Goal: Task Accomplishment & Management: Manage account settings

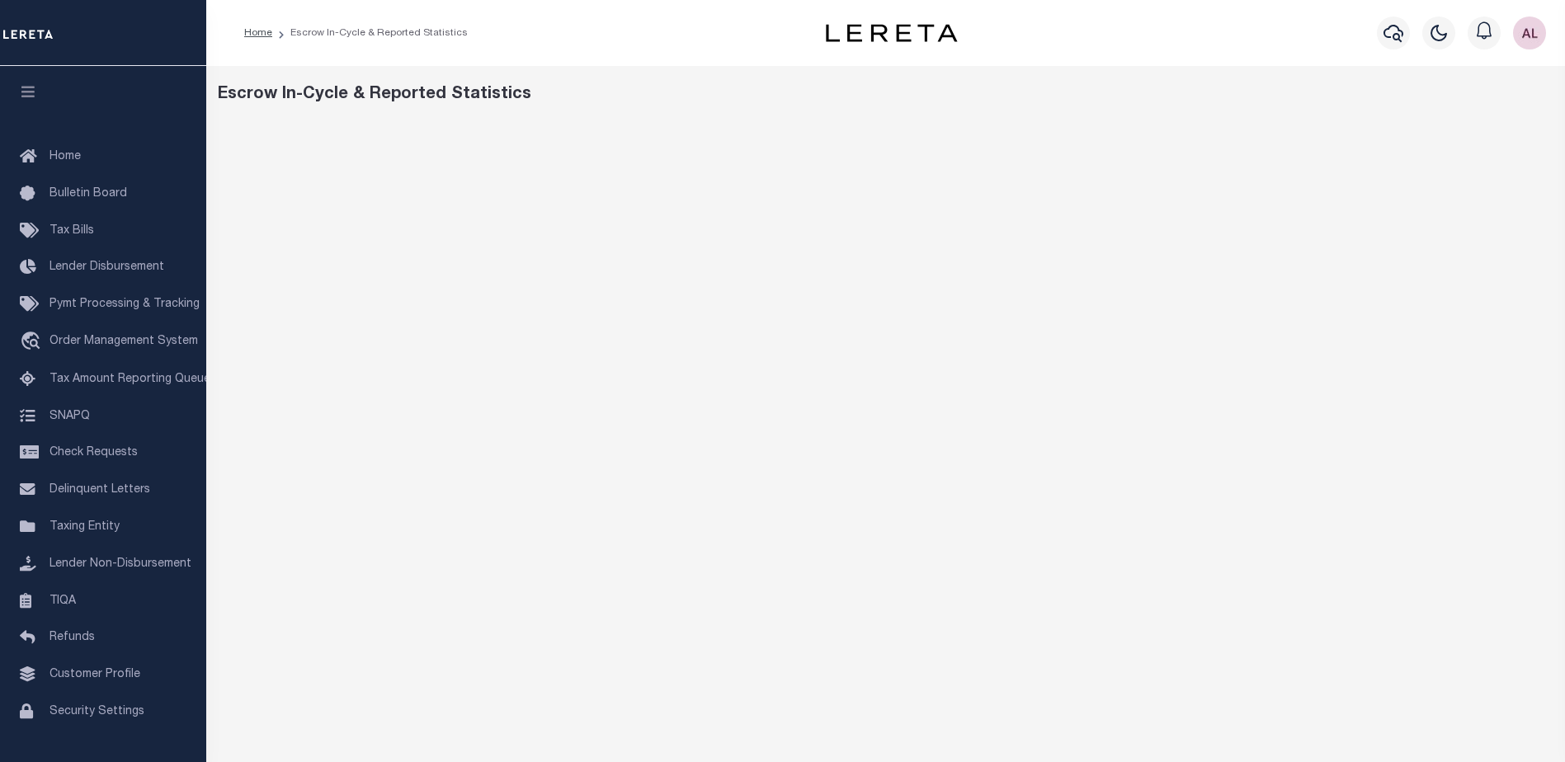
scroll to position [189, 0]
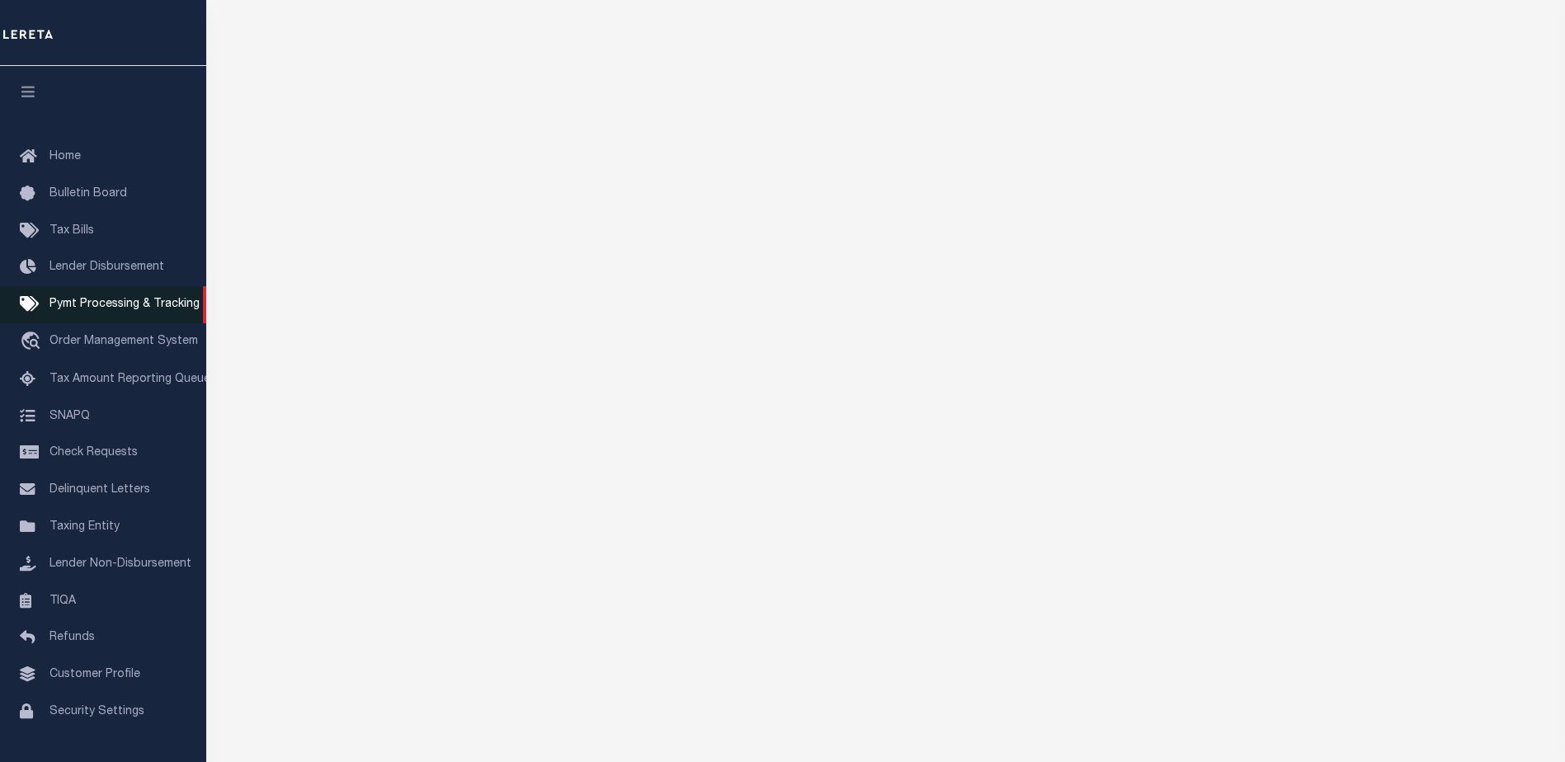
click at [103, 305] on span "Pymt Processing & Tracking" at bounding box center [125, 305] width 150 height 12
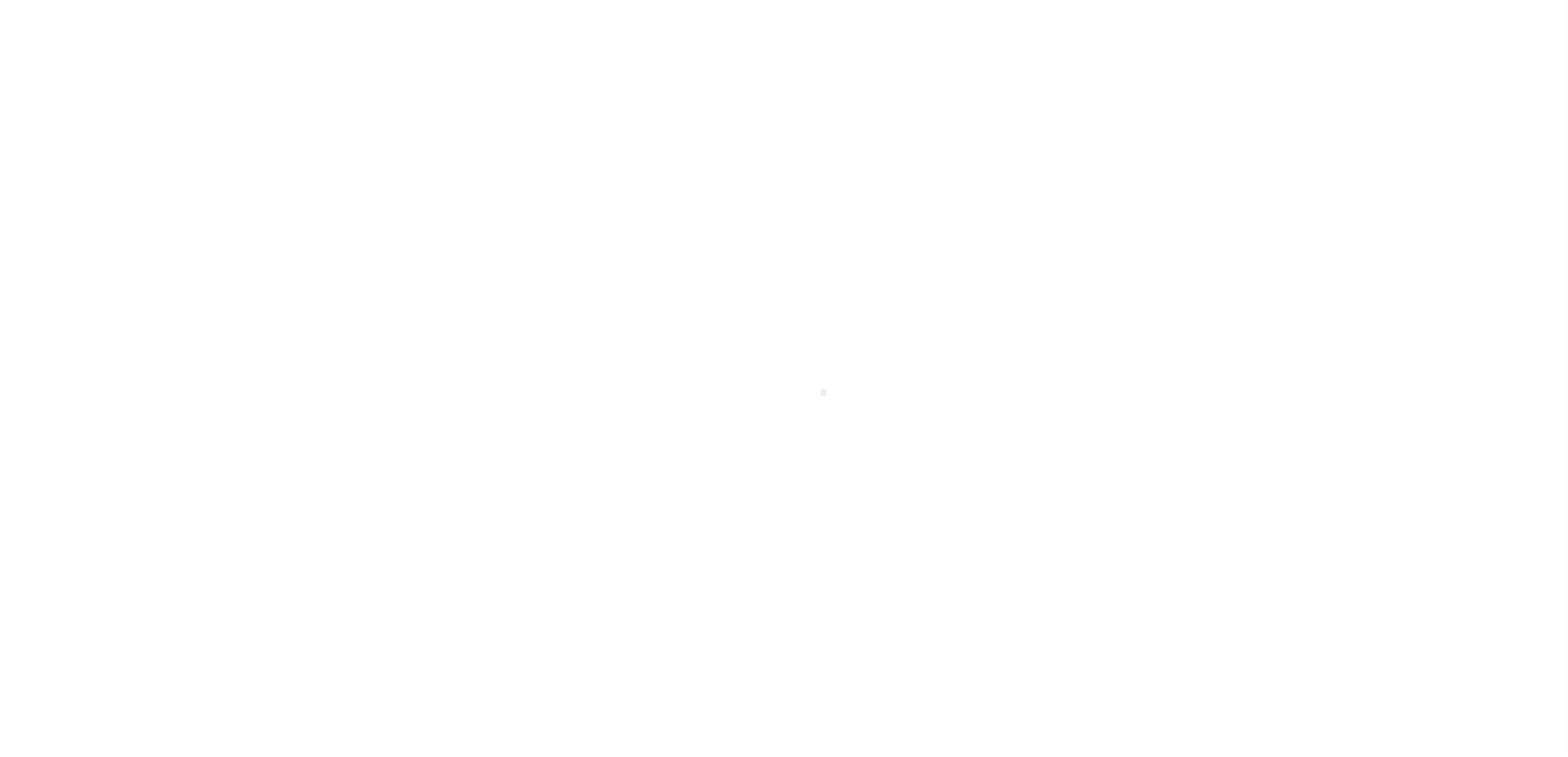
scroll to position [41, 0]
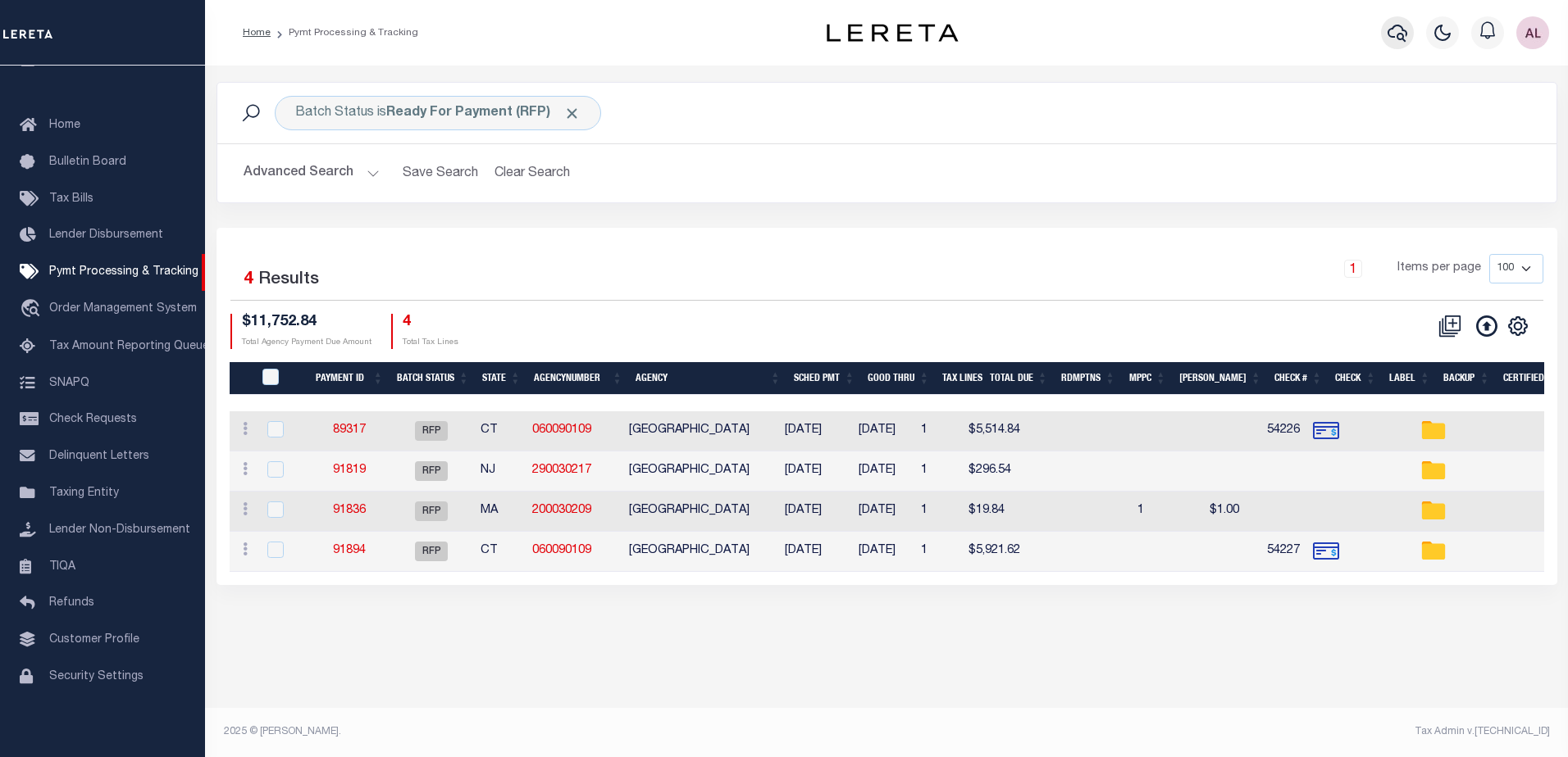
click at [1399, 31] on icon "button" at bounding box center [1397, 33] width 20 height 20
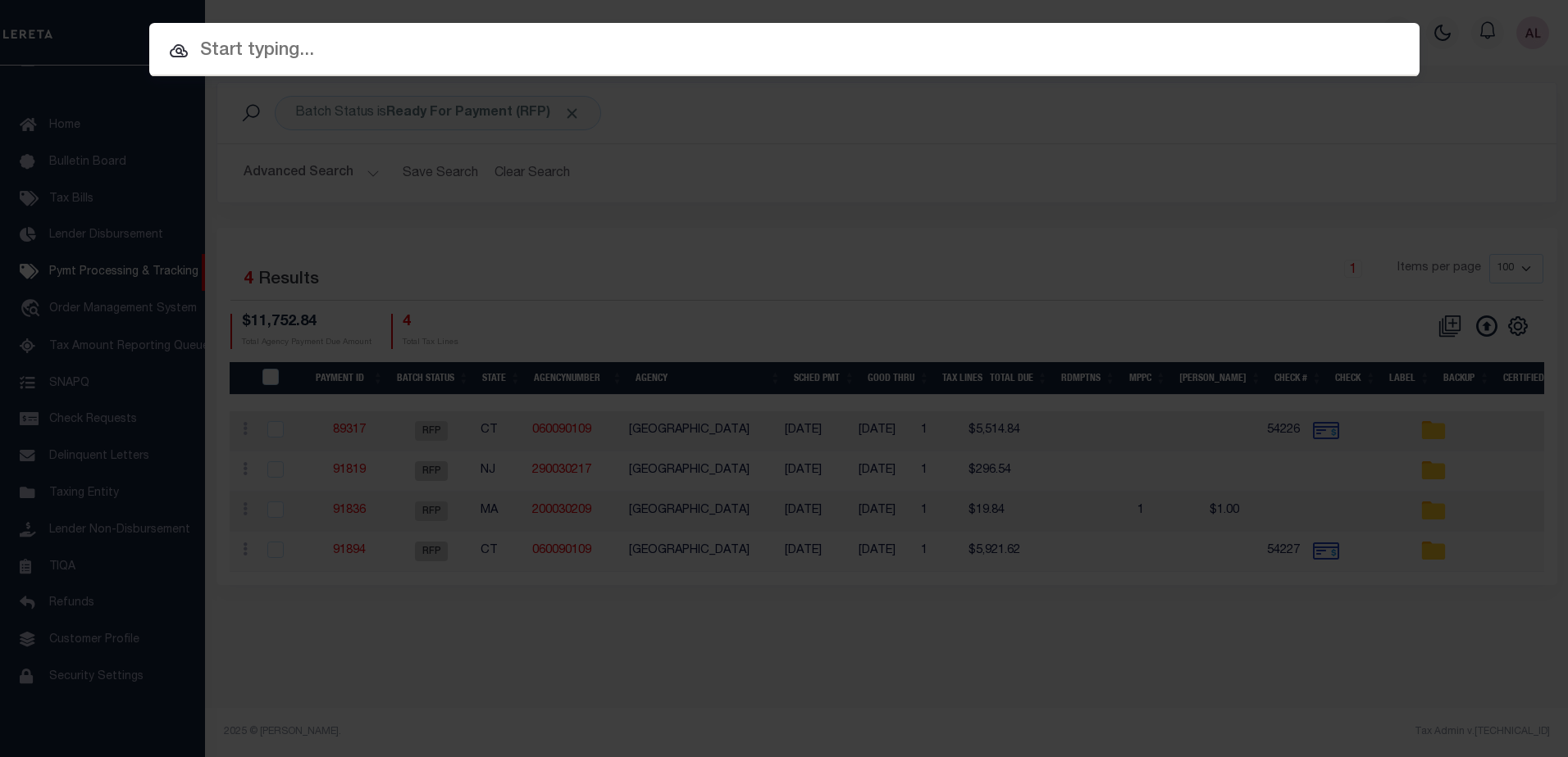
click at [278, 58] on input "text" at bounding box center [784, 51] width 1270 height 29
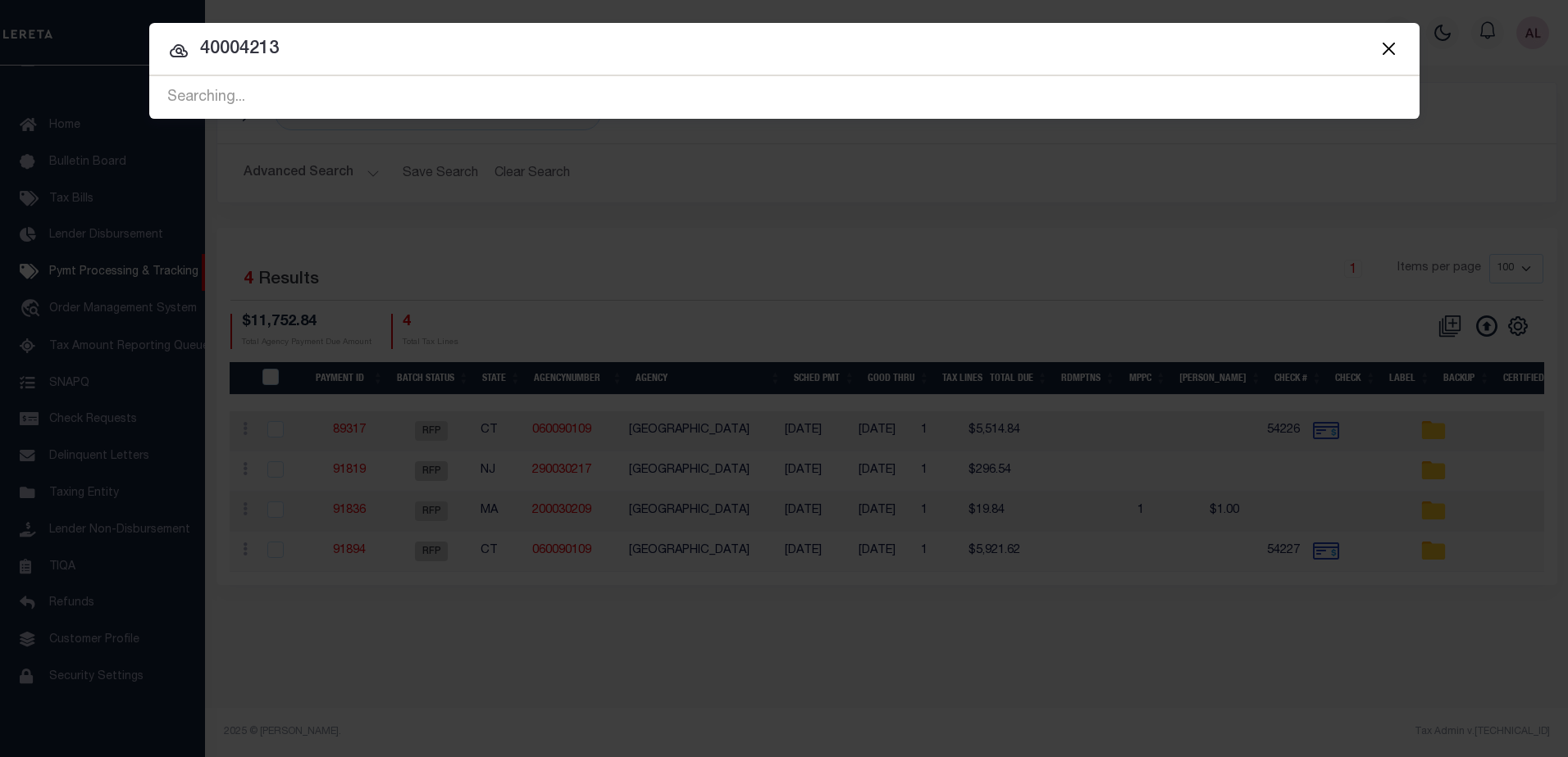
type input "40004213"
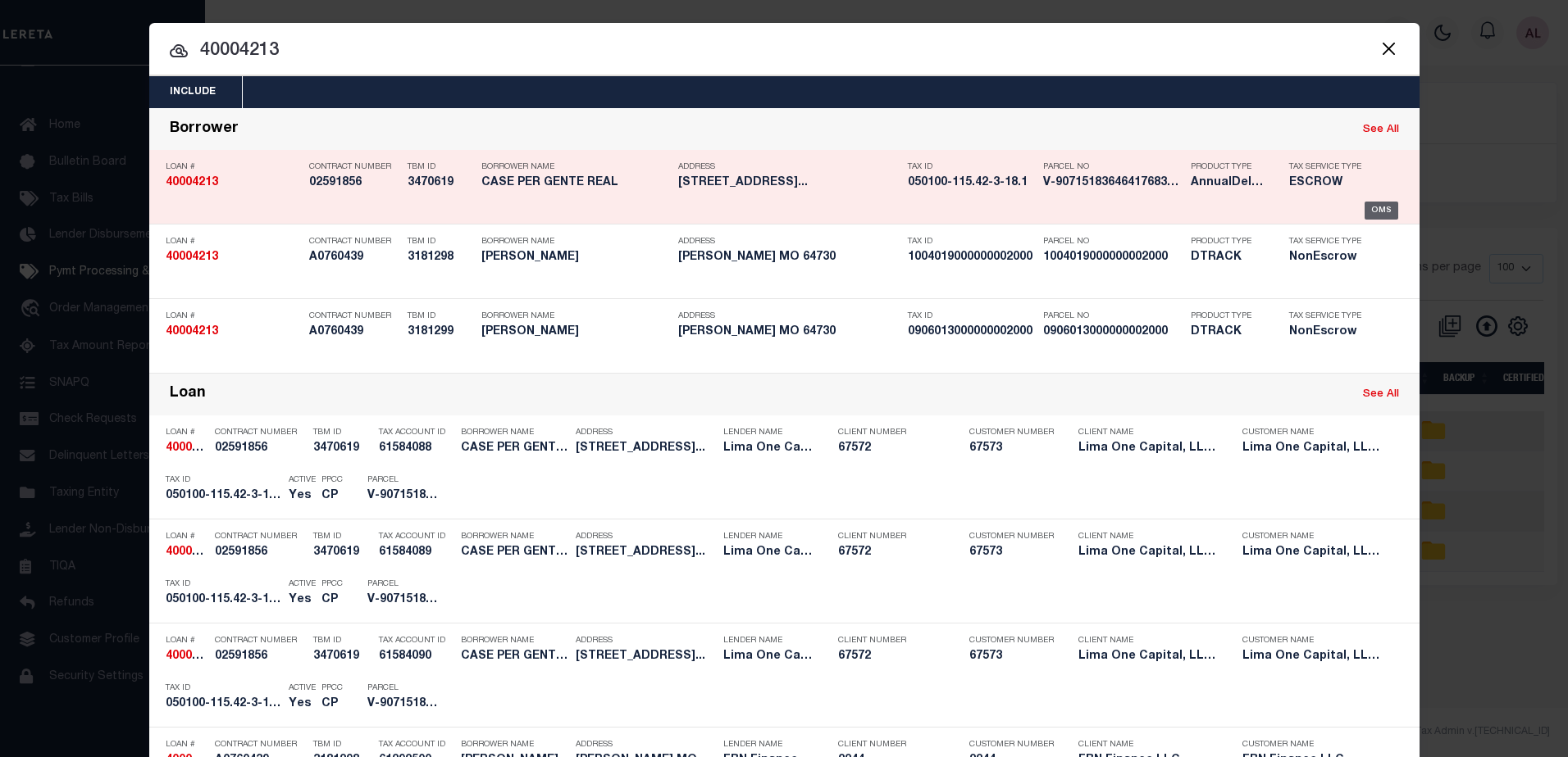
click at [1369, 209] on div "OMS" at bounding box center [1381, 211] width 34 height 18
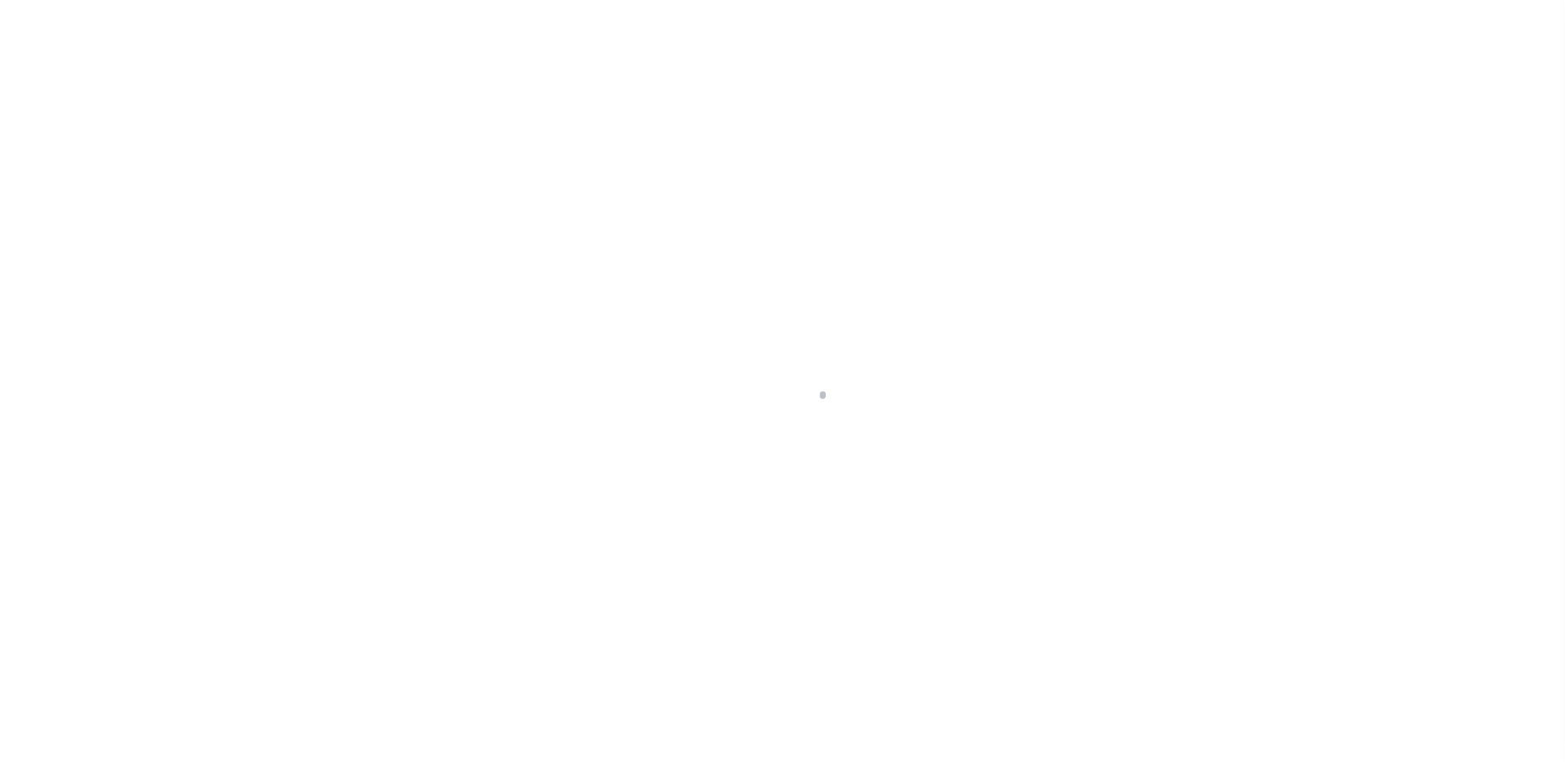
type input "[STREET_ADDRESS]"
radio input "true"
select select "Escrow"
type input "AUBURN [GEOGRAPHIC_DATA] 13021"
type input "40004213-1"
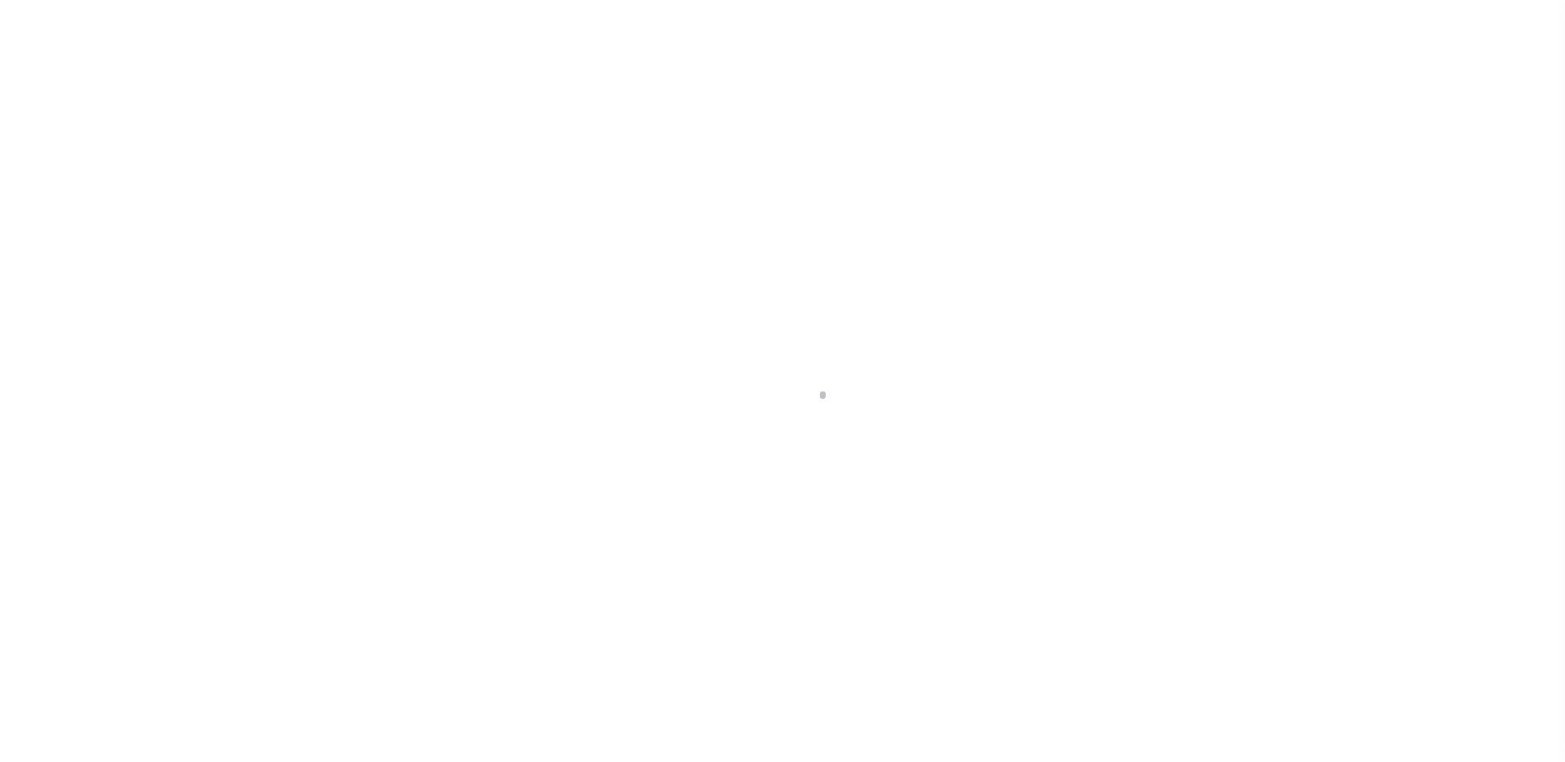
type input "NY"
type textarea "SEE FILE1"
select select "4"
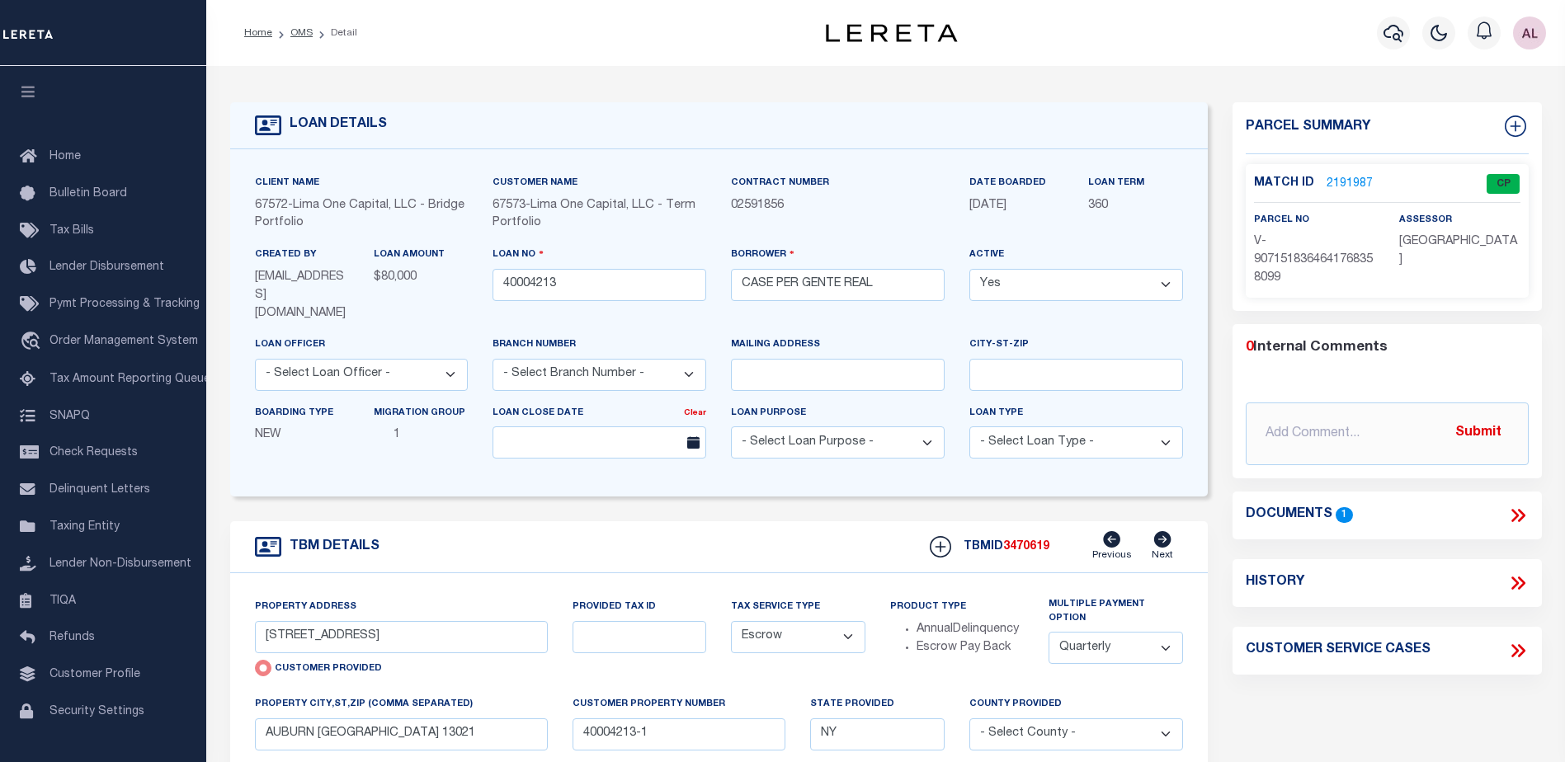
click at [1347, 178] on link "2191987" at bounding box center [1350, 184] width 46 height 17
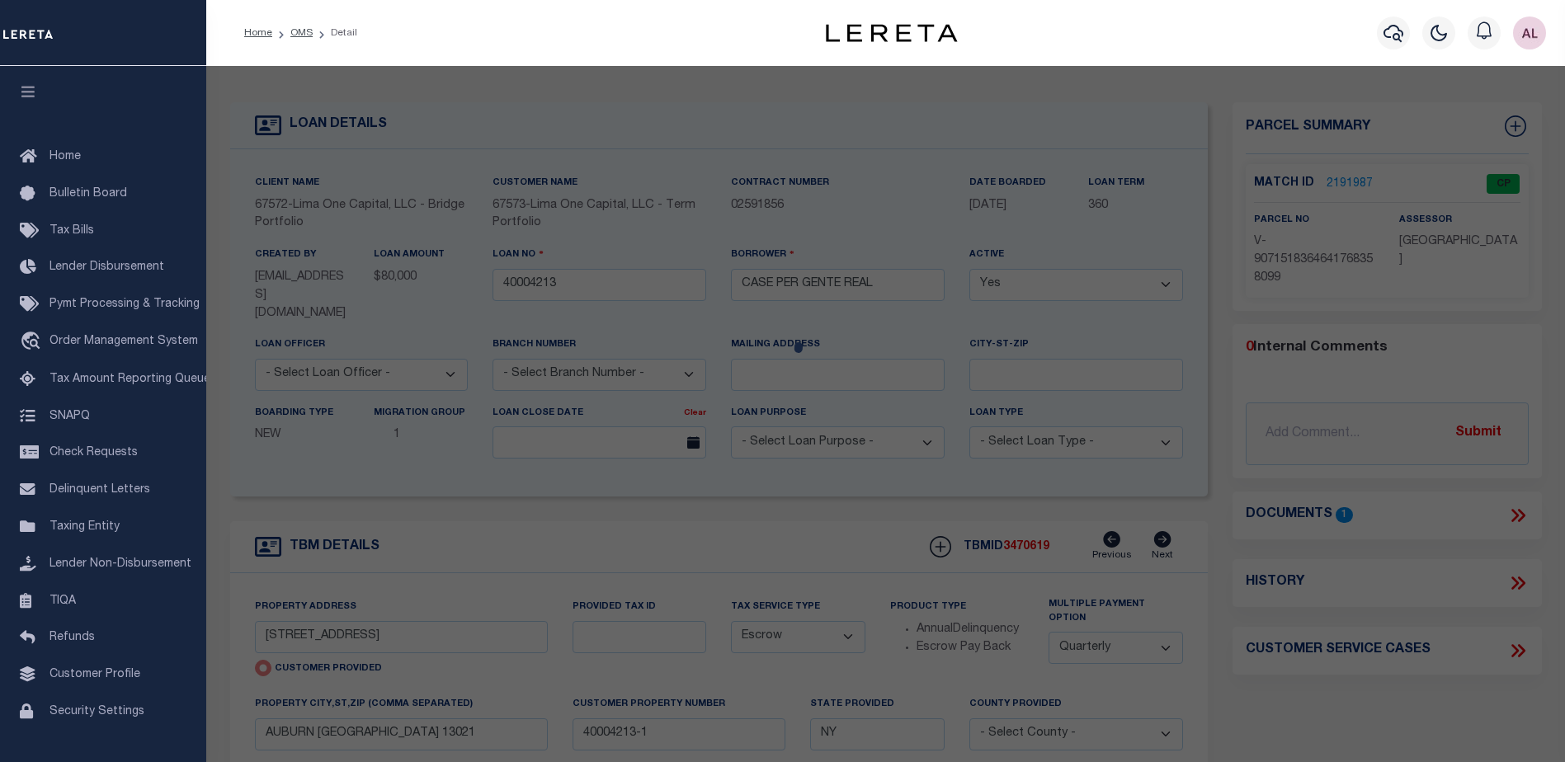
checkbox input "false"
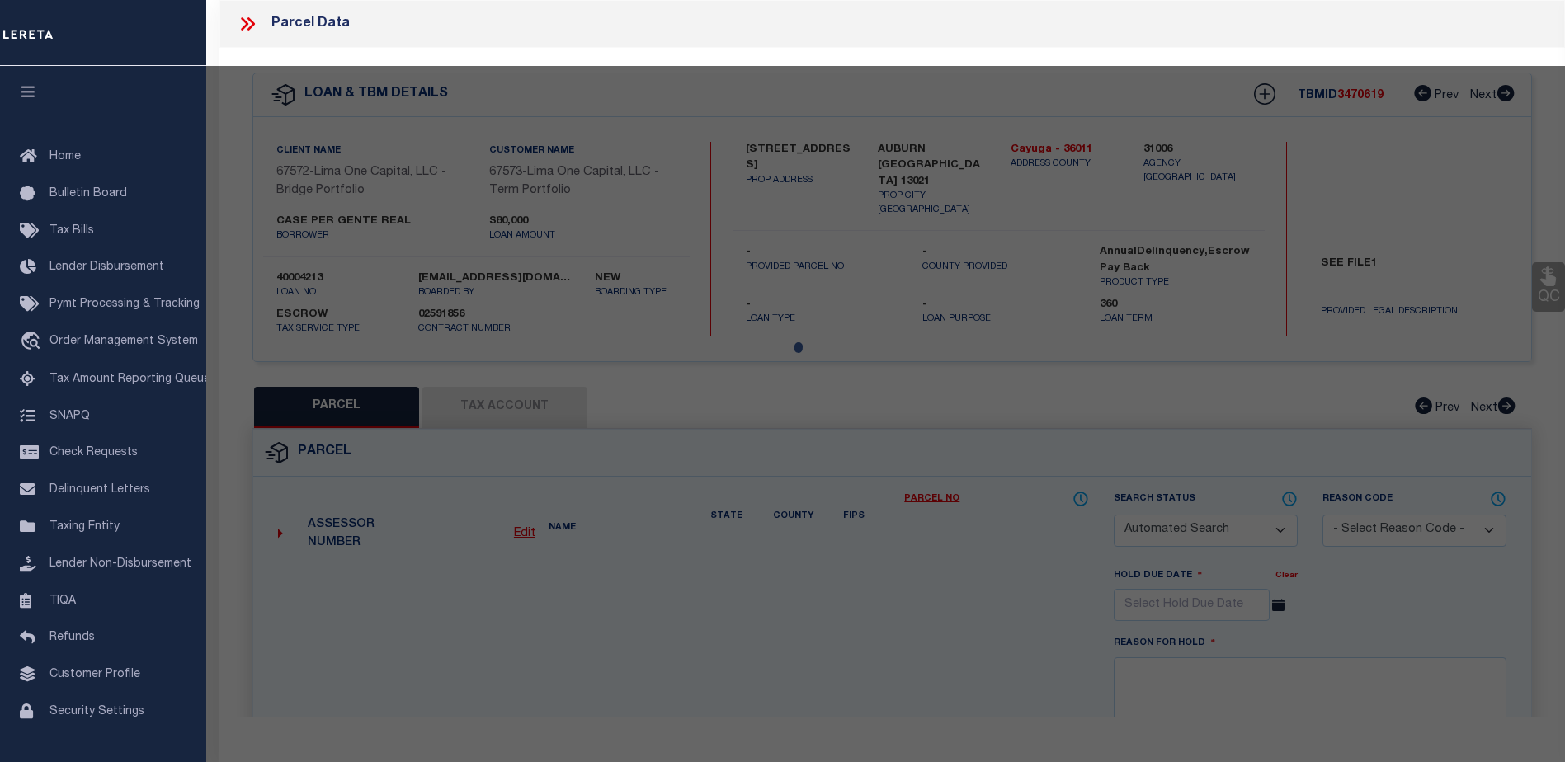
select select "CP"
select select "AGW"
select select
type input "38 NORTH DIVISION STREET"
checkbox input "false"
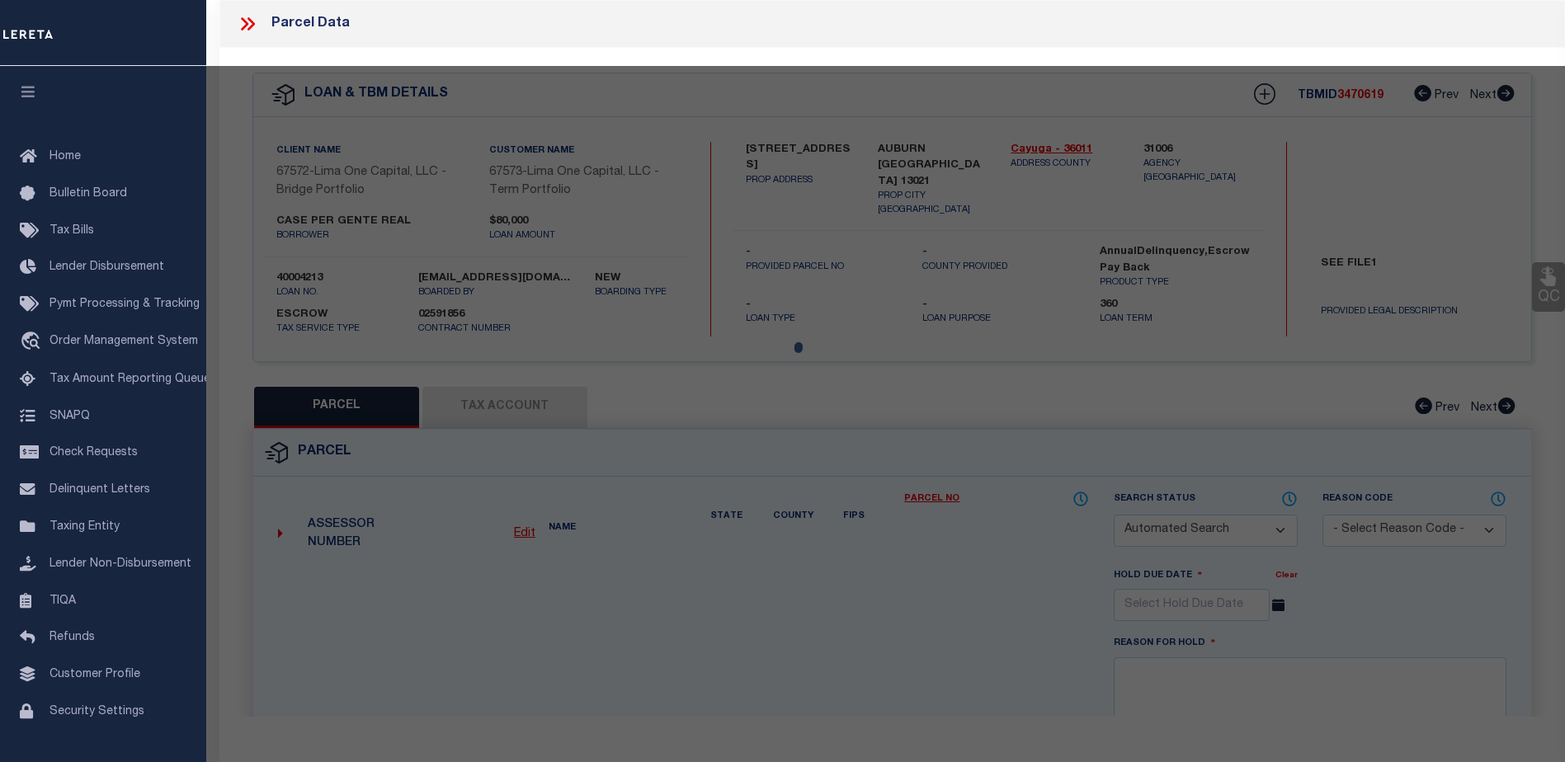
type input "AUBURN NY 13021"
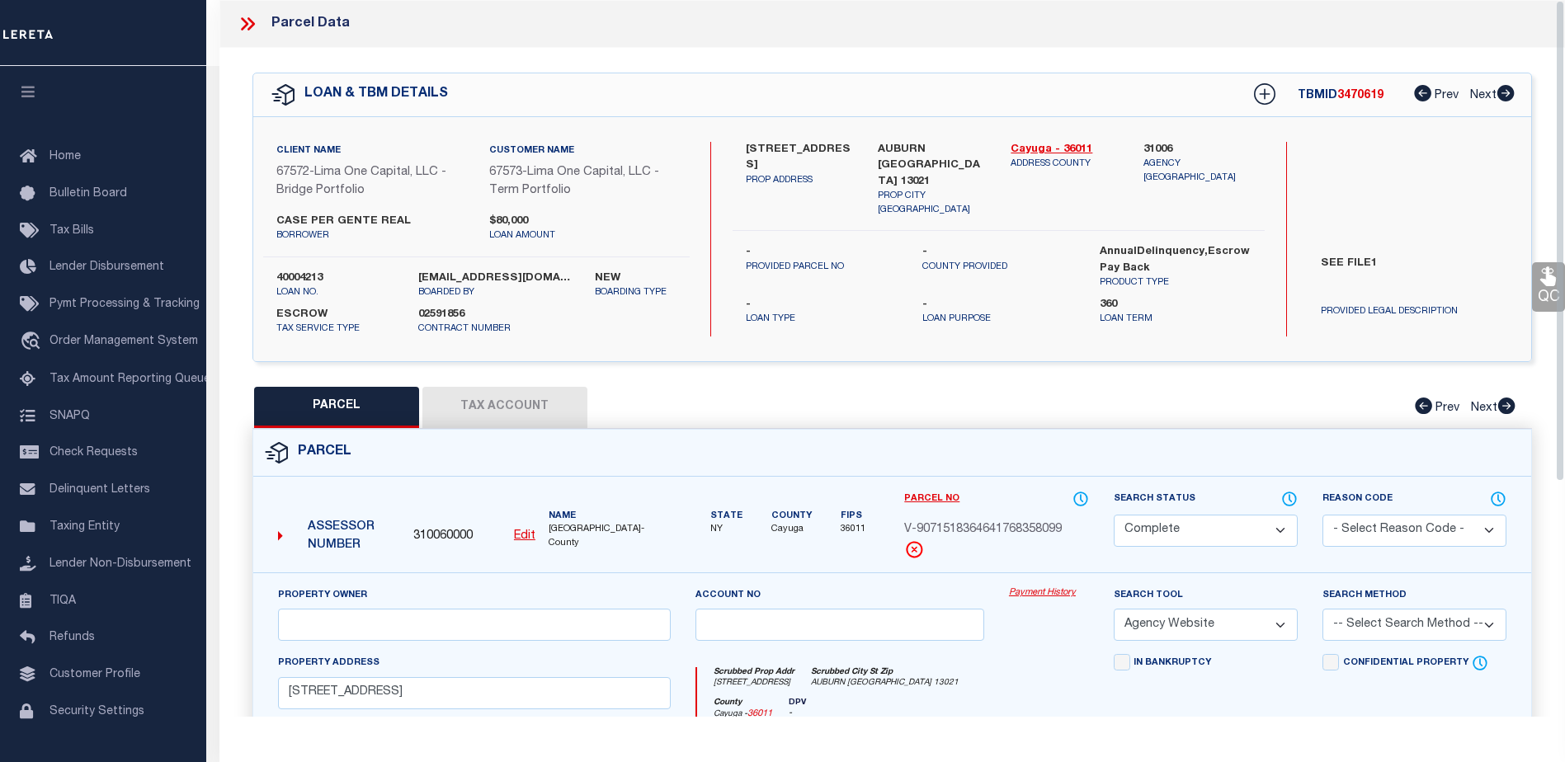
click at [1042, 596] on link "Payment History" at bounding box center [1049, 594] width 80 height 14
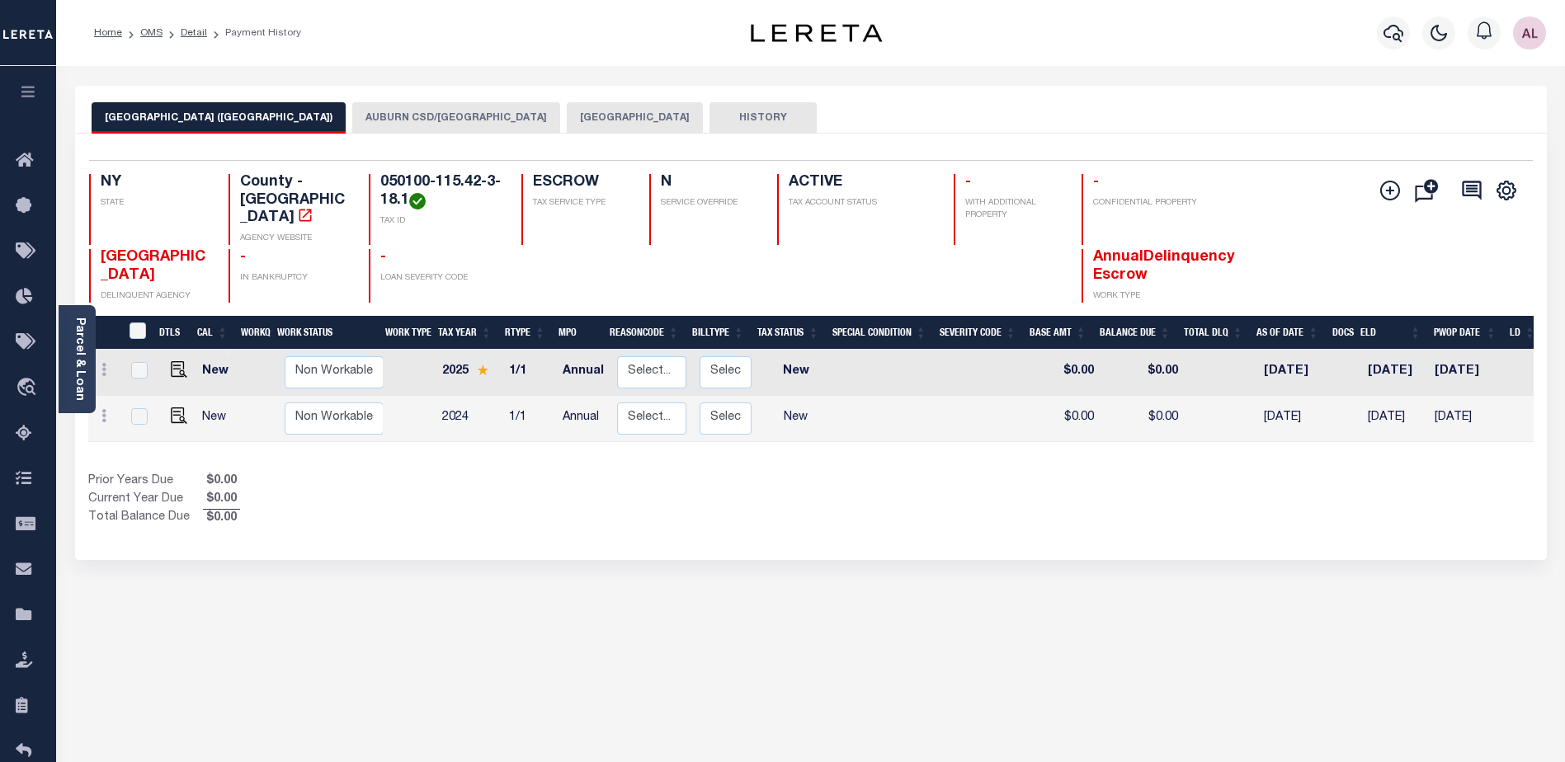
click at [364, 112] on button "AUBURN CSD/AUBURN CITY" at bounding box center [456, 117] width 208 height 31
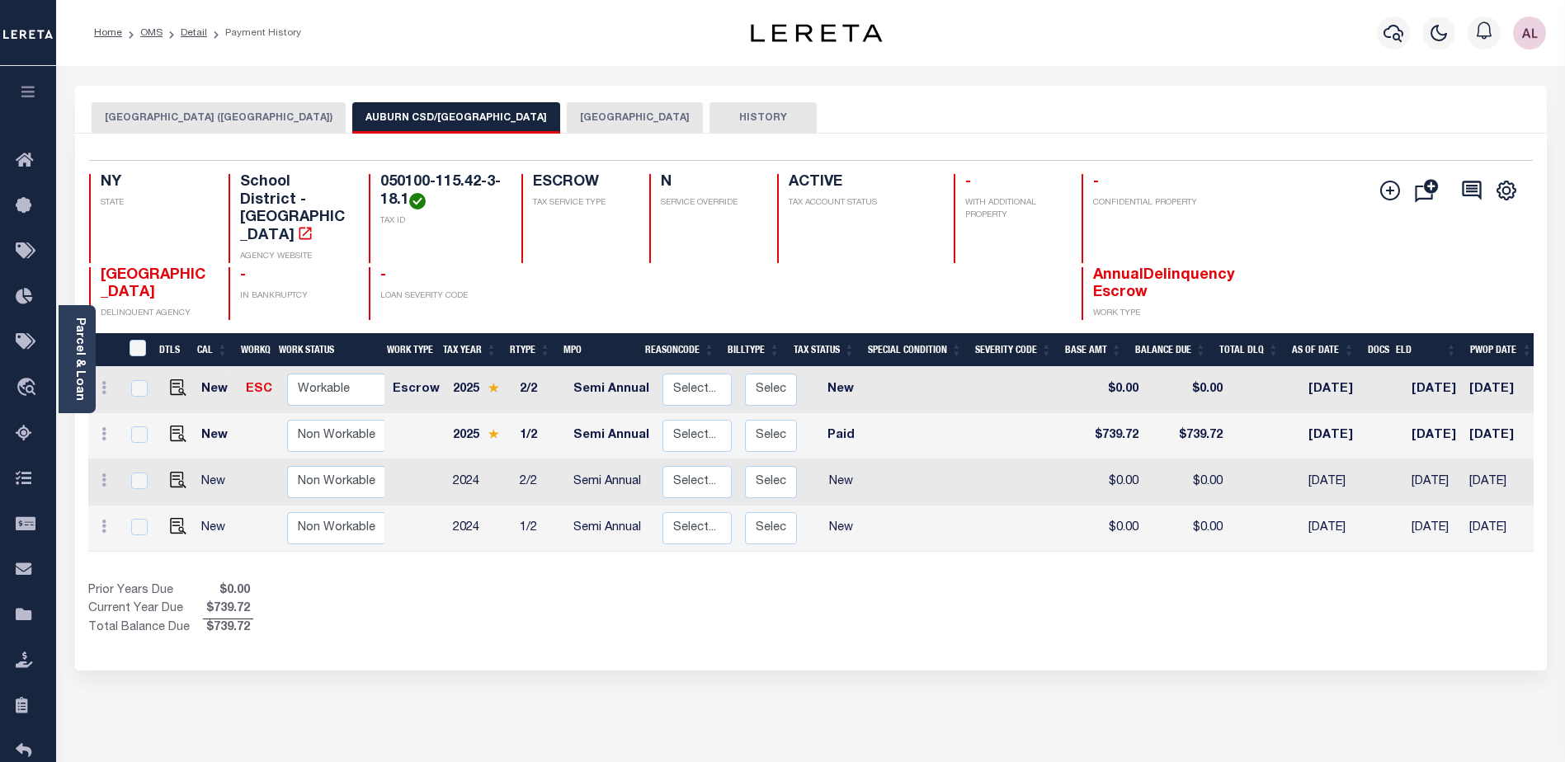
drag, startPoint x: 1082, startPoint y: 530, endPoint x: 1178, endPoint y: 521, distance: 96.9
click at [1178, 521] on div "DTLS CAL WorkQ Work Status Work Type Tax Year RType MPO ReasonCode BillType Tax…" at bounding box center [811, 459] width 1446 height 185
click at [567, 115] on button "[GEOGRAPHIC_DATA]" at bounding box center [635, 117] width 136 height 31
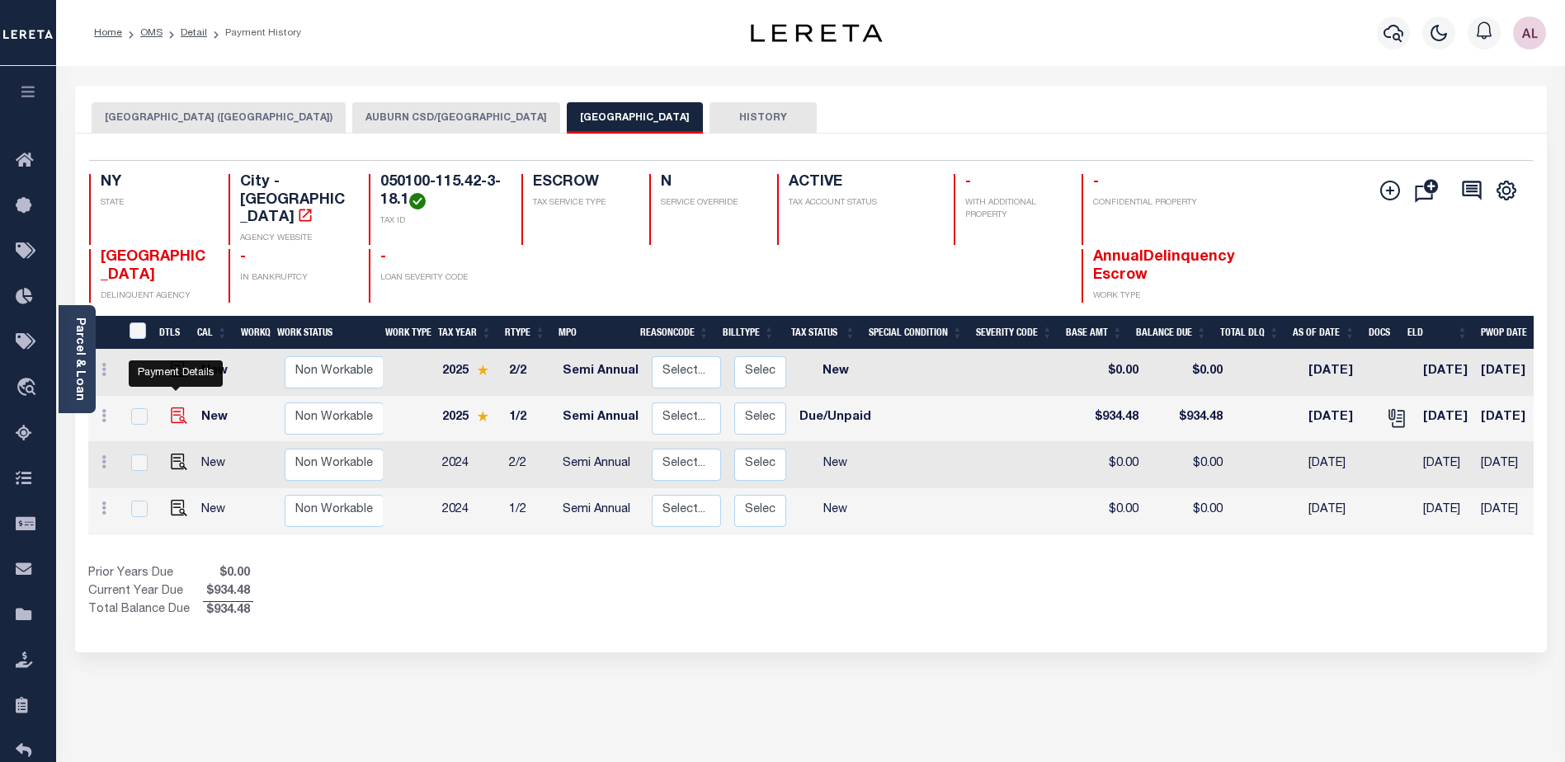
click at [172, 408] on img "" at bounding box center [179, 416] width 17 height 17
checkbox input "true"
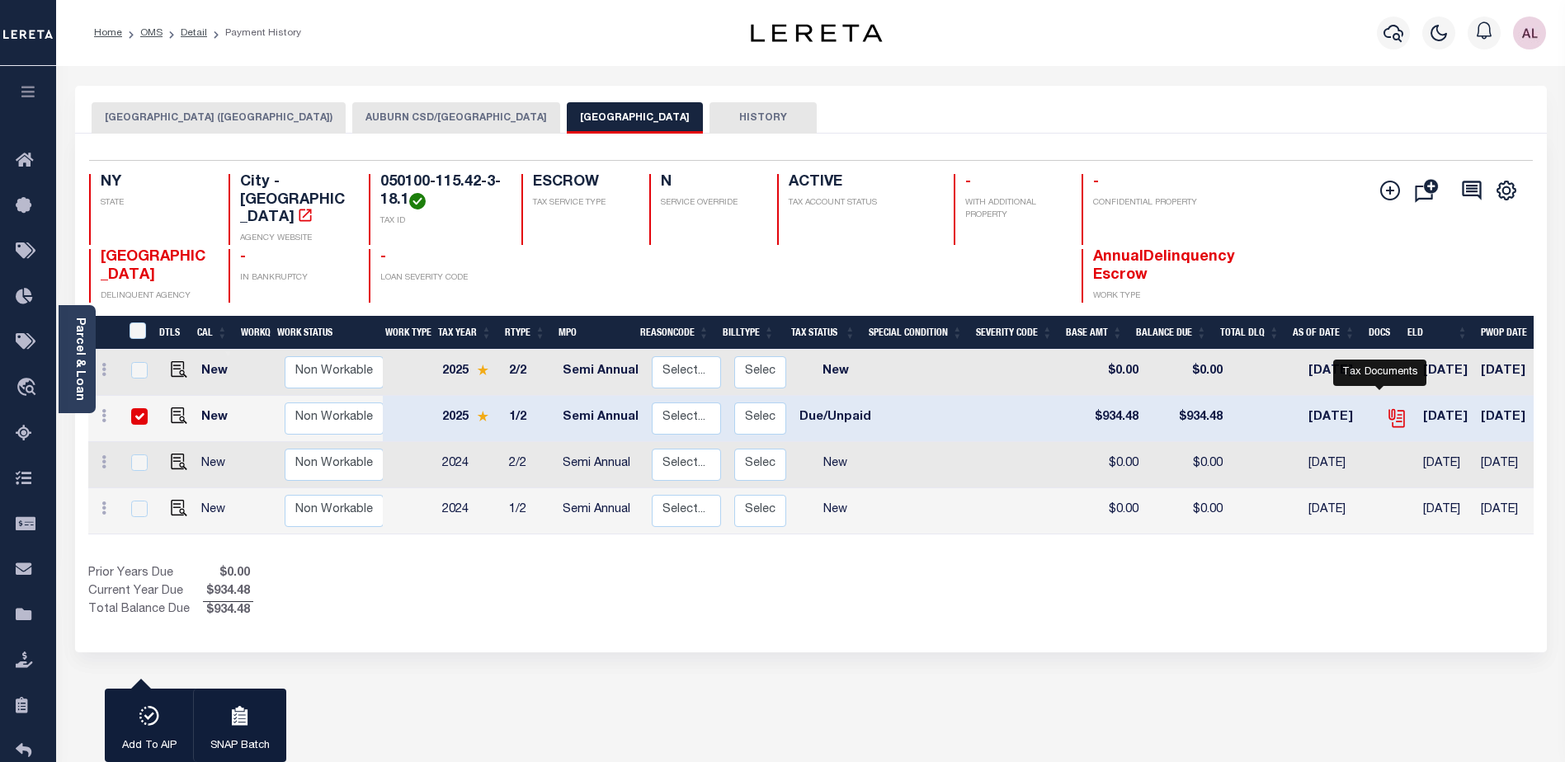
click at [1386, 408] on icon "" at bounding box center [1396, 418] width 21 height 21
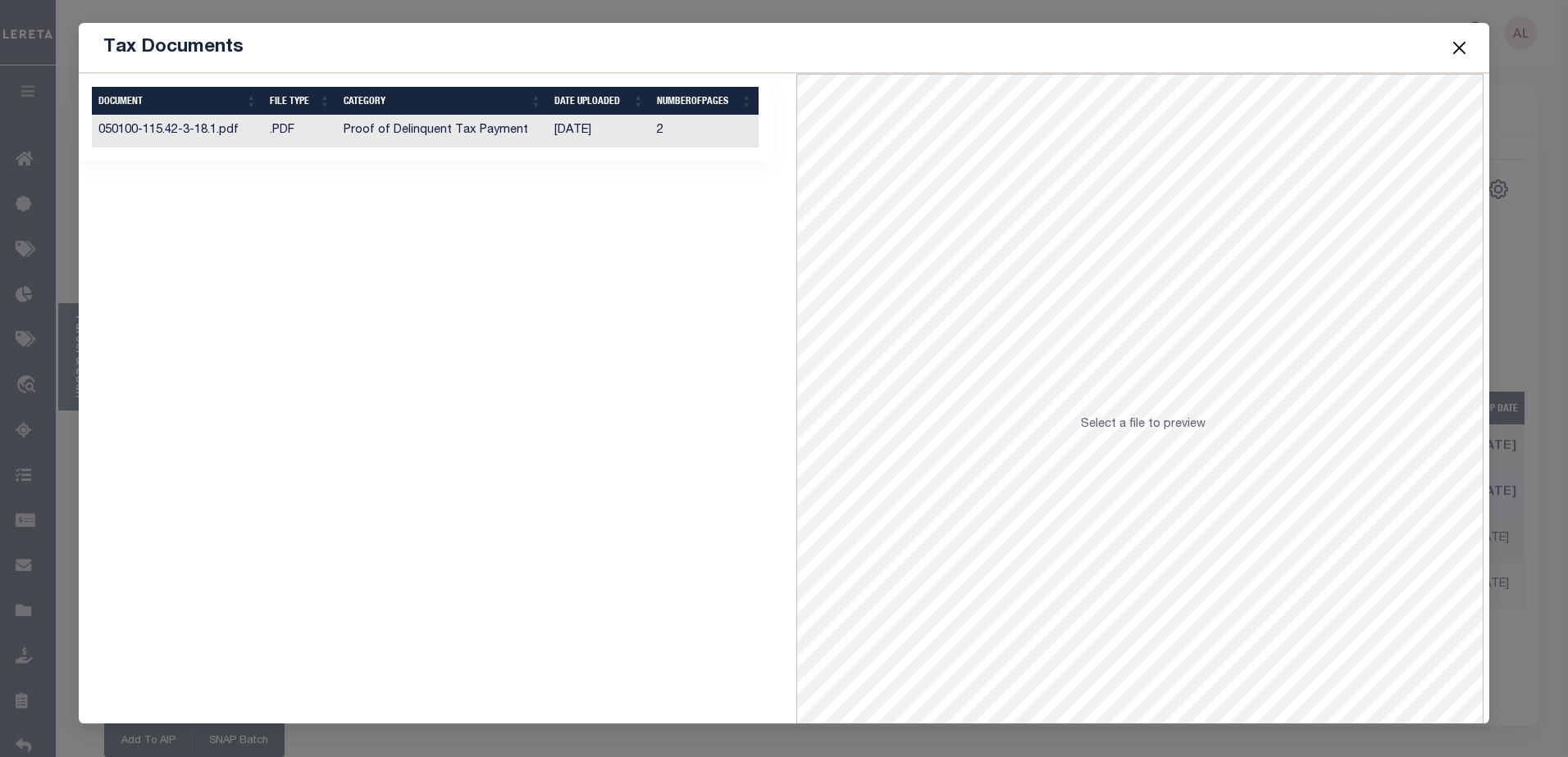
click at [255, 128] on td "050100-115.42-3-18.1.pdf" at bounding box center [177, 131] width 171 height 32
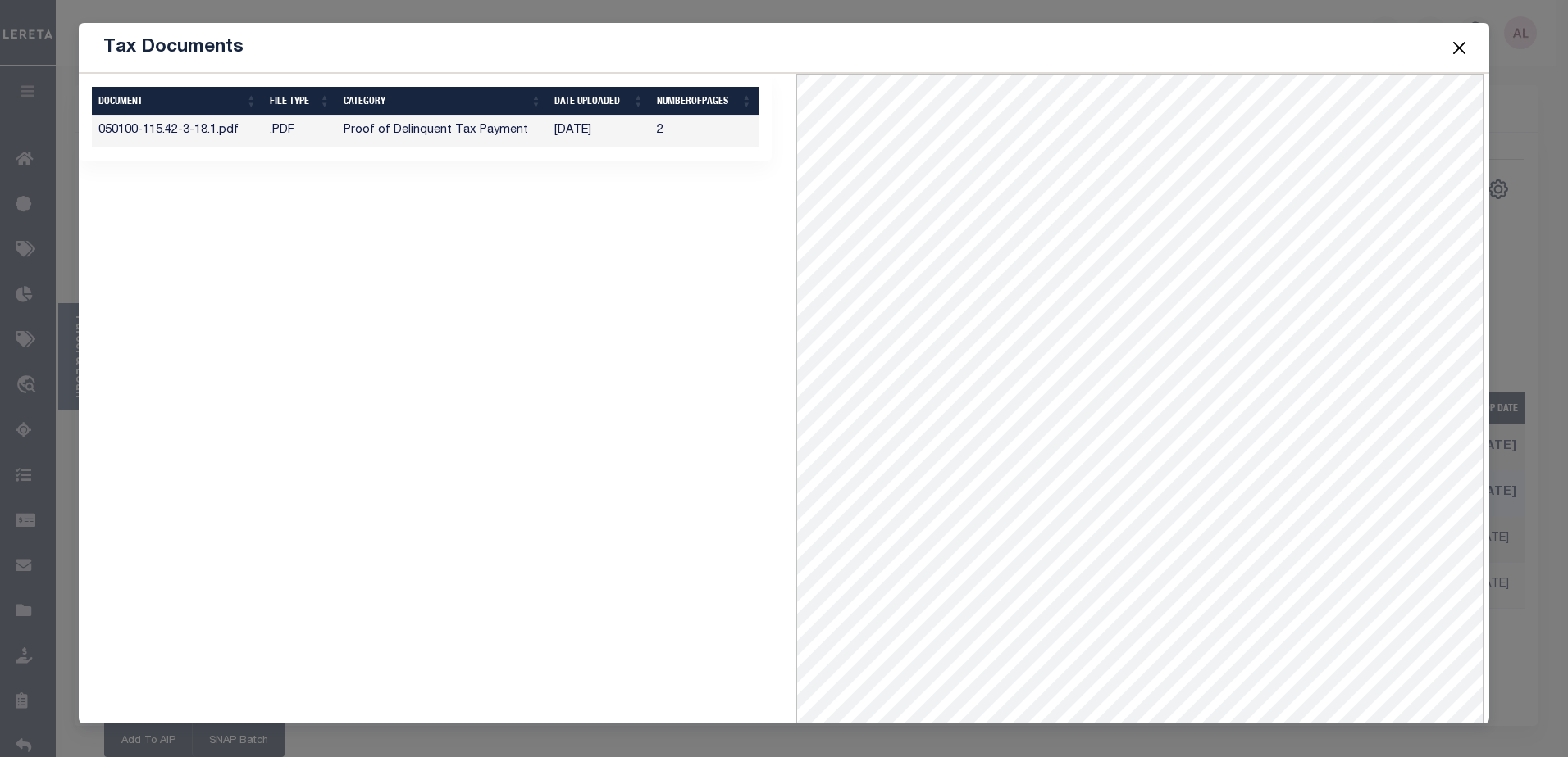
click at [1459, 45] on button "Close" at bounding box center [1458, 47] width 21 height 21
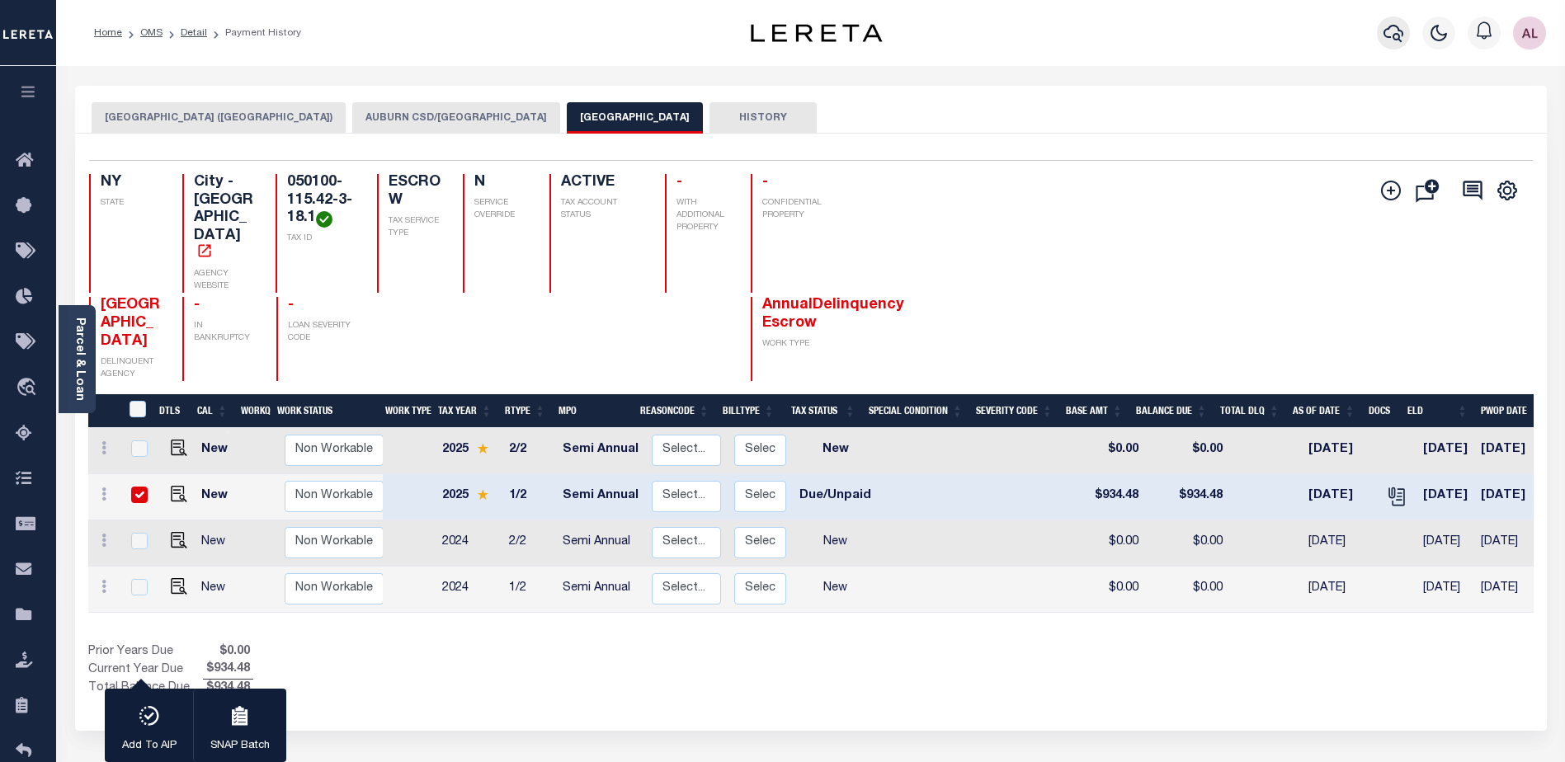
click at [1395, 31] on icon "button" at bounding box center [1394, 33] width 20 height 20
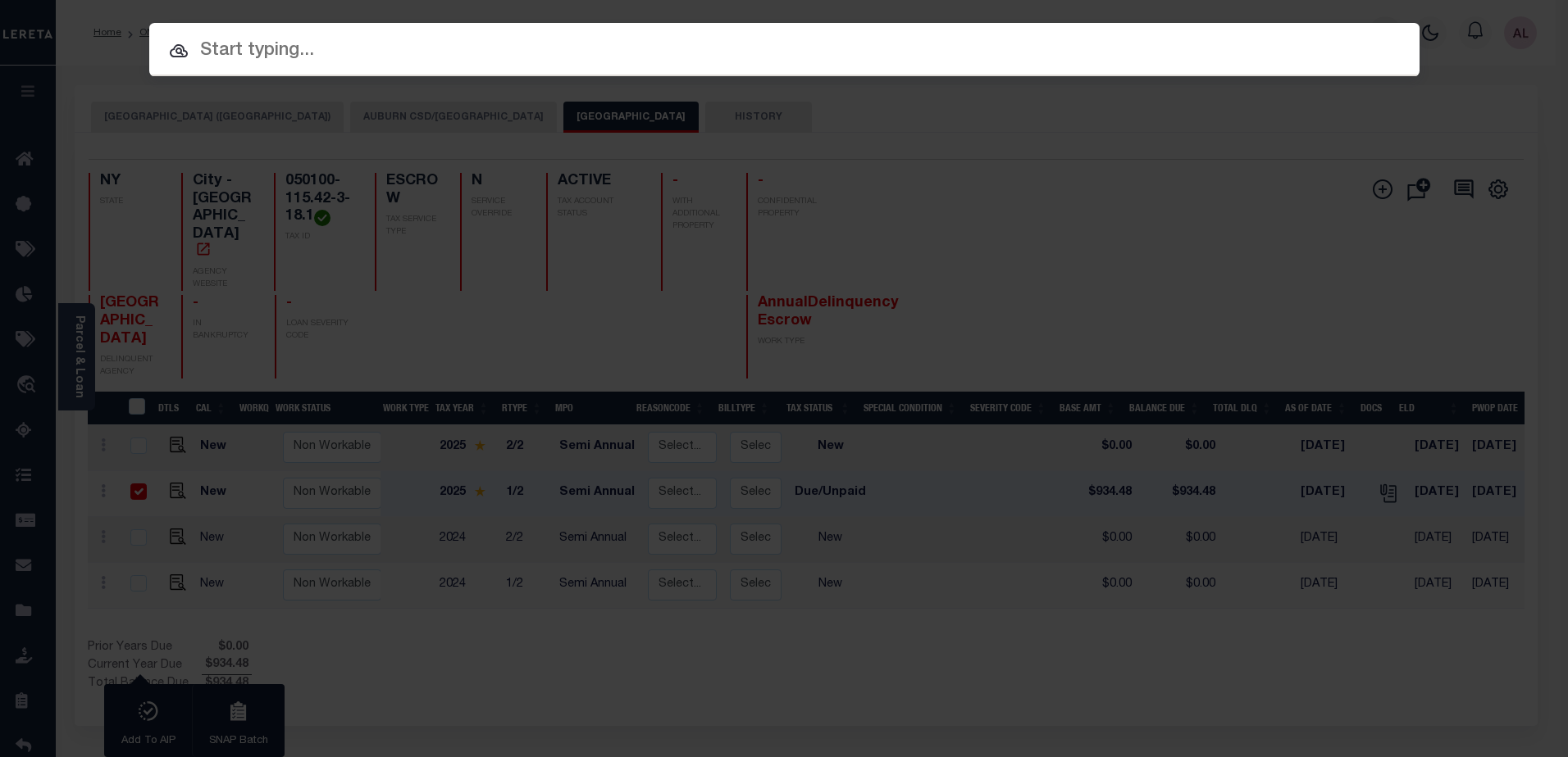
click at [283, 42] on input "text" at bounding box center [784, 51] width 1270 height 29
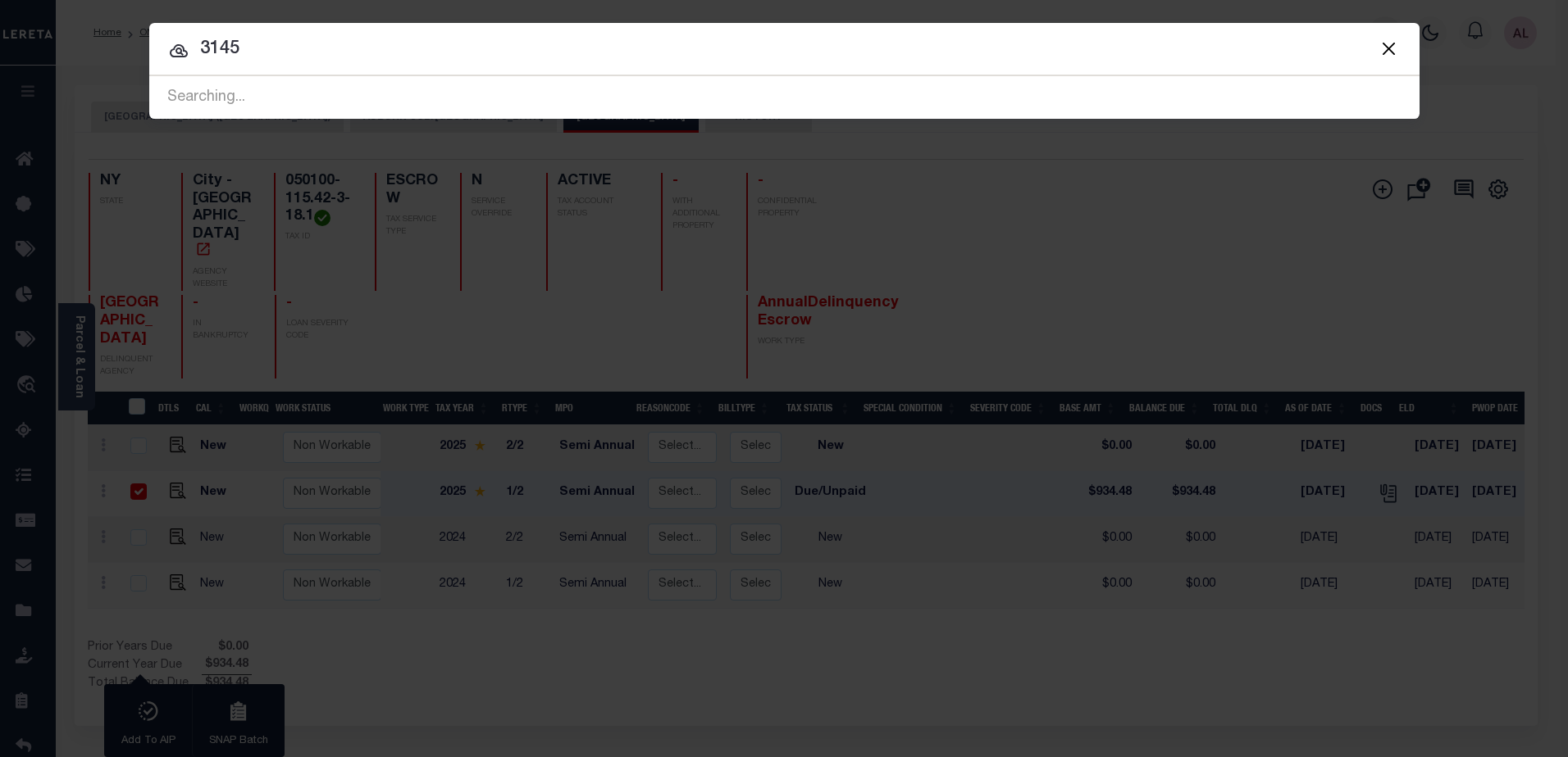
type input "3145"
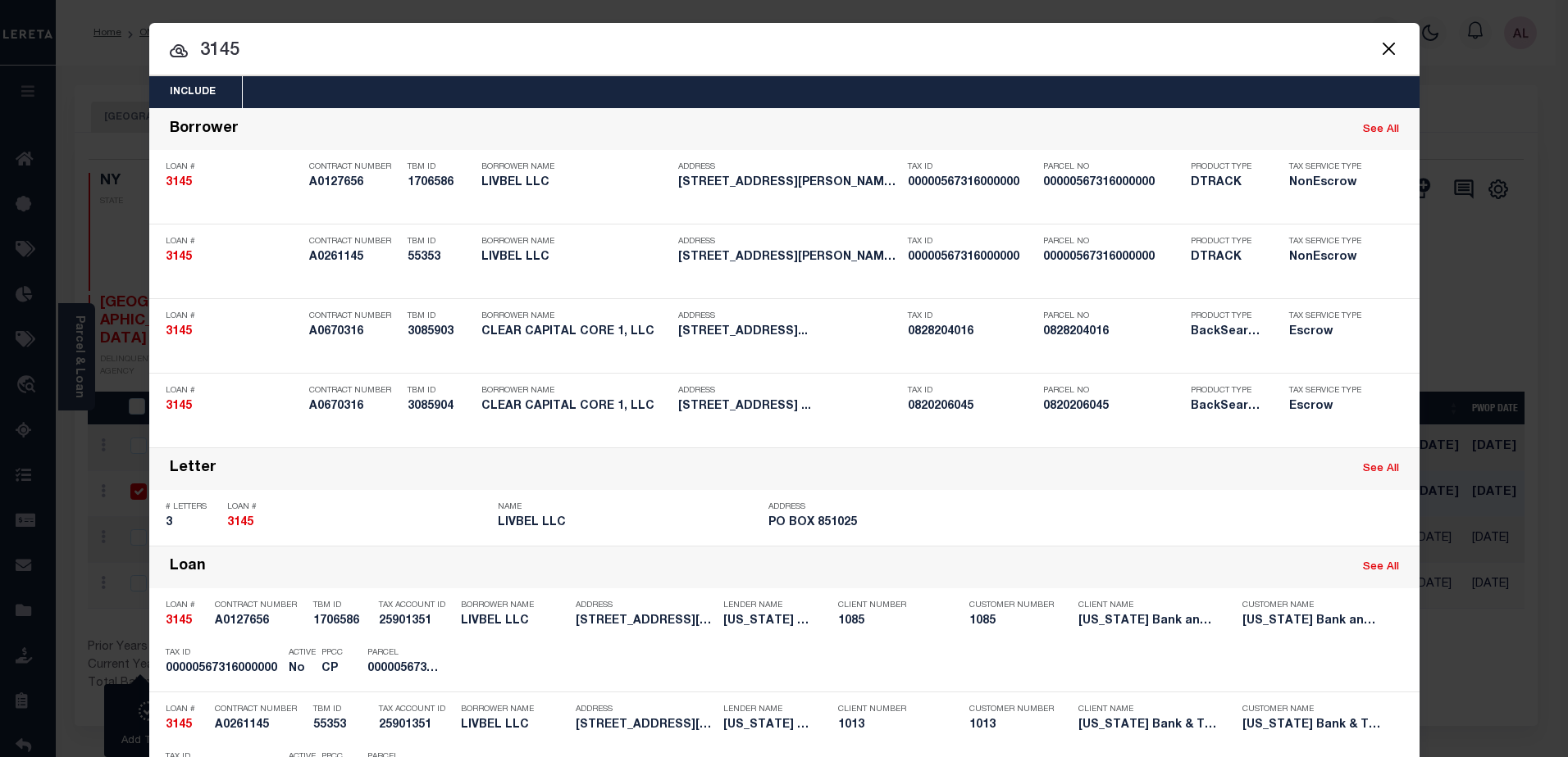
click at [275, 42] on input "3145" at bounding box center [784, 51] width 1270 height 29
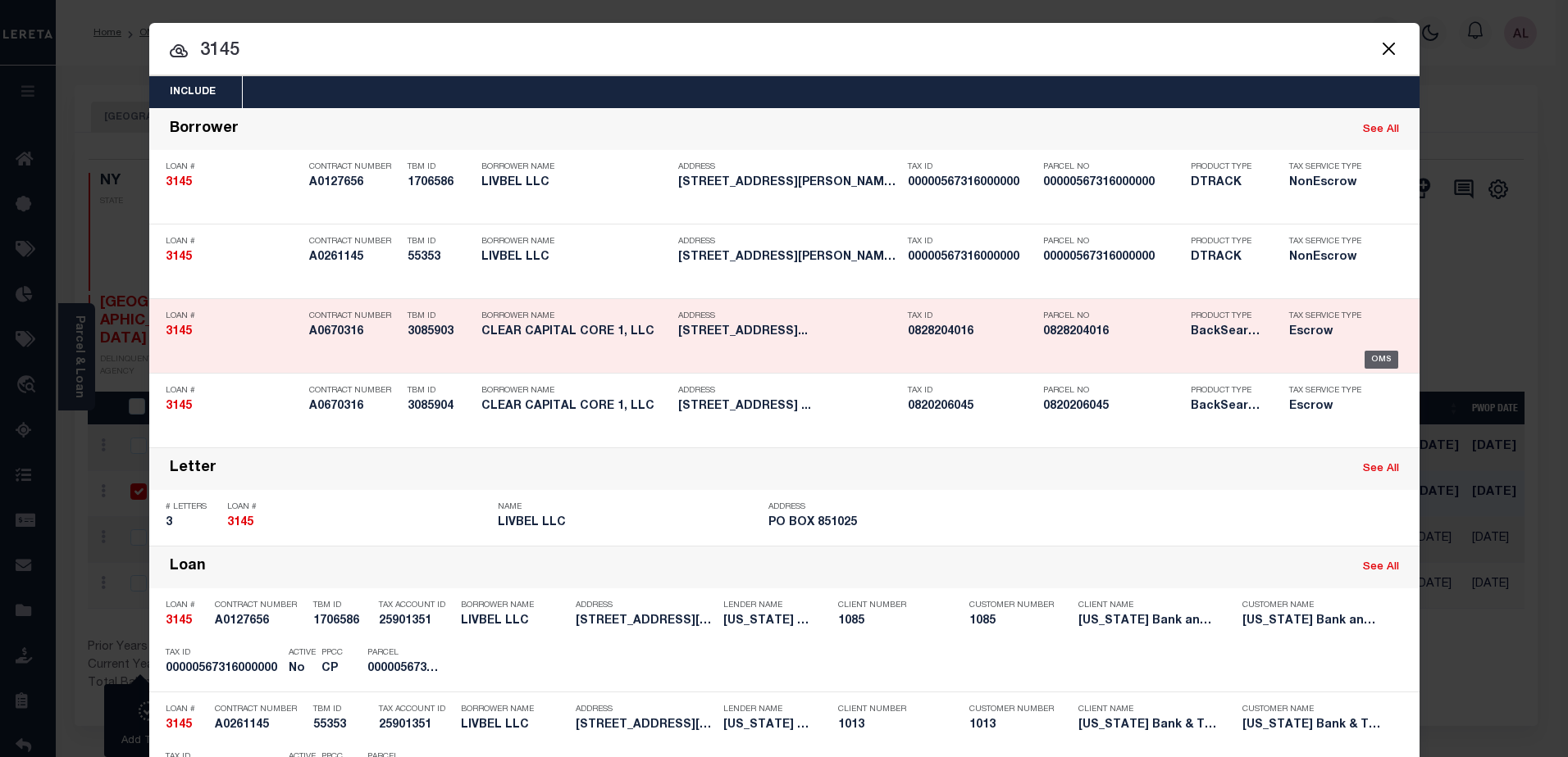
click at [1364, 359] on div "OMS" at bounding box center [1381, 360] width 34 height 18
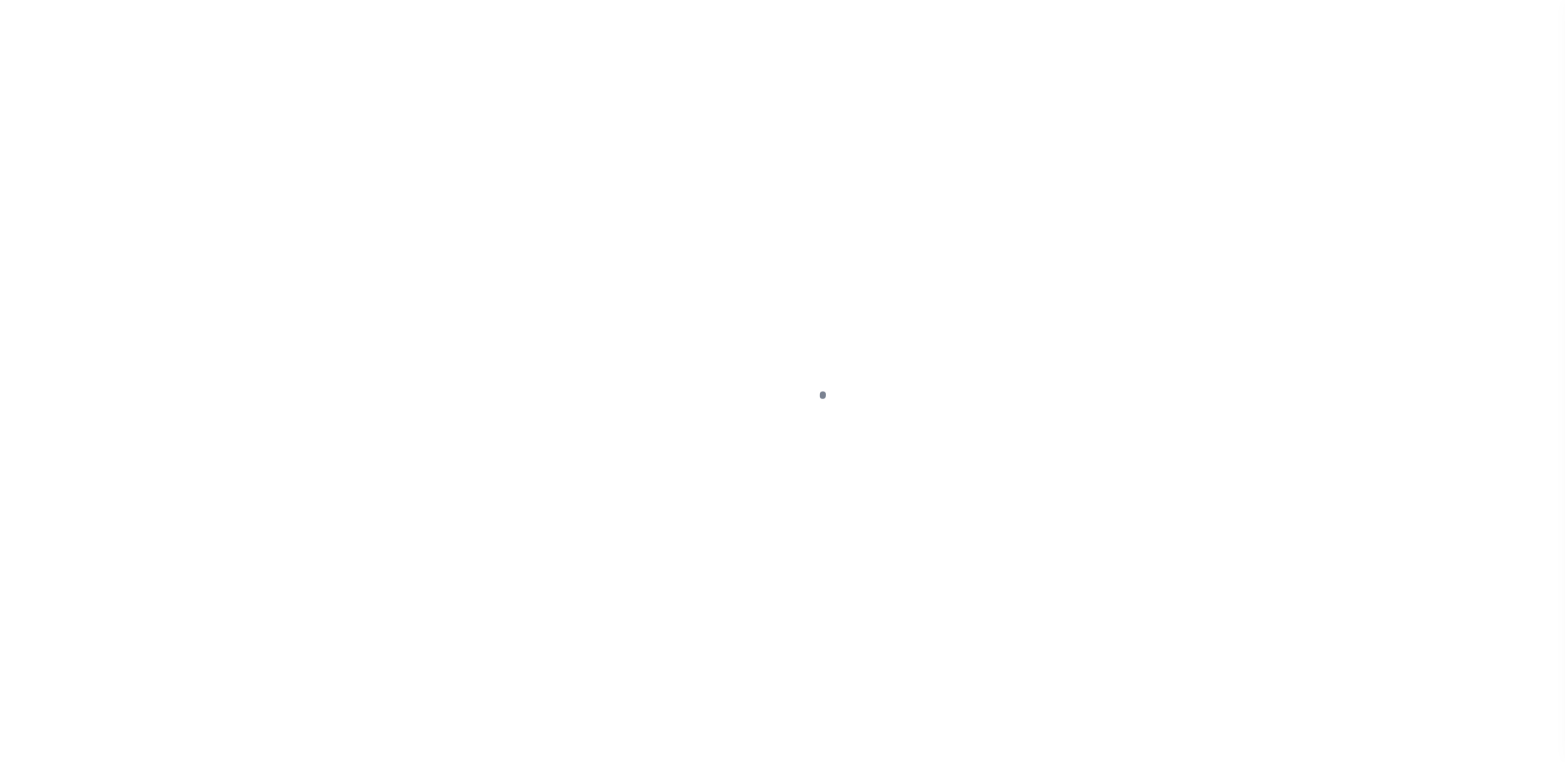
select select "DUE"
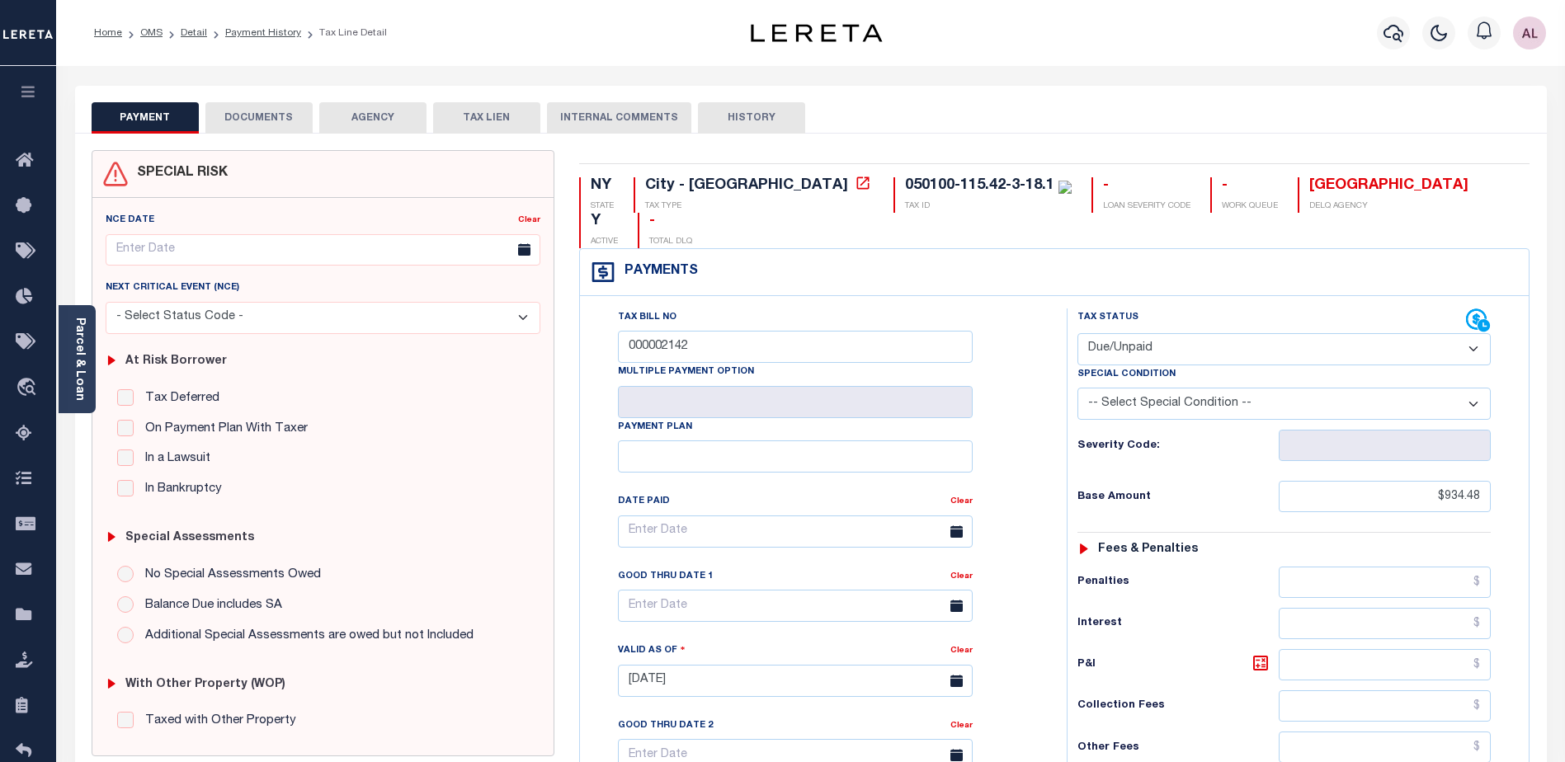
click at [348, 125] on button "AGENCY" at bounding box center [372, 117] width 107 height 31
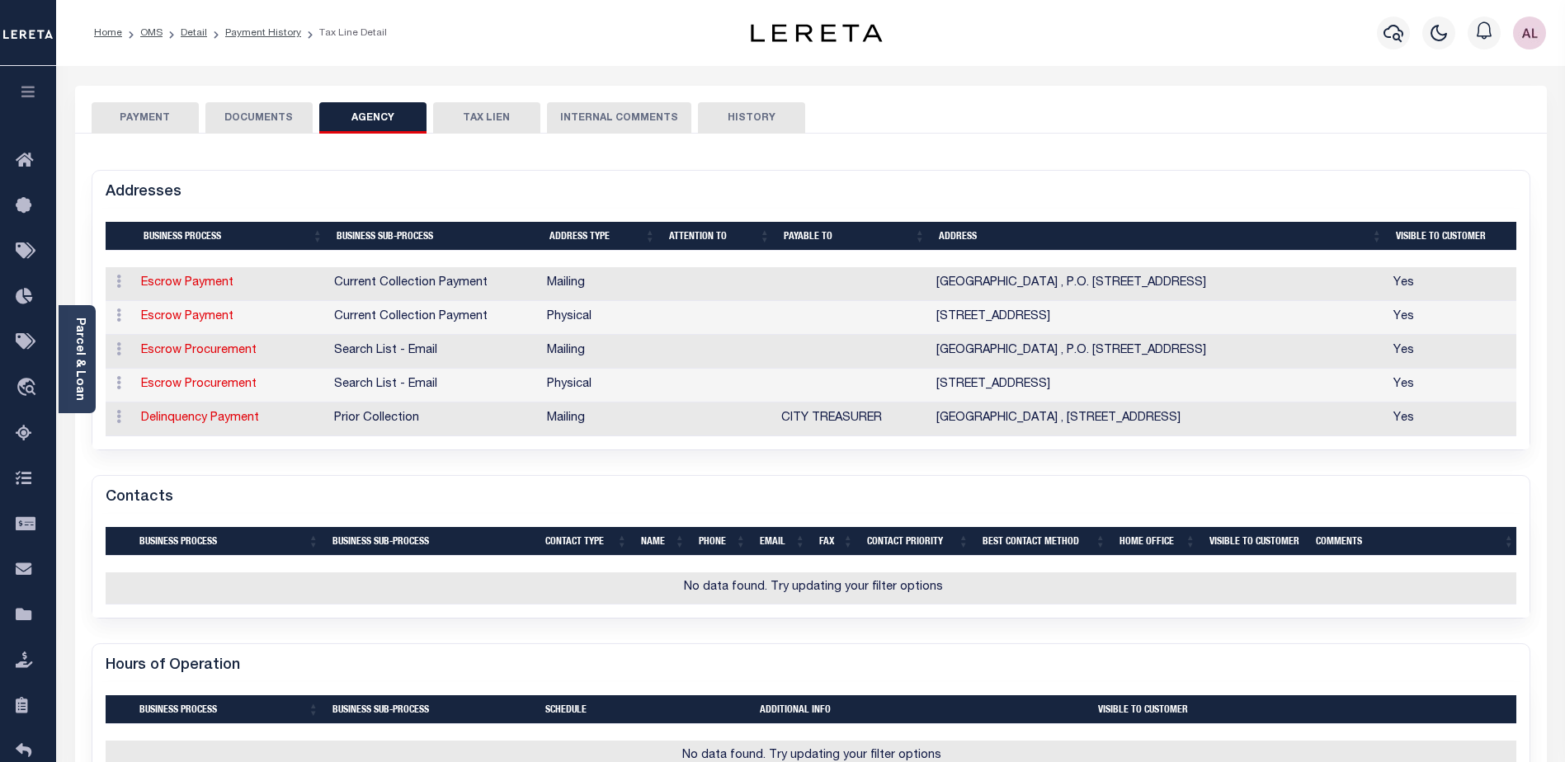
scroll to position [0, 2]
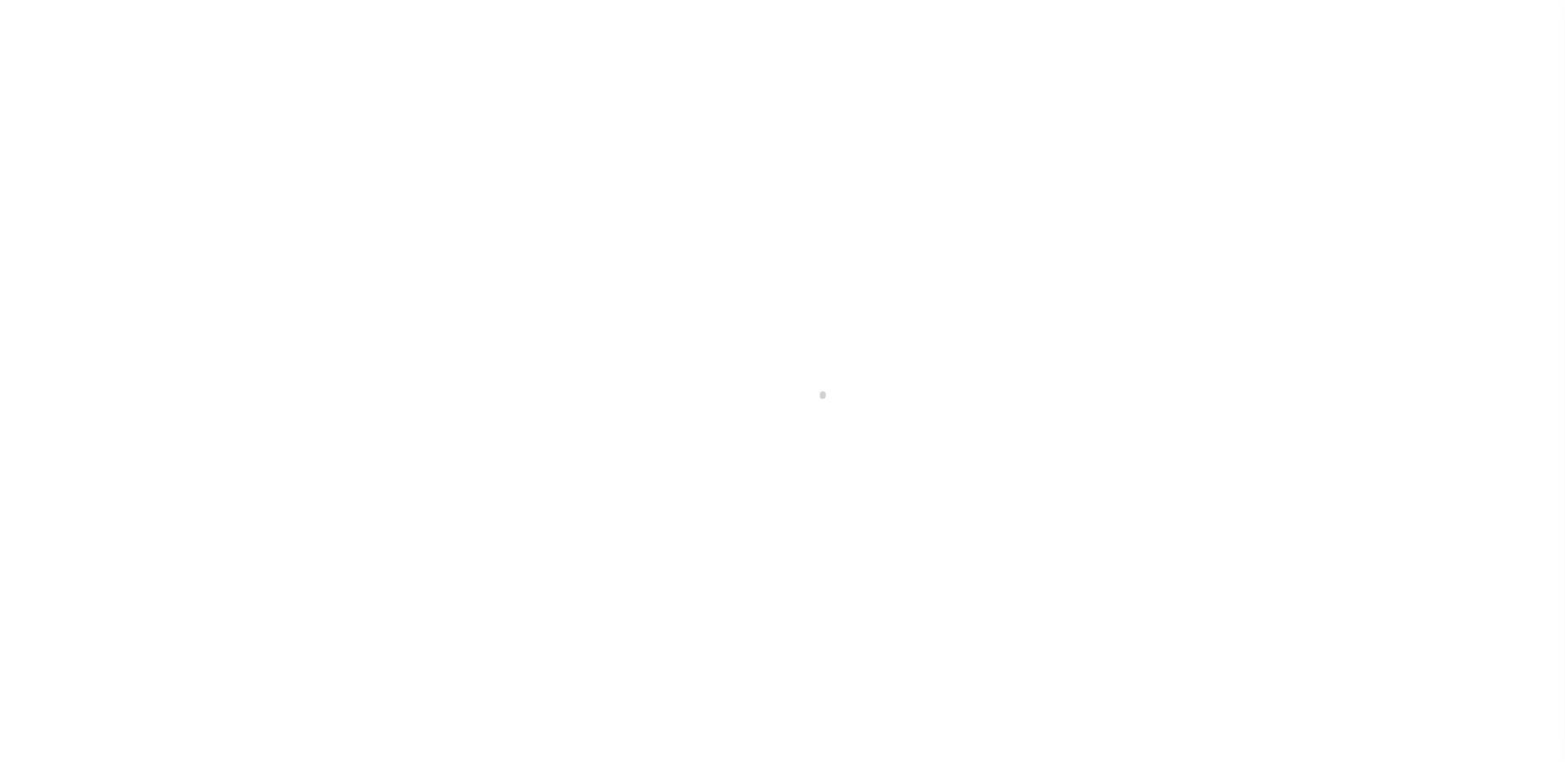
select select "Escrow"
type input "[STREET_ADDRESS]"
type input "[PHONE_NUMBER]"
select select
type input "Waukegan, IL 60085"
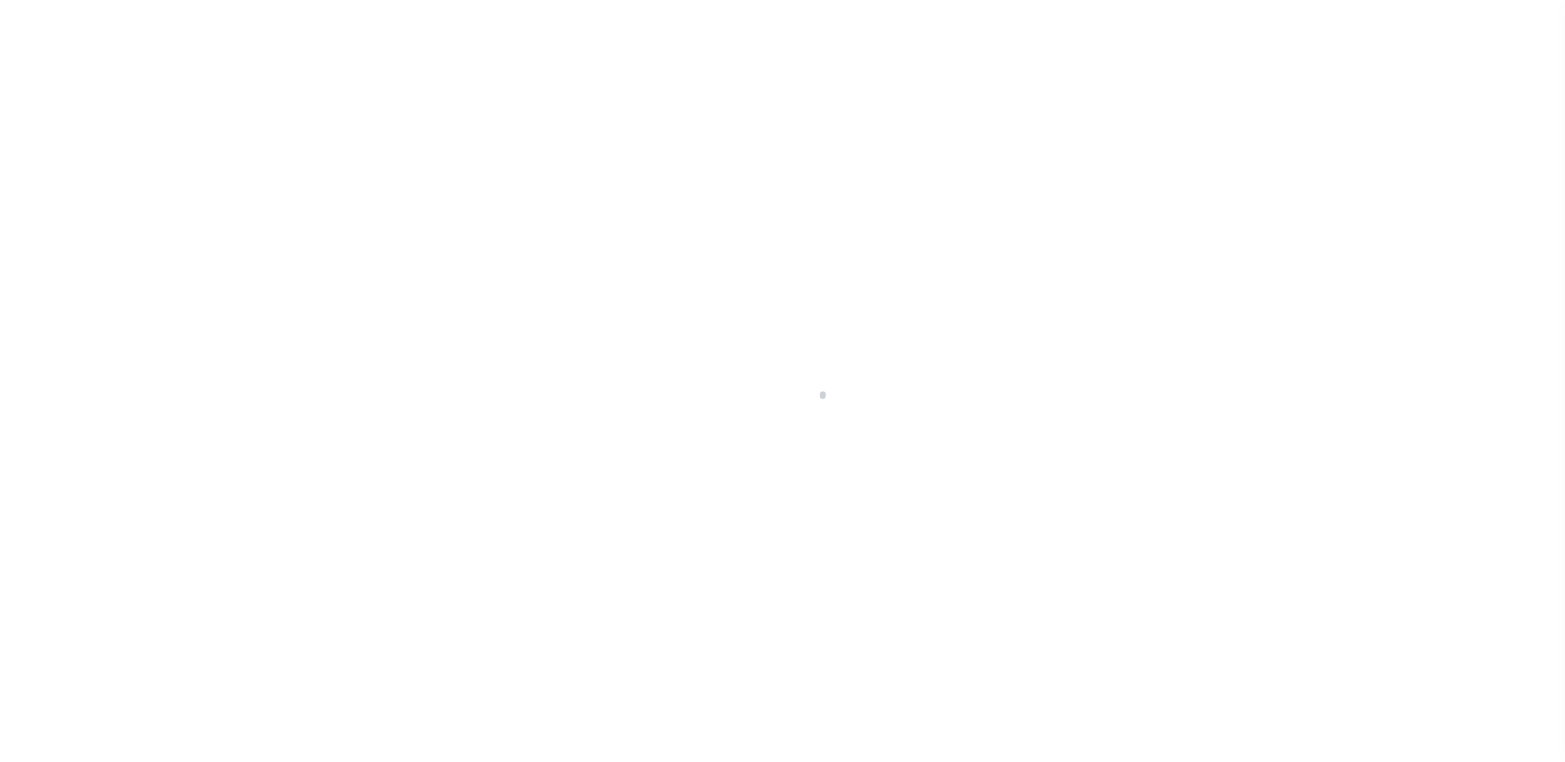
type input "a0k2L00001OoqzS"
type input "IL"
select select
select select "25066"
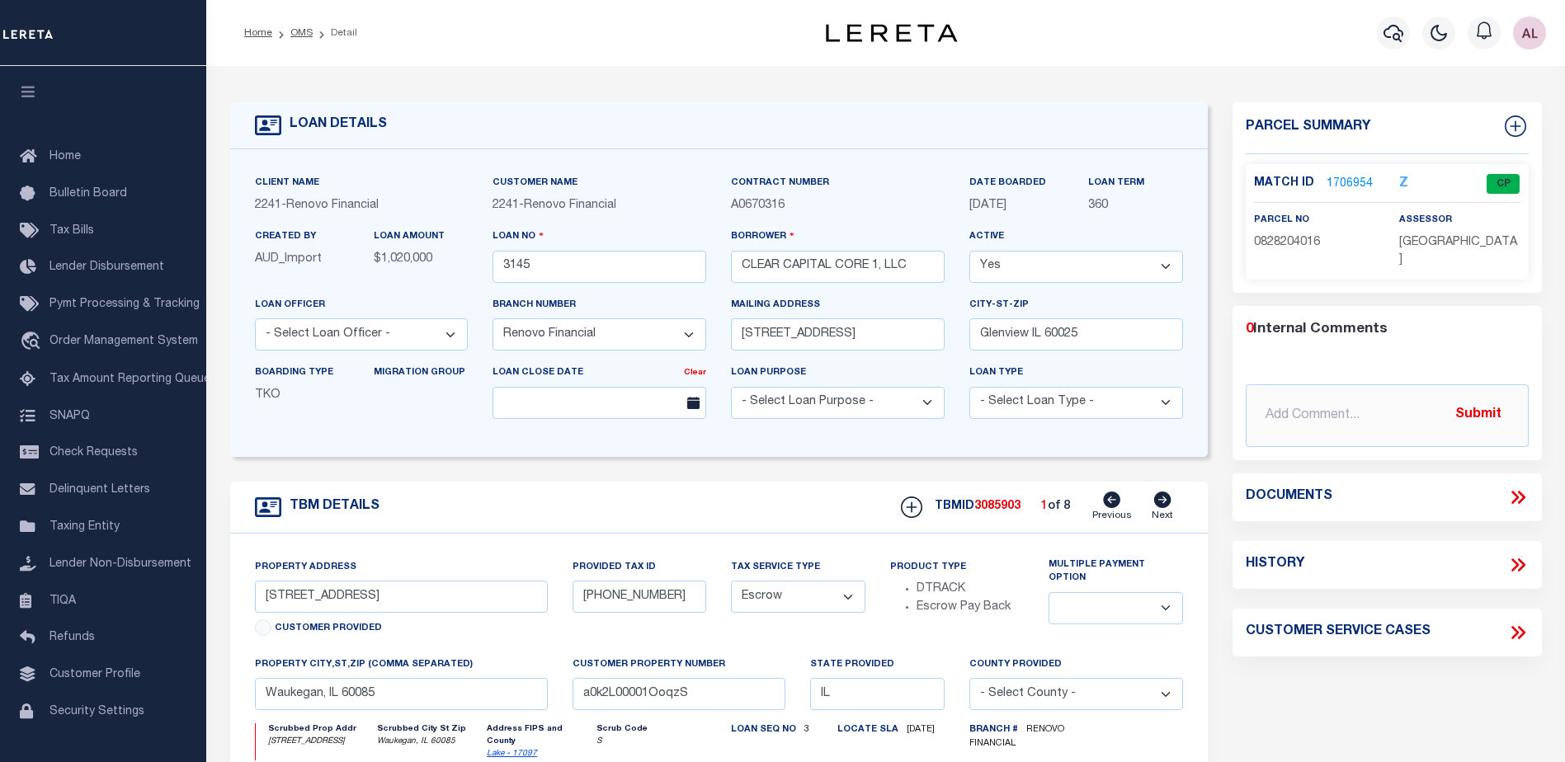
click at [1345, 178] on link "1706954" at bounding box center [1350, 184] width 46 height 17
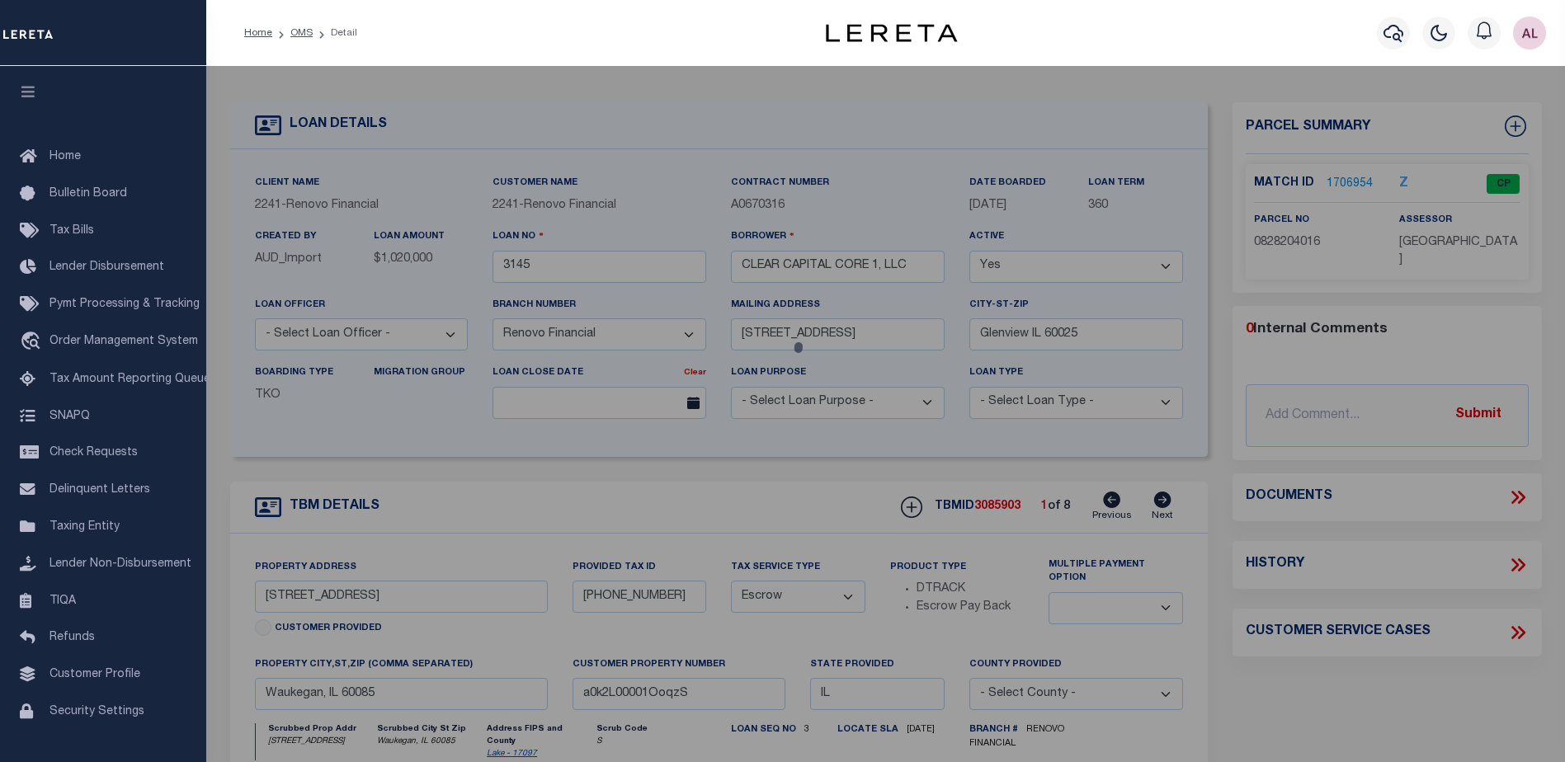
checkbox input "false"
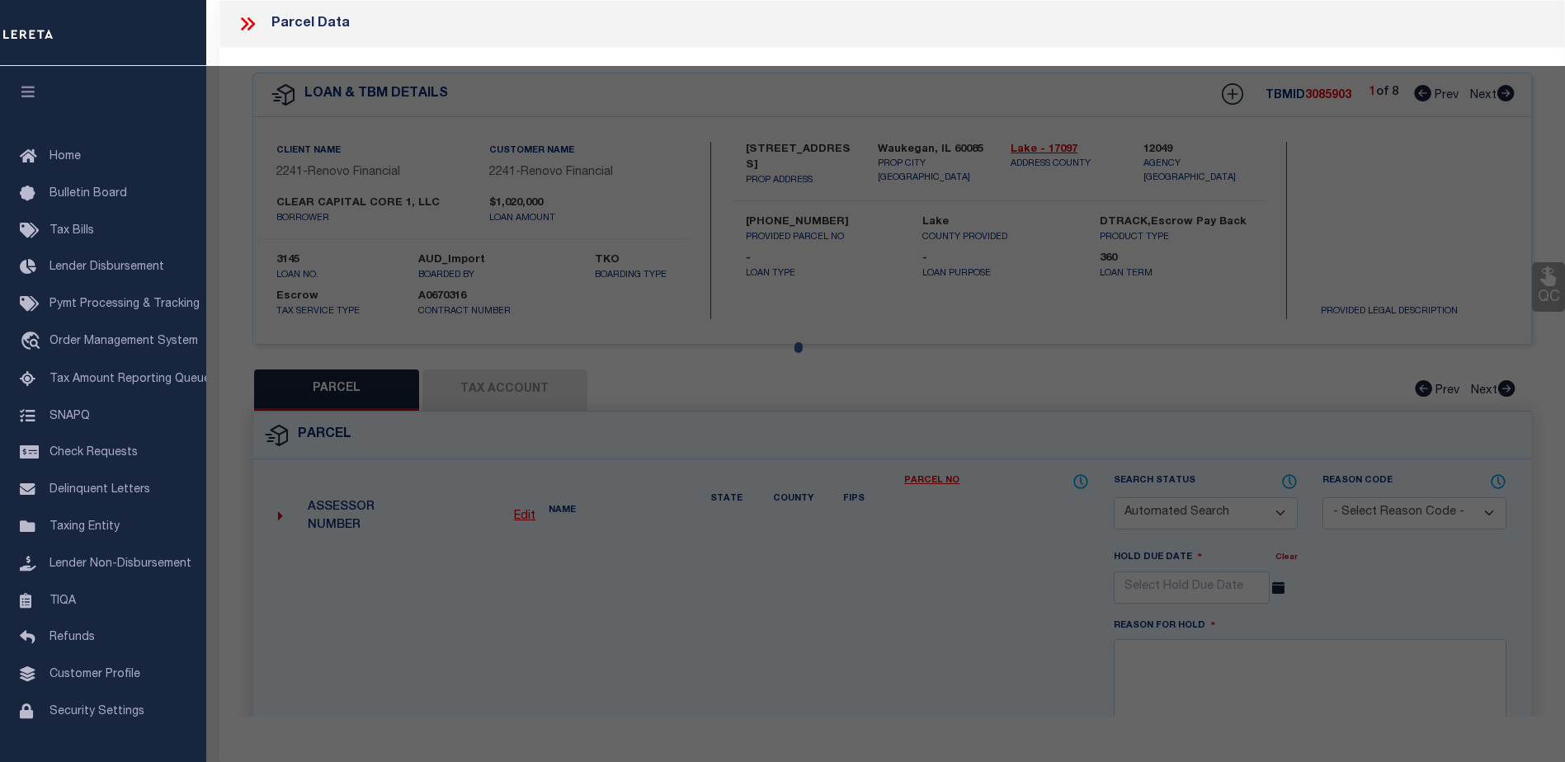
select select "CP"
type input "CLEAR CAPITAL CORE 1 LLC"
select select
type input "[STREET_ADDRESS]"
checkbox input "false"
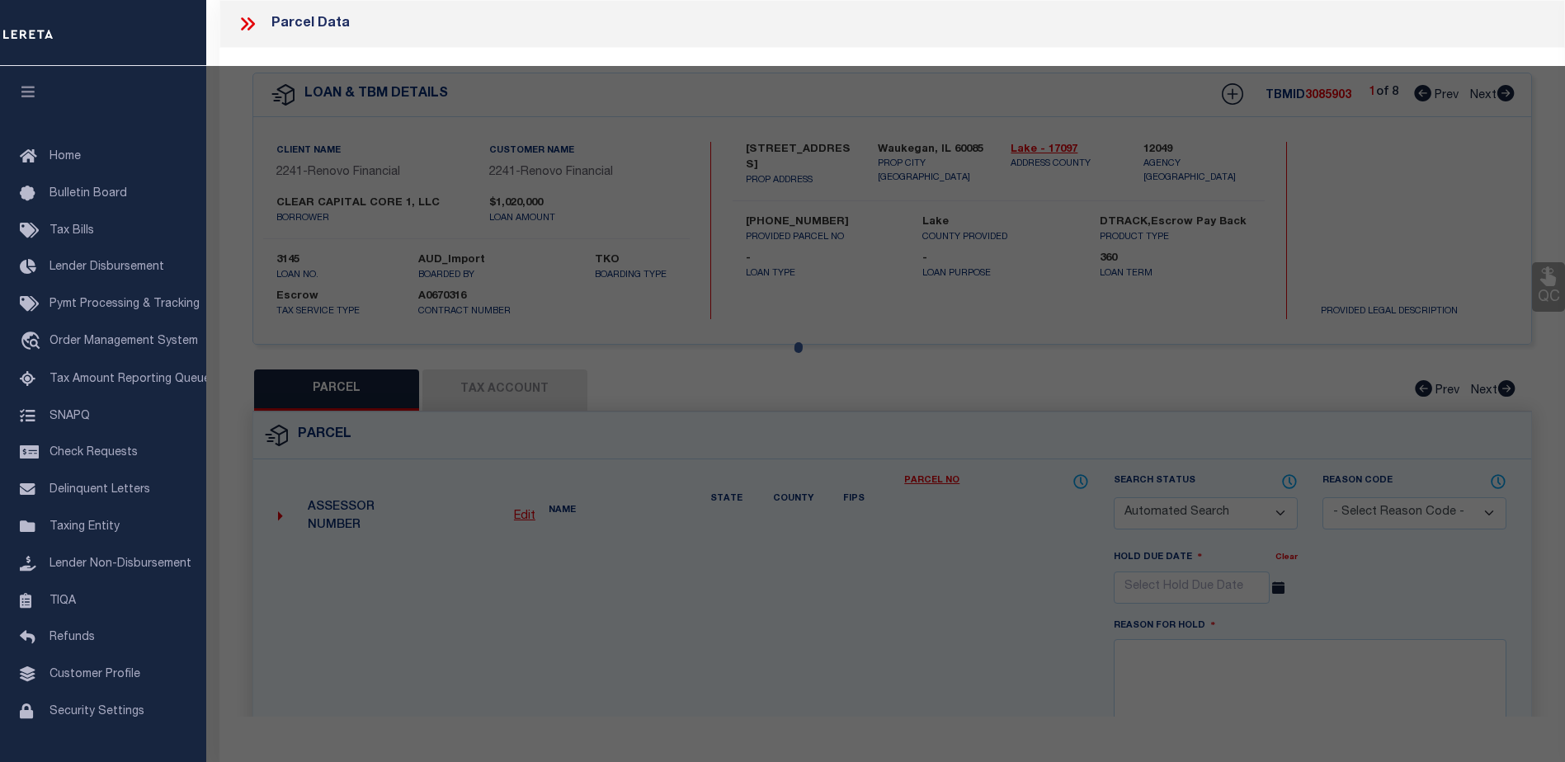
type input "60085"
type textarea "[PERSON_NAME] ADDN; E 22 FT S 82-1/2 FT LOT 4, ALL LOT 3 & S 132'"
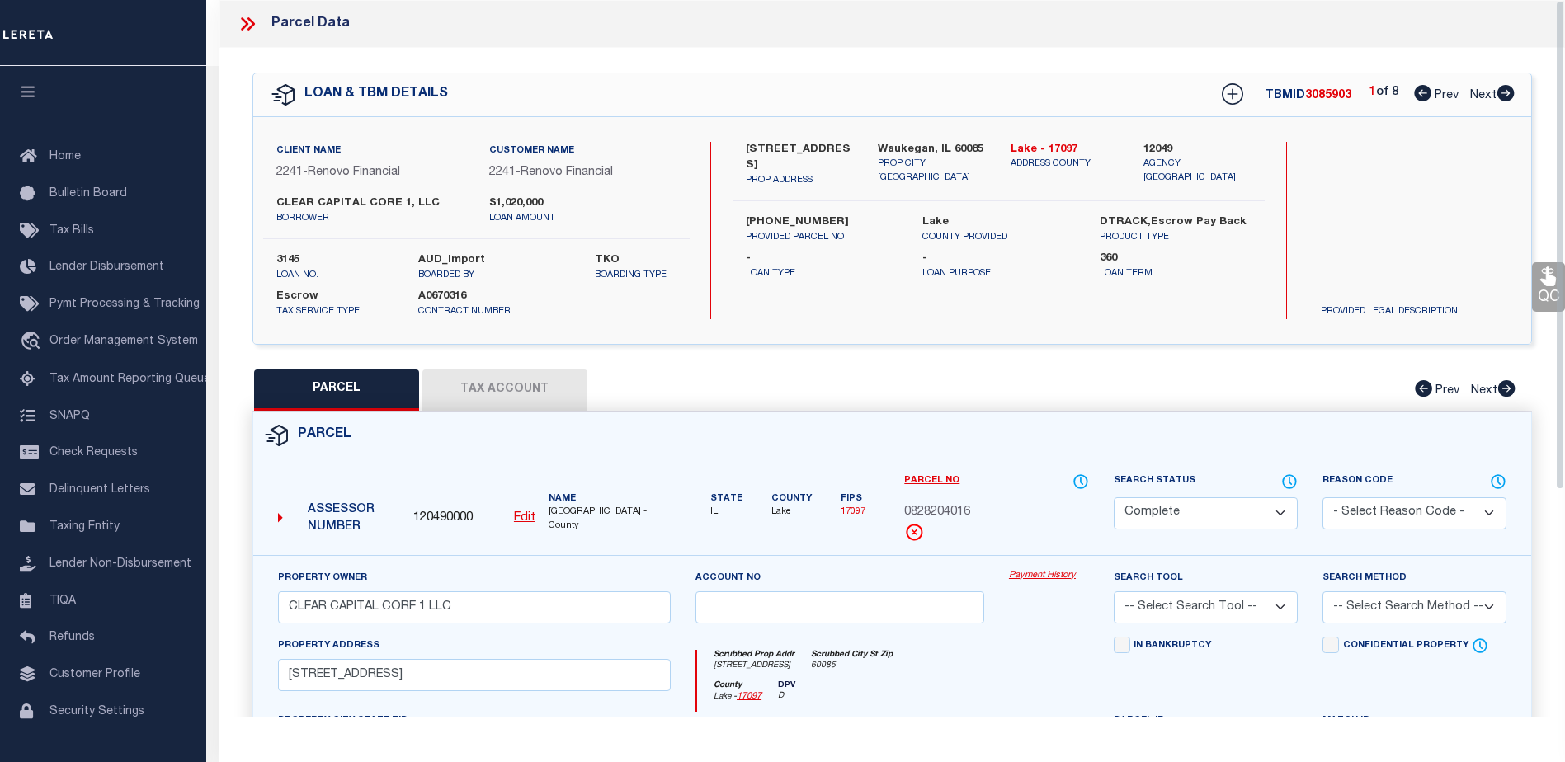
click at [1037, 576] on link "Payment History" at bounding box center [1049, 576] width 80 height 14
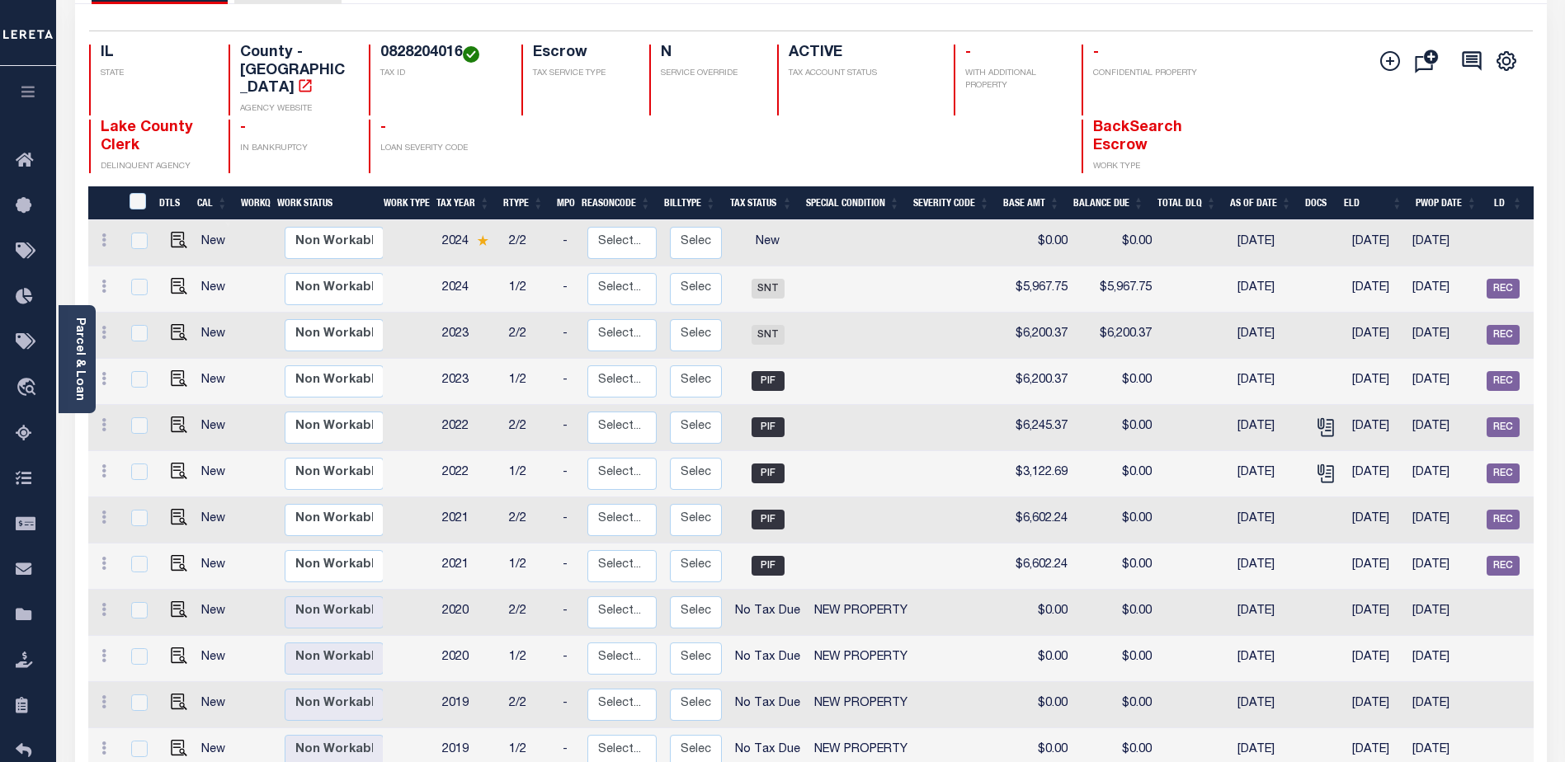
scroll to position [14, 0]
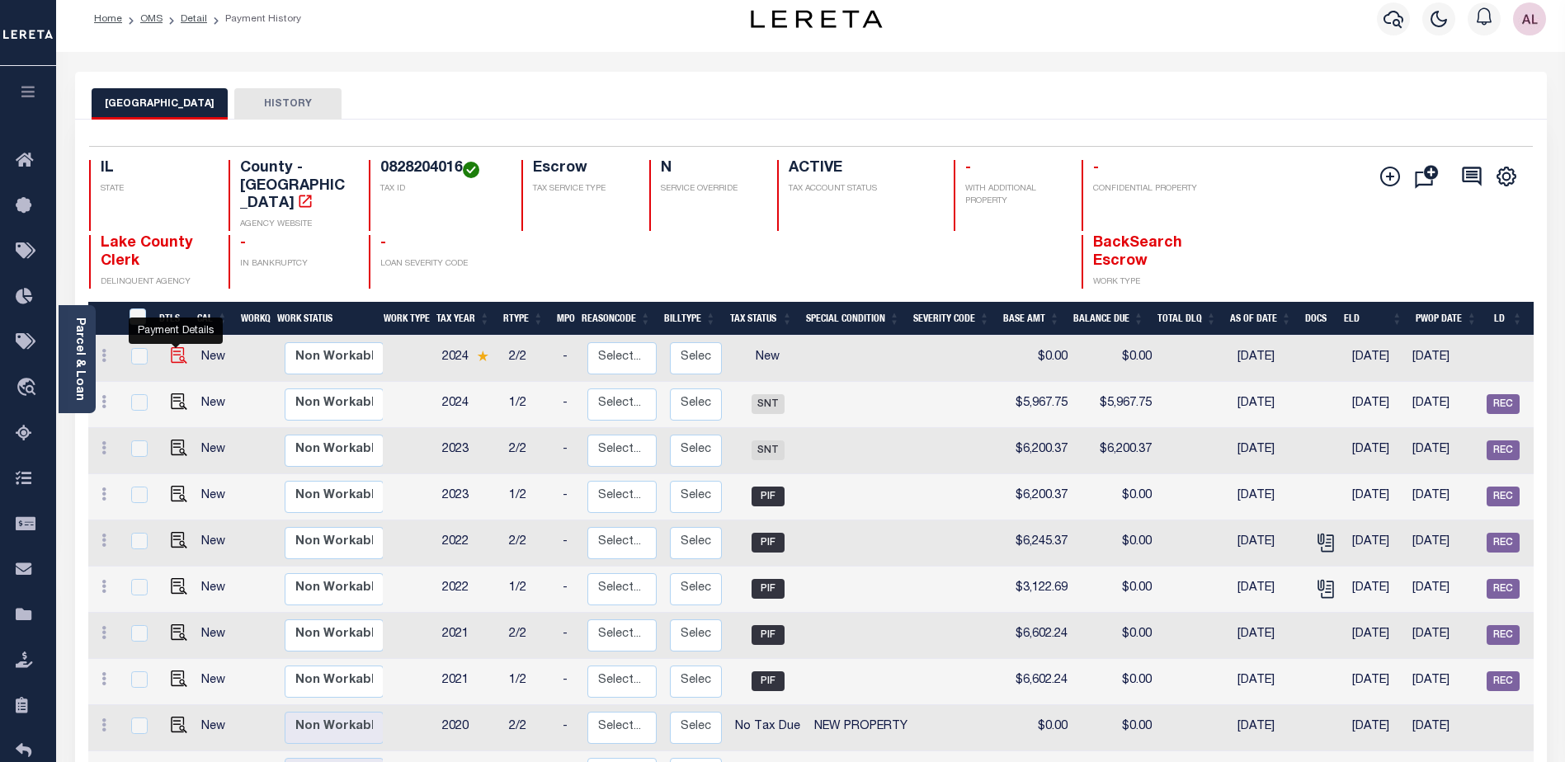
click at [172, 347] on img "" at bounding box center [179, 355] width 17 height 17
checkbox input "true"
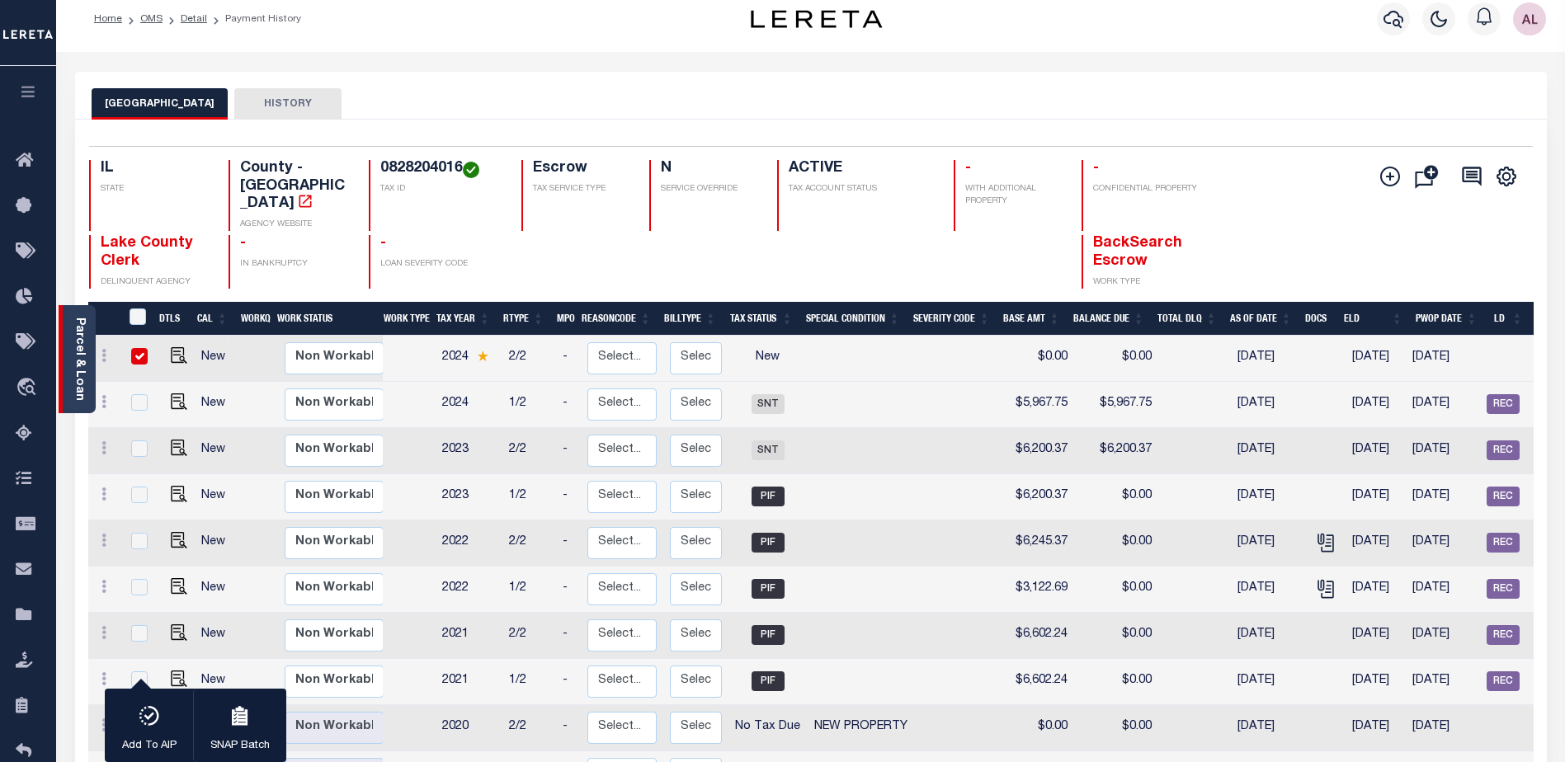
click at [80, 359] on link "Parcel & Loan" at bounding box center [79, 359] width 12 height 83
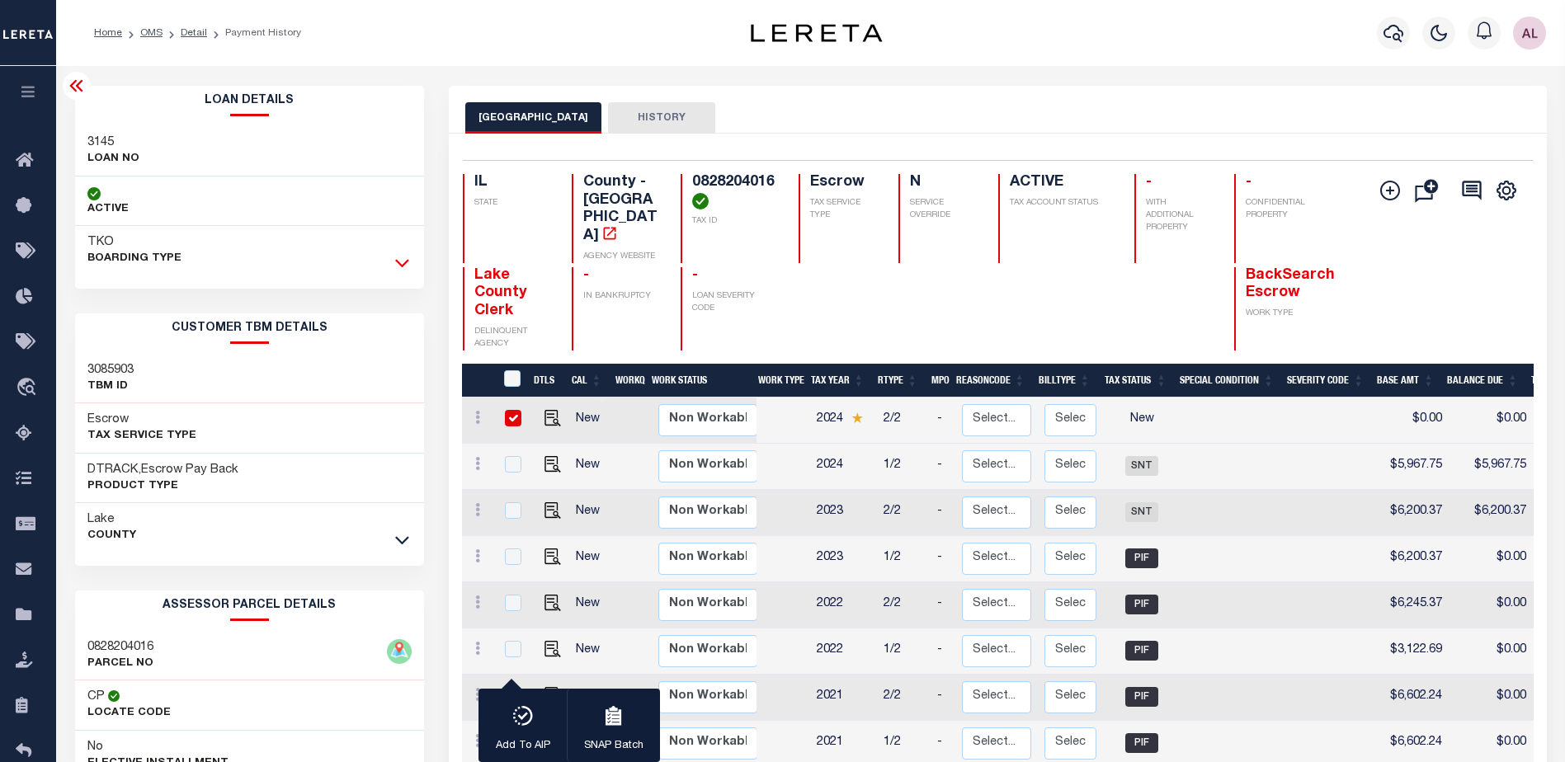
click at [408, 263] on icon at bounding box center [402, 262] width 14 height 17
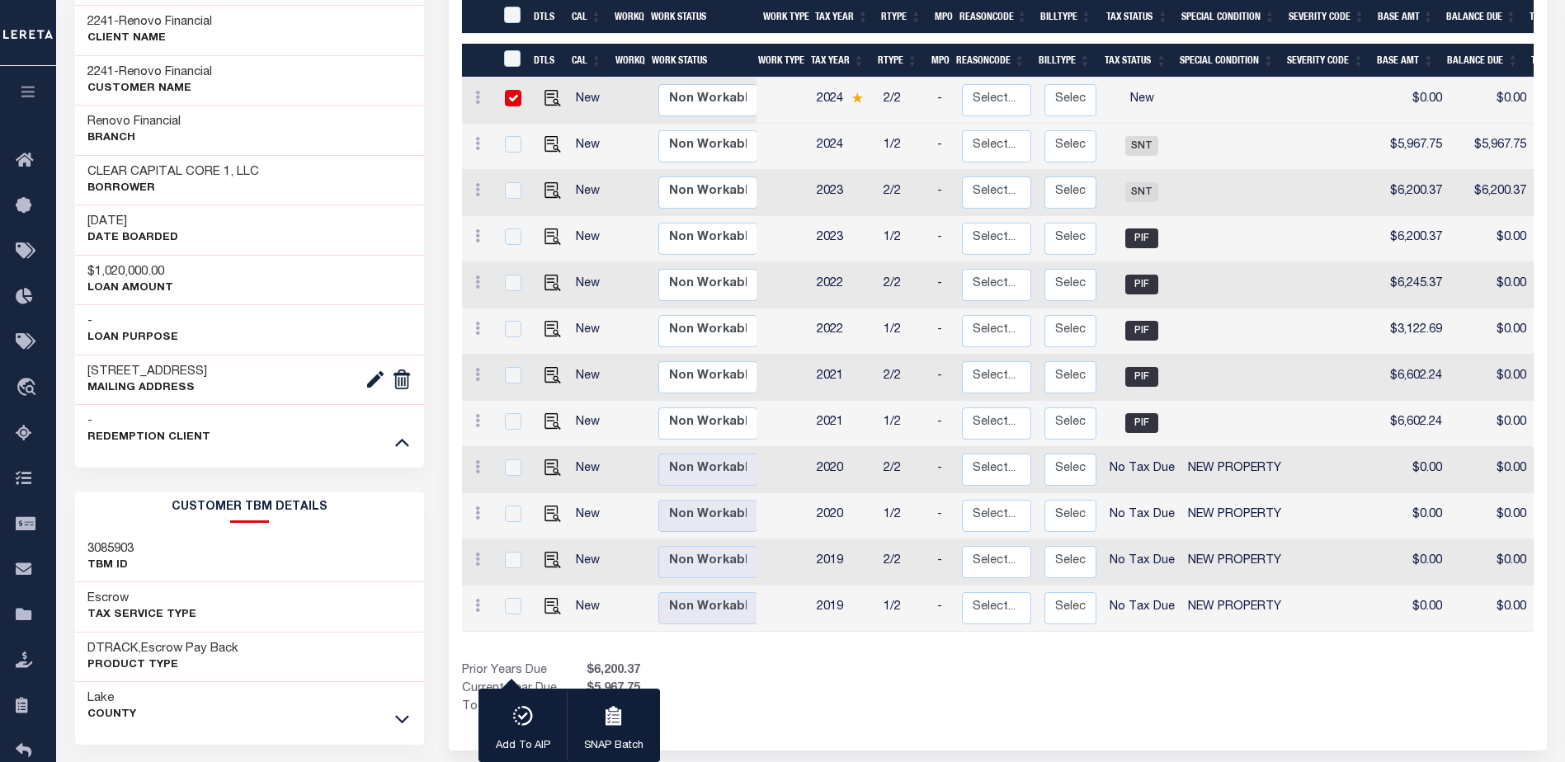
scroll to position [165, 0]
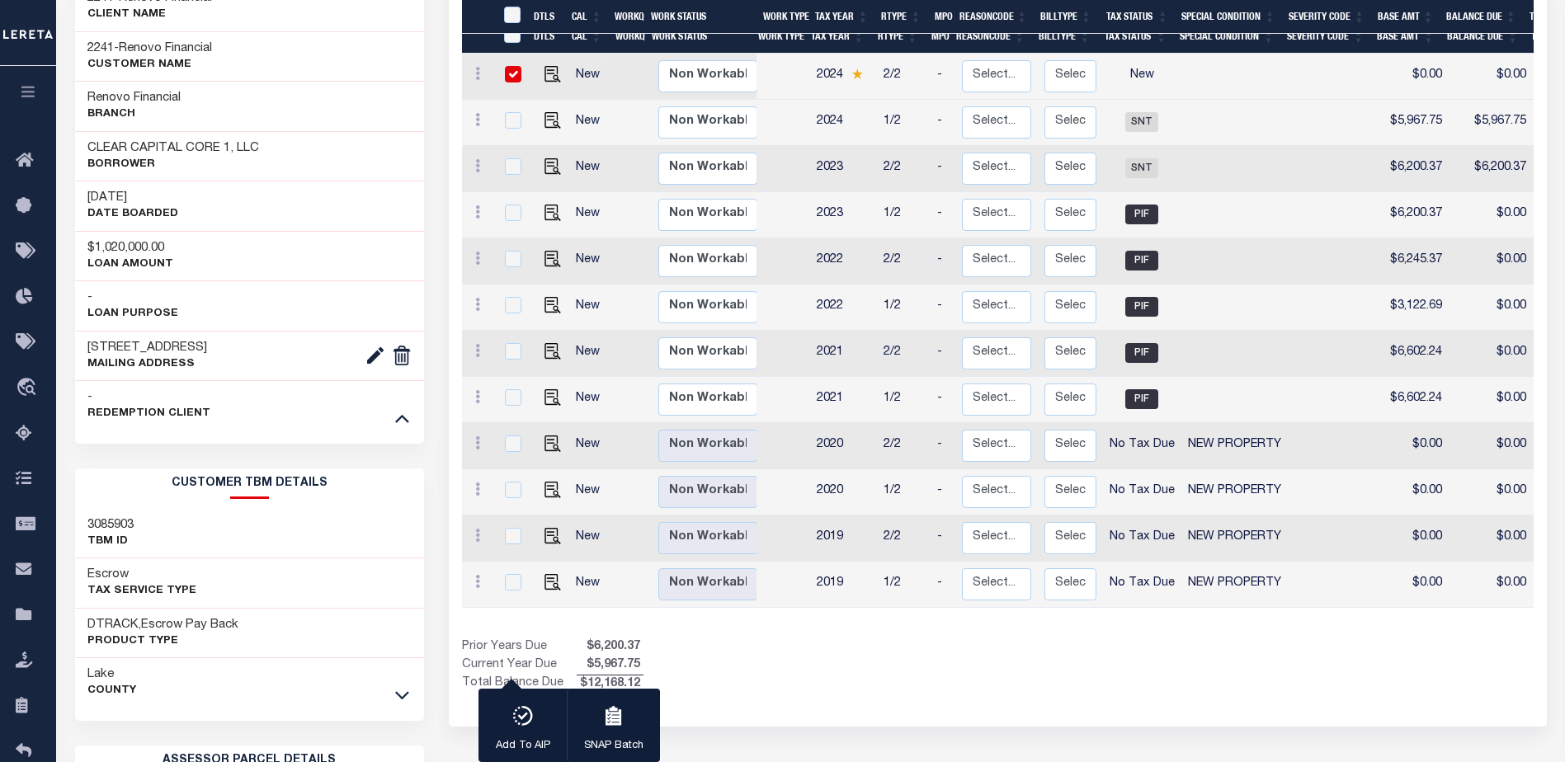
scroll to position [0, 180]
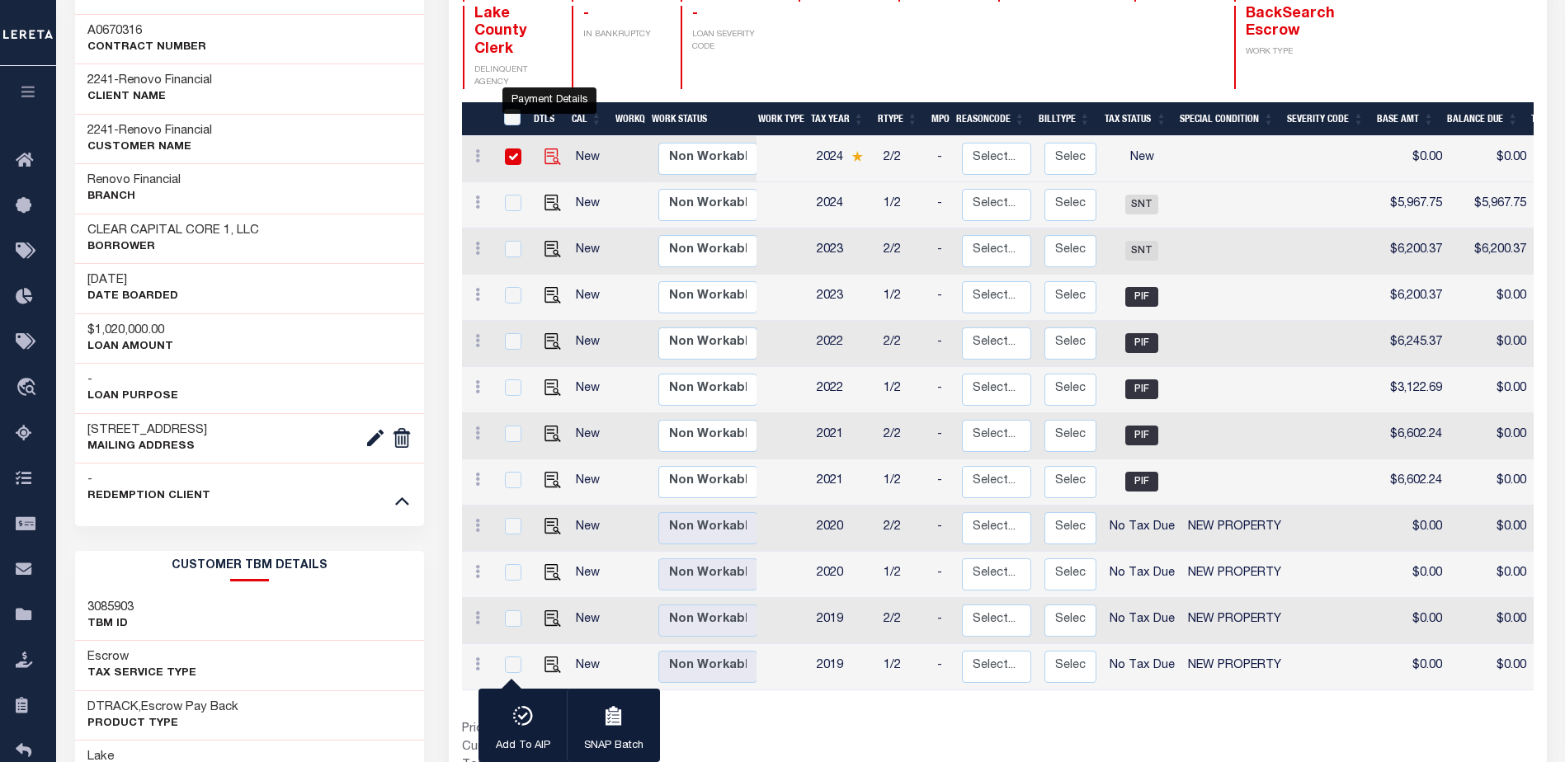
click at [550, 149] on img "" at bounding box center [553, 157] width 17 height 17
checkbox input "false"
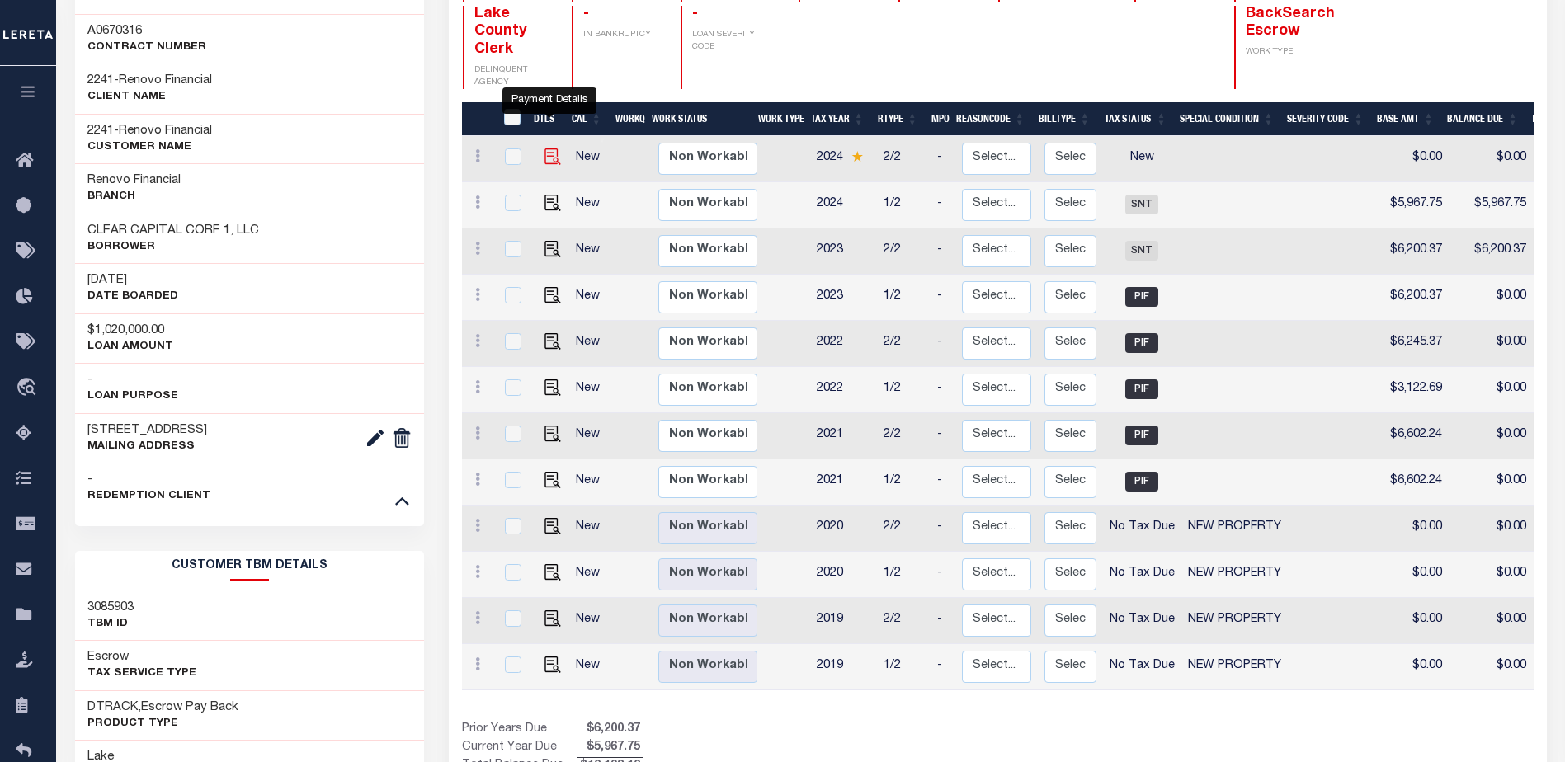
click at [545, 149] on img "" at bounding box center [553, 157] width 17 height 17
checkbox input "true"
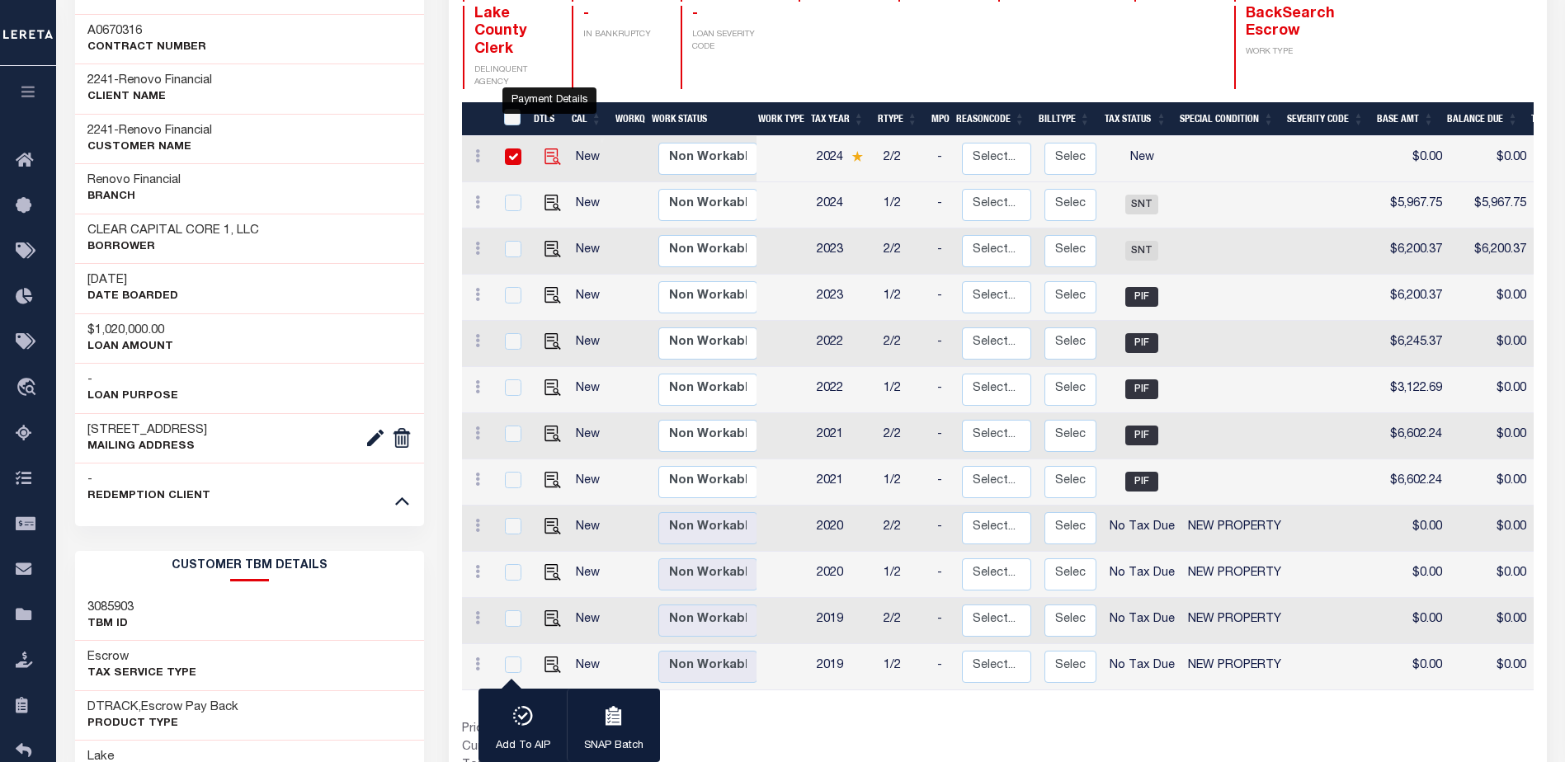
click at [546, 149] on img "" at bounding box center [553, 157] width 17 height 17
checkbox input "false"
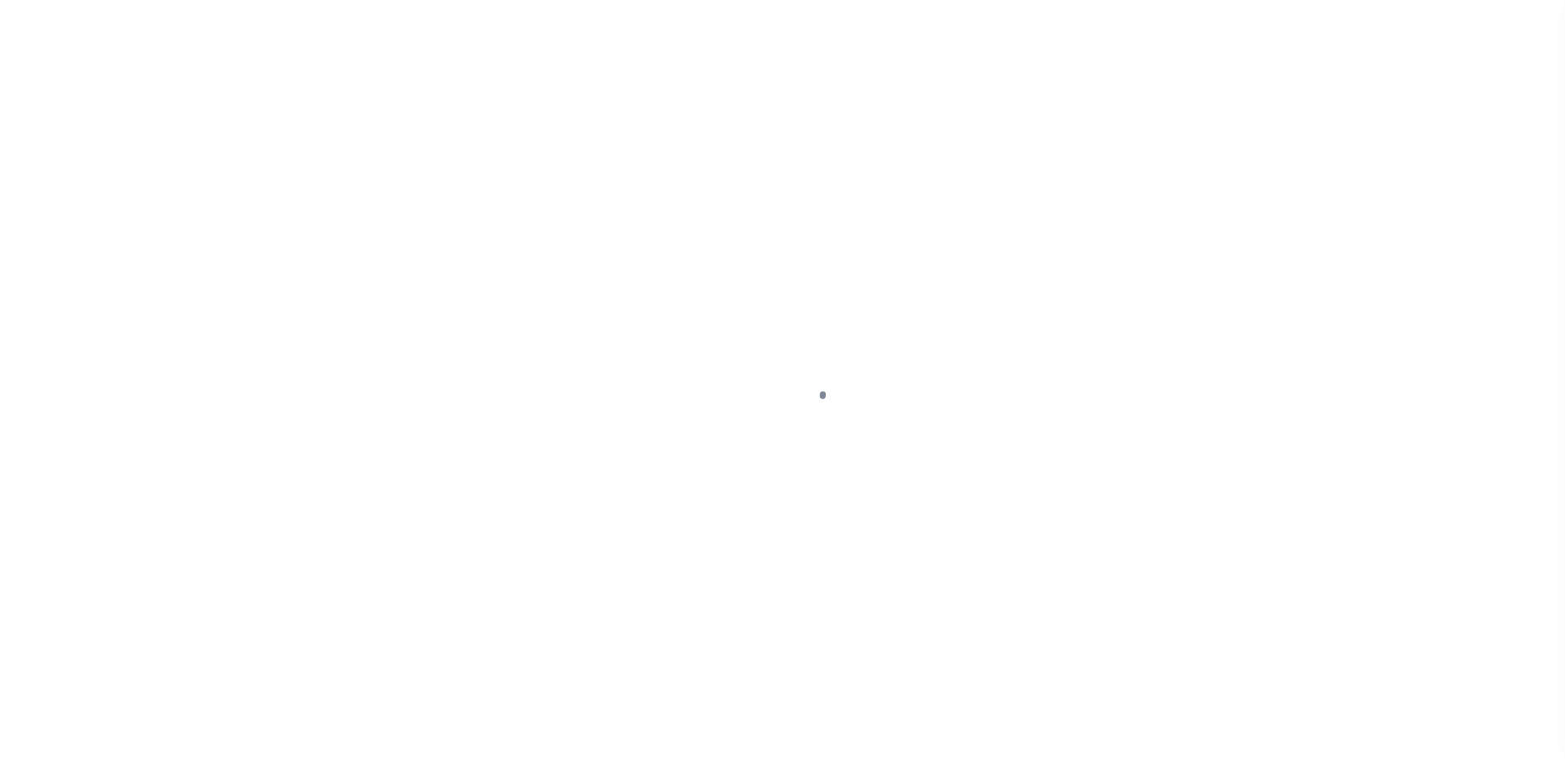
select select "NW2"
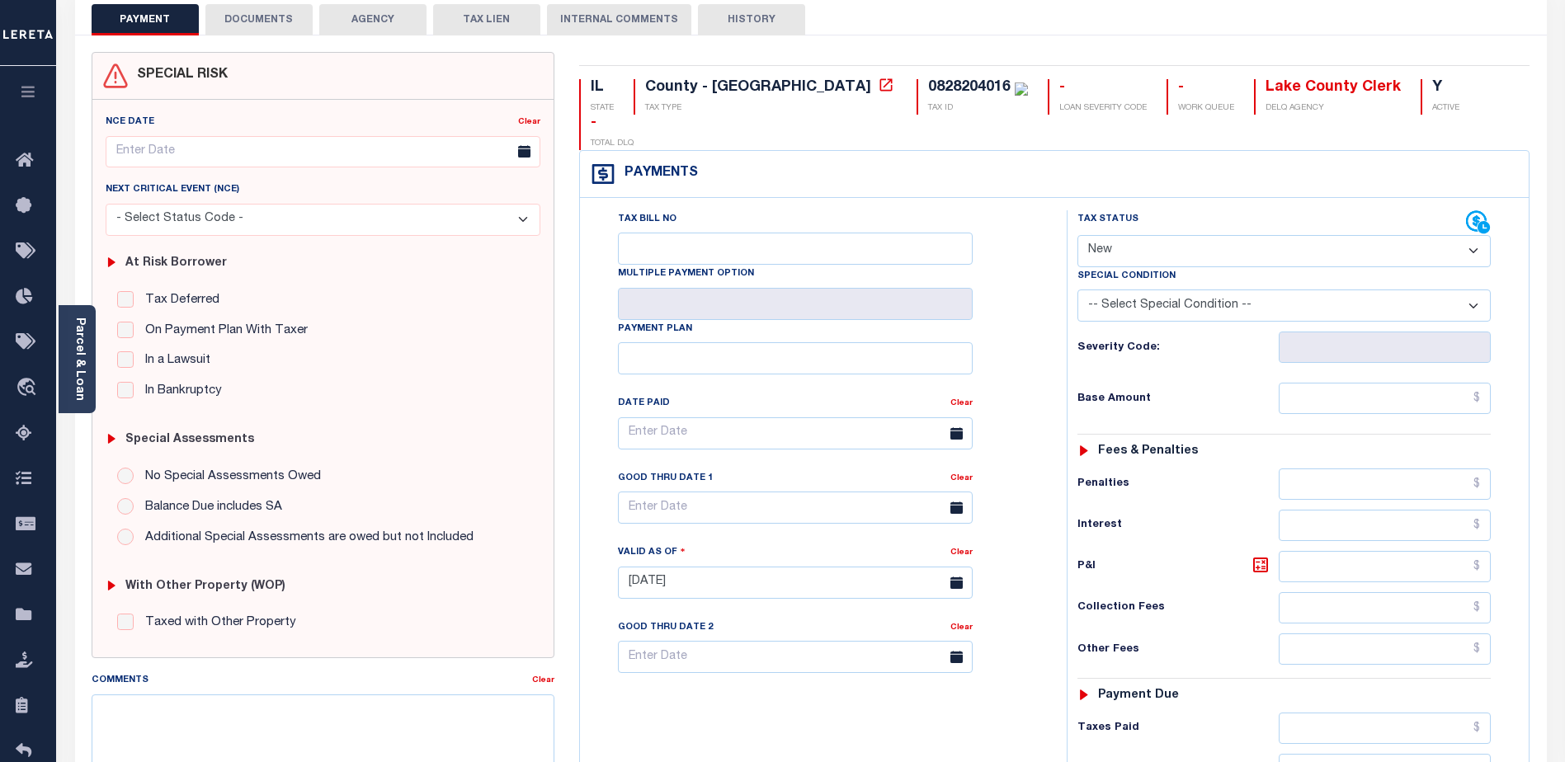
scroll to position [83, 0]
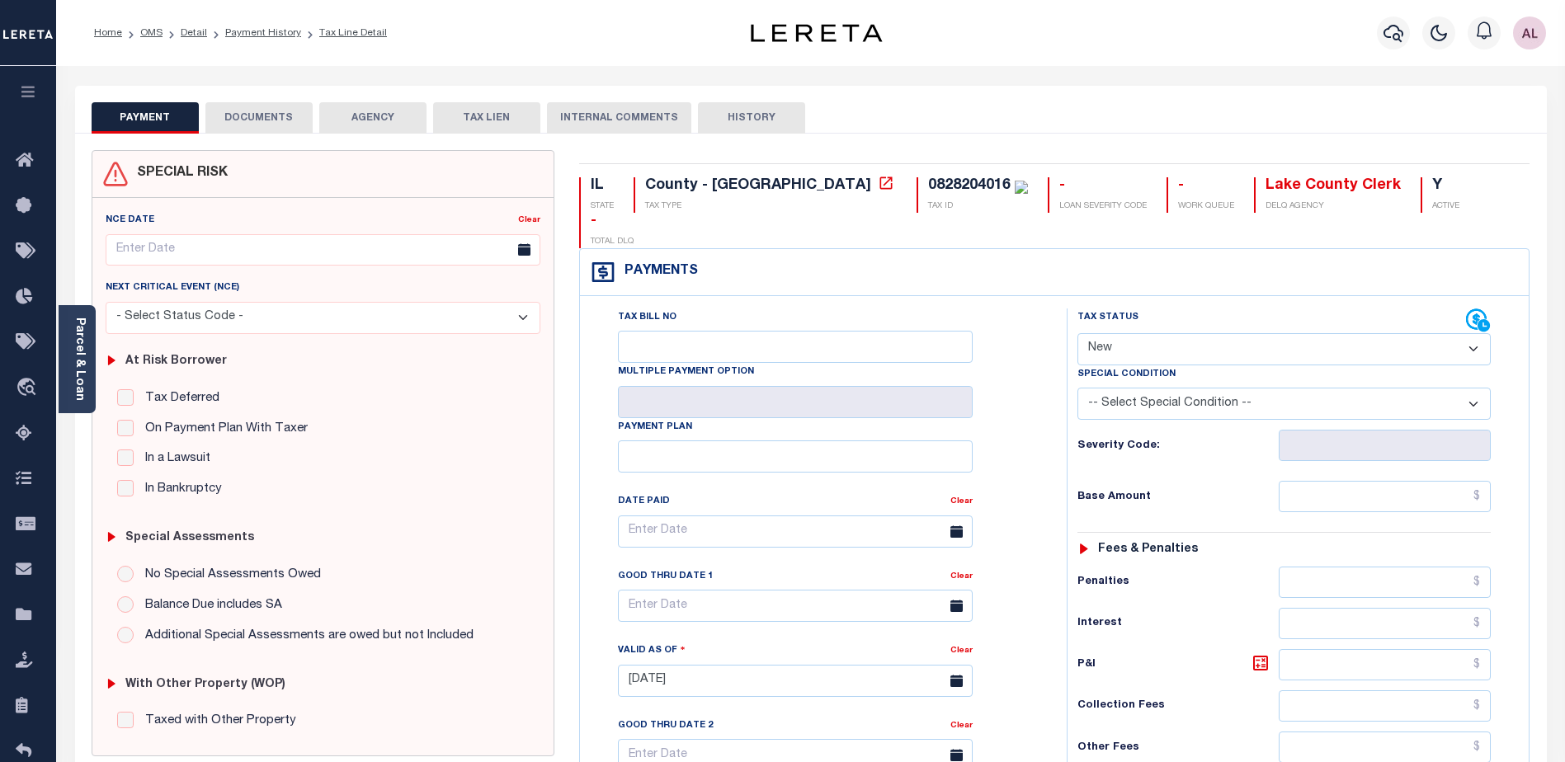
click at [1102, 333] on select "- Select Status Code - Open Due/Unpaid Paid Incomplete No Tax Due Internal Refu…" at bounding box center [1284, 349] width 413 height 32
select select "DUE"
click at [1078, 333] on select "- Select Status Code - Open Due/Unpaid Paid Incomplete No Tax Due Internal Refu…" at bounding box center [1284, 349] width 413 height 32
type input "[DATE]"
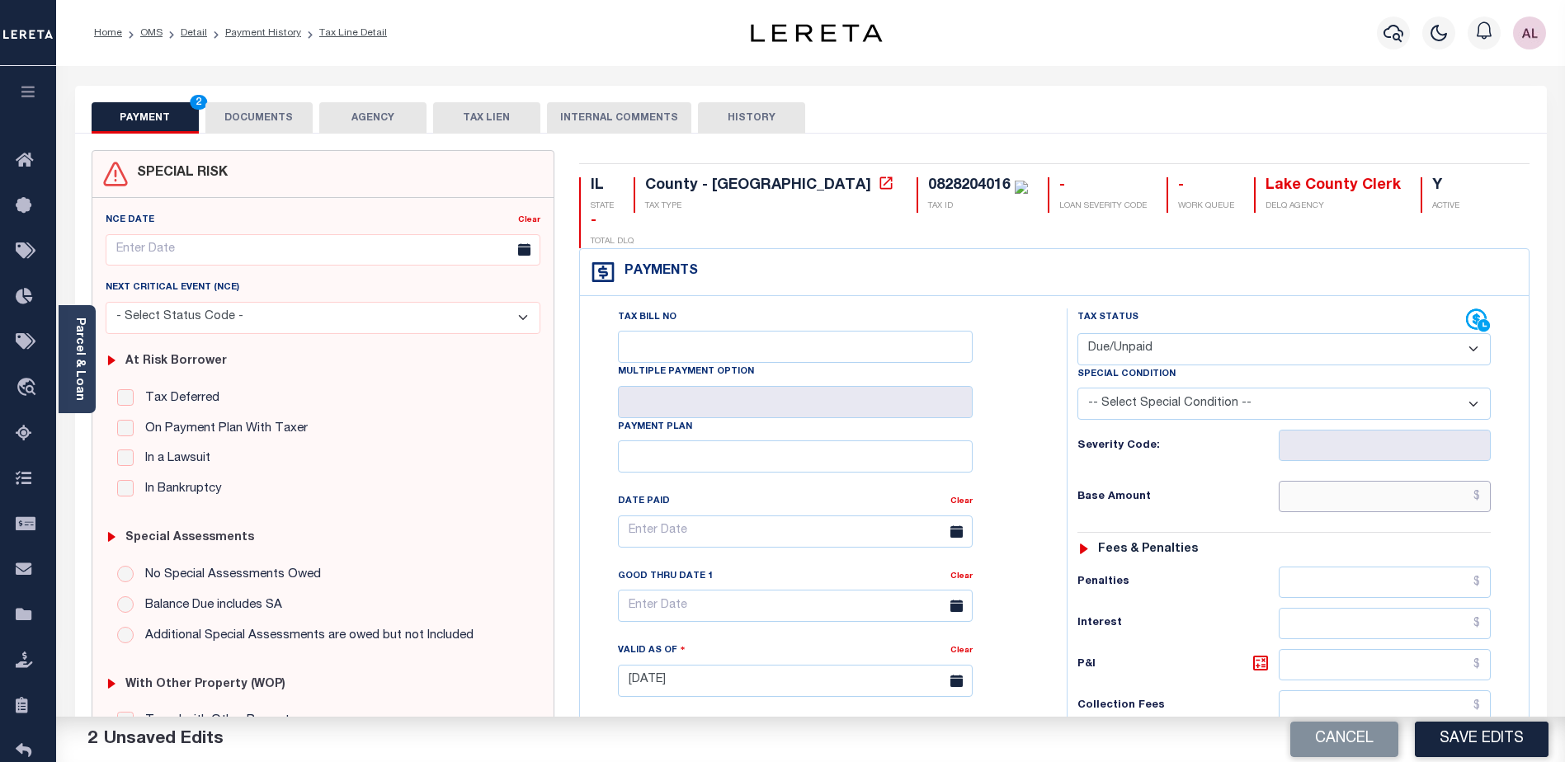
click at [1339, 481] on input "text" at bounding box center [1385, 496] width 212 height 31
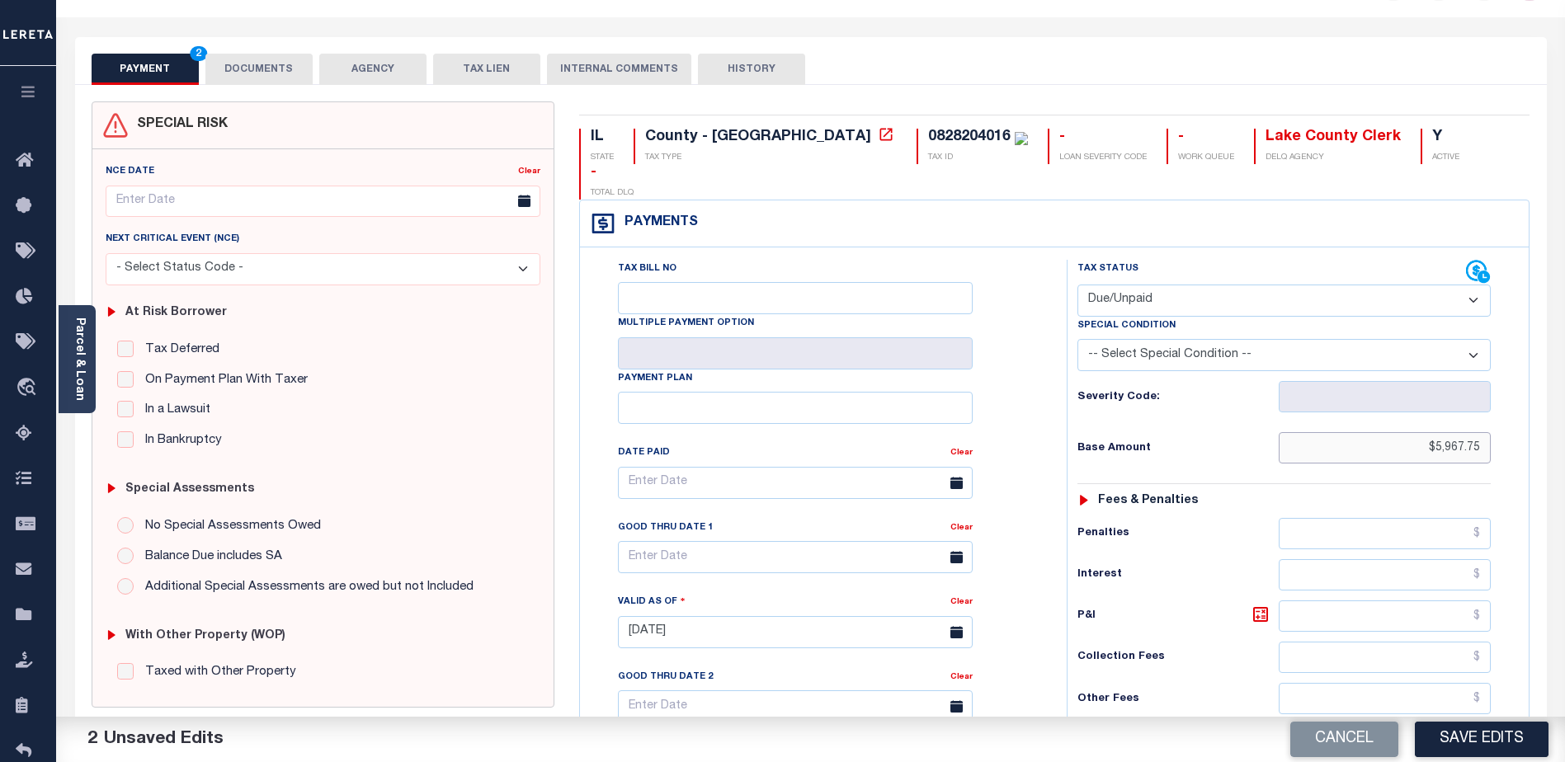
scroll to position [248, 0]
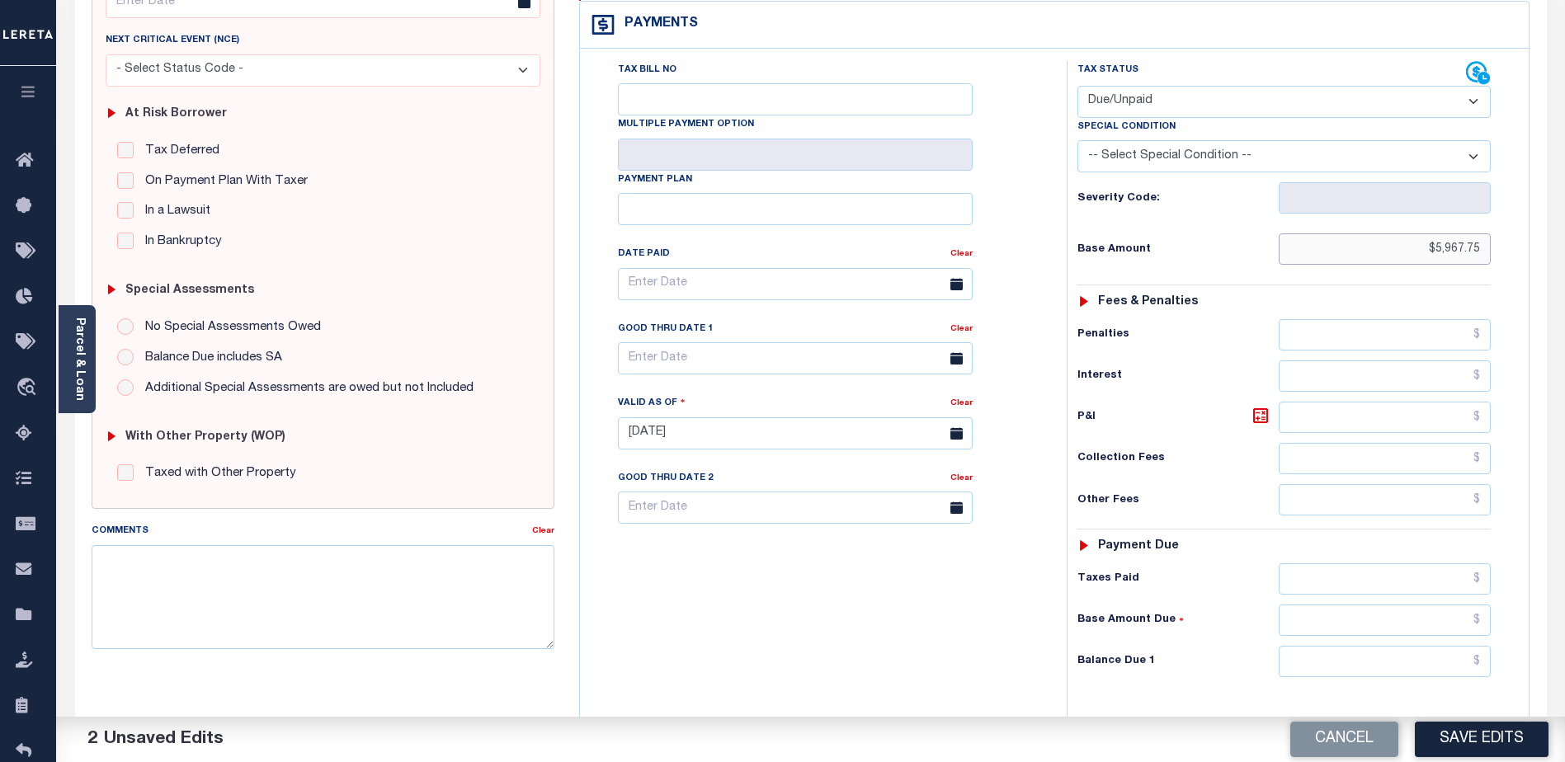
type input "$5,967.75"
click at [1336, 646] on input "text" at bounding box center [1385, 661] width 212 height 31
type input "$5,697.75"
click at [141, 570] on textarea "Comments" at bounding box center [323, 597] width 463 height 104
click at [124, 578] on textarea "(AL) CAS 48858 P&I 179.03" at bounding box center [323, 597] width 463 height 104
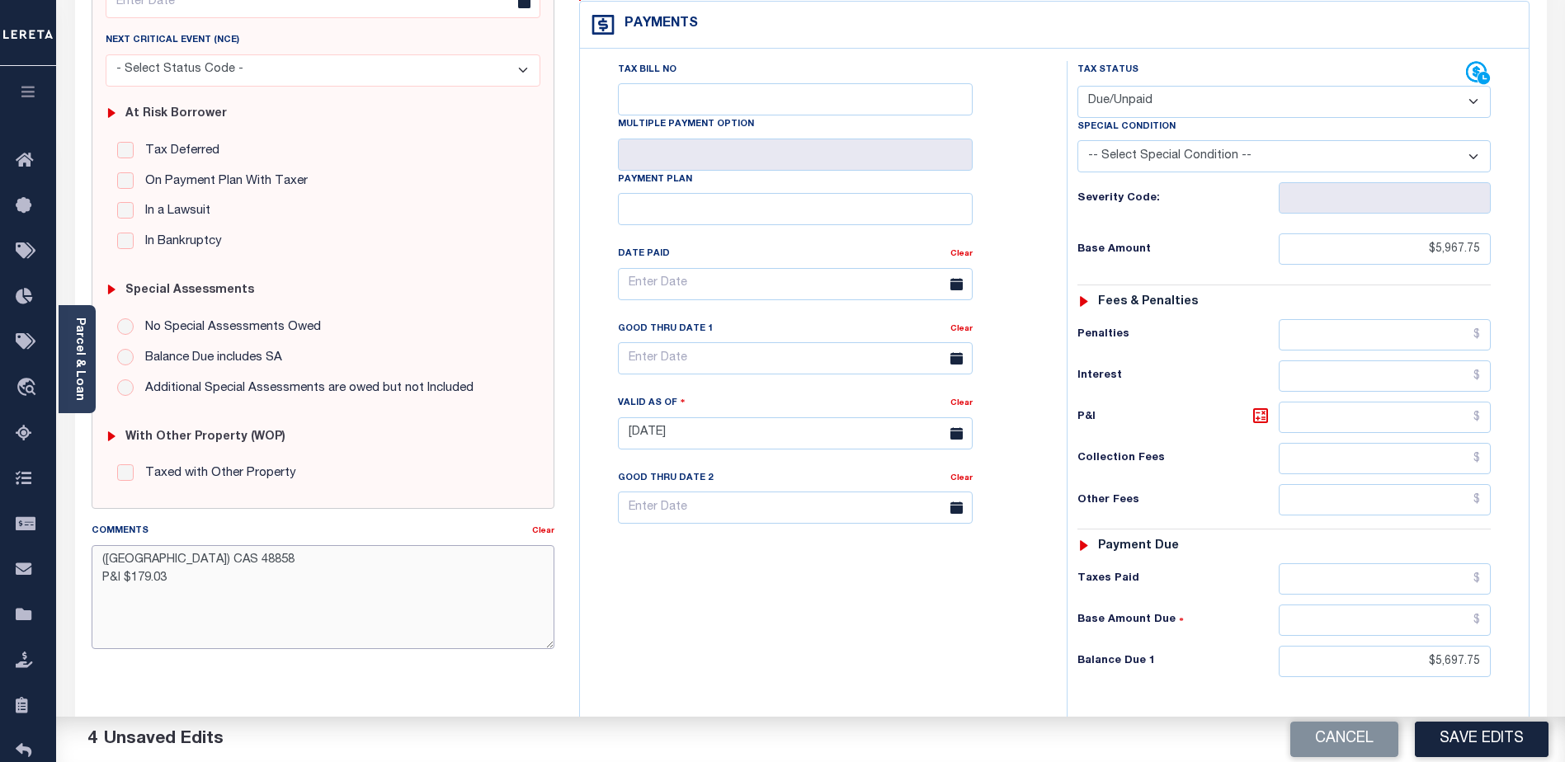
click at [191, 572] on textarea "(AL) CAS 48858 P&I $179.03" at bounding box center [323, 597] width 463 height 104
click at [203, 598] on textarea "(AL) CAS 48858 P&I $179.03 GTD 10.31.2025 Lereta responsible - Open Item" at bounding box center [323, 597] width 463 height 104
click at [306, 598] on textarea "(AL) CAS 48858 P&I $179.03 GTD 10.31.2025 Lereta responsible Dept - Open Item" at bounding box center [323, 597] width 463 height 104
click at [483, 598] on textarea "(AL) CAS 48858 P&I $179.03 GTD 10.31.2025 Lereta responsible Dept - Open Items …" at bounding box center [323, 597] width 463 height 104
click at [111, 597] on textarea "(AL) CAS 48858 P&I $179.03 GTD 10.31.2025 Lereta responsible Dept - Open Items …" at bounding box center [323, 597] width 463 height 104
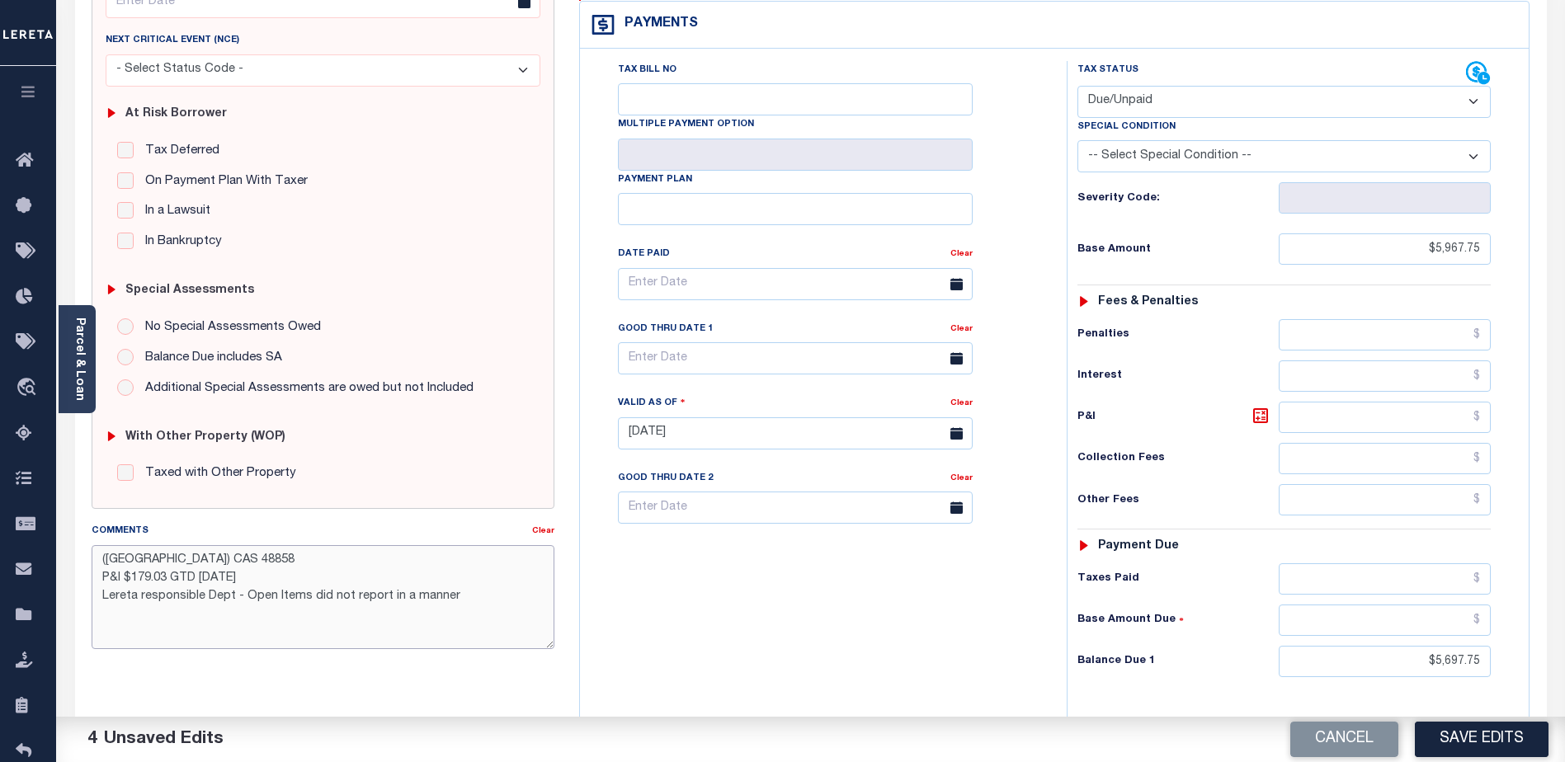
click at [177, 640] on textarea "(AL) CAS 48858 P&I $179.03 GTD 10.31.2025 Lereta responsible Dept - Open Items …" at bounding box center [323, 597] width 463 height 104
click at [456, 599] on textarea "(AL) CAS 48858 P&I $179.03 GTD 10.31.2025 Lereta responsible Dept - Open Items …" at bounding box center [323, 597] width 463 height 104
click at [167, 613] on textarea "(AL) CAS 48858 P&I $179.03 GTD 10.31.2025 Lereta responsible Dept - Open Items …" at bounding box center [323, 597] width 463 height 104
type textarea "(AL) CAS 48858 P&I $179.03 GTD 10.31.2025 Lereta responsible Dept - Open Items …"
drag, startPoint x: 1429, startPoint y: 631, endPoint x: 1516, endPoint y: 625, distance: 86.9
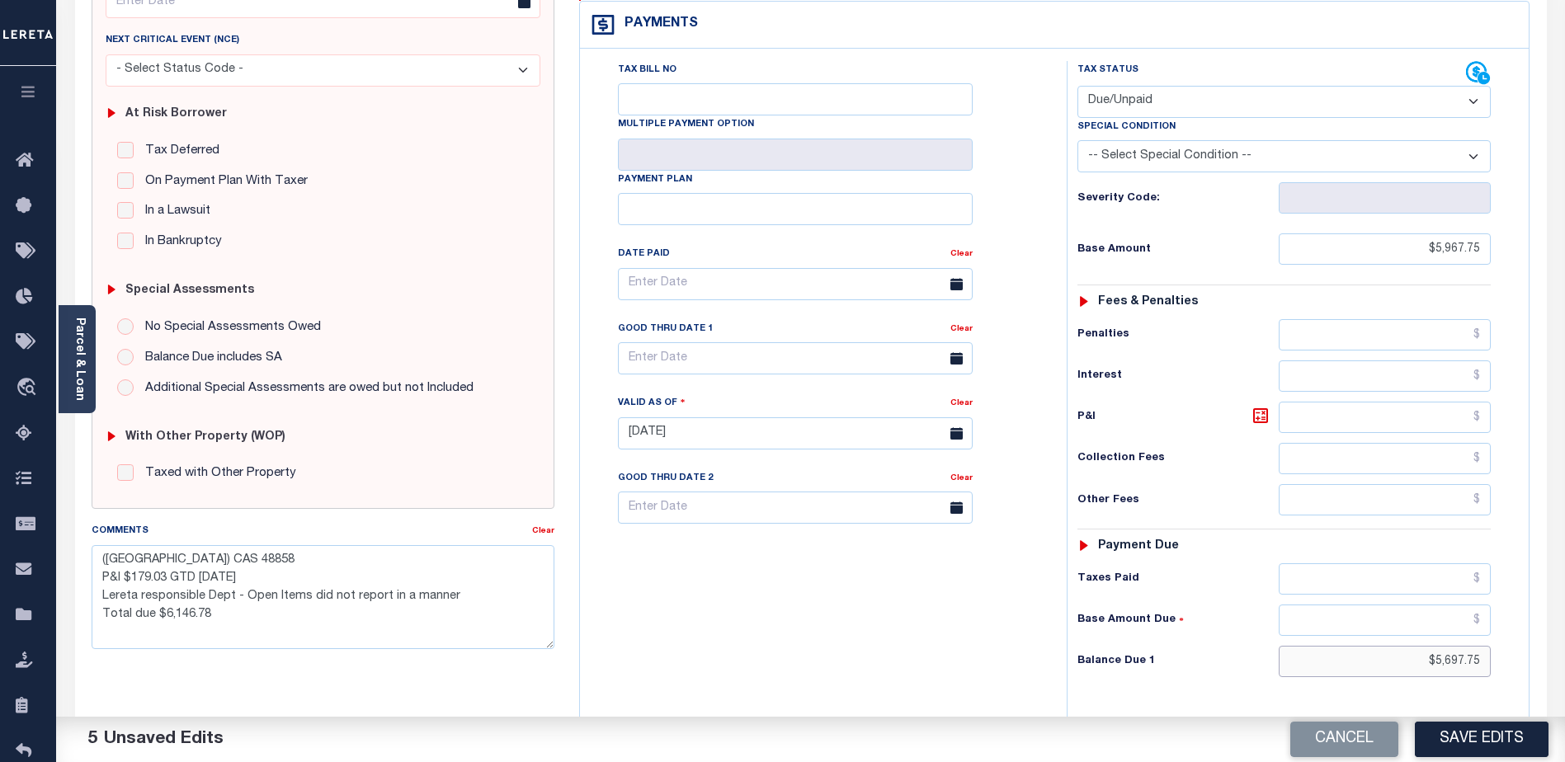
click at [1516, 625] on div "Tax Status Status" at bounding box center [1289, 425] width 470 height 729
type input "$6,146.78"
click at [1256, 406] on icon at bounding box center [1261, 416] width 20 height 20
type input "$179.03"
drag, startPoint x: 1406, startPoint y: 633, endPoint x: 1546, endPoint y: 620, distance: 140.9
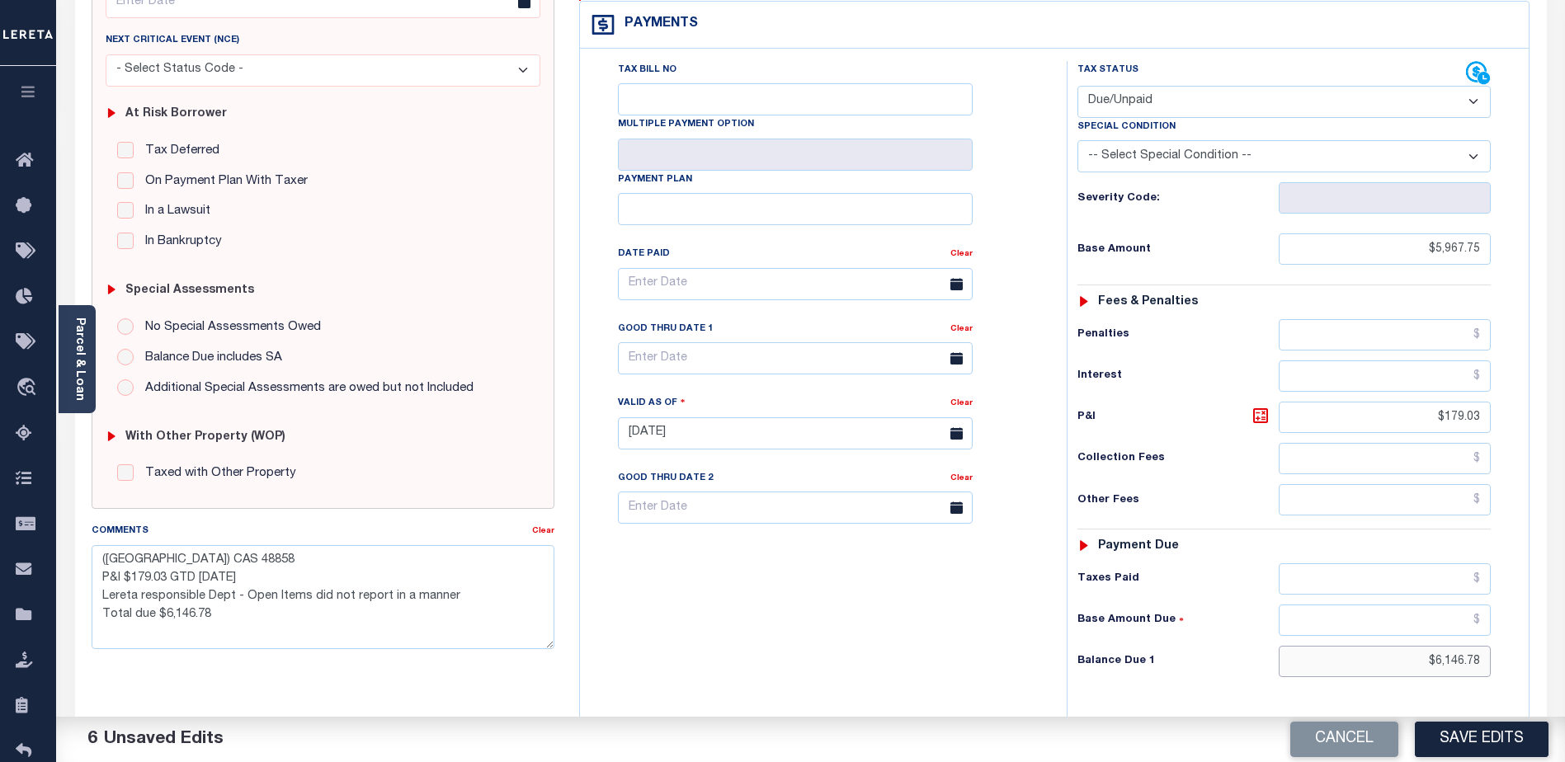
click at [1546, 620] on div "SPECIAL RISK NCE Date Clear" at bounding box center [811, 436] width 1472 height 1101
type input "$5,967.75"
drag, startPoint x: 1418, startPoint y: 383, endPoint x: 1562, endPoint y: 375, distance: 144.6
click at [1562, 375] on div "Parcel & Loan Tax Bill Details 0828204016 TAX ID" at bounding box center [810, 414] width 1509 height 1193
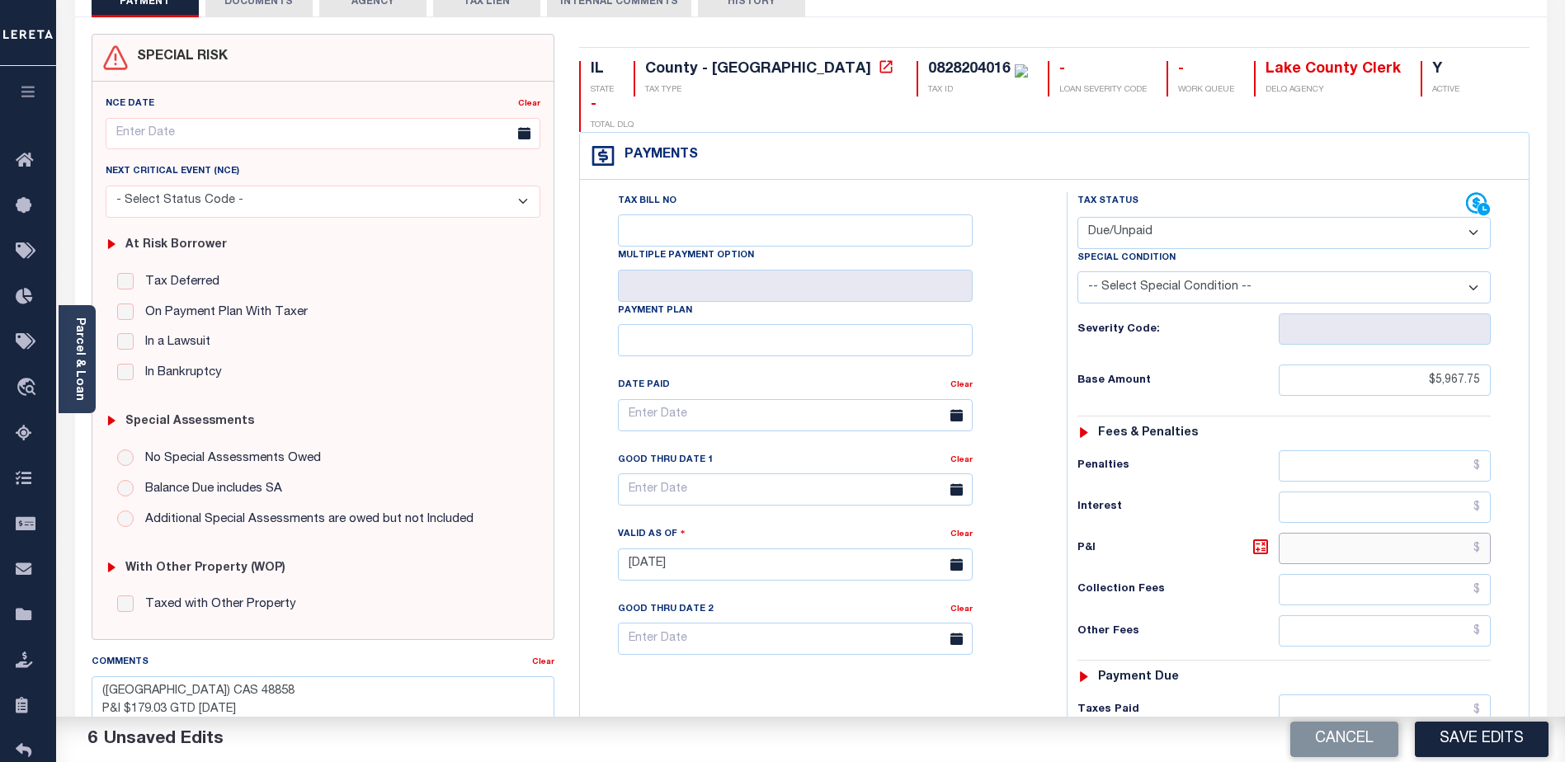
scroll to position [0, 0]
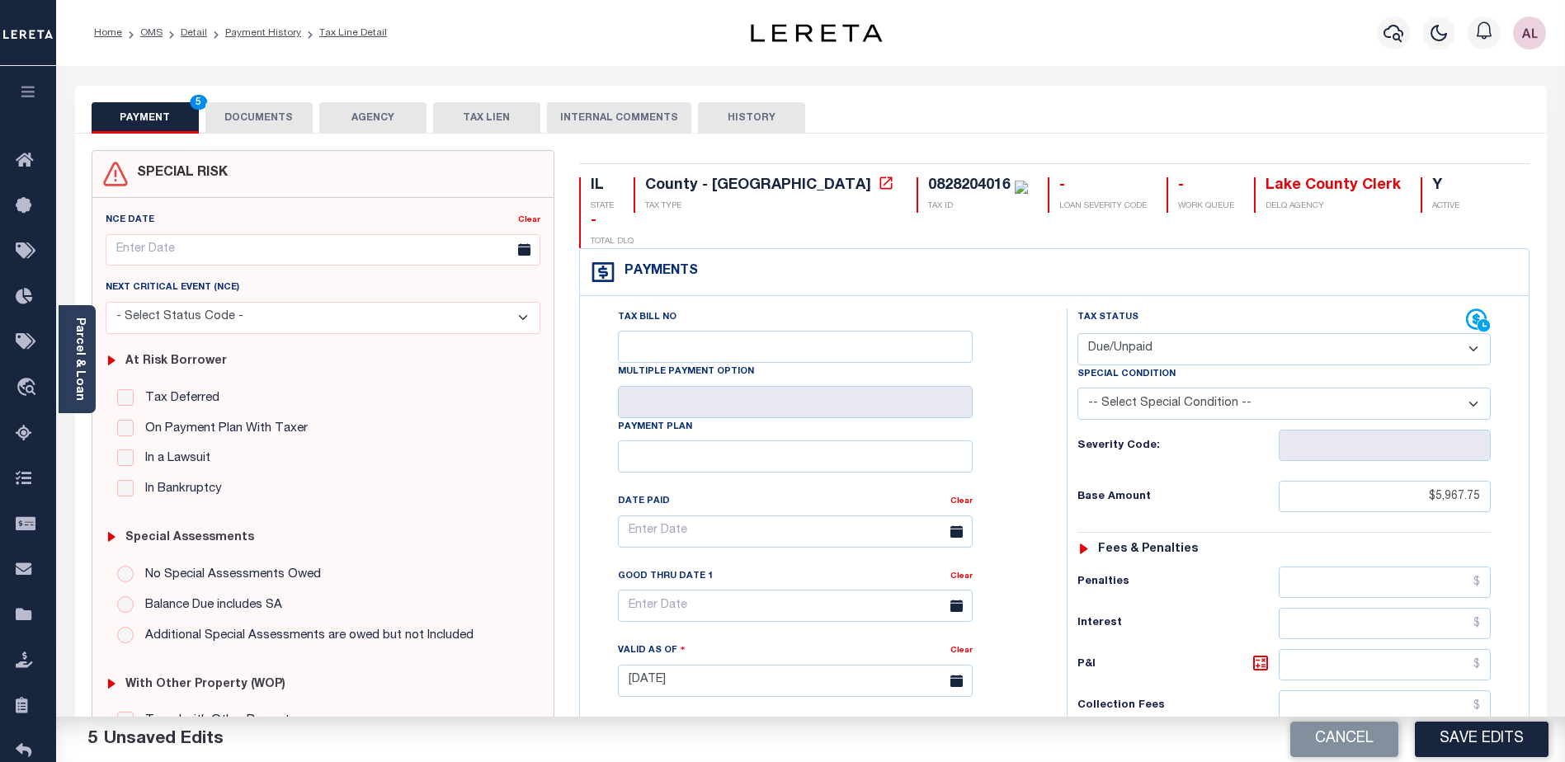
click at [251, 119] on button "DOCUMENTS" at bounding box center [258, 117] width 107 height 31
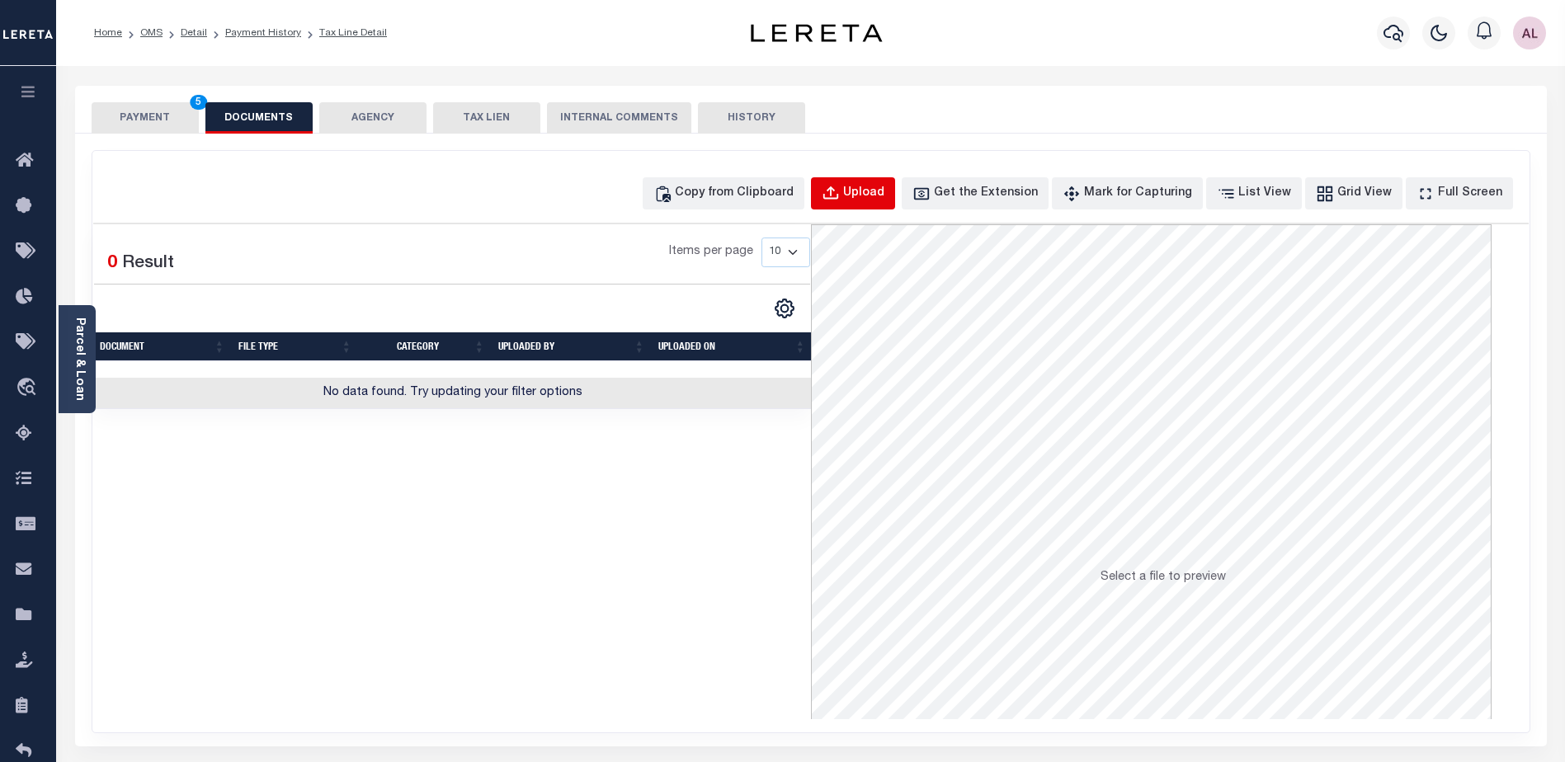
click at [880, 195] on div "Upload" at bounding box center [863, 194] width 41 height 18
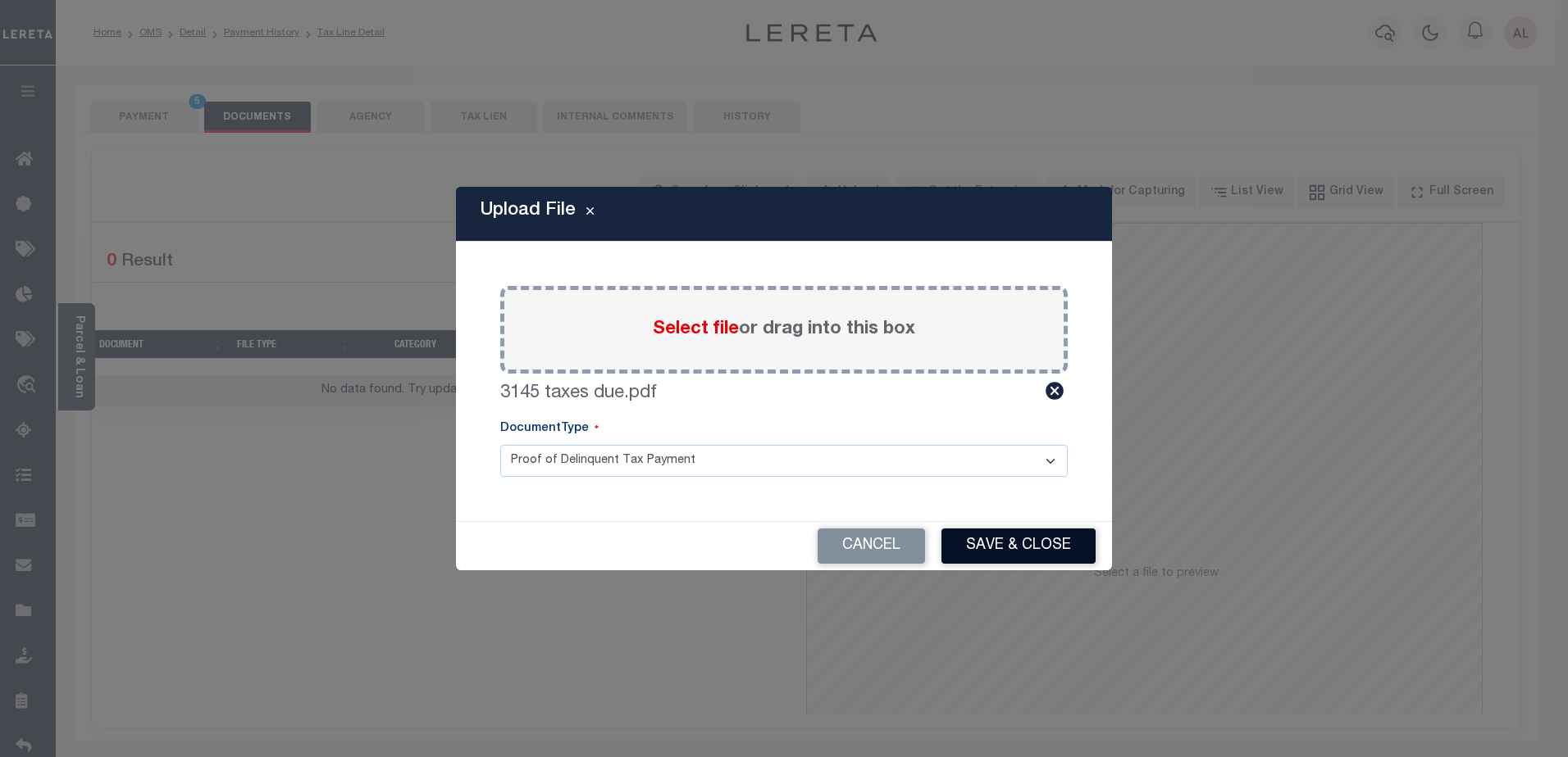
click at [1029, 541] on button "Save & Close" at bounding box center [1018, 545] width 154 height 35
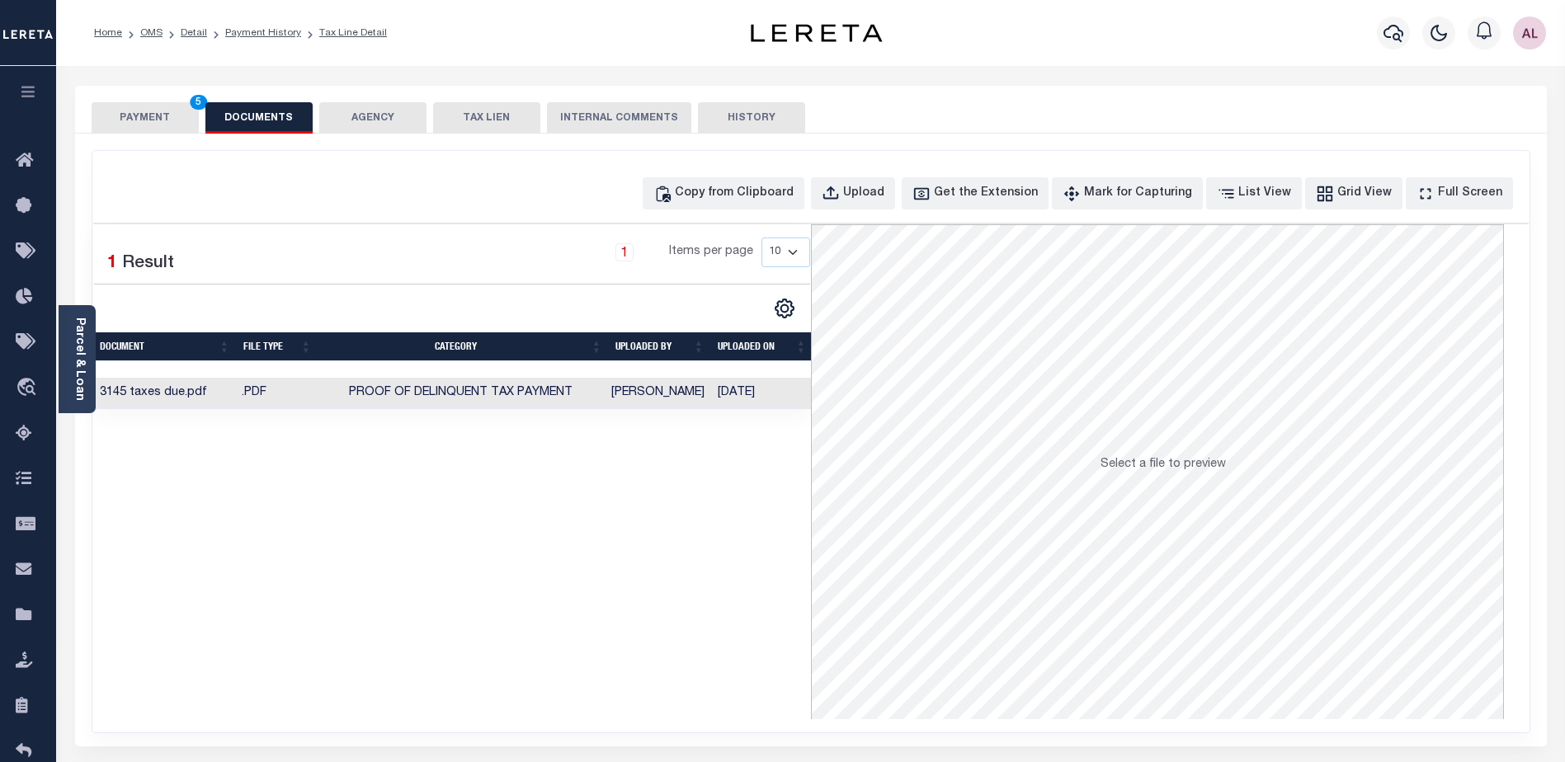
click at [267, 389] on td ".PDF" at bounding box center [275, 394] width 81 height 32
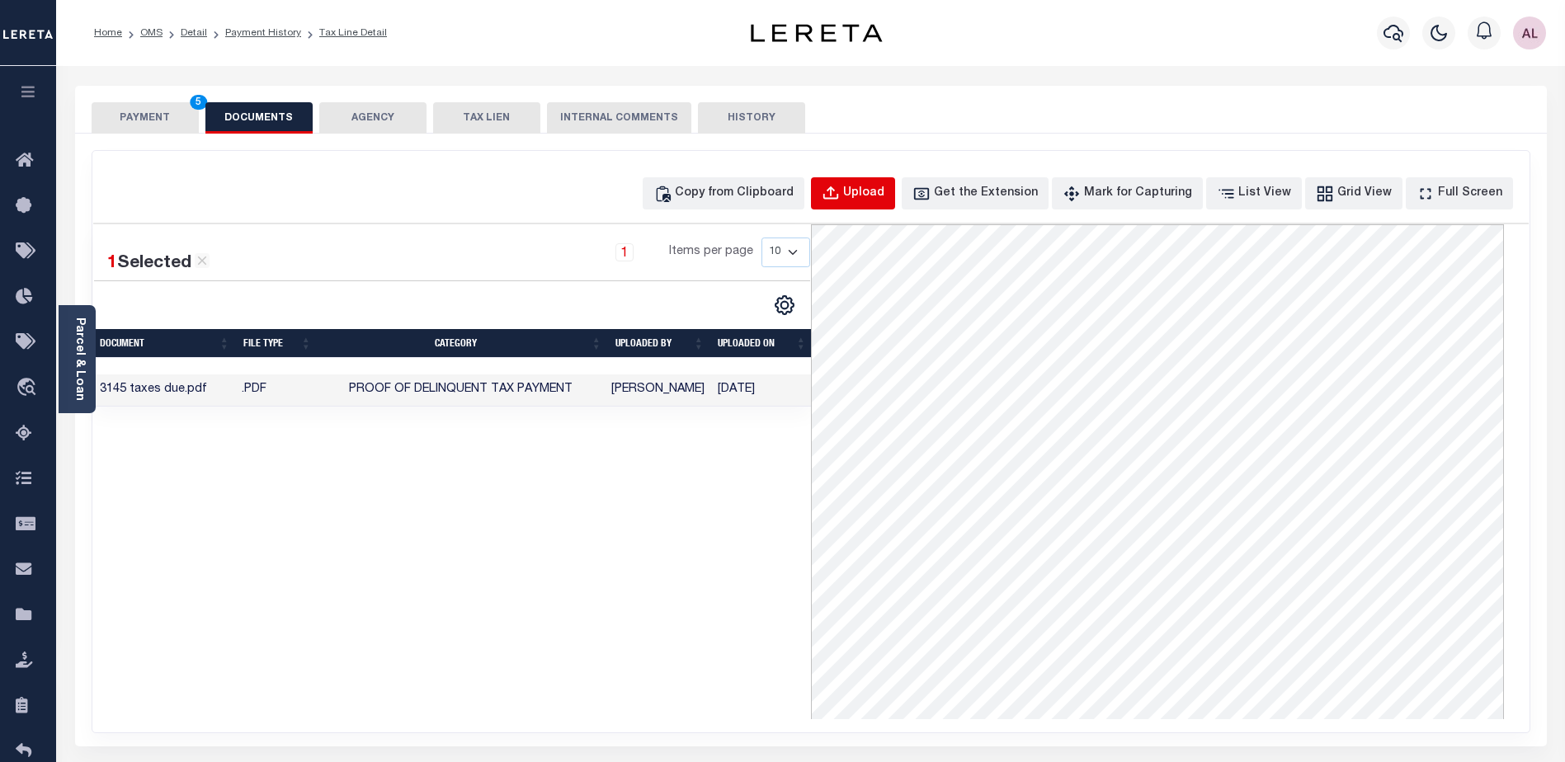
click at [885, 192] on div "Upload" at bounding box center [863, 194] width 41 height 18
select select "POP"
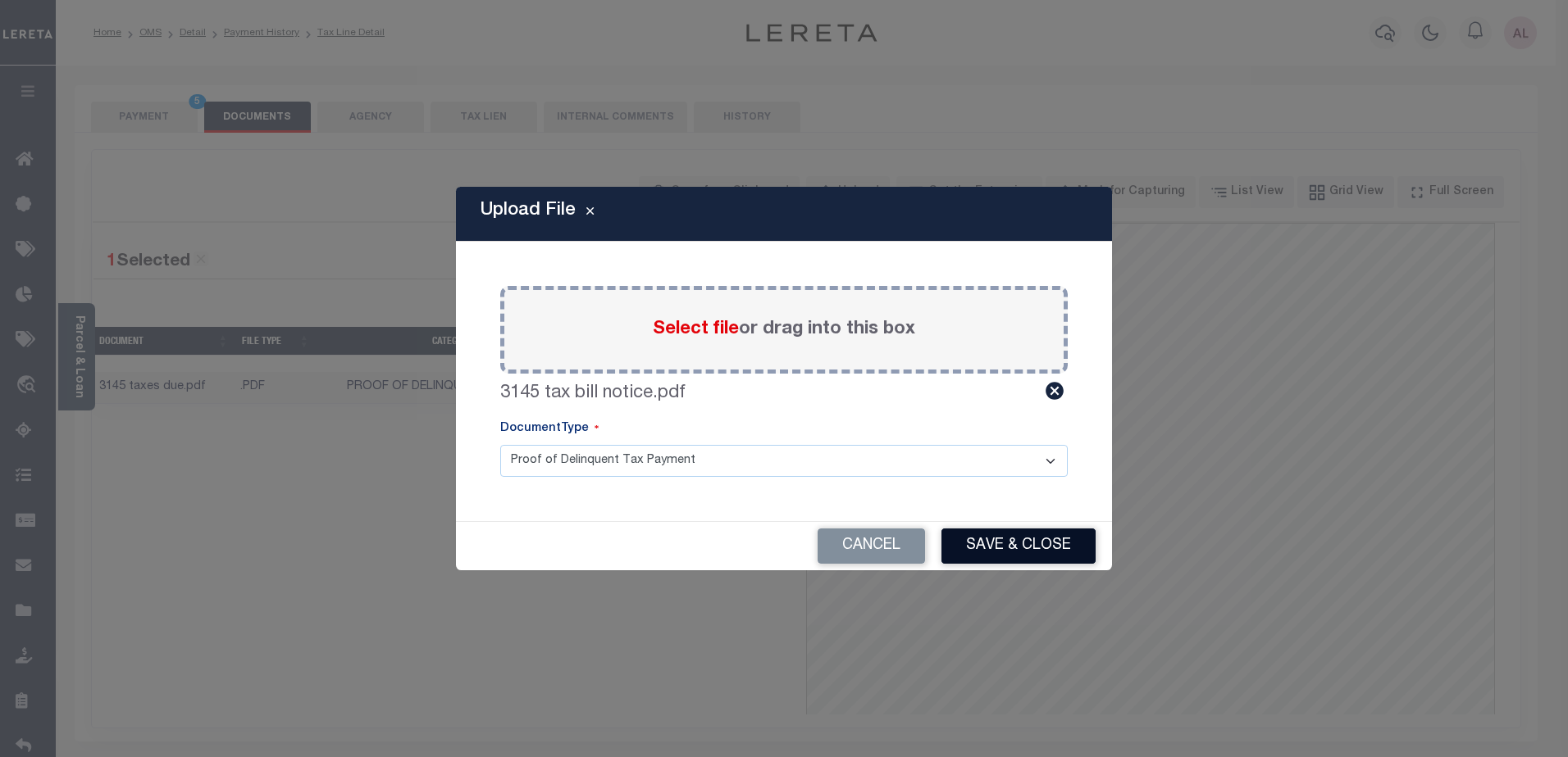
click at [1052, 546] on button "Save & Close" at bounding box center [1018, 545] width 154 height 35
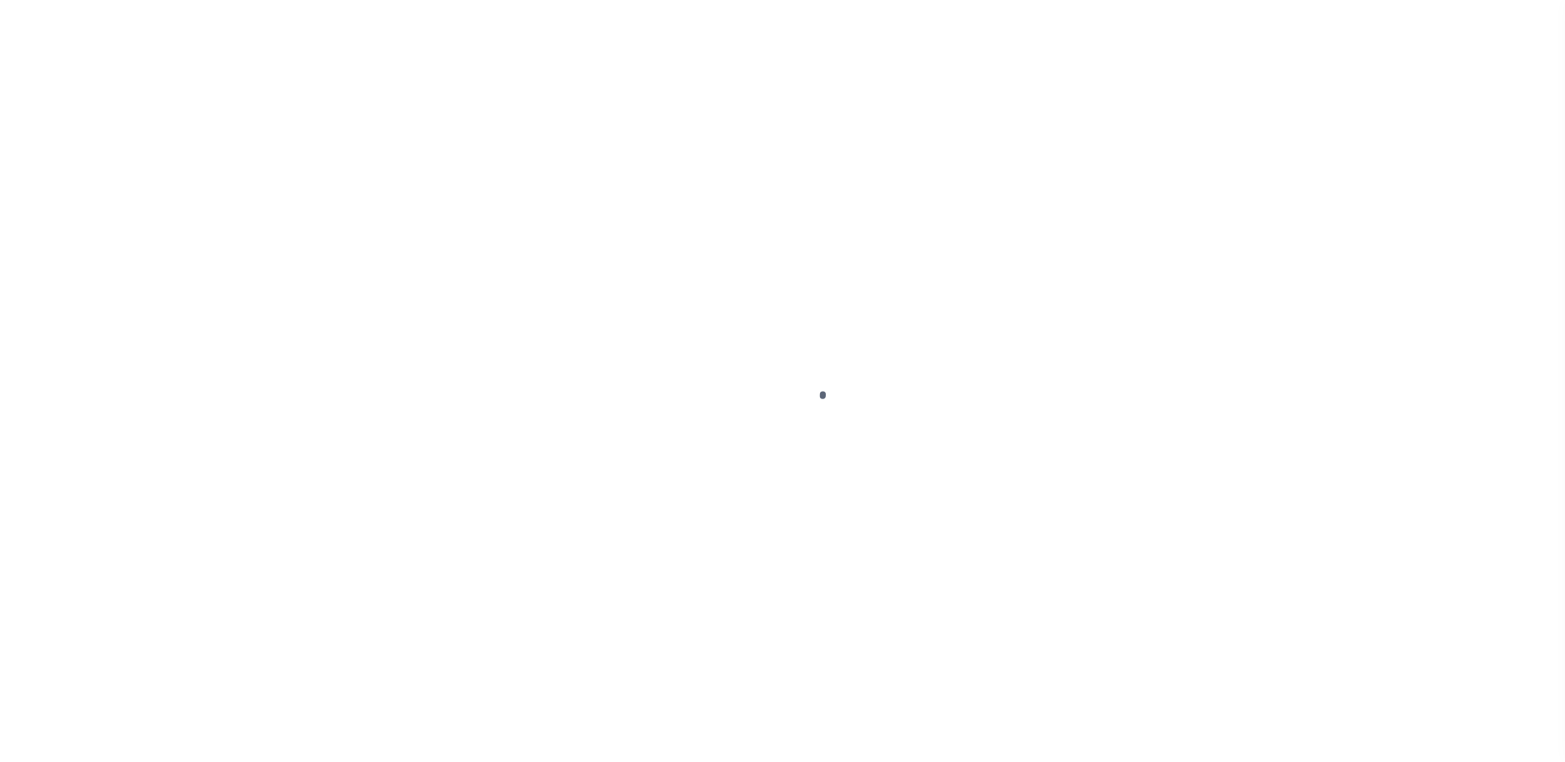
select select "NW2"
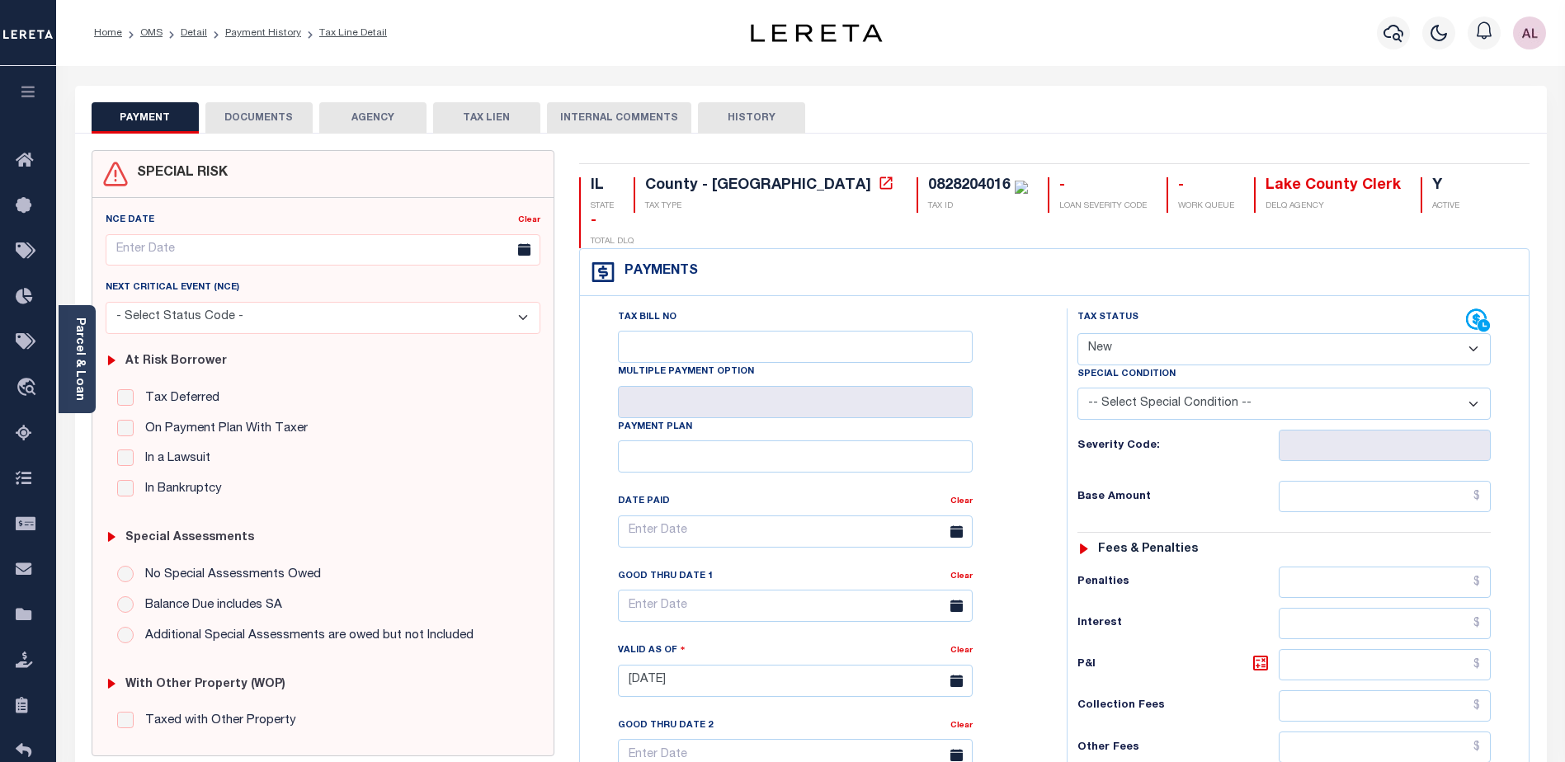
click at [1123, 333] on select "- Select Status Code - Open Due/Unpaid Paid Incomplete No Tax Due Internal Refu…" at bounding box center [1284, 349] width 413 height 32
select select "DUE"
click at [1078, 333] on select "- Select Status Code - Open Due/Unpaid Paid Incomplete No Tax Due Internal Refu…" at bounding box center [1284, 349] width 413 height 32
type input "[DATE]"
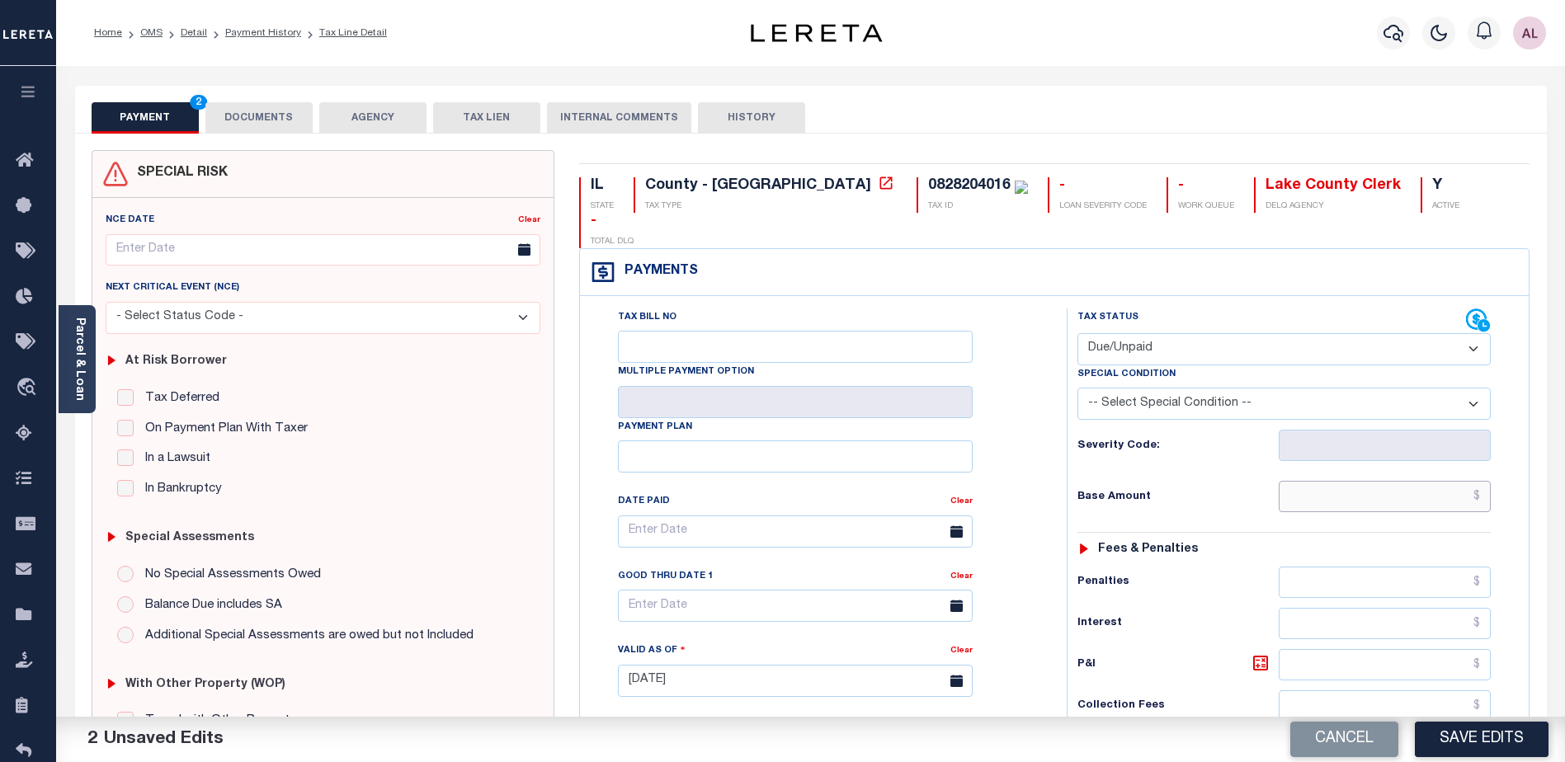
click at [1322, 481] on input "text" at bounding box center [1385, 496] width 212 height 31
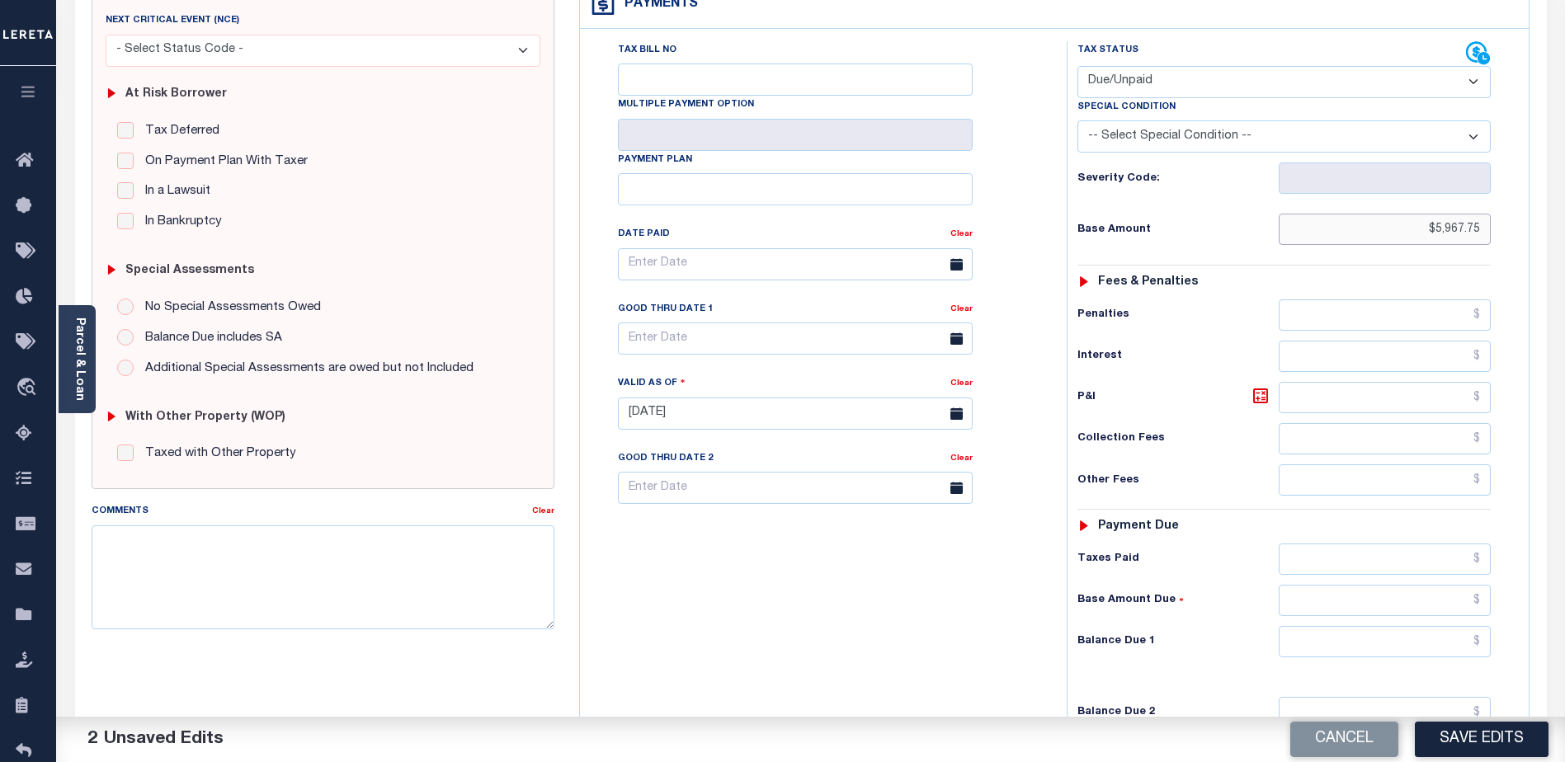
scroll to position [330, 0]
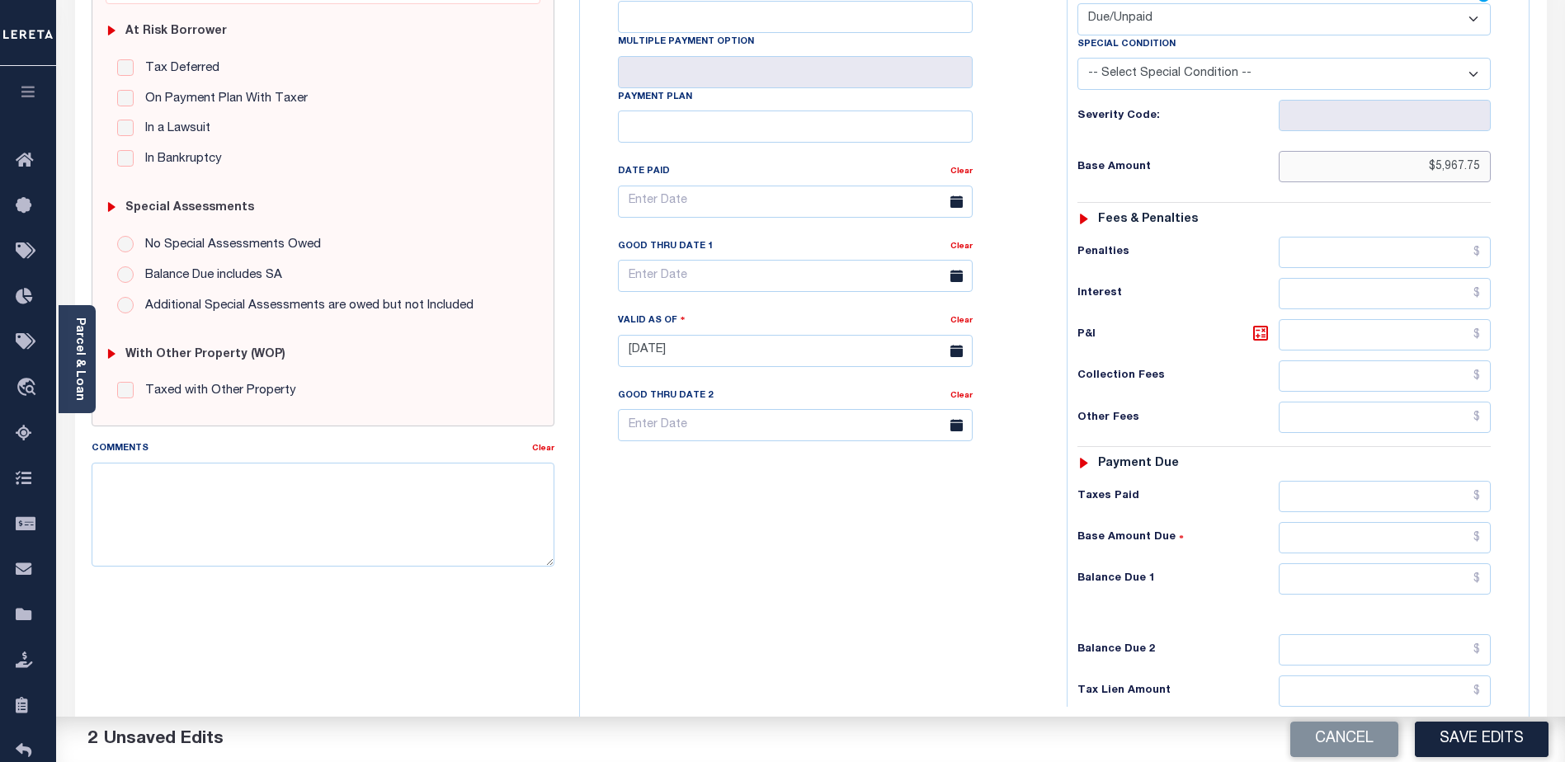
type input "$5,967.75"
drag, startPoint x: 1329, startPoint y: 529, endPoint x: 1273, endPoint y: 568, distance: 68.2
click at [1330, 521] on div "Tax Status Status - Select Status Code -" at bounding box center [1290, 343] width 446 height 729
type input "$5,967.75"
click at [135, 475] on textarea "Comments" at bounding box center [323, 515] width 463 height 104
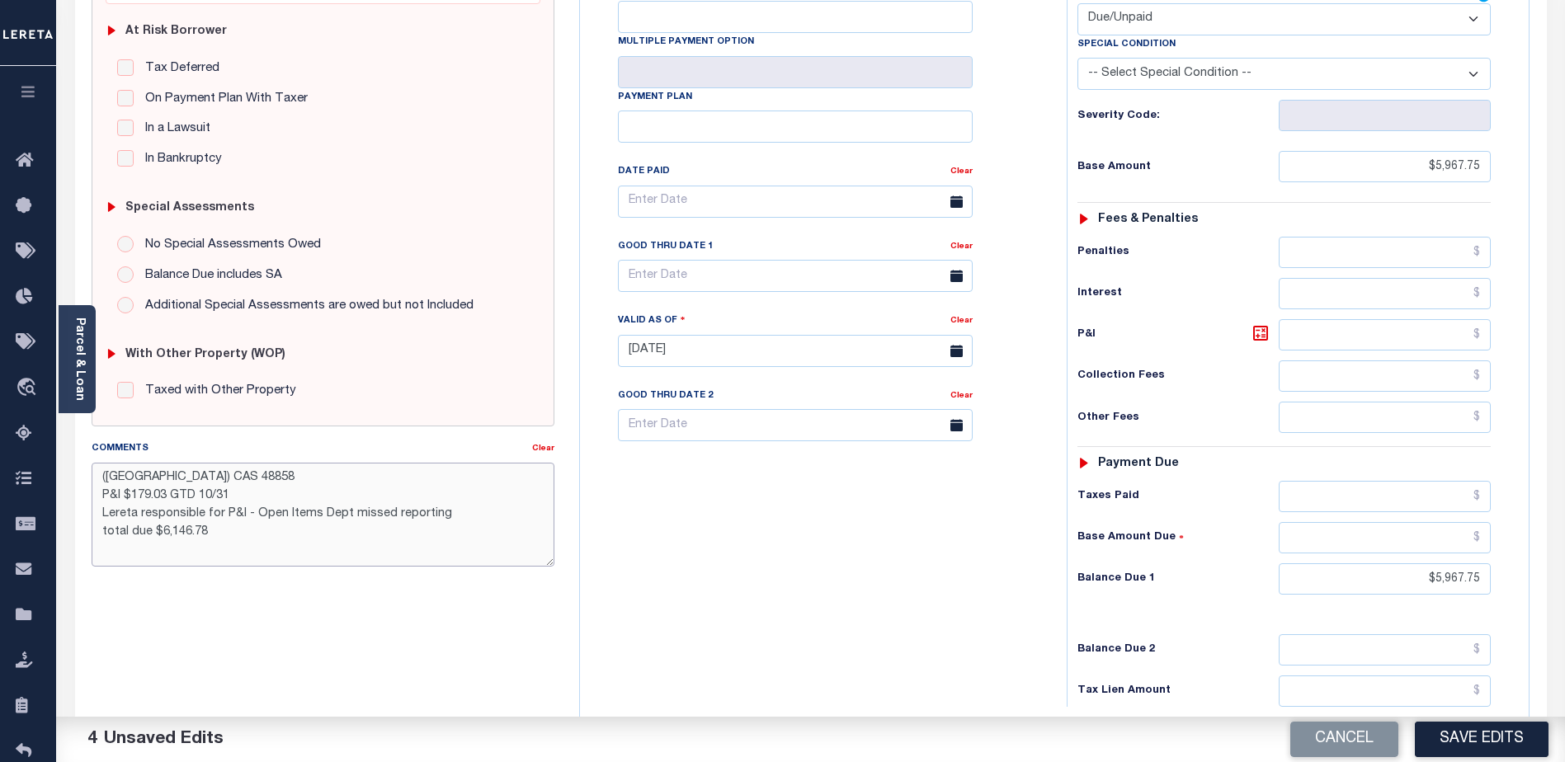
drag, startPoint x: 108, startPoint y: 531, endPoint x: 94, endPoint y: 526, distance: 14.6
click at [94, 526] on textarea "(AL) CAS 48858 P&I $179.03 GTD 10/31 Lereta responsible for P&I - Open Items De…" at bounding box center [323, 515] width 463 height 104
type textarea "(AL) CAS 48858 P&I $179.03 GTD 10/31 Lereta responsible for P&I - Open Items De…"
click at [958, 260] on span at bounding box center [957, 276] width 32 height 32
click at [823, 260] on input "text" at bounding box center [795, 276] width 355 height 32
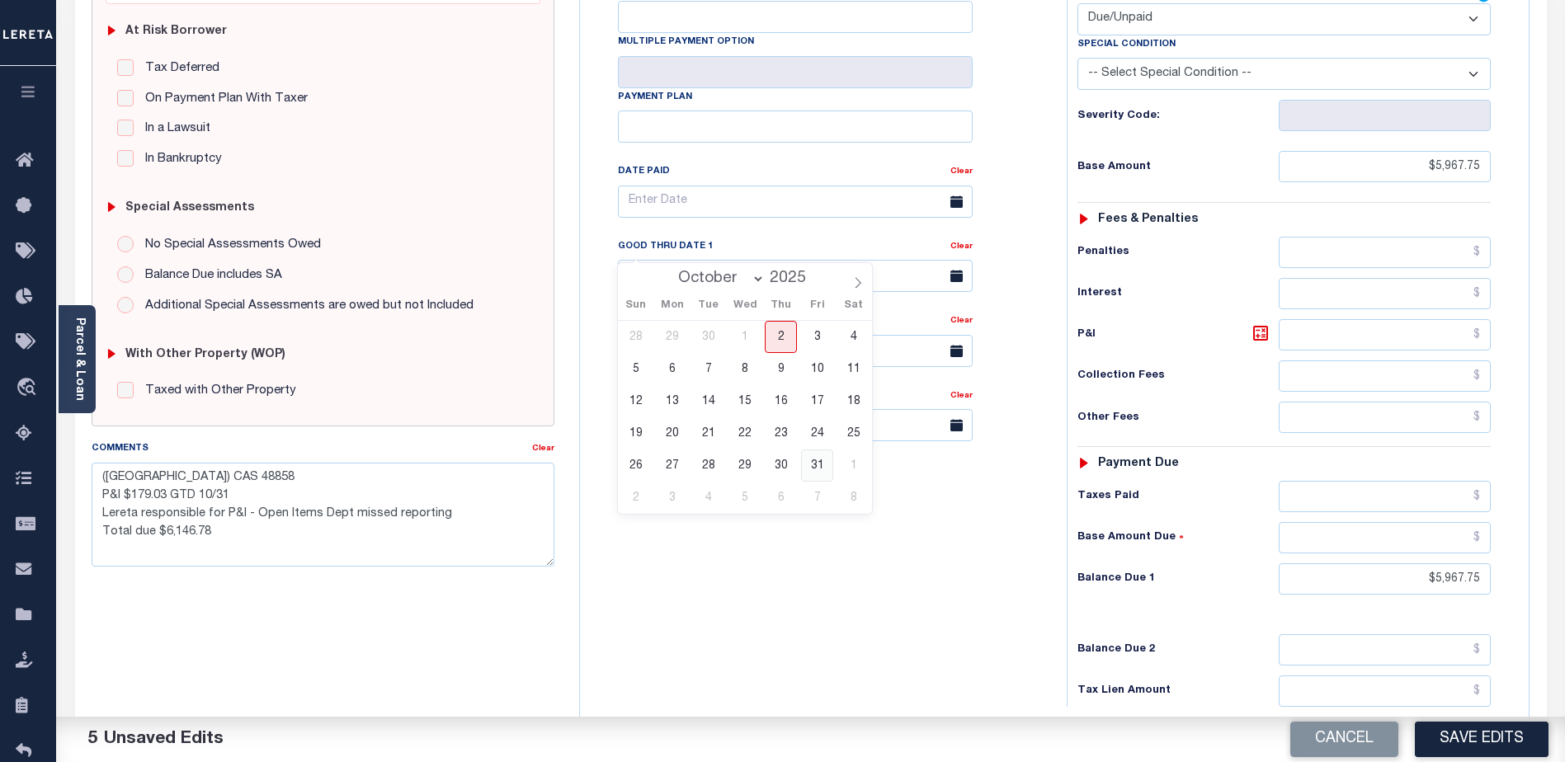
click at [814, 465] on span "31" at bounding box center [817, 466] width 32 height 32
type input "10/31/2025"
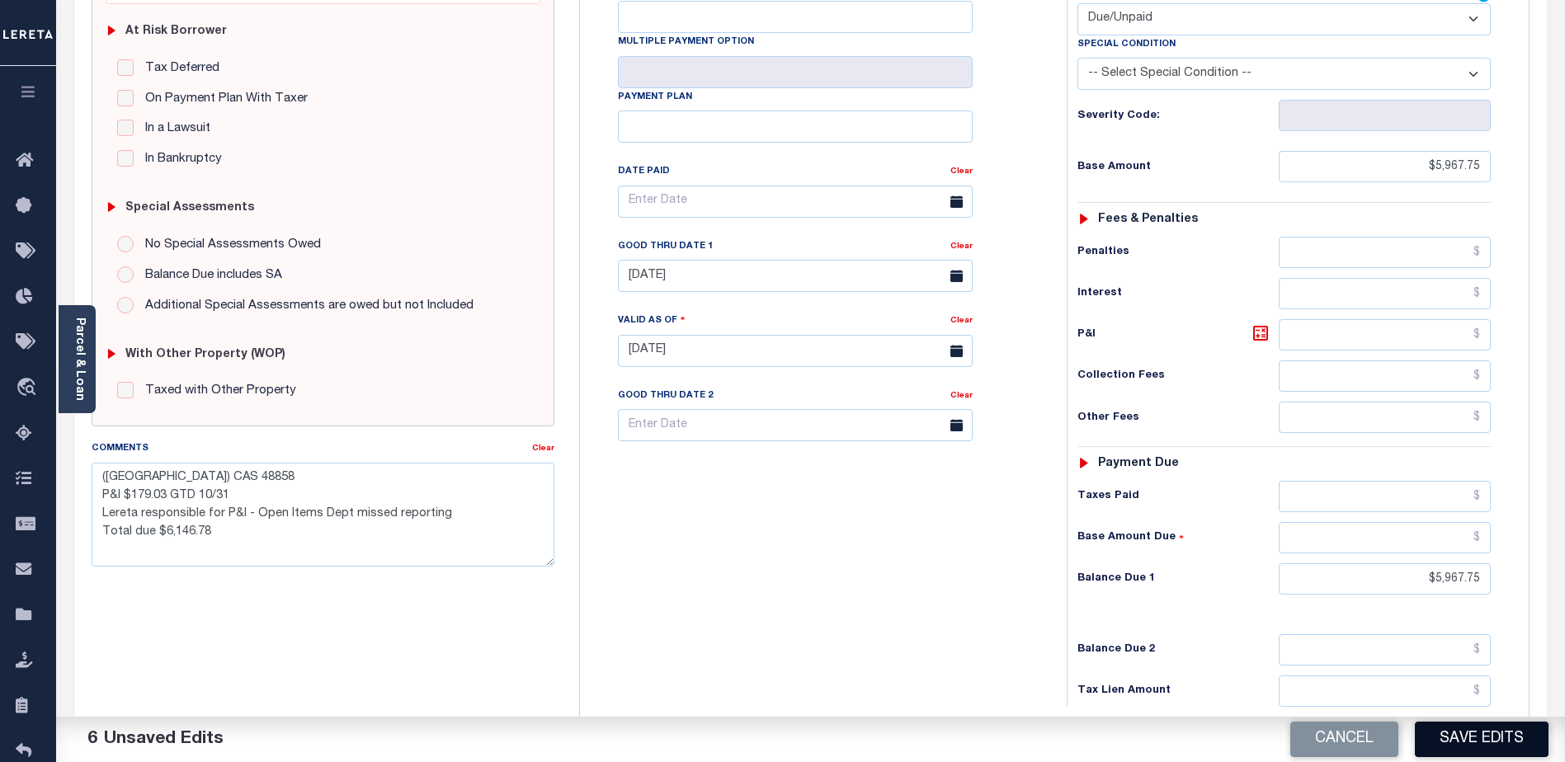
click at [1453, 740] on button "Save Edits" at bounding box center [1482, 739] width 134 height 35
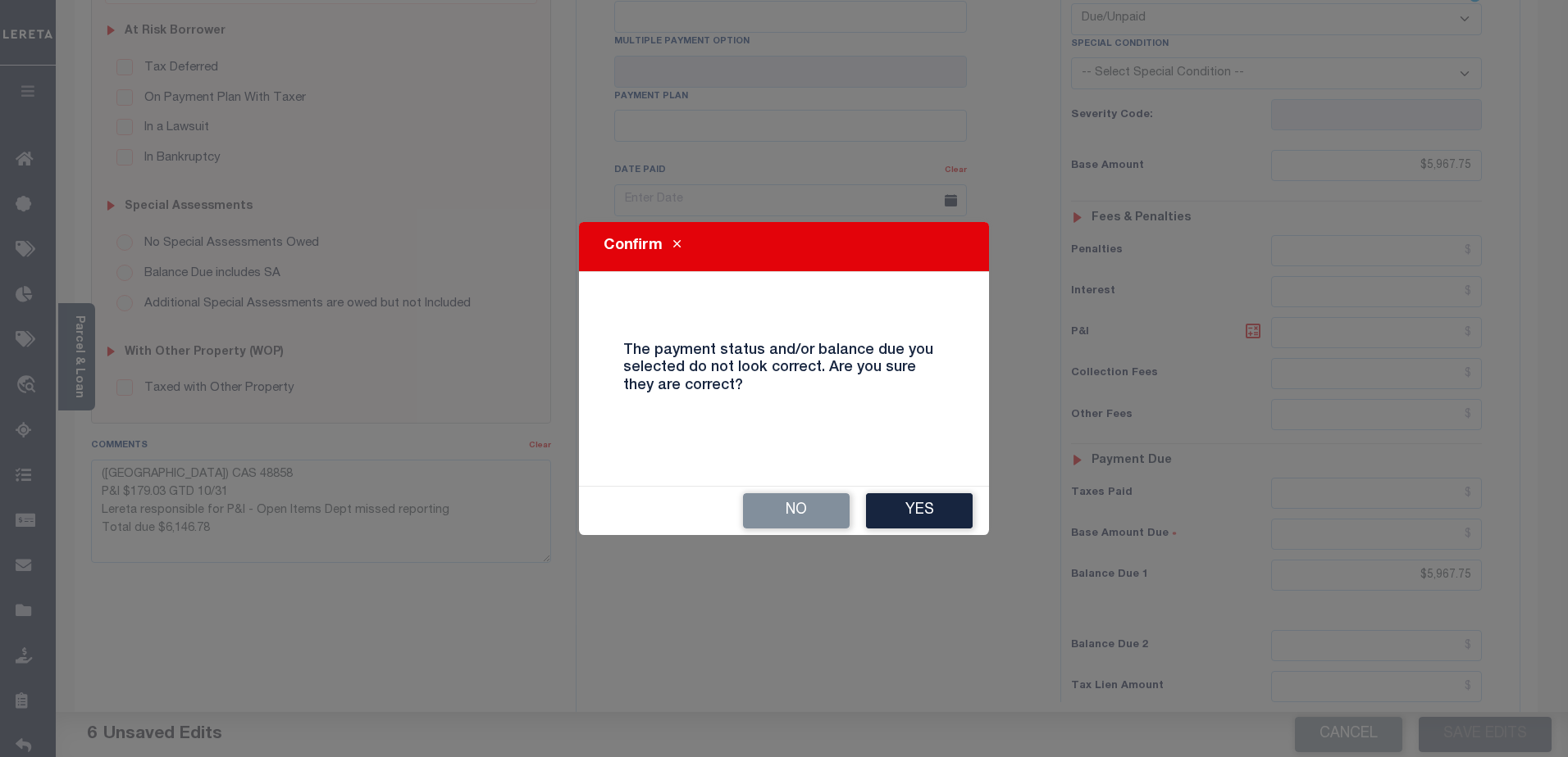
click at [905, 520] on button "Yes" at bounding box center [918, 511] width 106 height 35
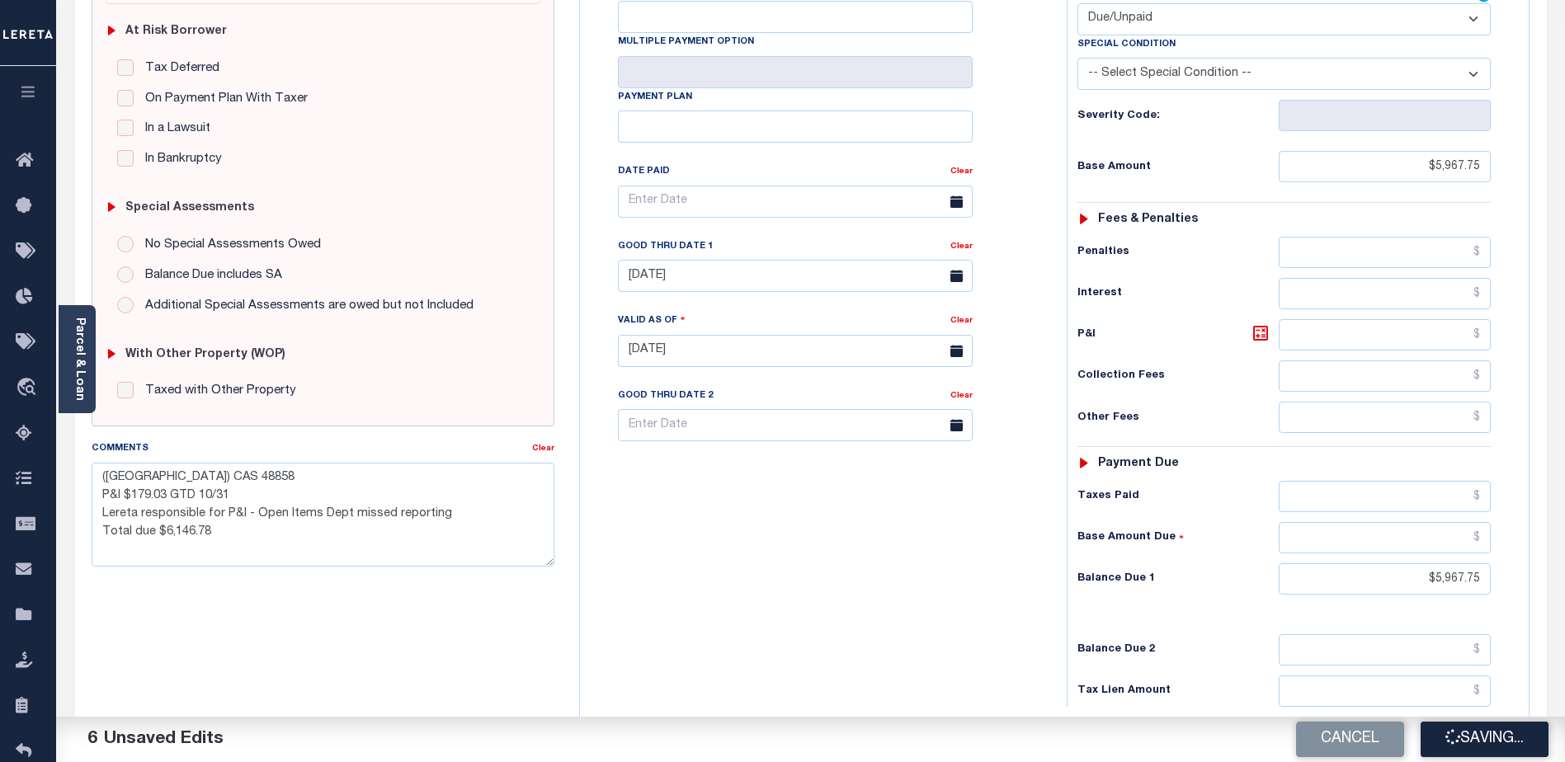
checkbox input "false"
type textarea "(AL) CAS 48858 P&I $179.03 GTD 10/31 Lereta responsible for P&I - Open Items De…"
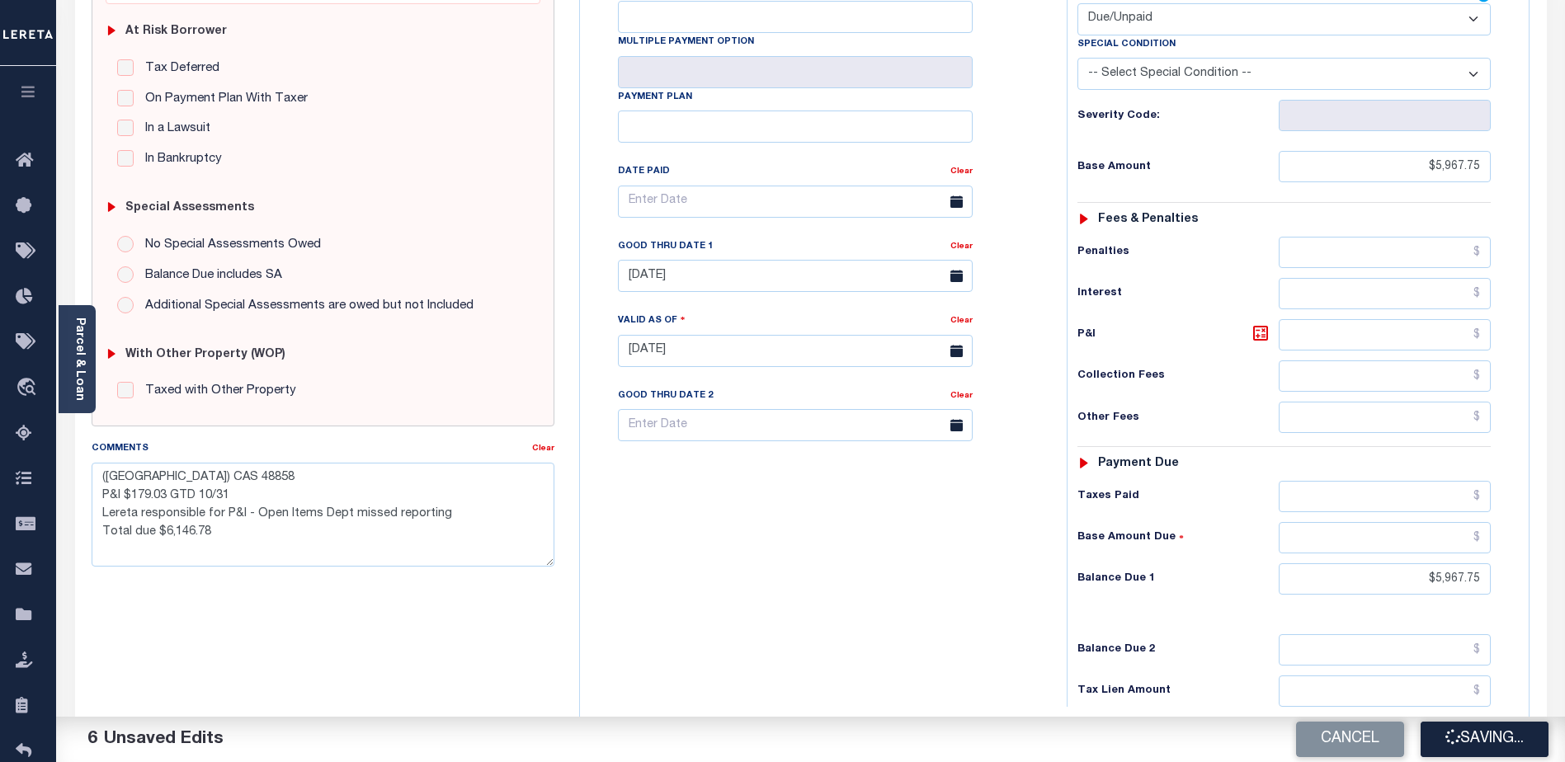
type input "$5,967.75"
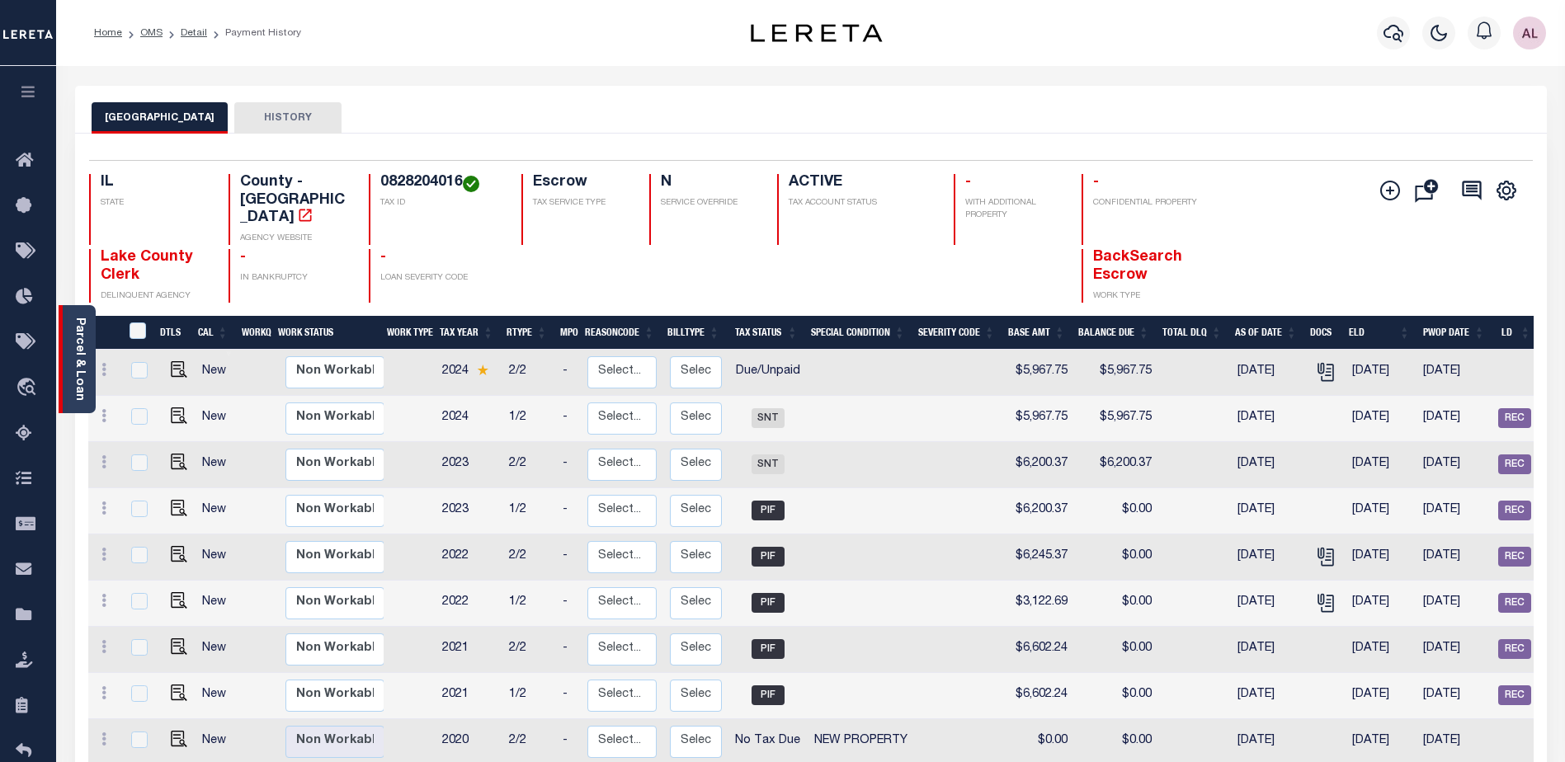
click at [71, 351] on div "Parcel & Loan" at bounding box center [77, 359] width 37 height 108
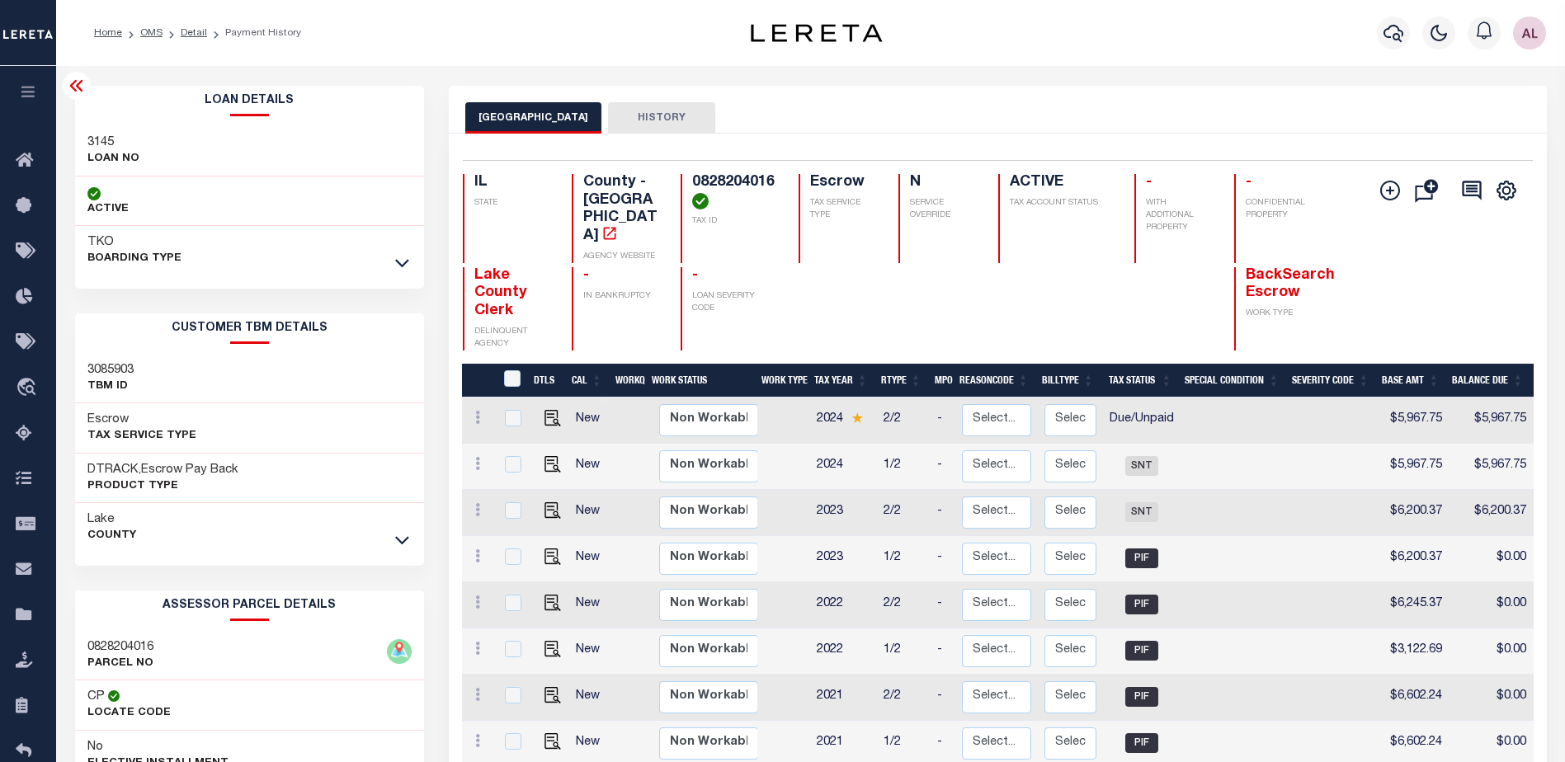
click at [410, 263] on link at bounding box center [402, 263] width 19 height 12
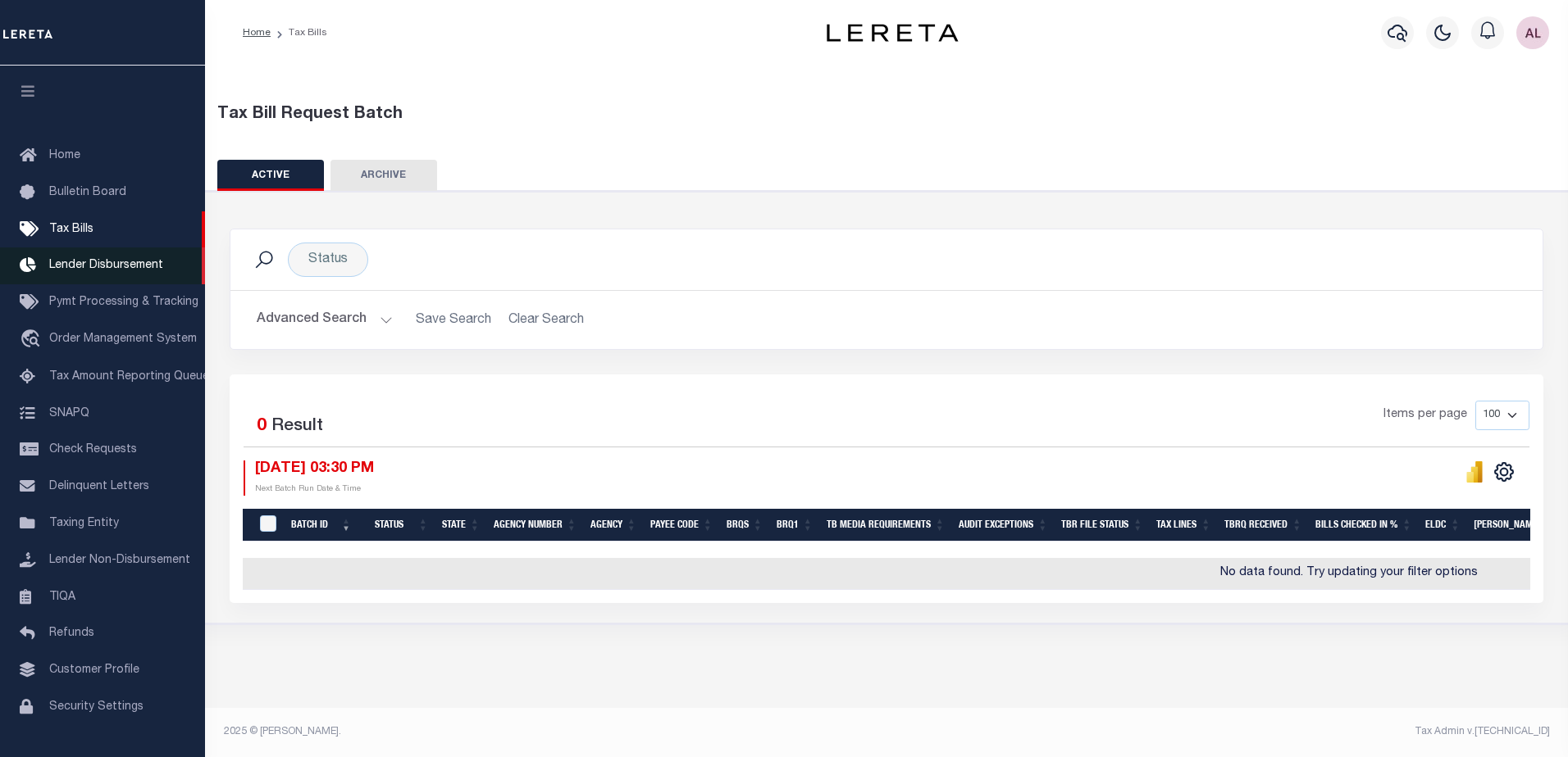
click at [100, 267] on span "Lender Disbursement" at bounding box center [106, 266] width 114 height 12
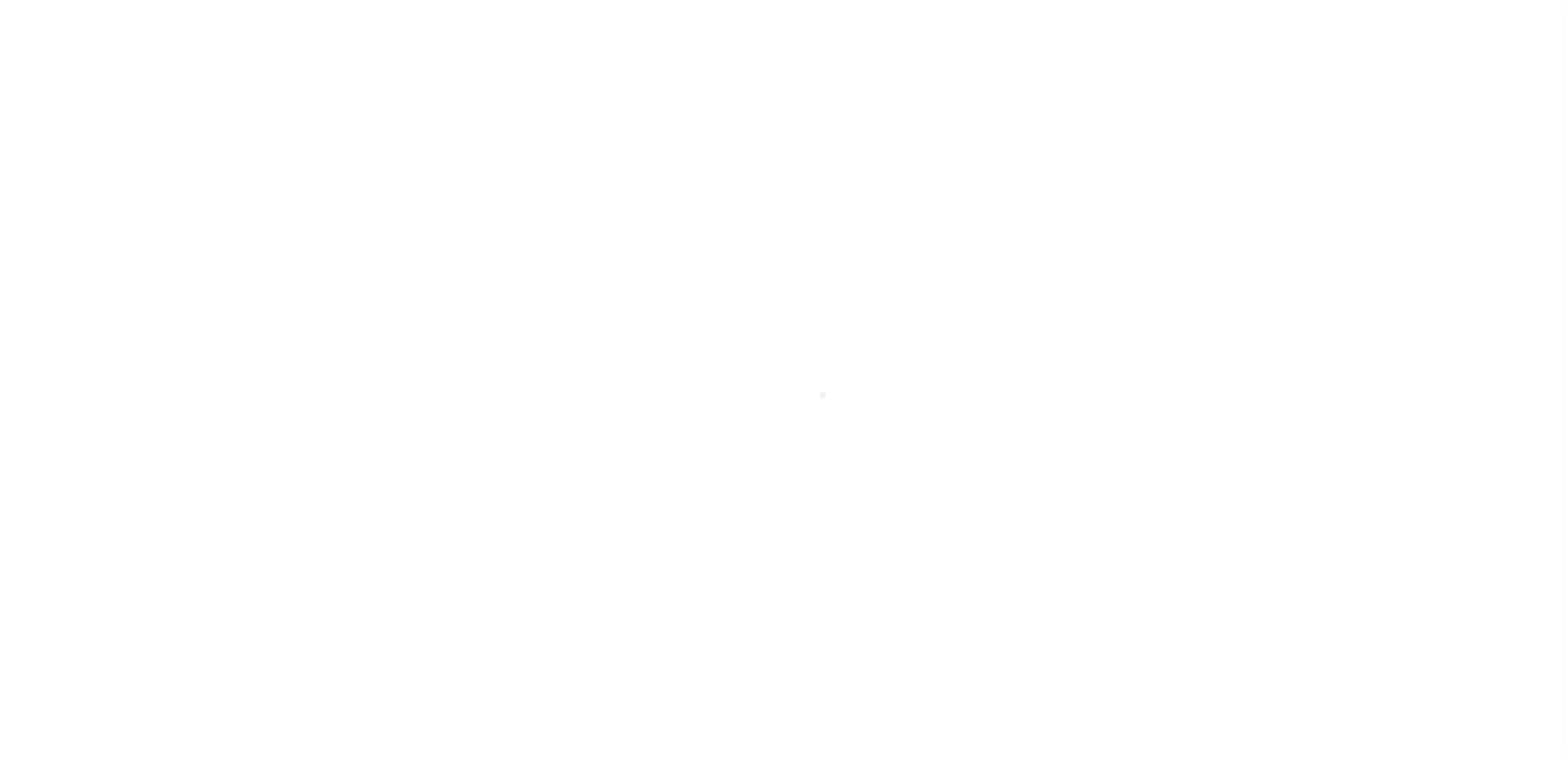
scroll to position [29, 0]
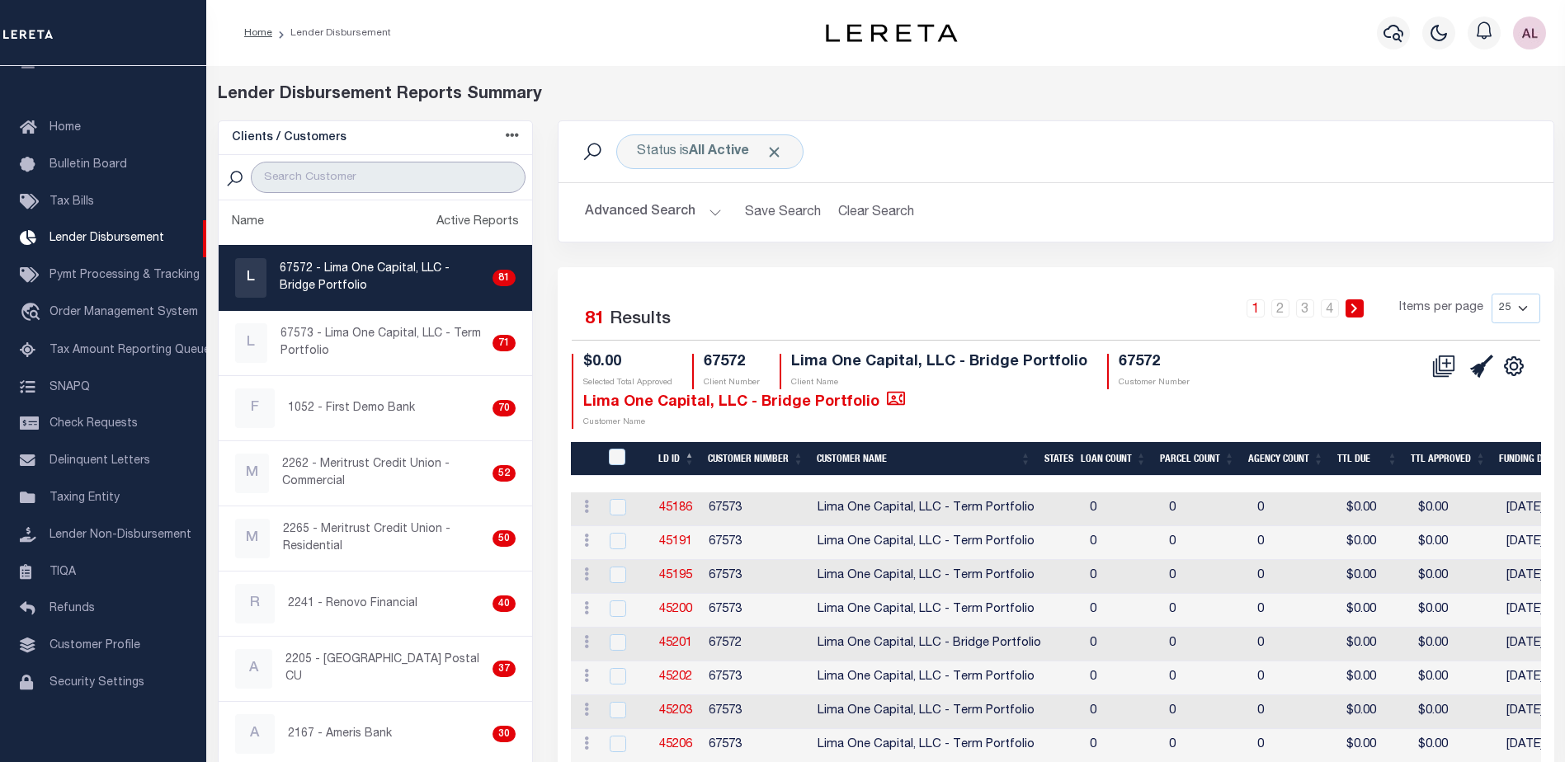
click at [371, 174] on input "search" at bounding box center [388, 177] width 275 height 31
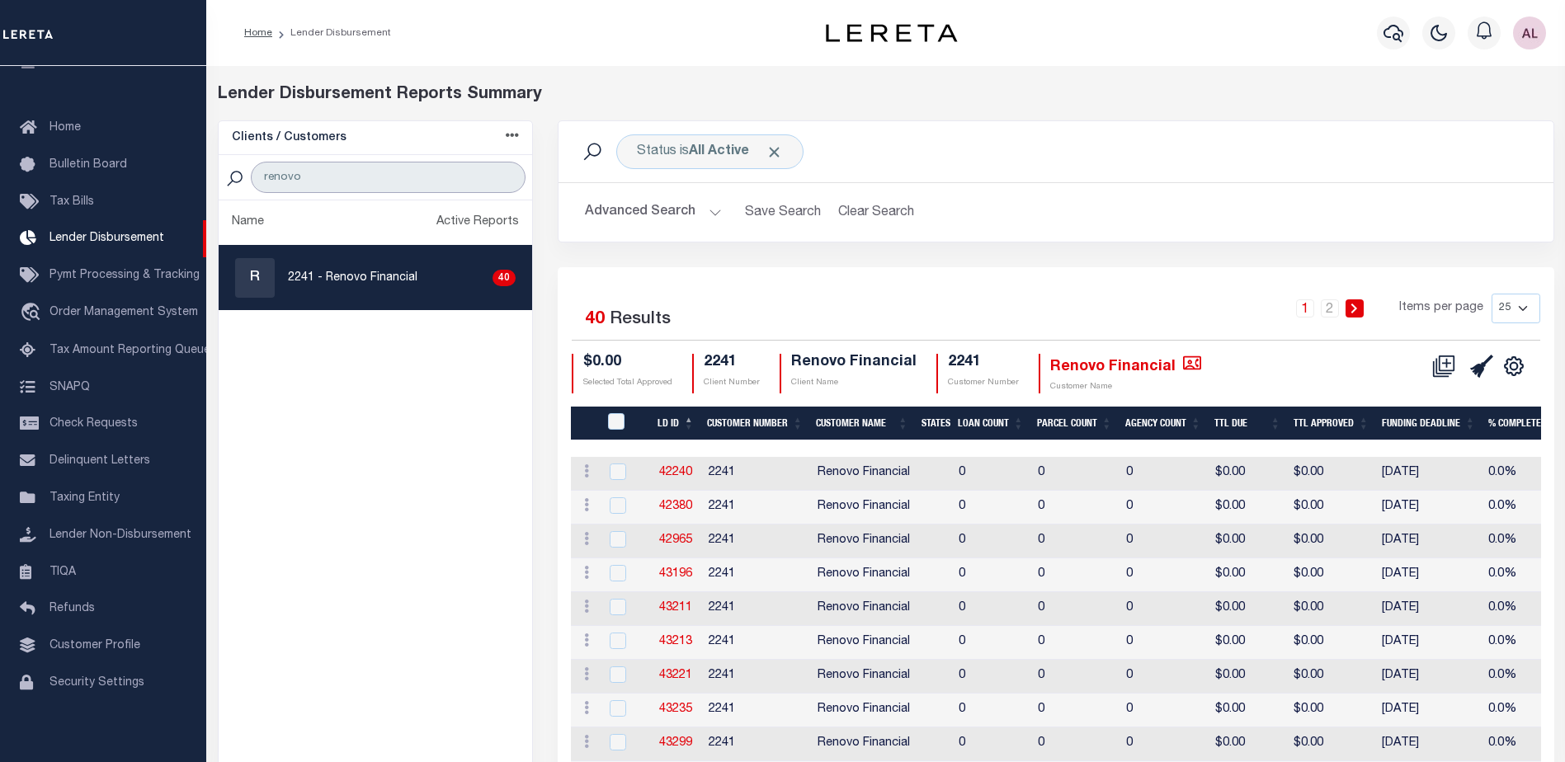
type input "renovo"
click at [1519, 307] on select "25 50 100 200" at bounding box center [1516, 309] width 49 height 30
select select "200"
click at [1492, 294] on select "25 50 100 200" at bounding box center [1516, 309] width 49 height 30
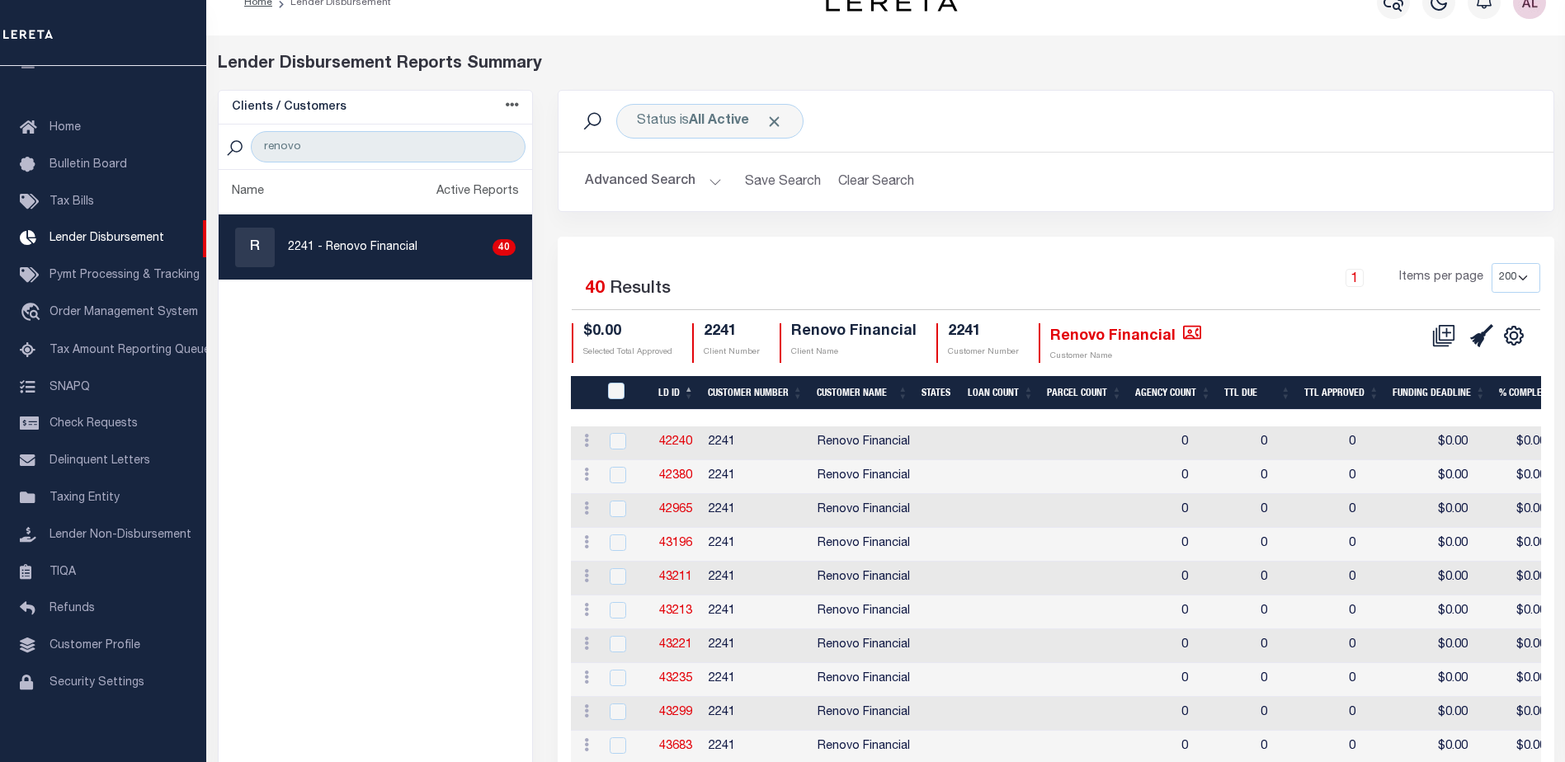
scroll to position [0, 0]
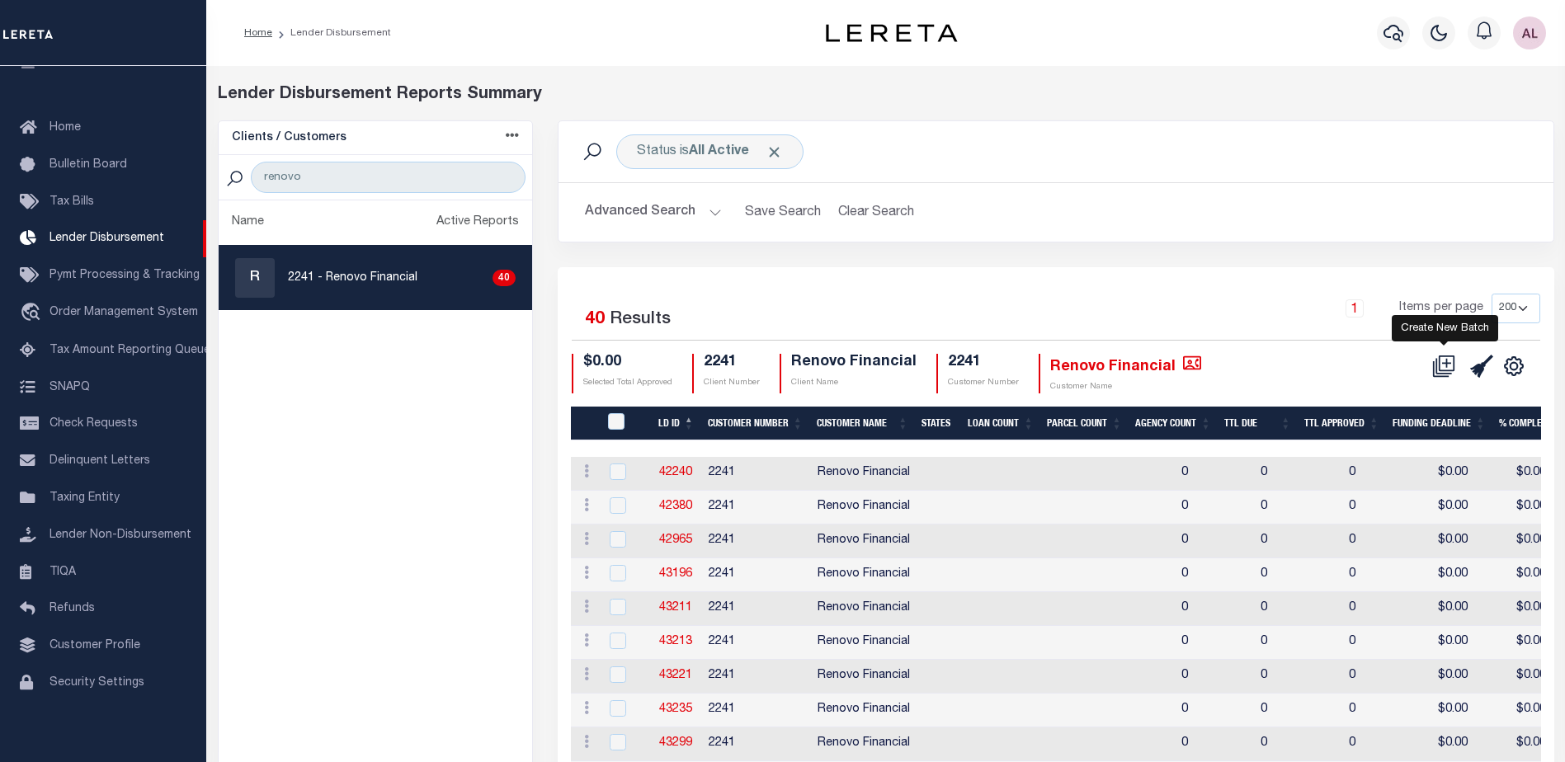
click at [1450, 365] on icon at bounding box center [1447, 362] width 9 height 9
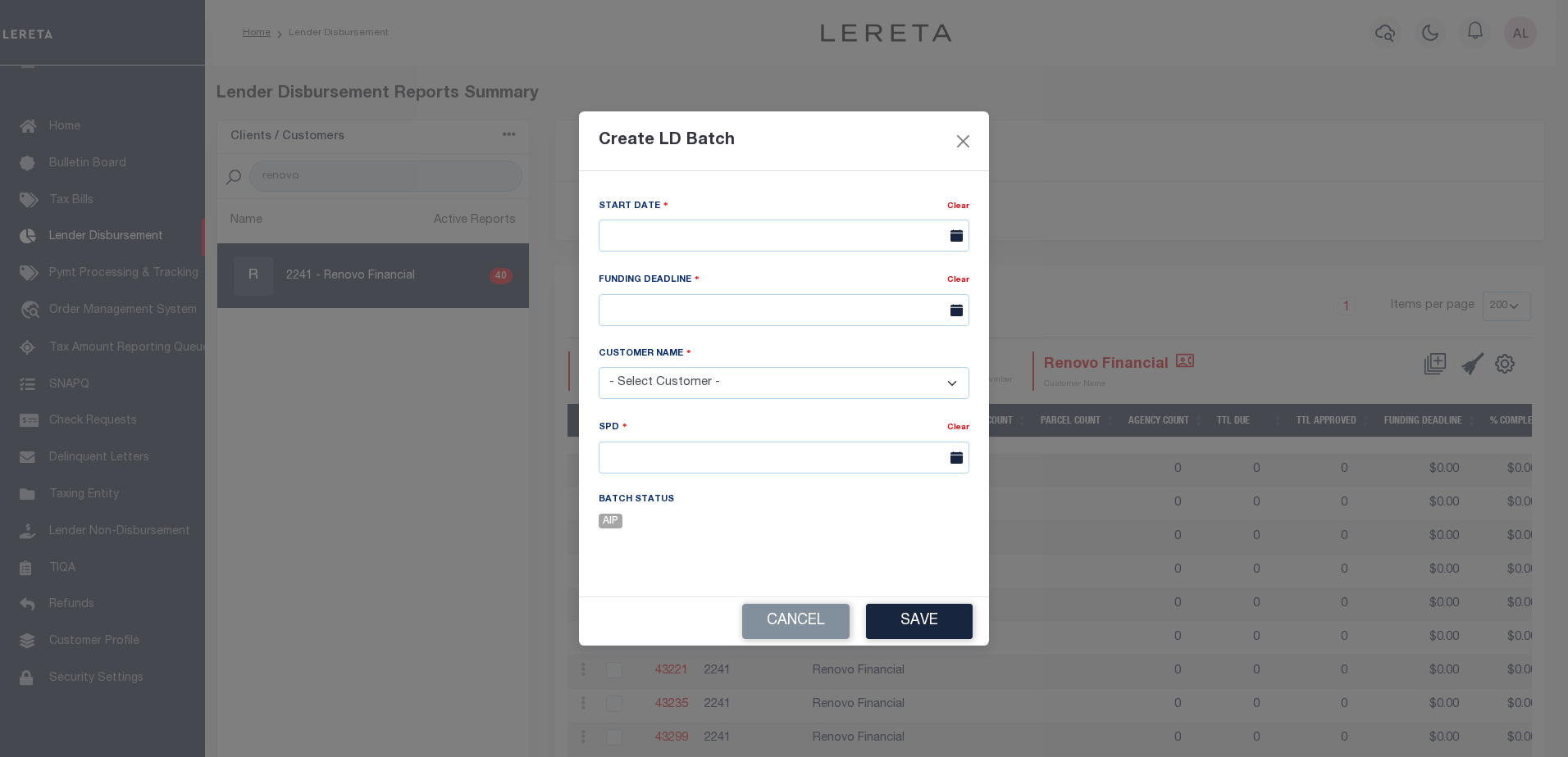
click at [644, 218] on div "Start Date" at bounding box center [772, 209] width 349 height 23
click at [645, 227] on input "text" at bounding box center [783, 235] width 371 height 32
click at [757, 328] on span "2" at bounding box center [760, 328] width 32 height 32
type input "[DATE]"
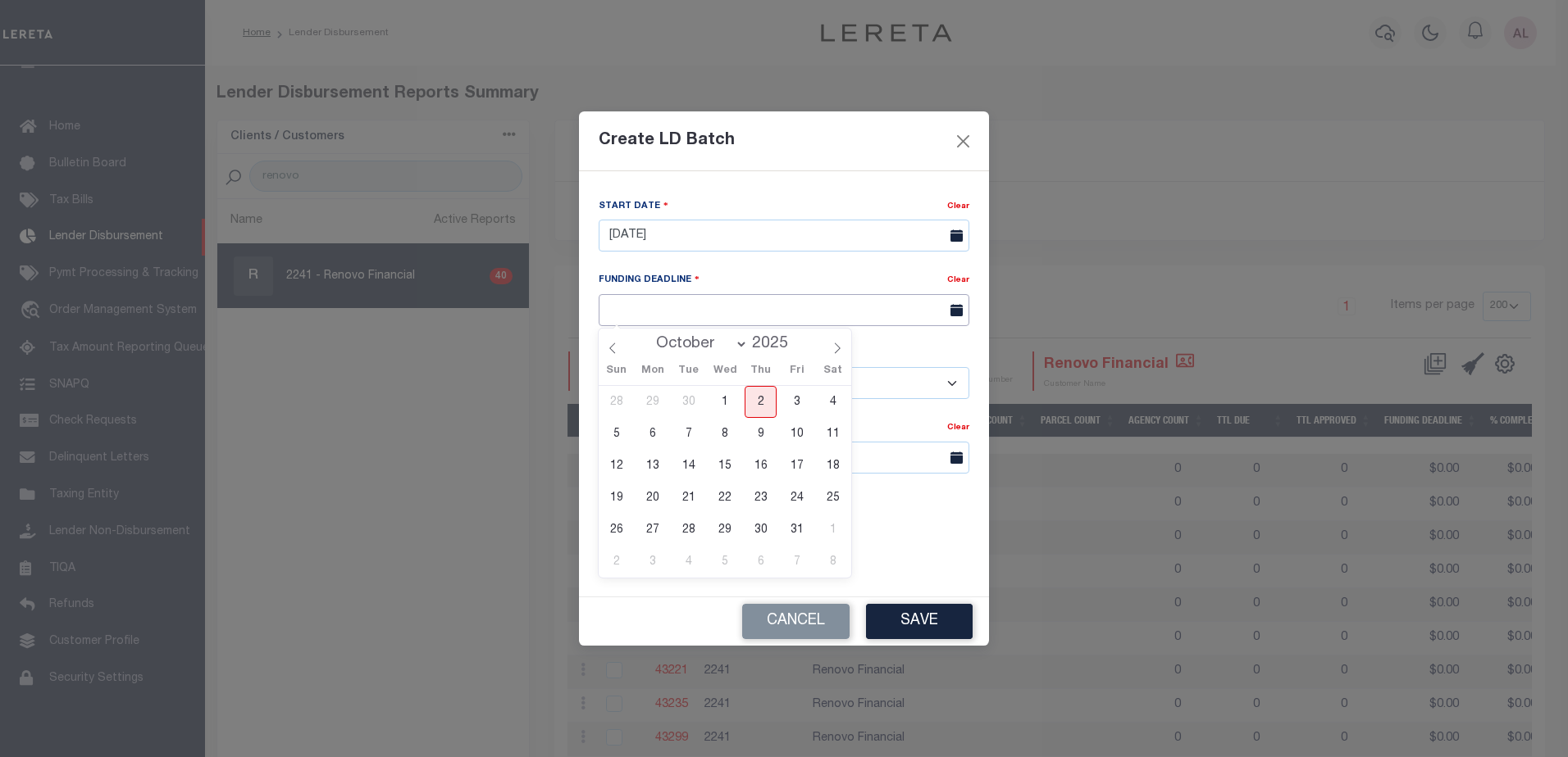
click at [661, 313] on input "text" at bounding box center [783, 310] width 371 height 32
click at [725, 467] on span "15" at bounding box center [724, 466] width 32 height 32
type input "10/15/25"
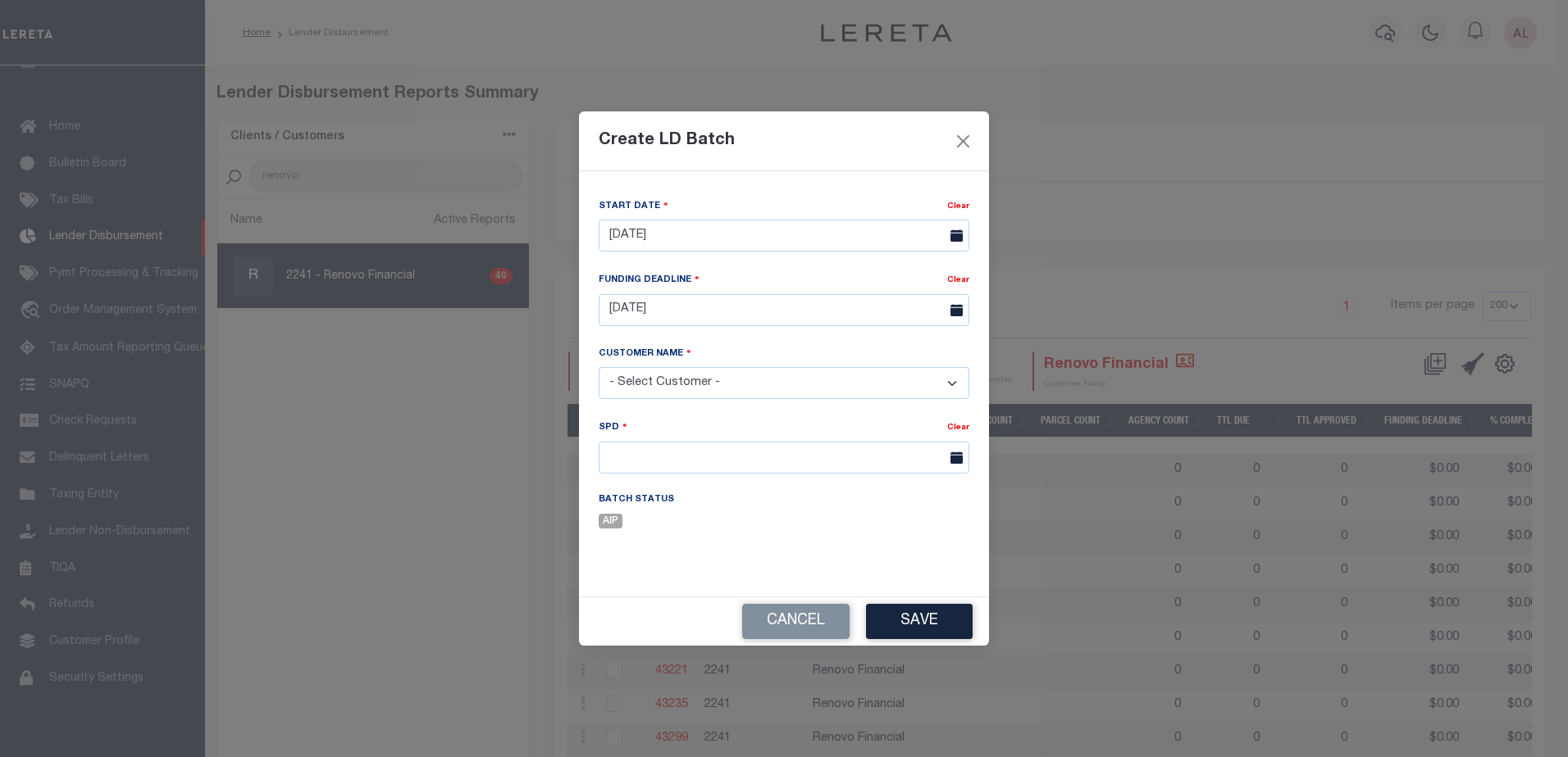
click at [635, 384] on select "- Select Customer - Accumatch - Refunds All In Credit Union Amarillo National B…" at bounding box center [783, 383] width 371 height 32
select select "2241"
click at [598, 368] on select "- Select Customer - Accumatch - Refunds All In Credit Union Amarillo National B…" at bounding box center [783, 383] width 371 height 32
click at [643, 462] on input "text" at bounding box center [783, 458] width 371 height 32
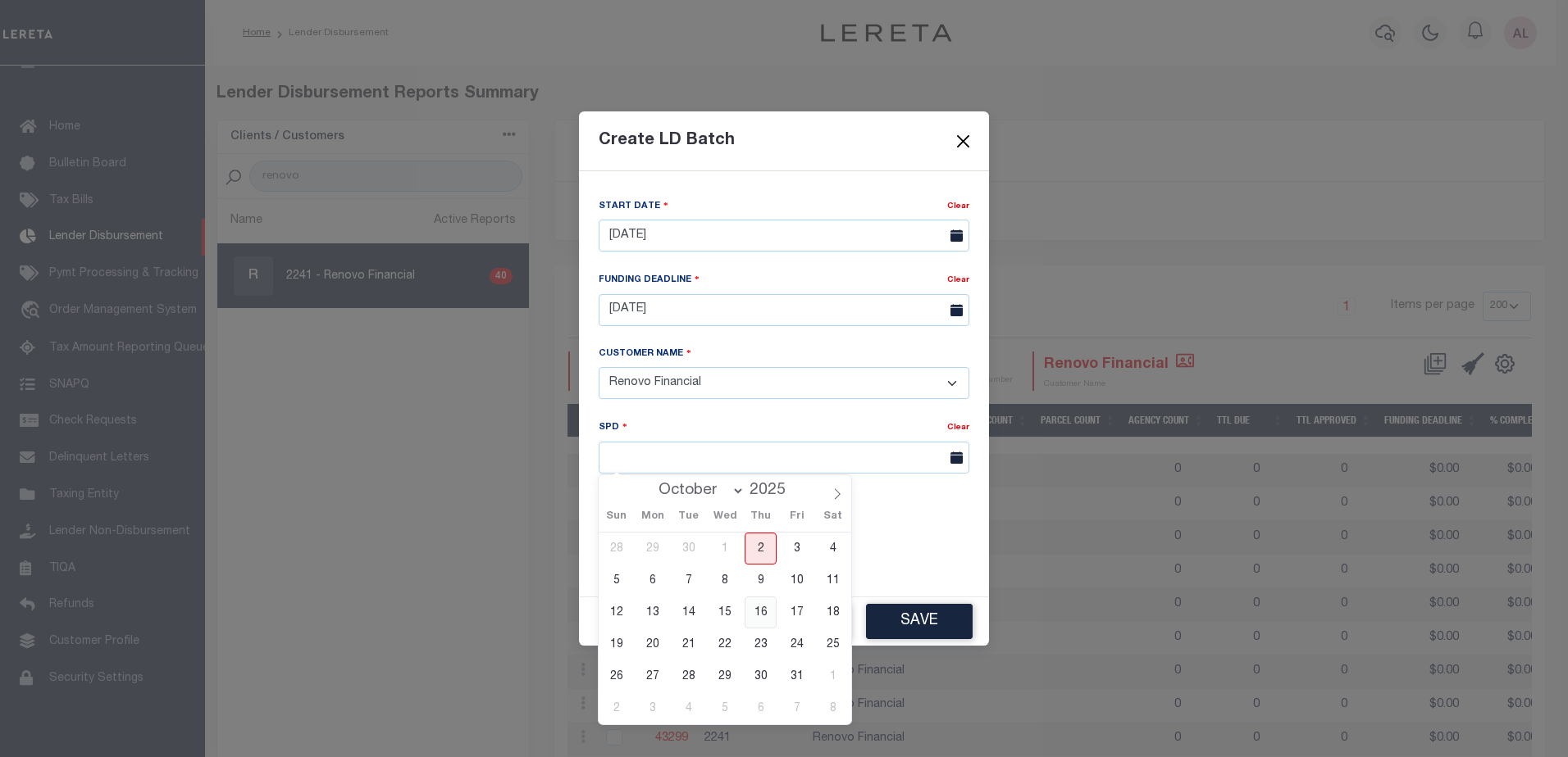
click at [764, 608] on span "16" at bounding box center [760, 613] width 32 height 32
type input "10/16/2025"
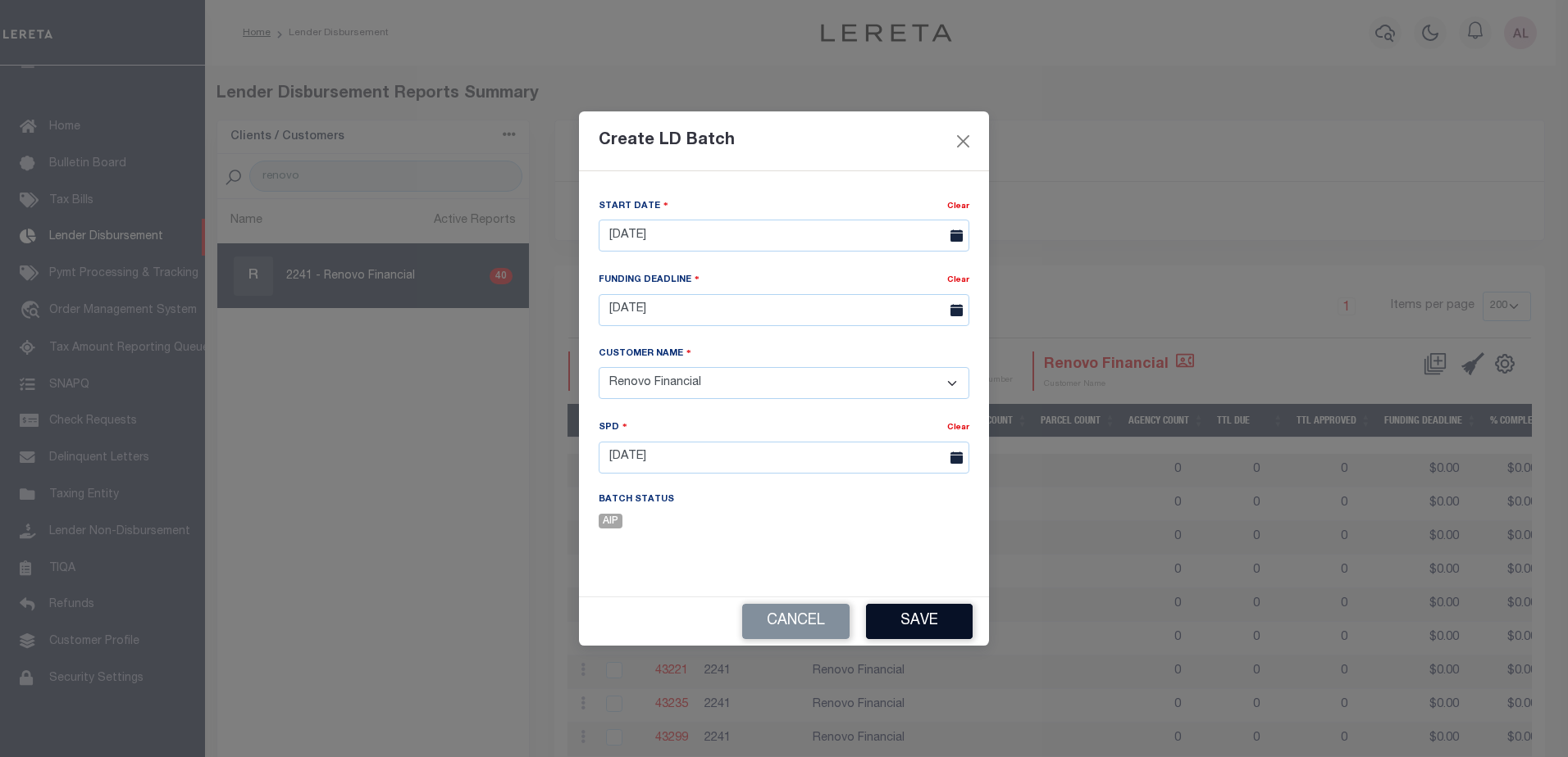
click at [929, 627] on button "Save" at bounding box center [918, 621] width 106 height 35
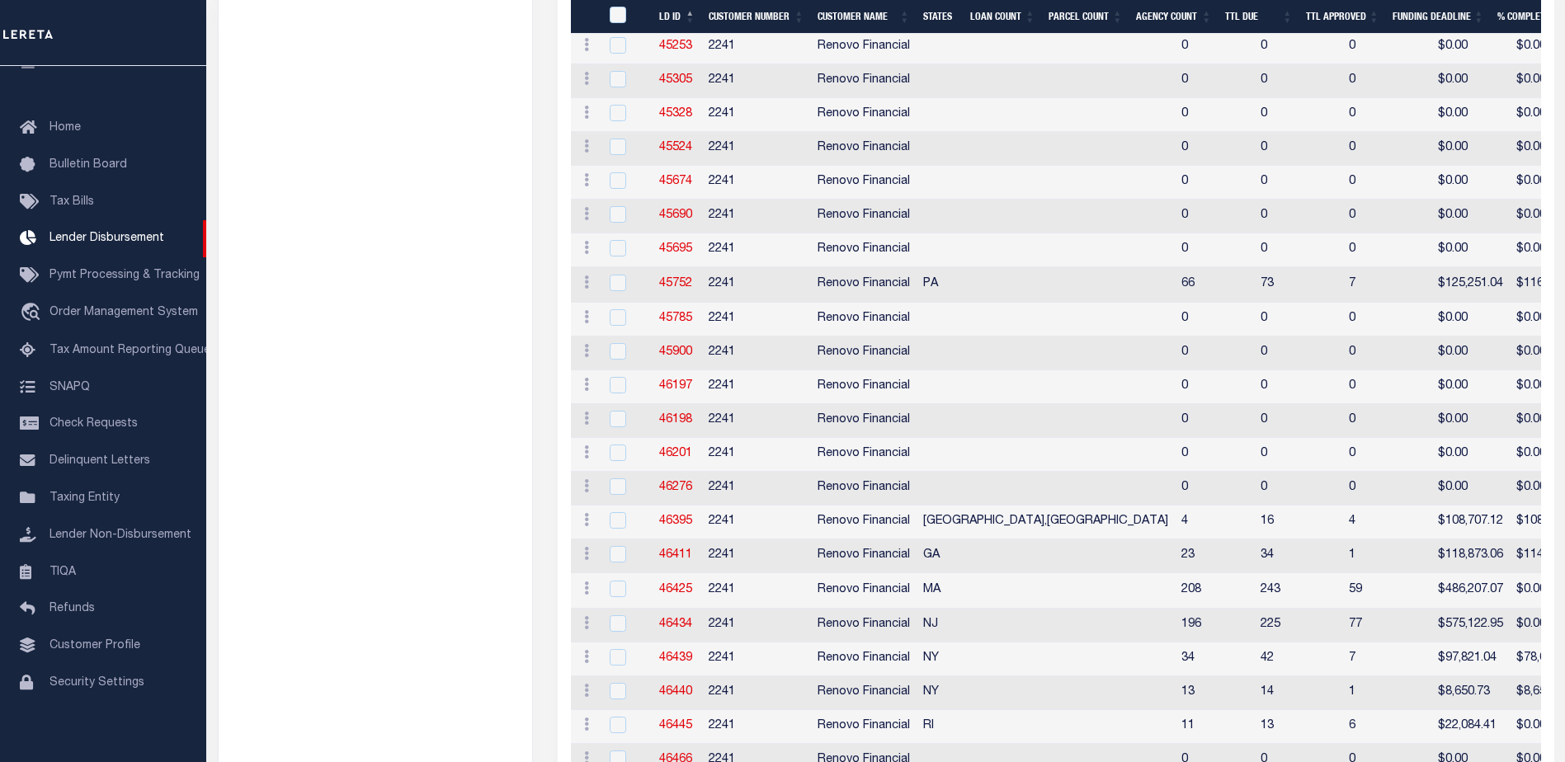
scroll to position [1161, 0]
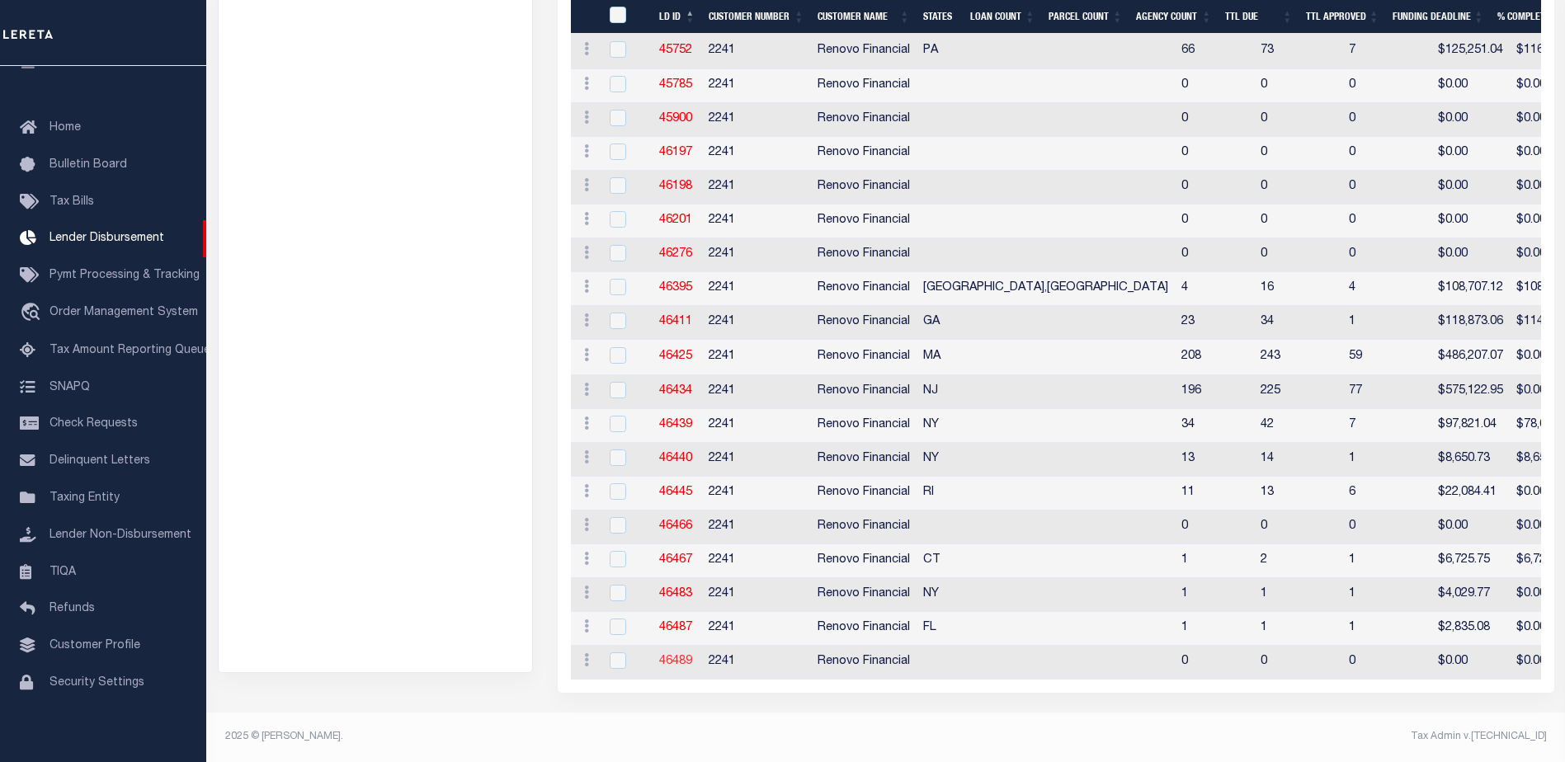
click at [676, 656] on link "46489" at bounding box center [675, 662] width 33 height 12
checkbox input "true"
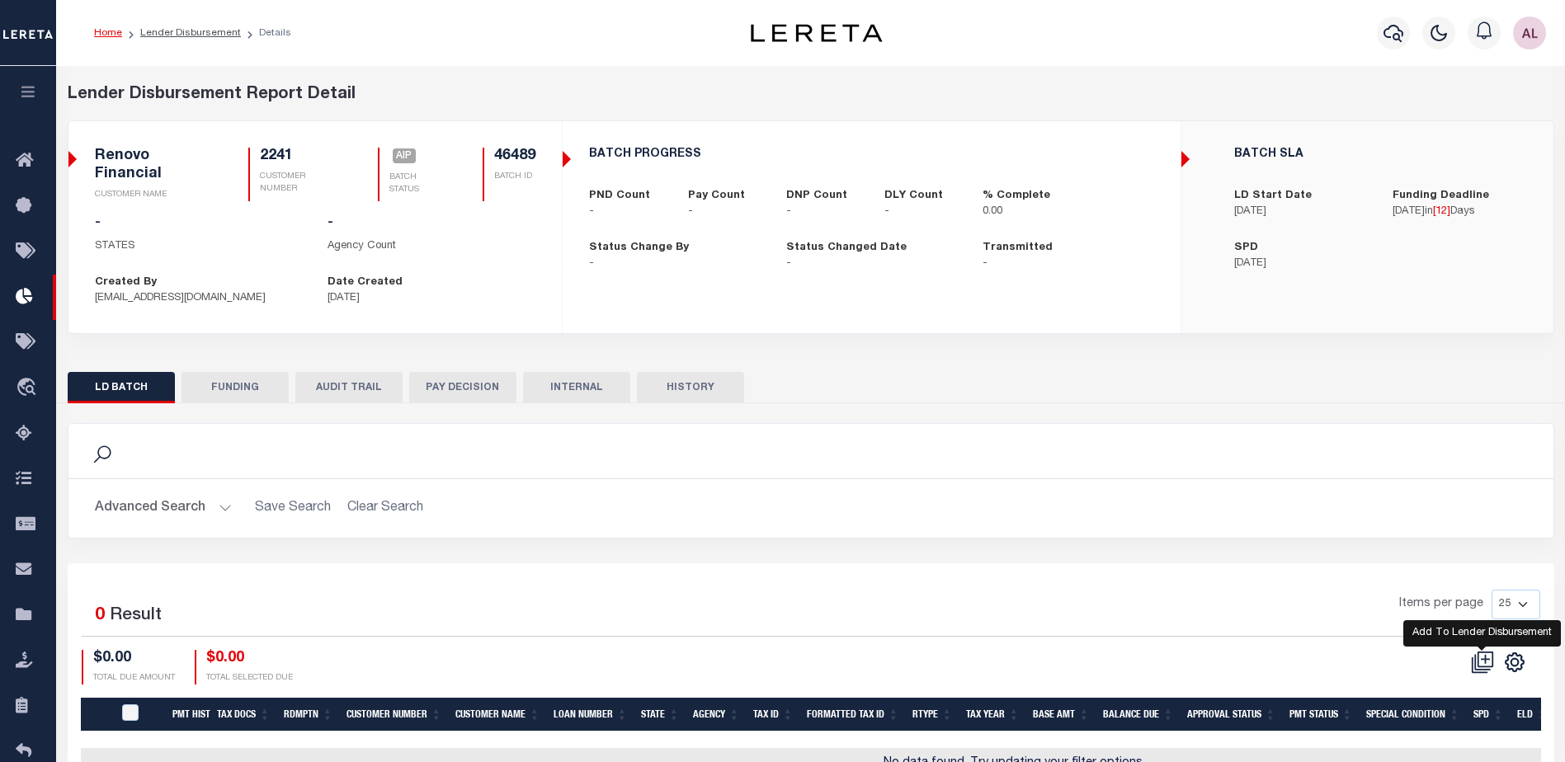
click at [1484, 660] on icon at bounding box center [1485, 658] width 9 height 9
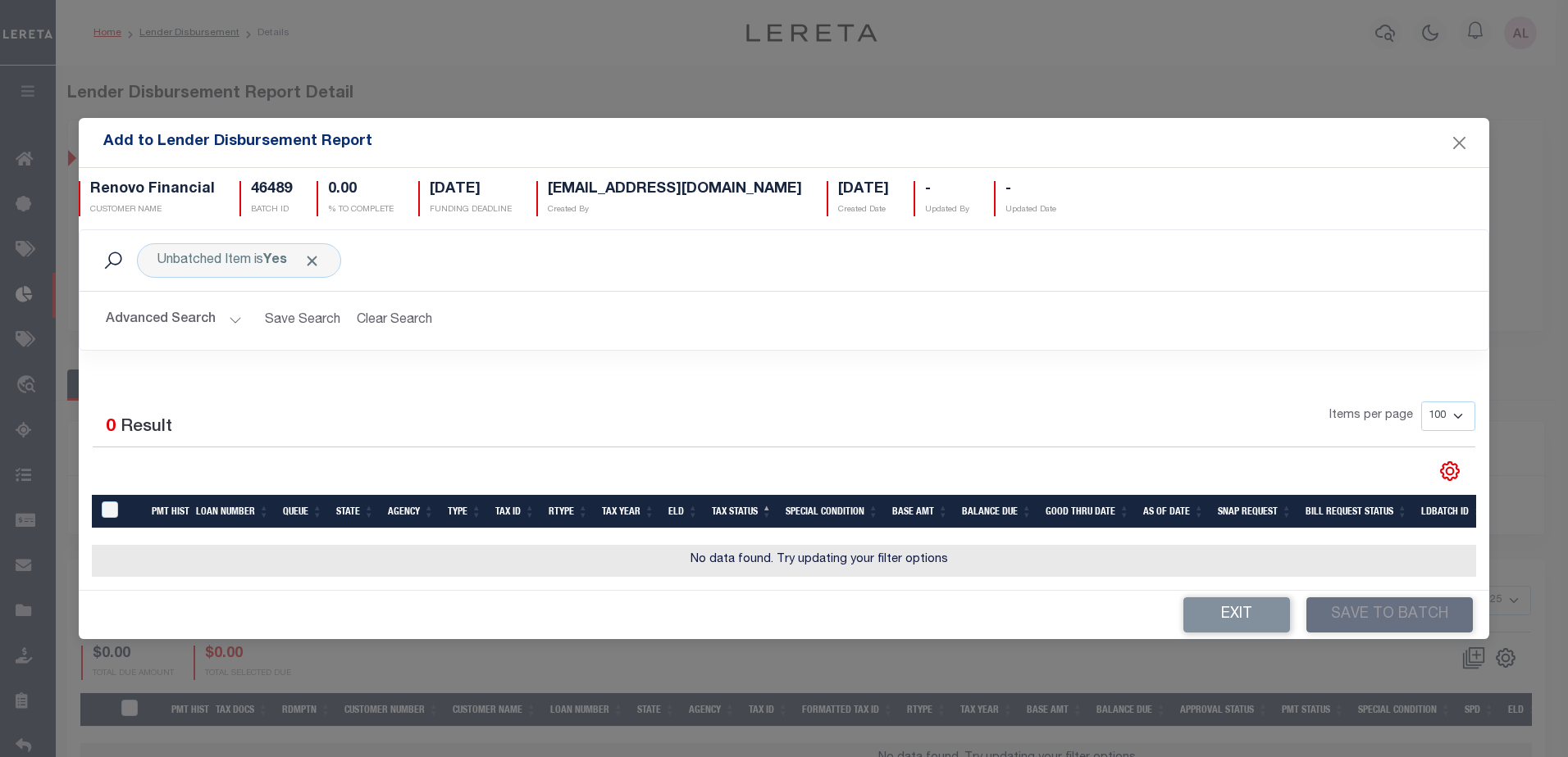
click at [235, 319] on button "Advanced Search" at bounding box center [173, 321] width 136 height 32
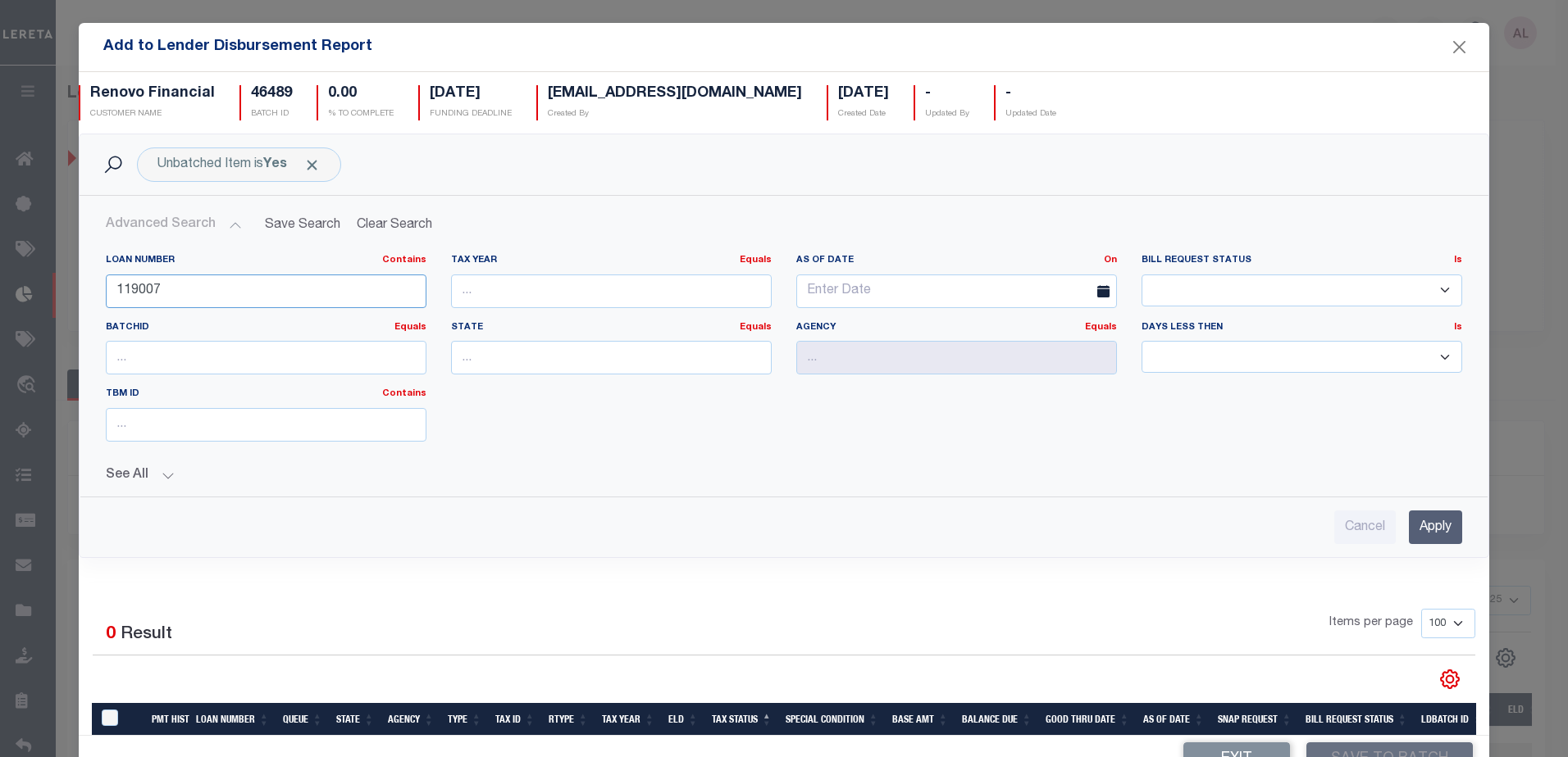
drag, startPoint x: 175, startPoint y: 288, endPoint x: 54, endPoint y: 281, distance: 121.2
click at [55, 280] on div "Add to Lender Disbursement Report Renovo Financial CUSTOMER NAME 46489 BATCH ID…" at bounding box center [784, 378] width 1568 height 757
type input "3145"
click at [1409, 526] on input "Apply" at bounding box center [1436, 528] width 54 height 34
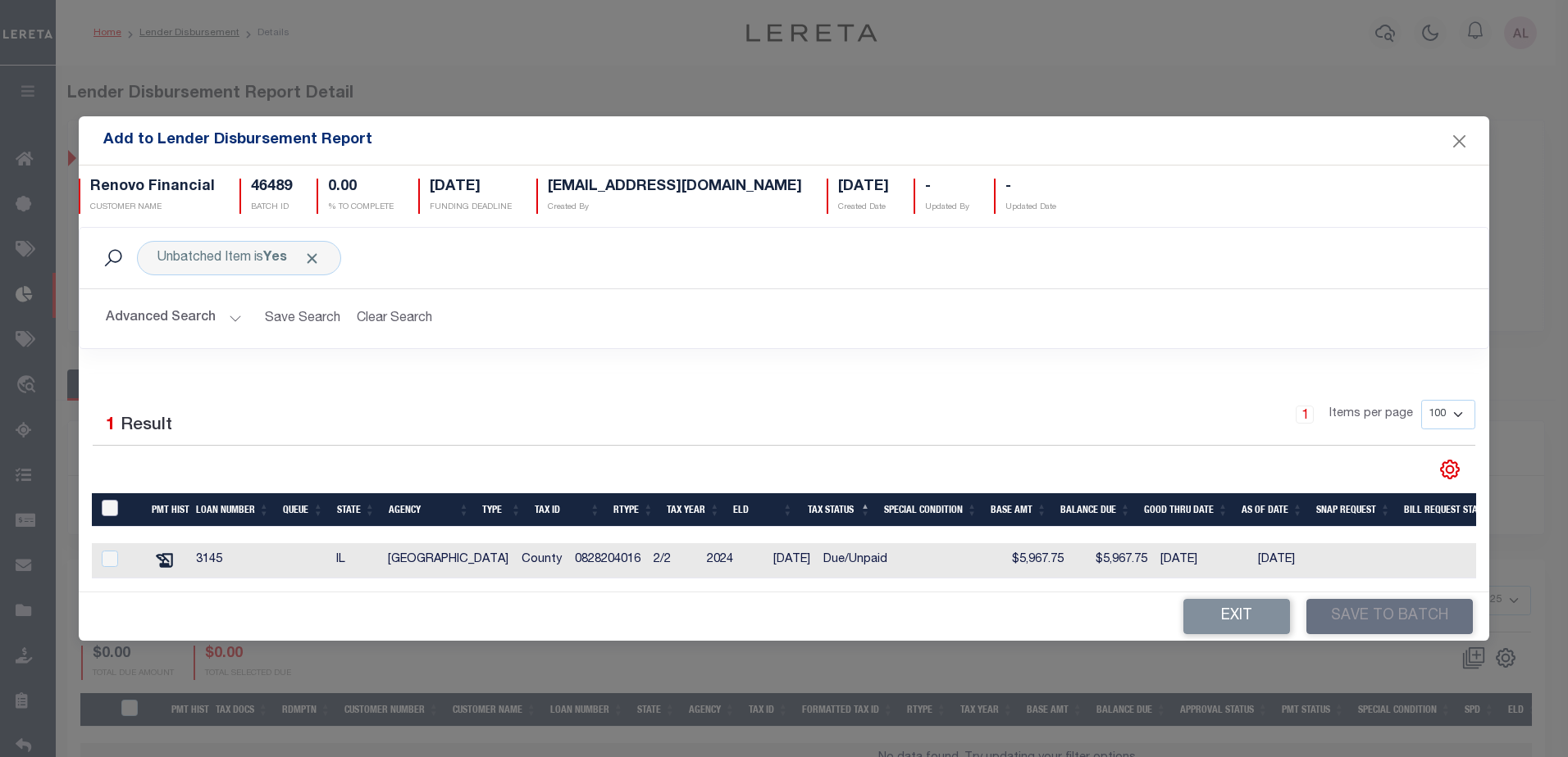
drag, startPoint x: 111, startPoint y: 501, endPoint x: 171, endPoint y: 514, distance: 61.4
click at [111, 501] on input "TaxID" at bounding box center [109, 508] width 17 height 17
checkbox input "true"
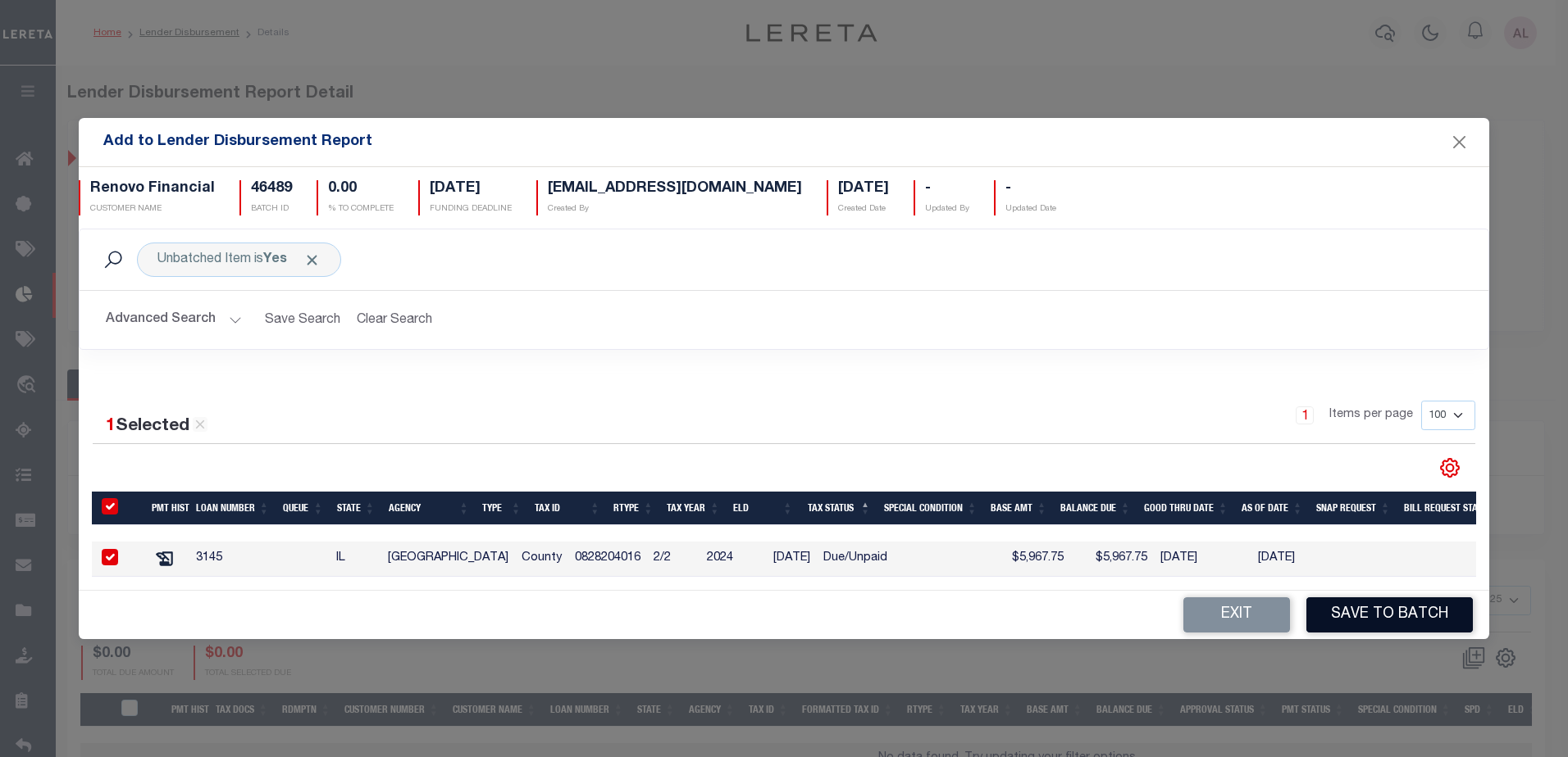
click at [1406, 616] on button "Save to Batch" at bounding box center [1388, 614] width 166 height 35
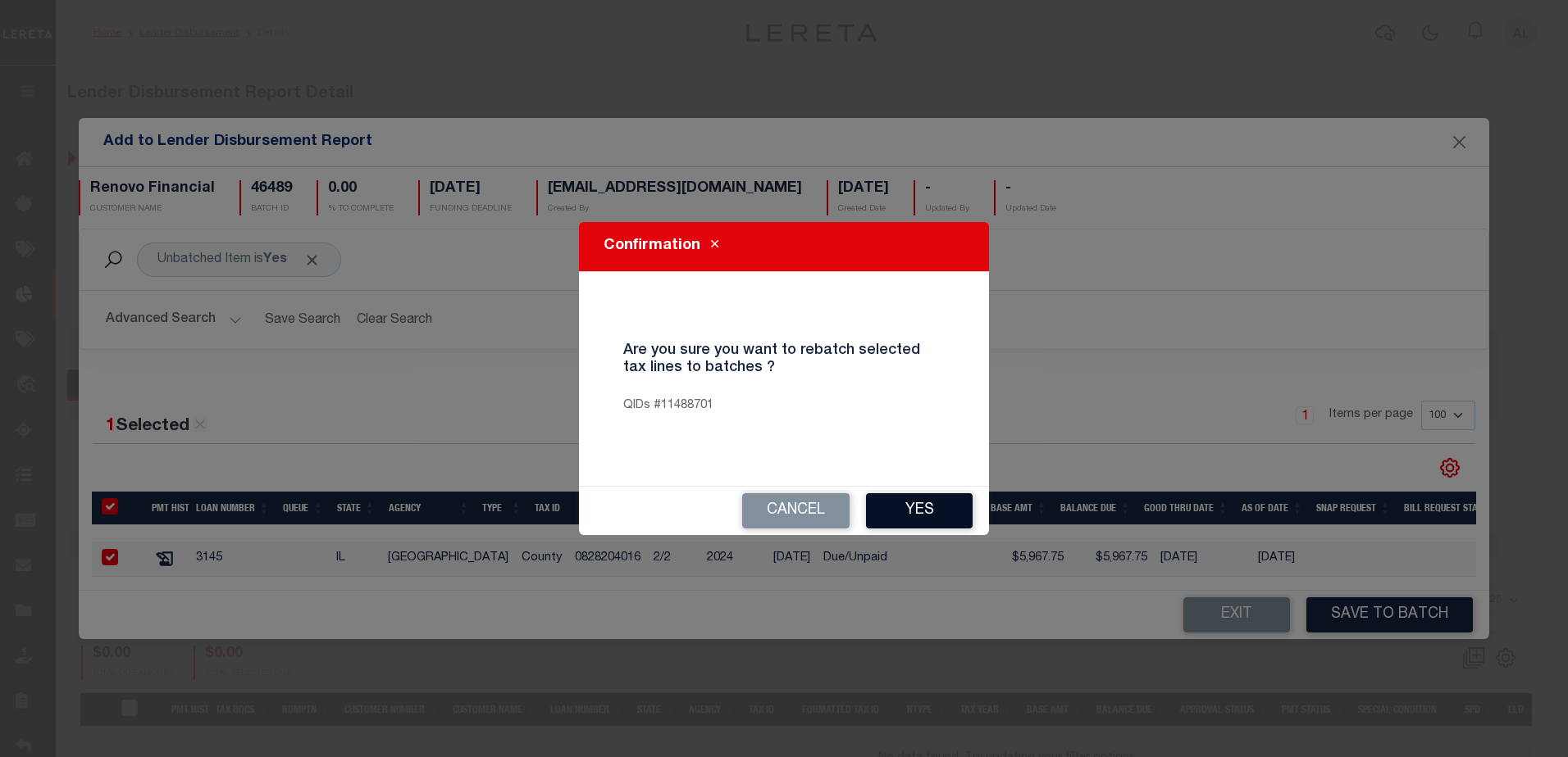
click at [918, 505] on button "Yes" at bounding box center [918, 511] width 106 height 35
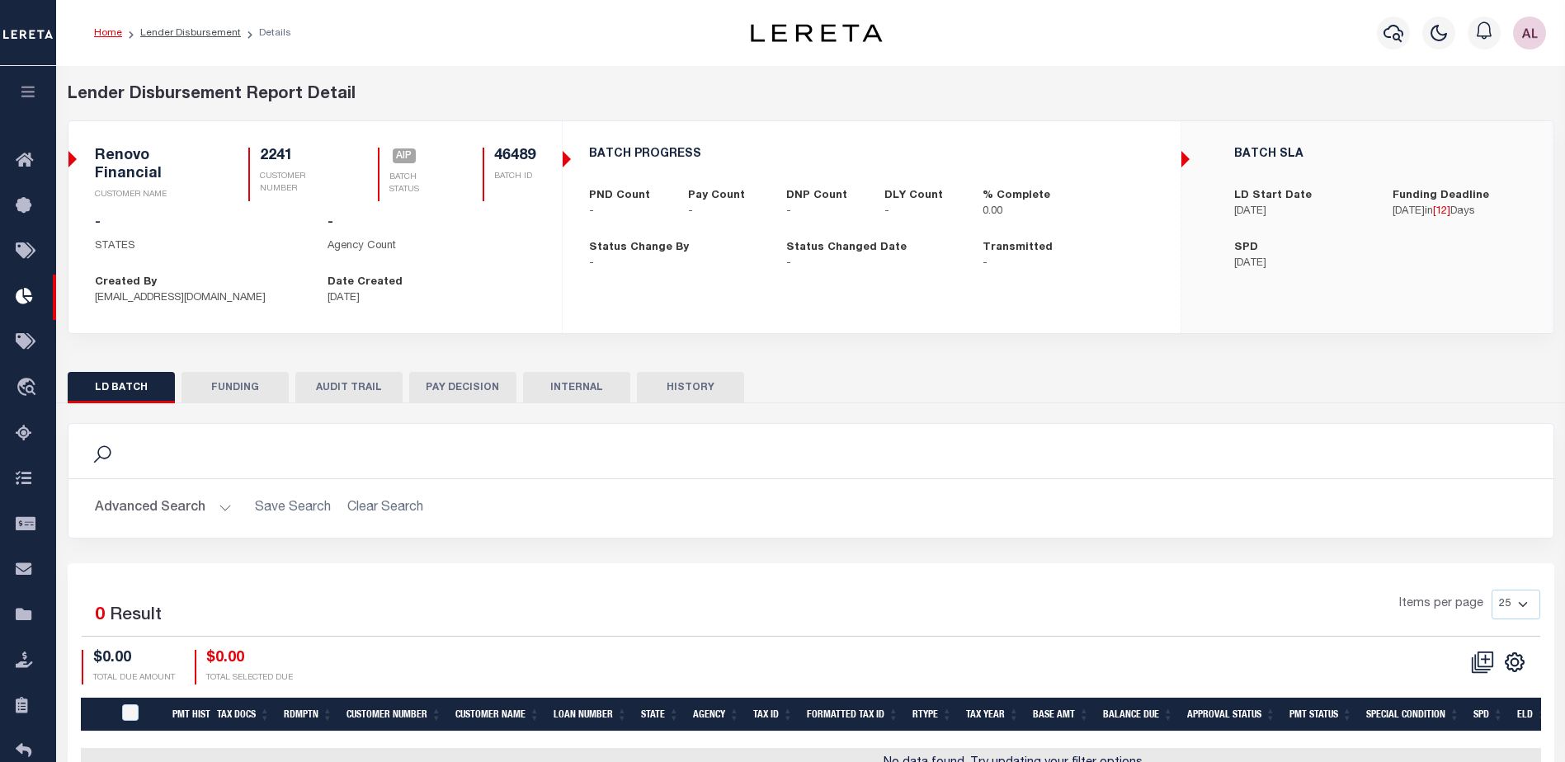
checkbox input "true"
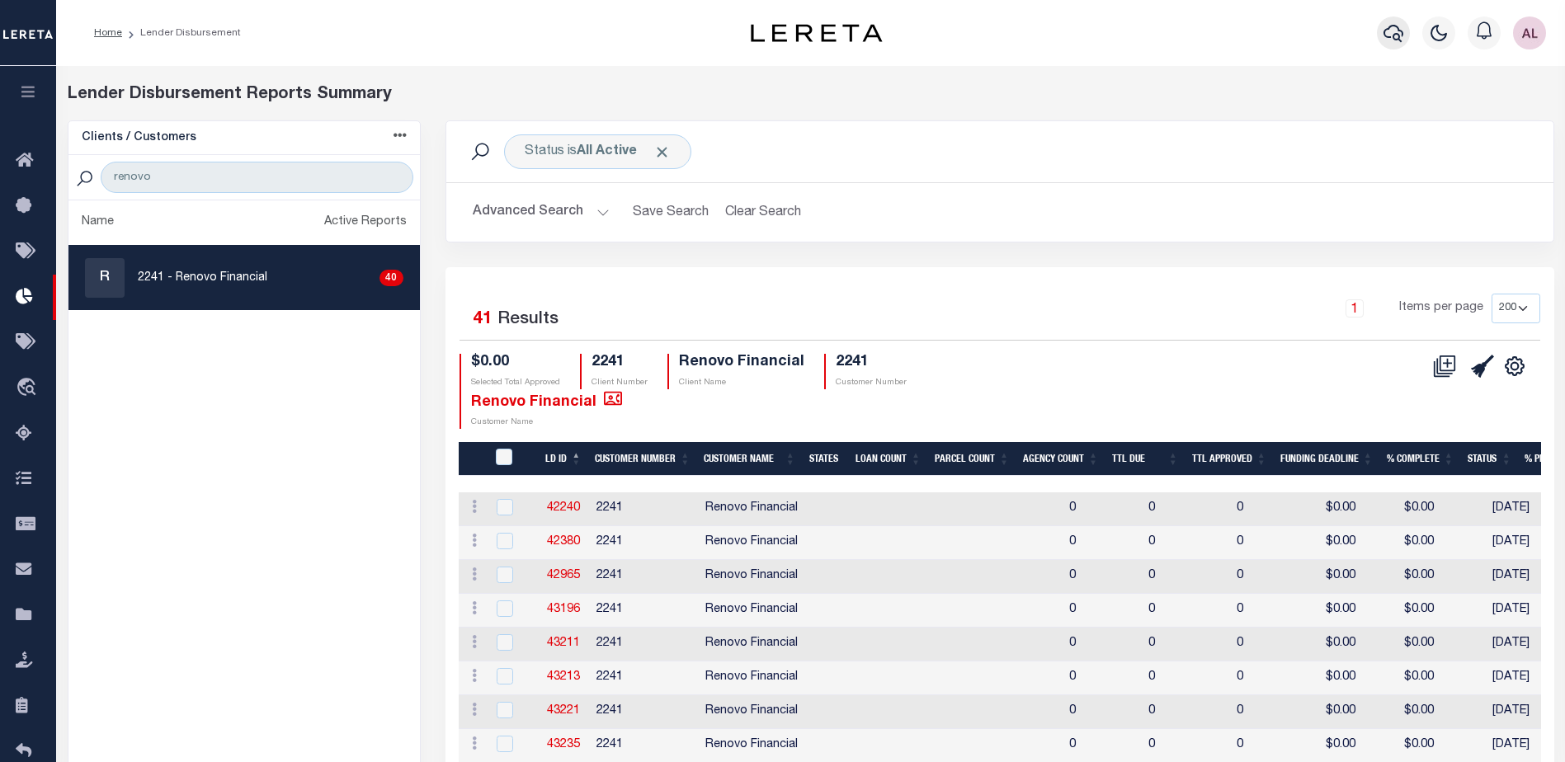
click at [1394, 24] on icon "button" at bounding box center [1394, 33] width 20 height 20
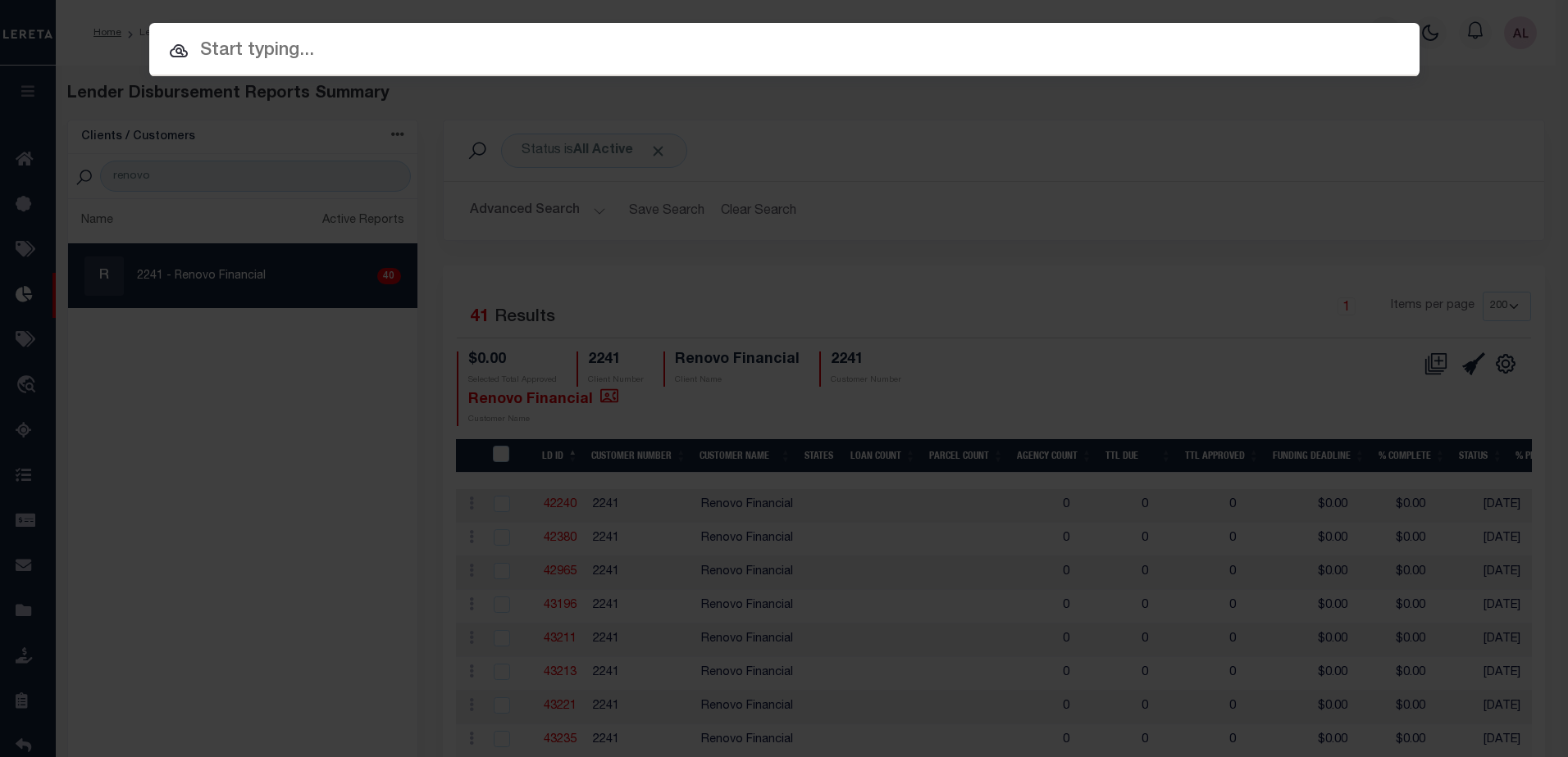
click at [246, 50] on input "text" at bounding box center [784, 51] width 1270 height 29
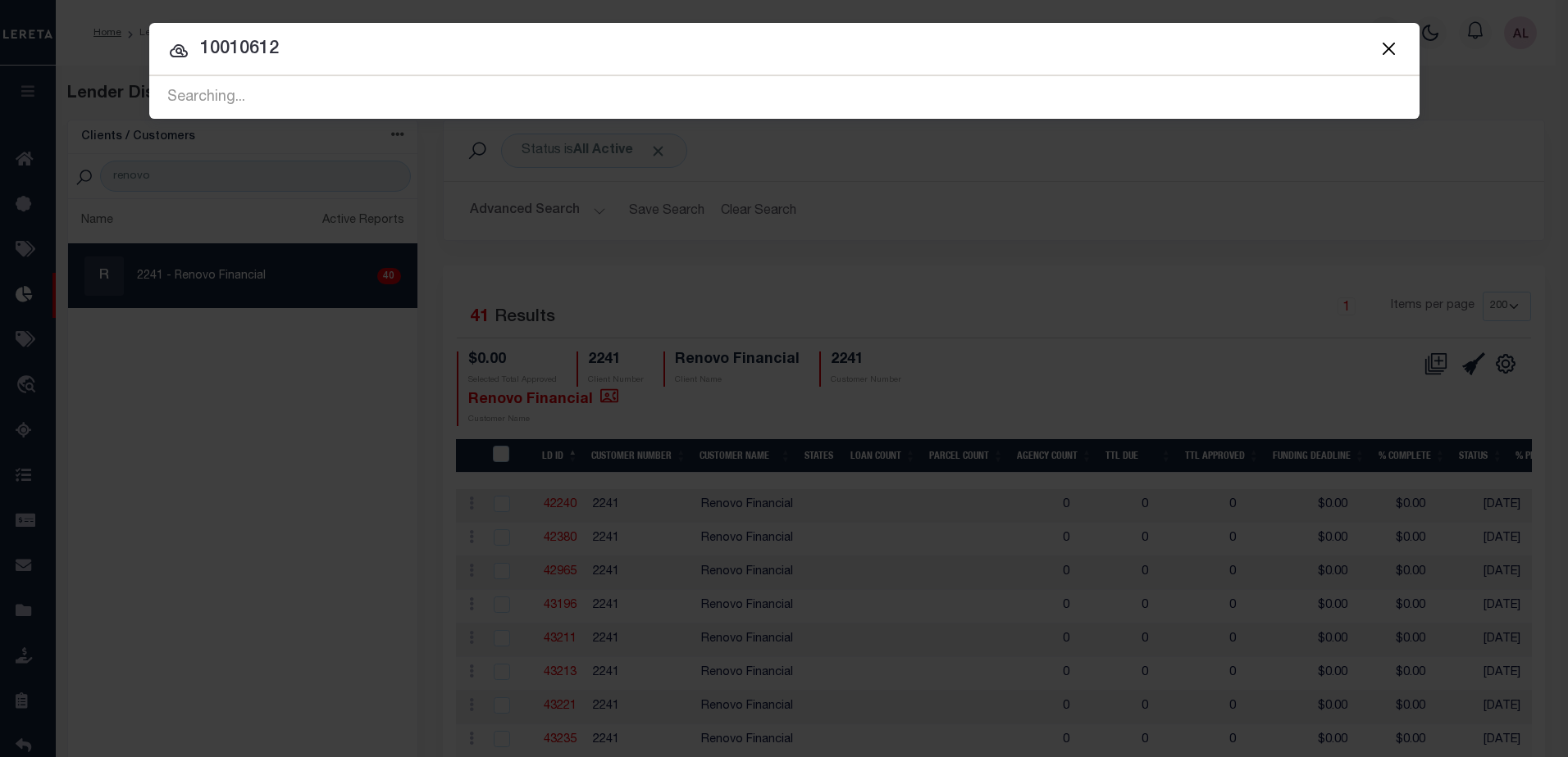
type input "10010612"
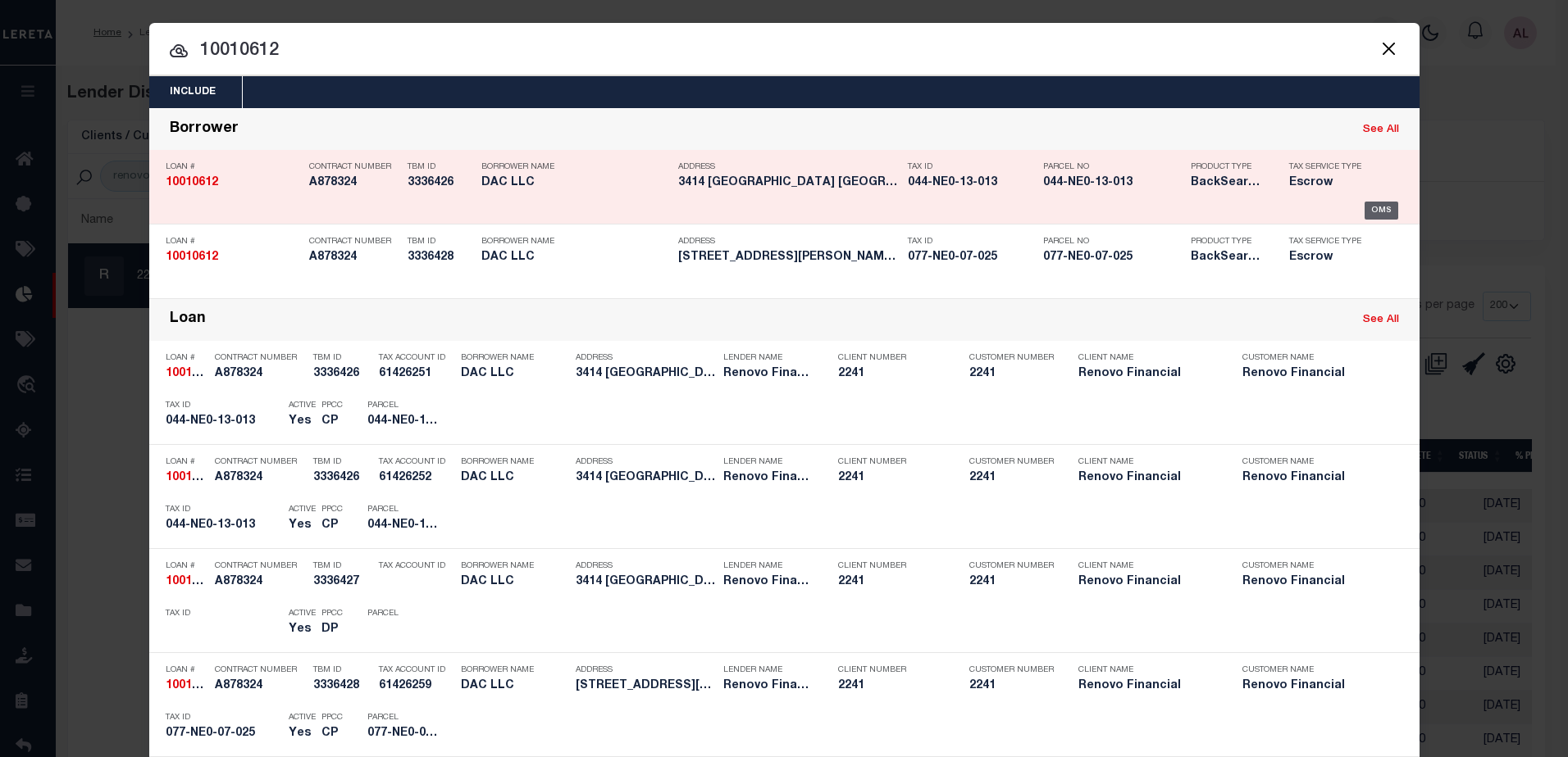
click at [1380, 209] on div "OMS" at bounding box center [1381, 211] width 34 height 18
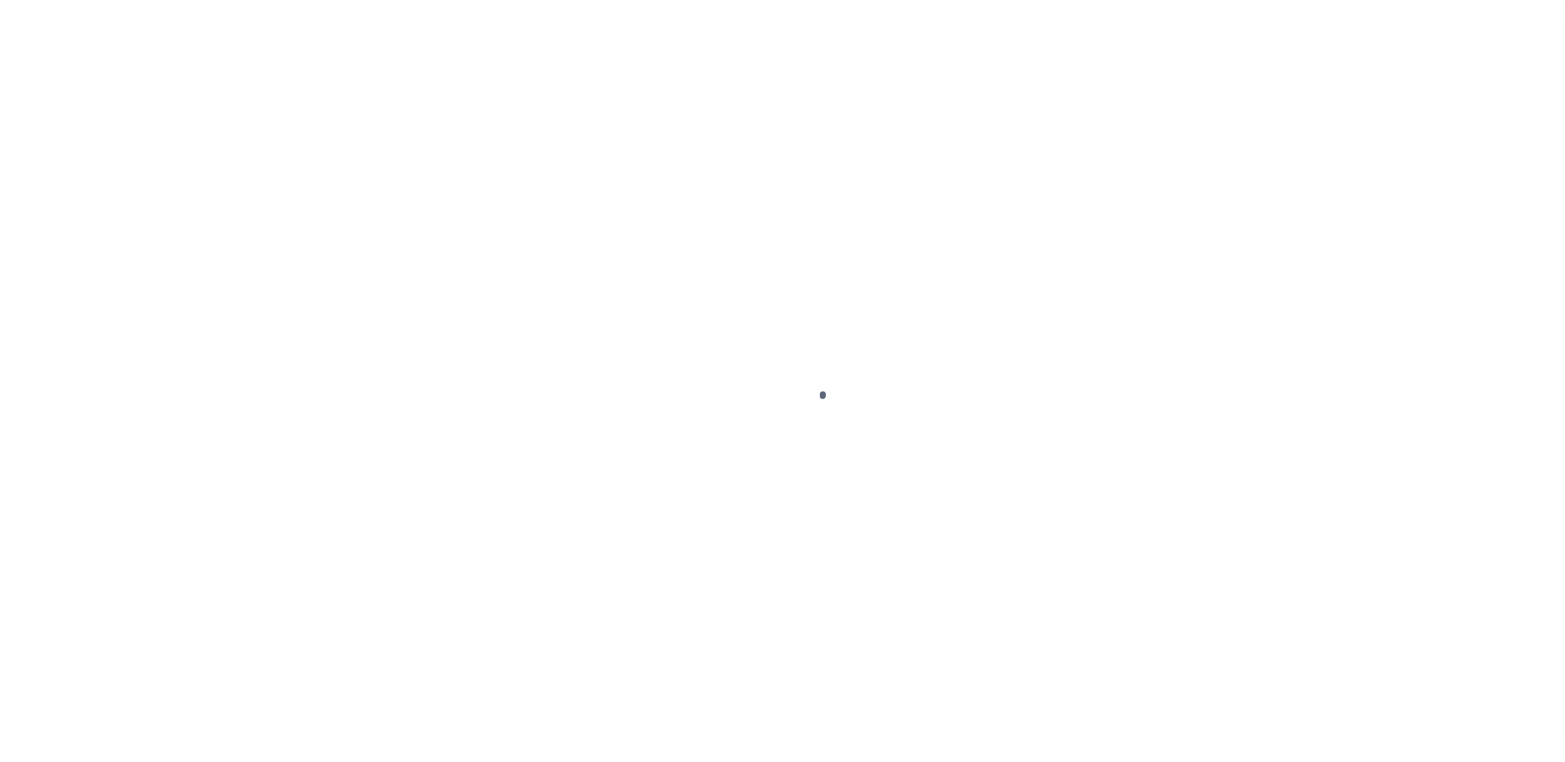
type input "10010612"
type input "DAC LLC"
select select
type input "12615 [PERSON_NAME][GEOGRAPHIC_DATA] PL"
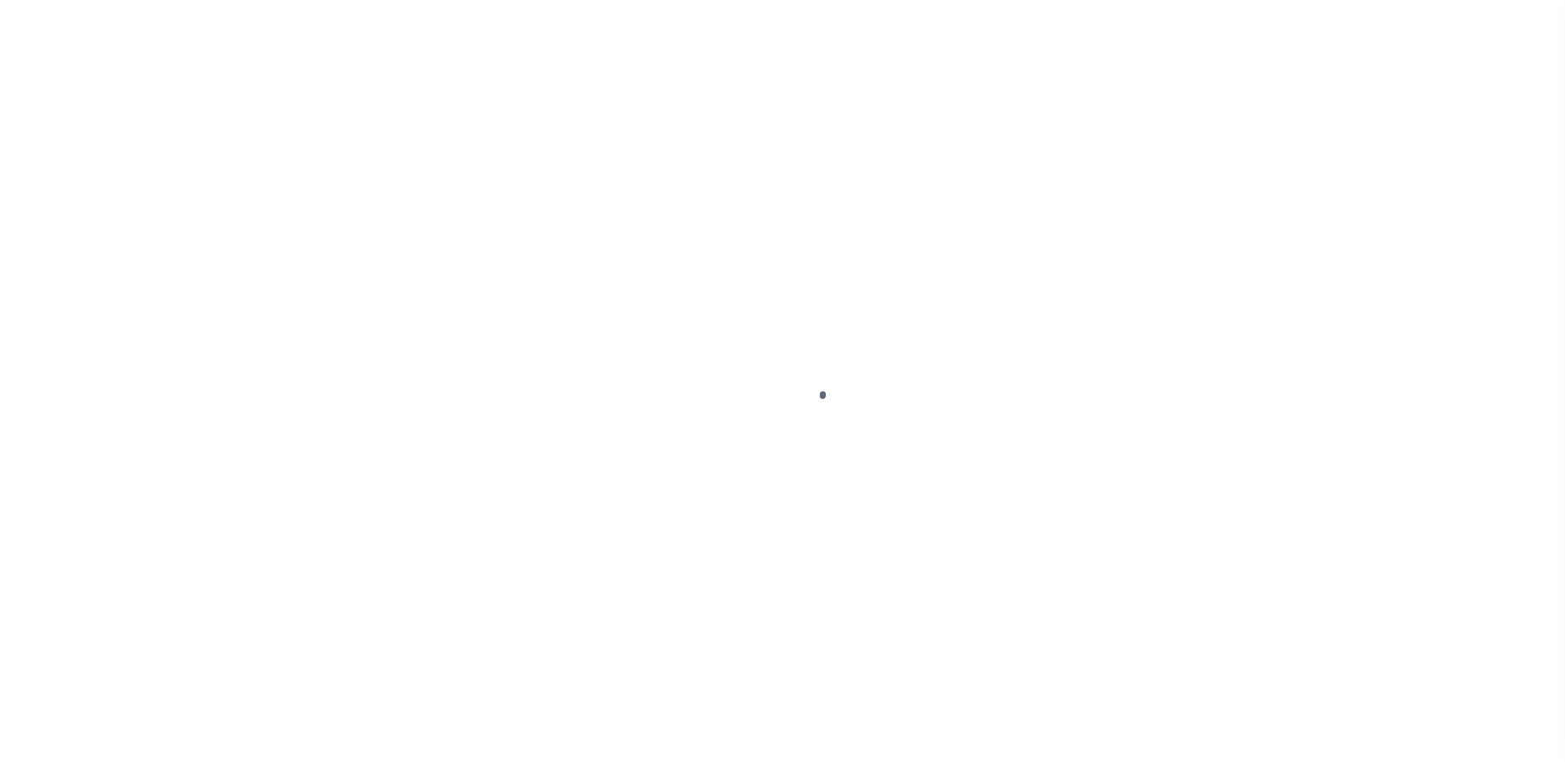
type input "[GEOGRAPHIC_DATA]"
select select "10"
select select "Escrow"
select select "25067"
type input "3414 [GEOGRAPHIC_DATA]"
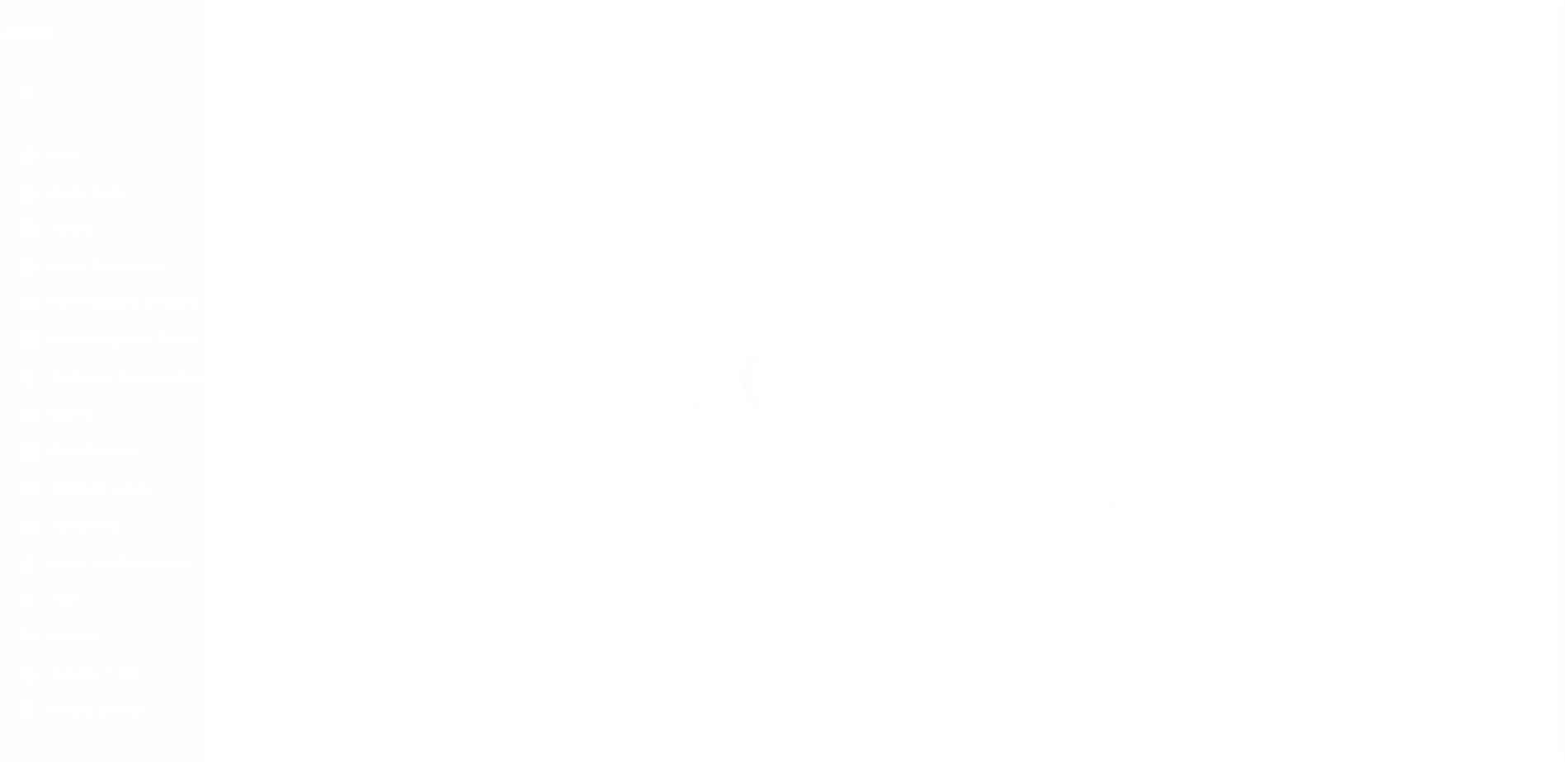
type input "044NE013013"
select select
type input "[GEOGRAPHIC_DATA]"
type input "a0kUS0000018Ezj"
type input "KY"
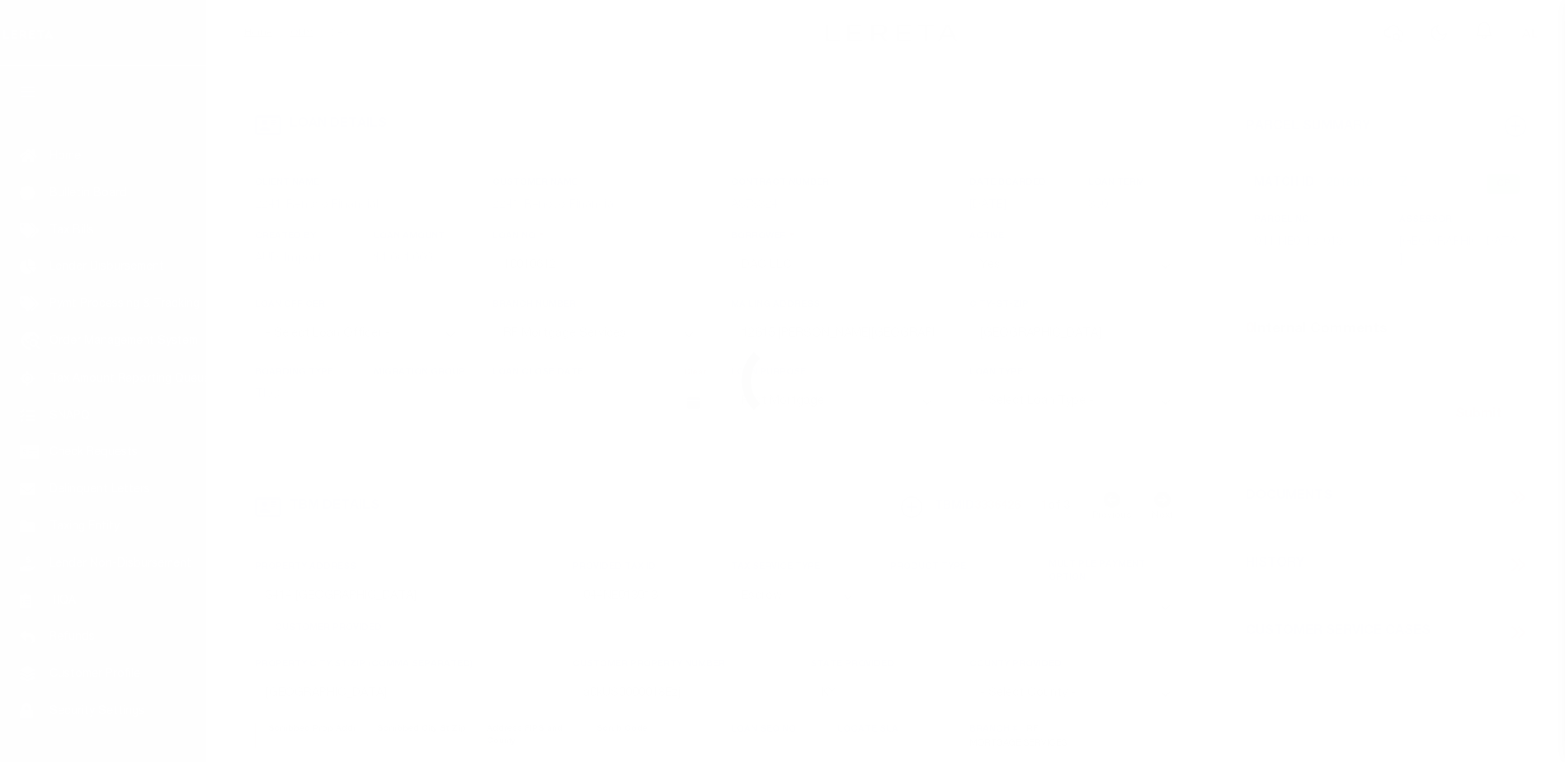
select select
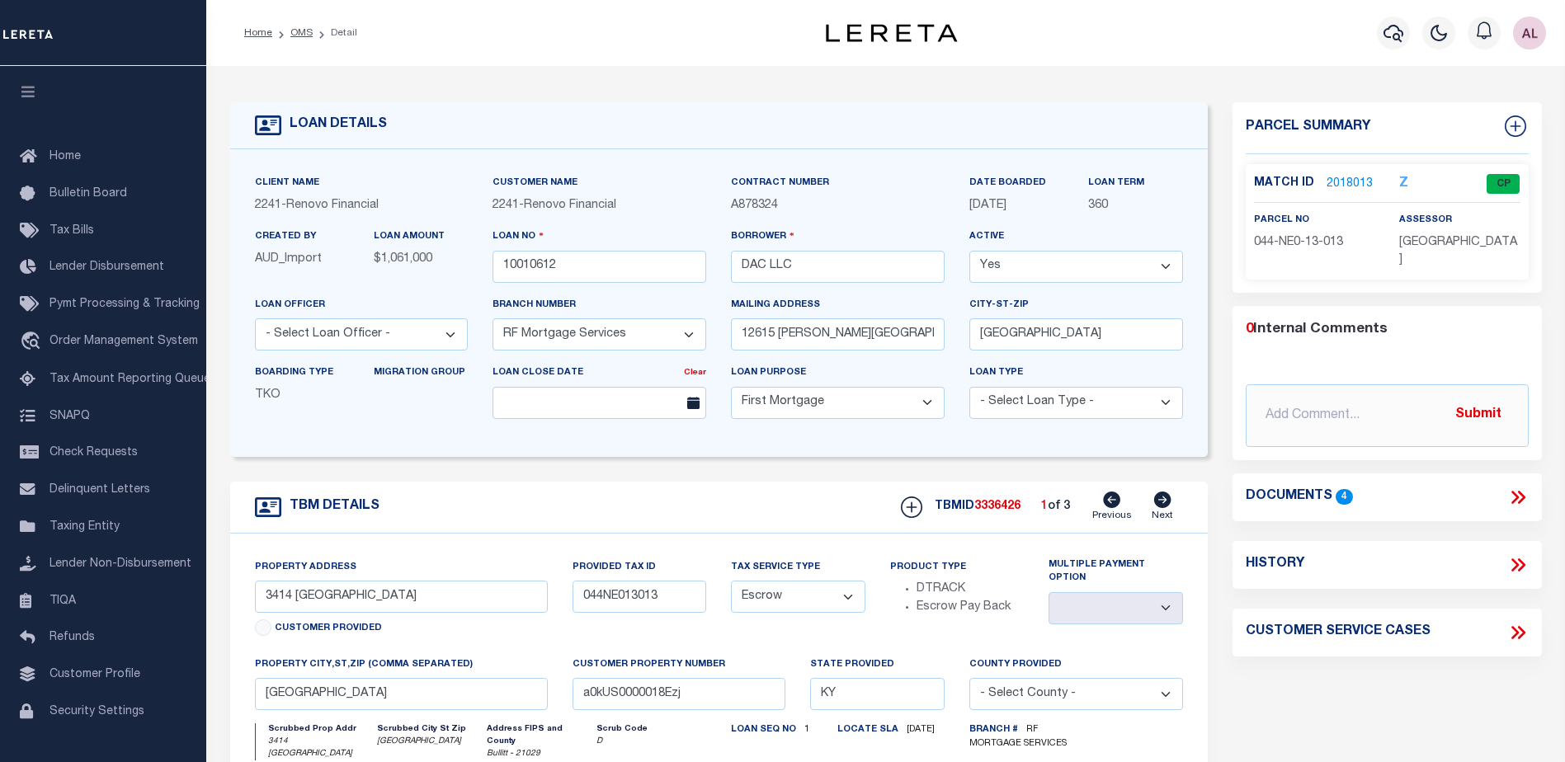
click at [1342, 181] on link "2018013" at bounding box center [1350, 184] width 46 height 17
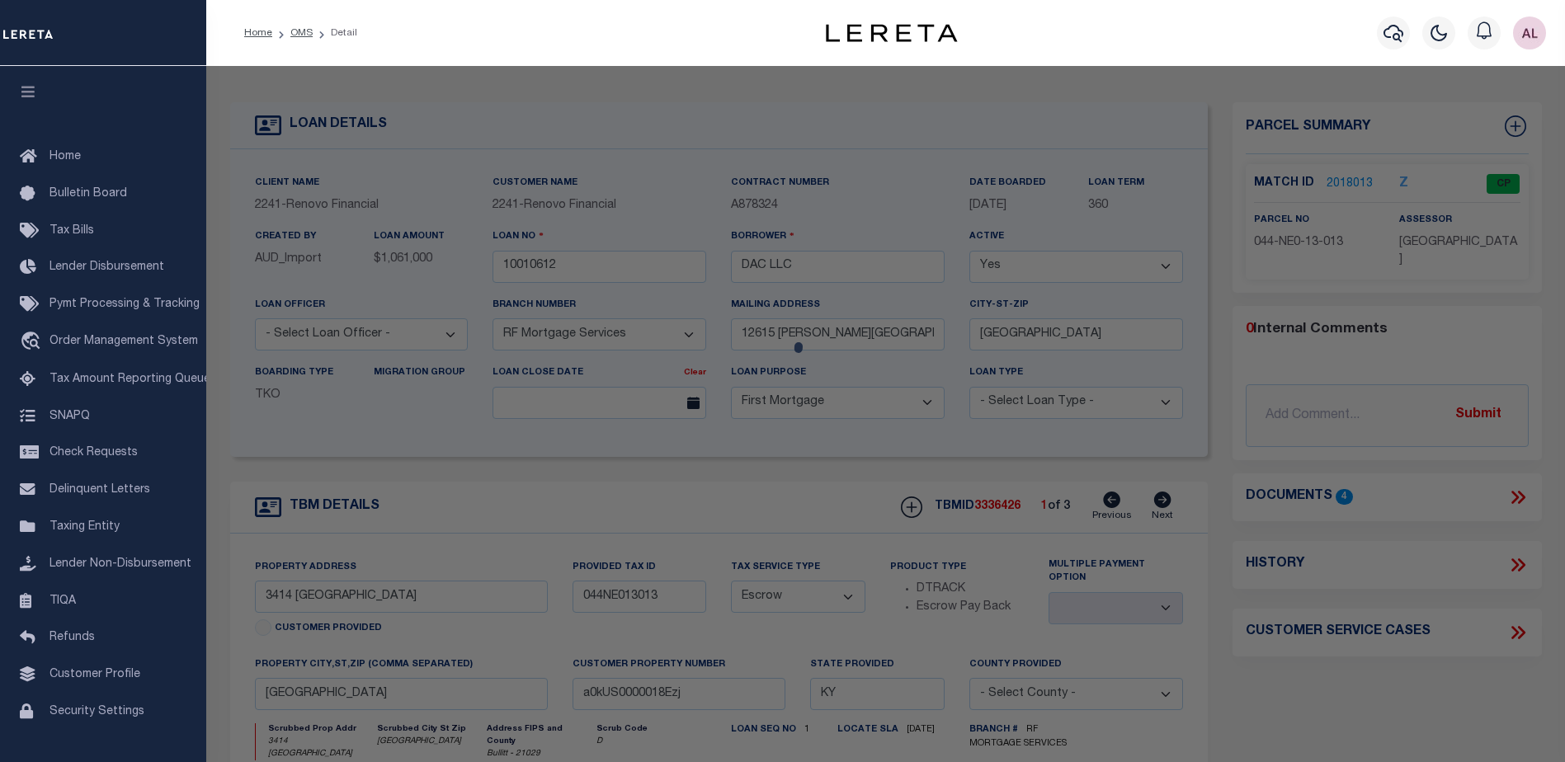
checkbox input "false"
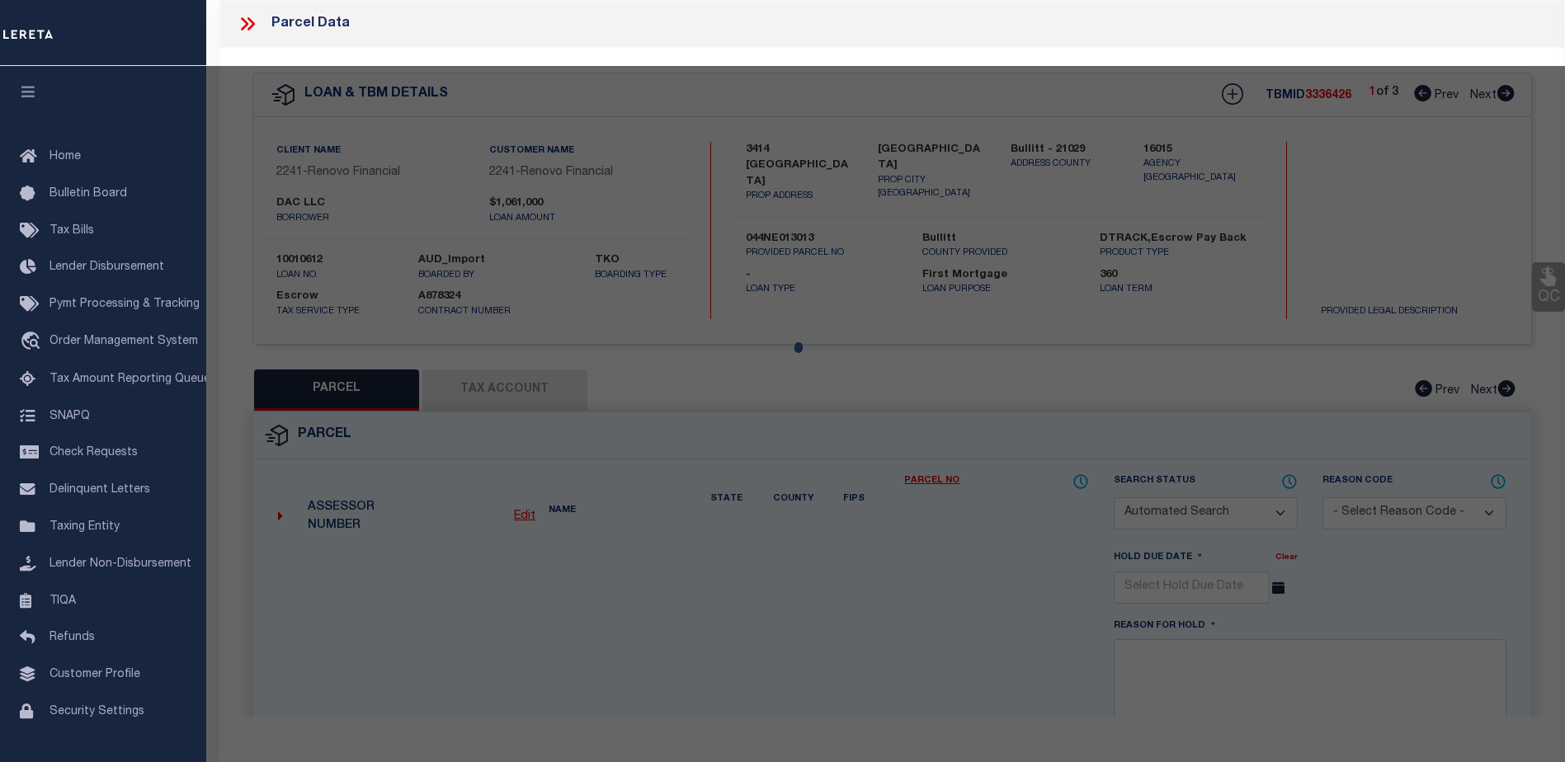
select select "CP"
type input "DAC LLC"
select select "AGW"
select select
type input "3414 BURKLAND BLVD"
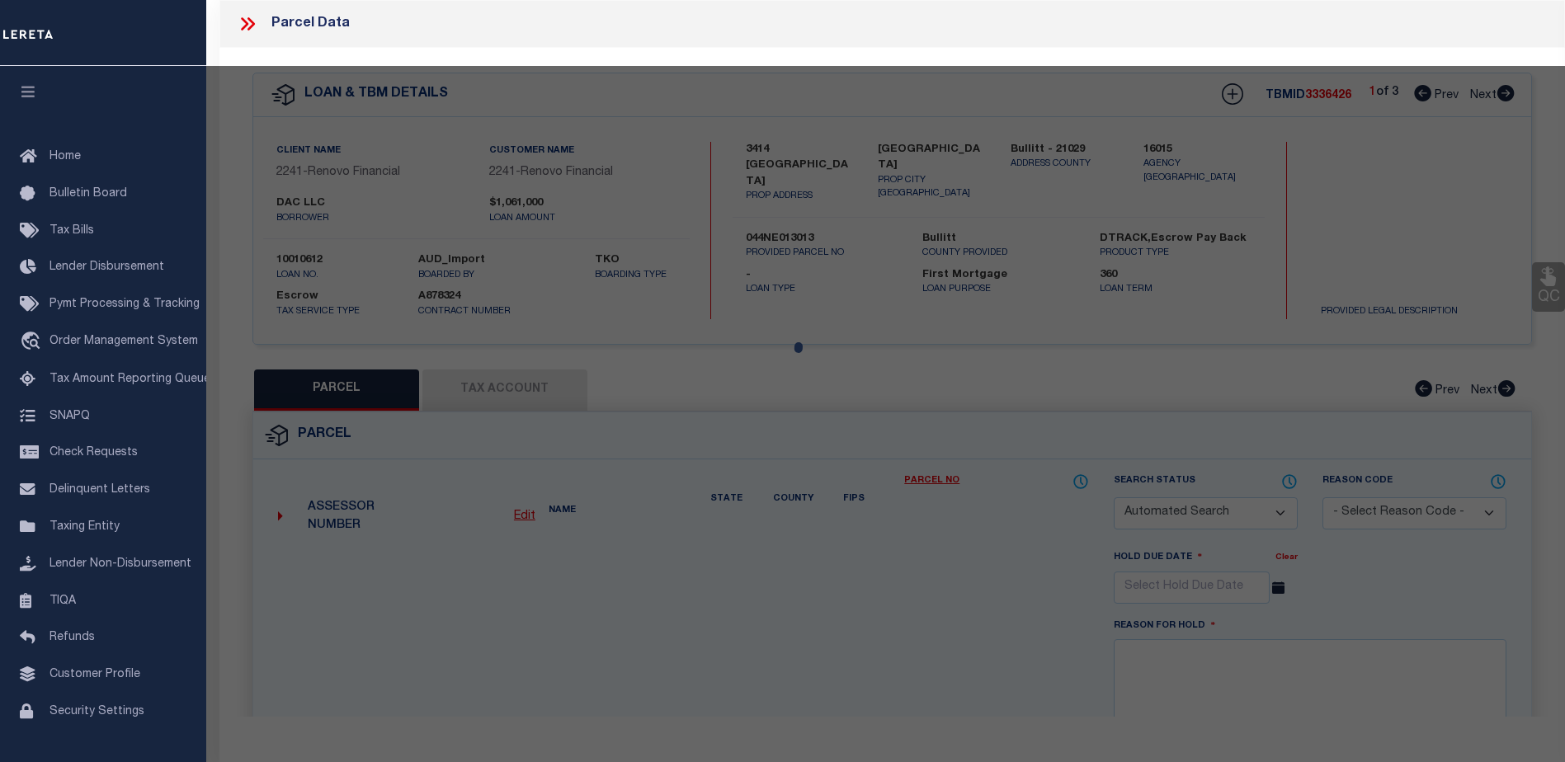
checkbox input "false"
type input "[GEOGRAPHIC_DATA]"
type textarea "LTS 60-61-62 SEC 3-A [PERSON_NAME][GEOGRAPHIC_DATA]"
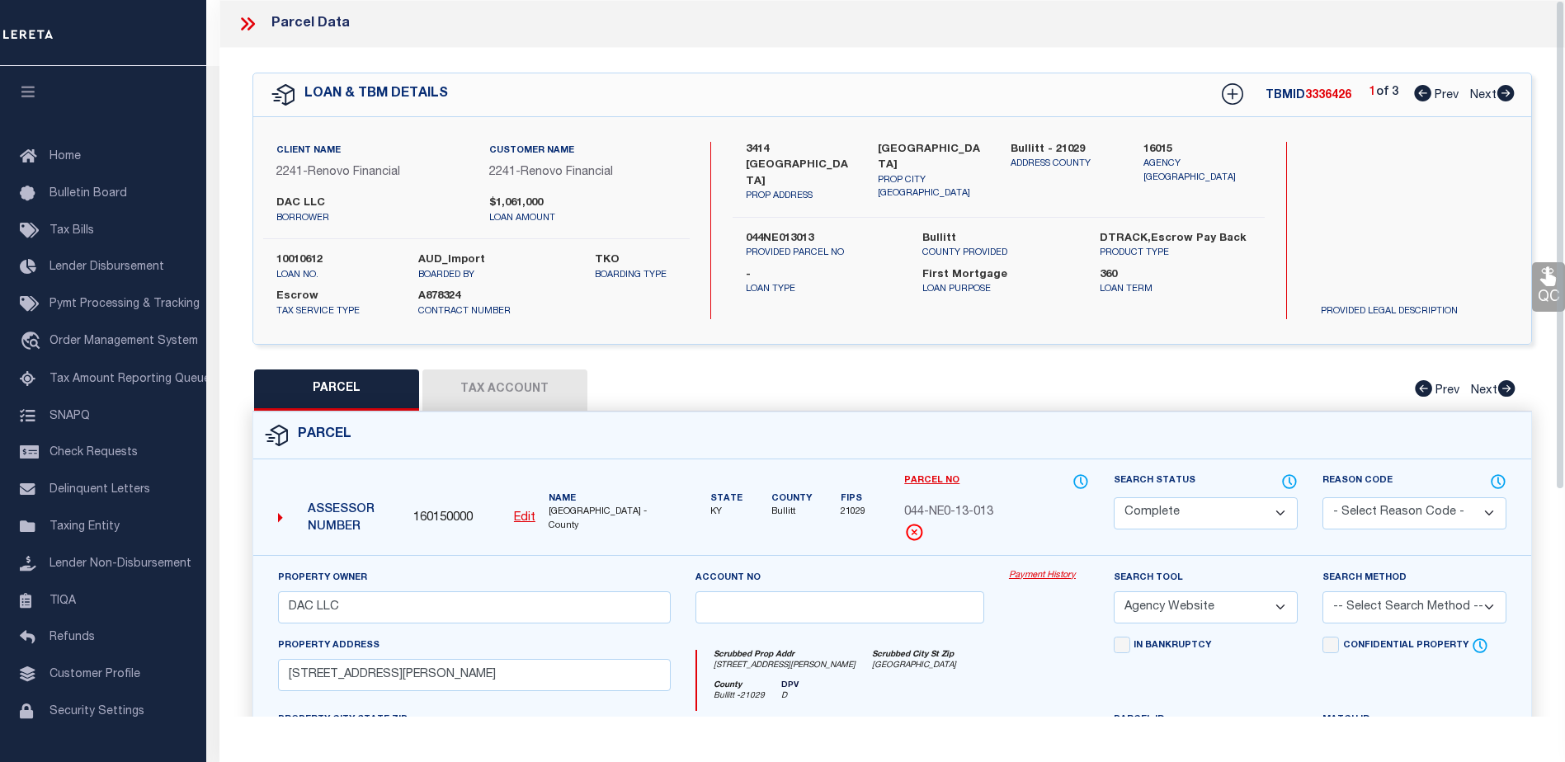
click at [1042, 574] on link "Payment History" at bounding box center [1049, 576] width 80 height 14
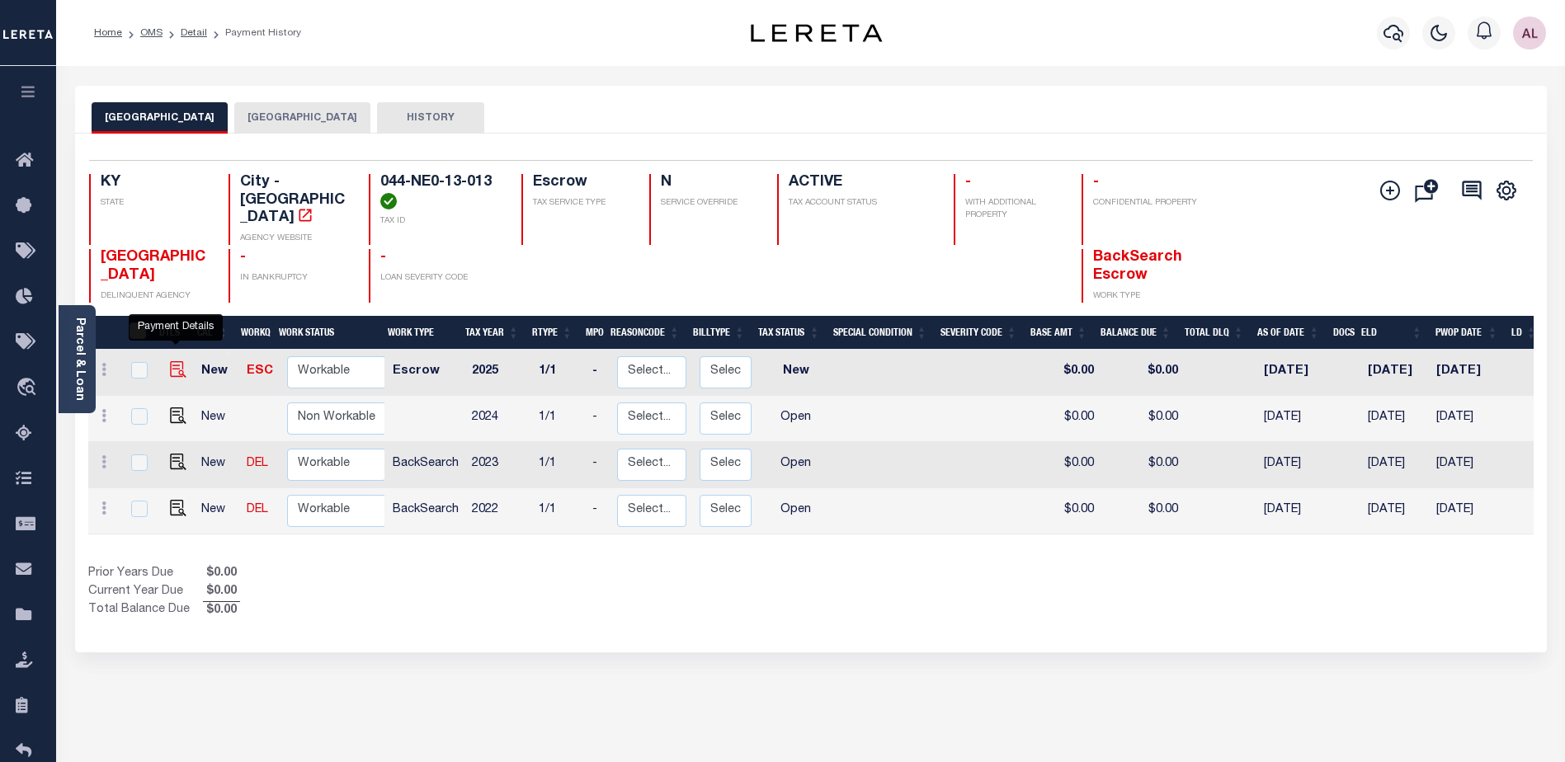
click at [172, 361] on img "" at bounding box center [178, 369] width 17 height 17
checkbox input "true"
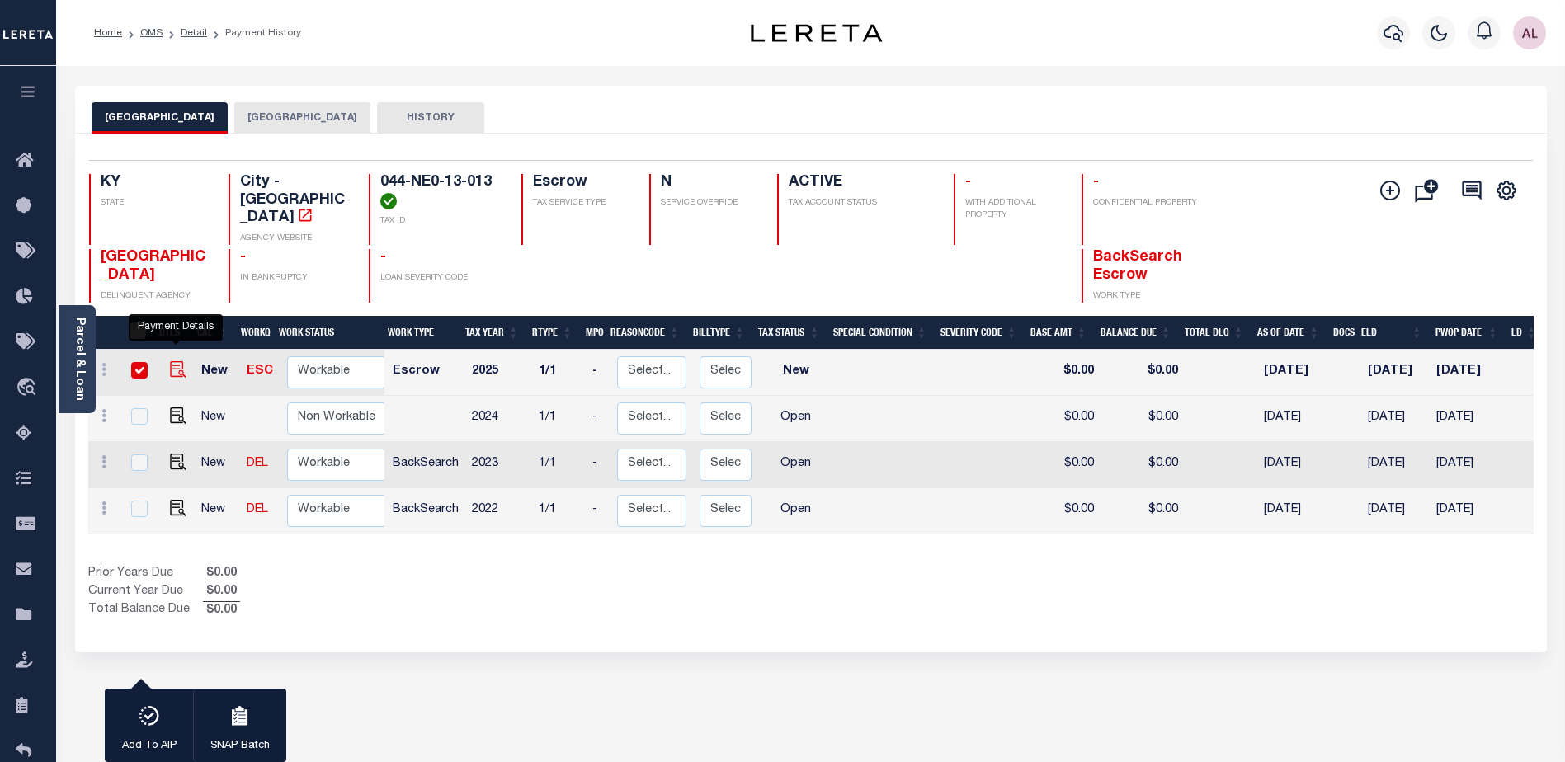
click at [176, 361] on img "" at bounding box center [178, 369] width 17 height 17
checkbox input "false"
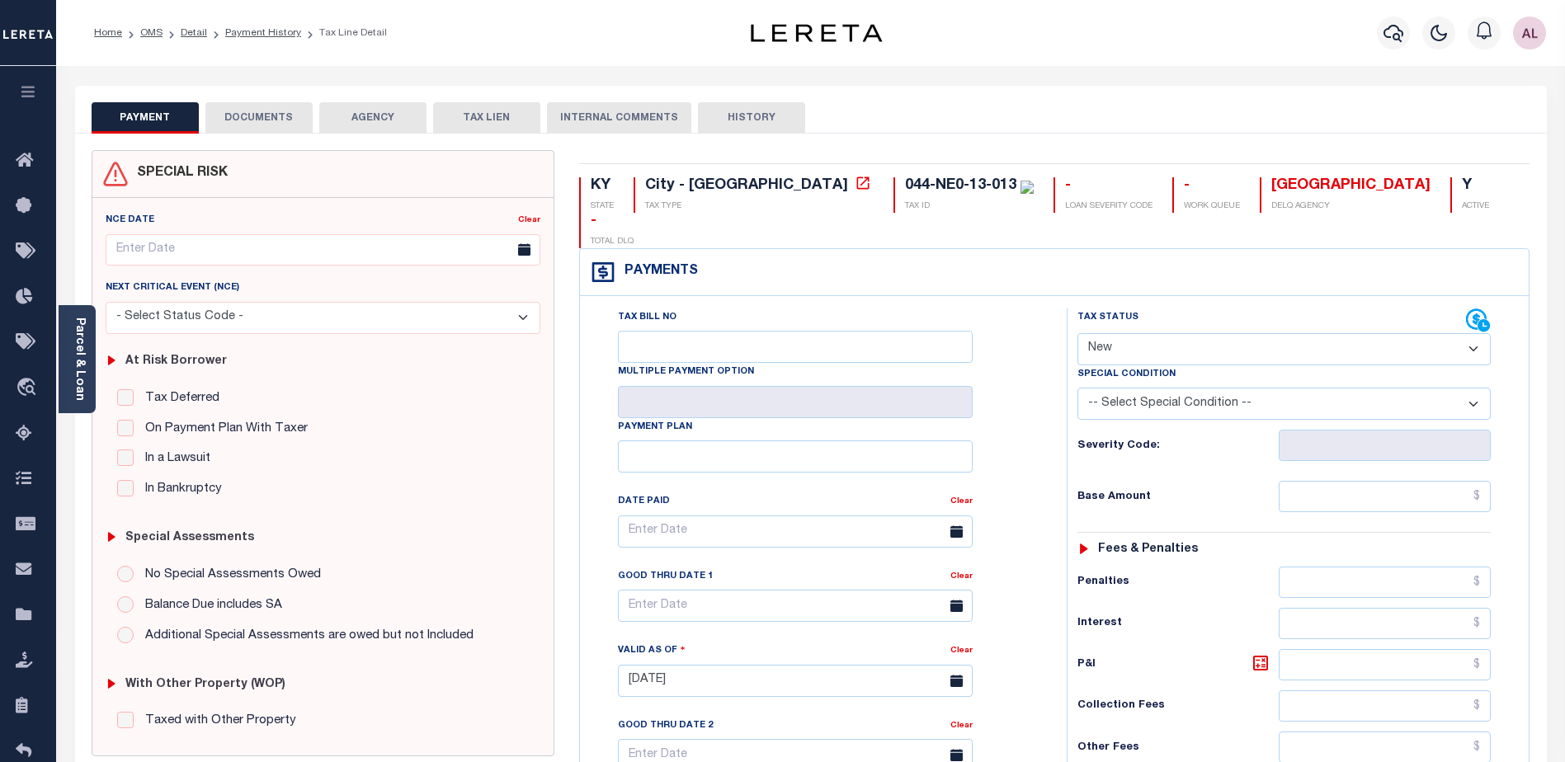
click at [1120, 333] on select "- Select Status Code - Open Due/Unpaid Paid Incomplete No Tax Due Internal Refu…" at bounding box center [1284, 349] width 413 height 32
select select "DUE"
click at [1078, 333] on select "- Select Status Code - Open Due/Unpaid Paid Incomplete No Tax Due Internal Refu…" at bounding box center [1284, 349] width 413 height 32
type input "[DATE]"
click at [1107, 333] on select "- Select Status Code - Open Due/Unpaid Paid Incomplete No Tax Due Internal Refu…" at bounding box center [1284, 349] width 413 height 32
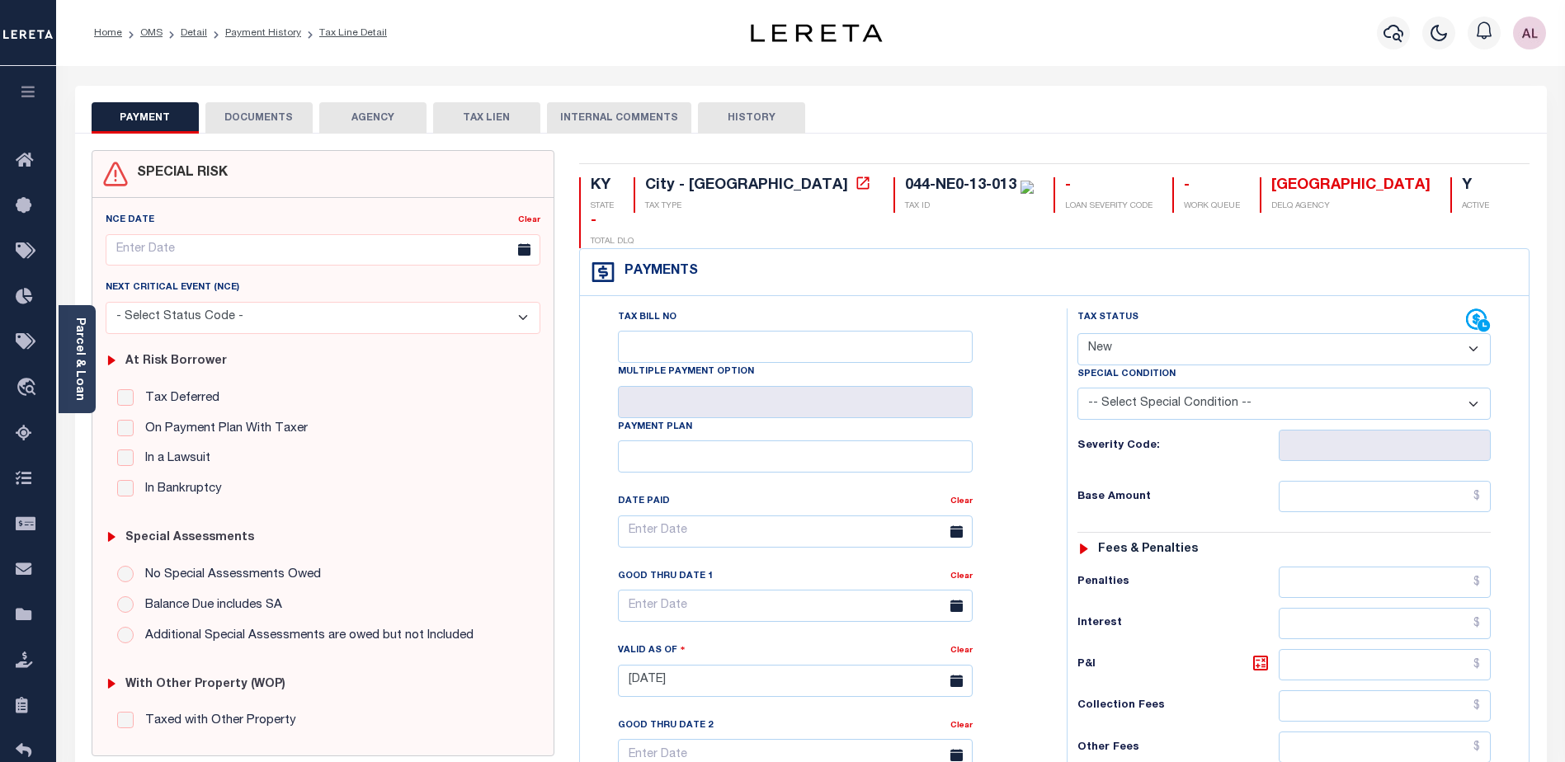
select select "DUE"
click at [1078, 333] on select "- Select Status Code - Open Due/Unpaid Paid Incomplete No Tax Due Internal Refu…" at bounding box center [1284, 349] width 413 height 32
type input "[DATE]"
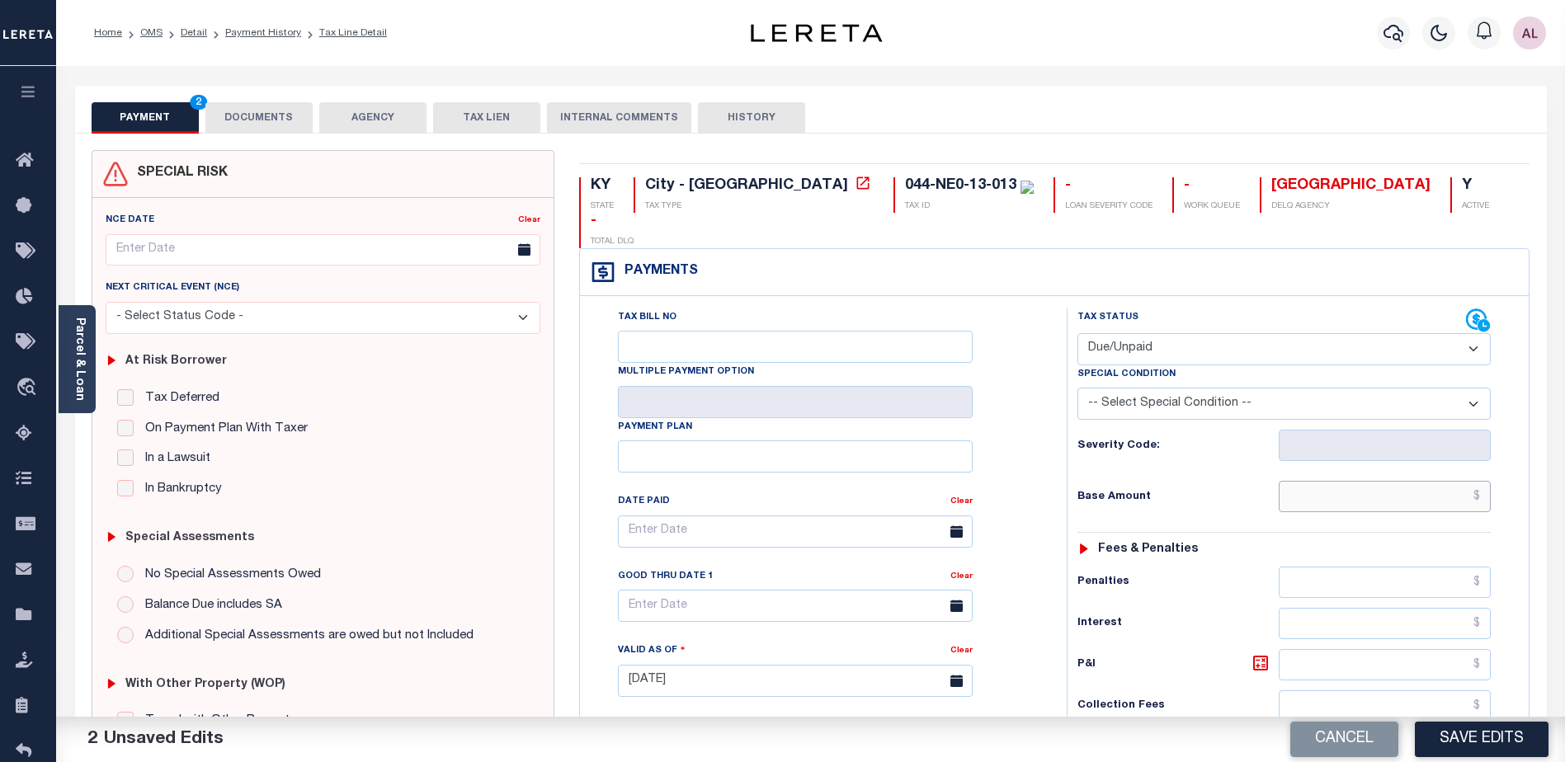
click at [1399, 481] on input "text" at bounding box center [1385, 496] width 212 height 31
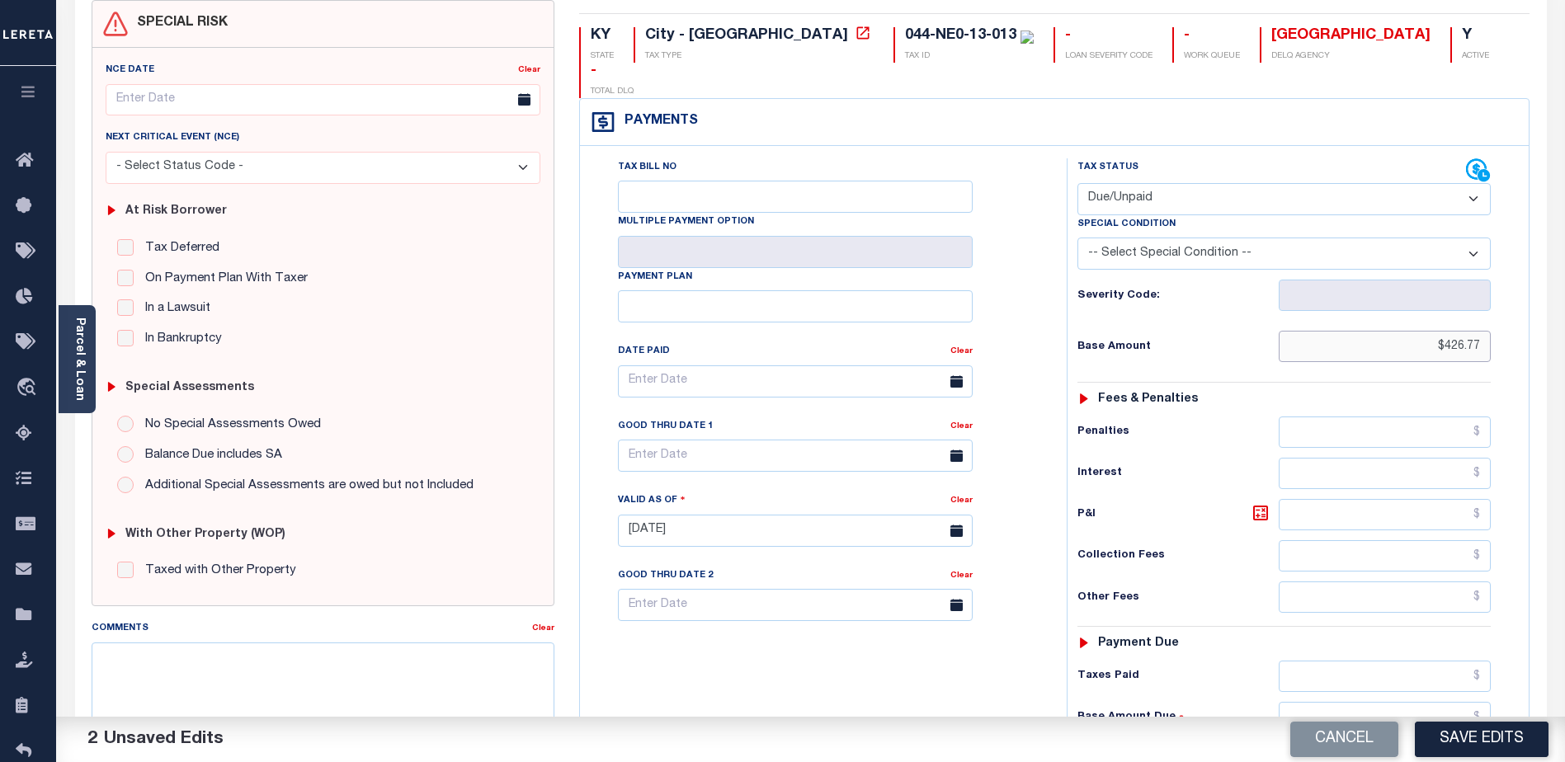
scroll to position [248, 0]
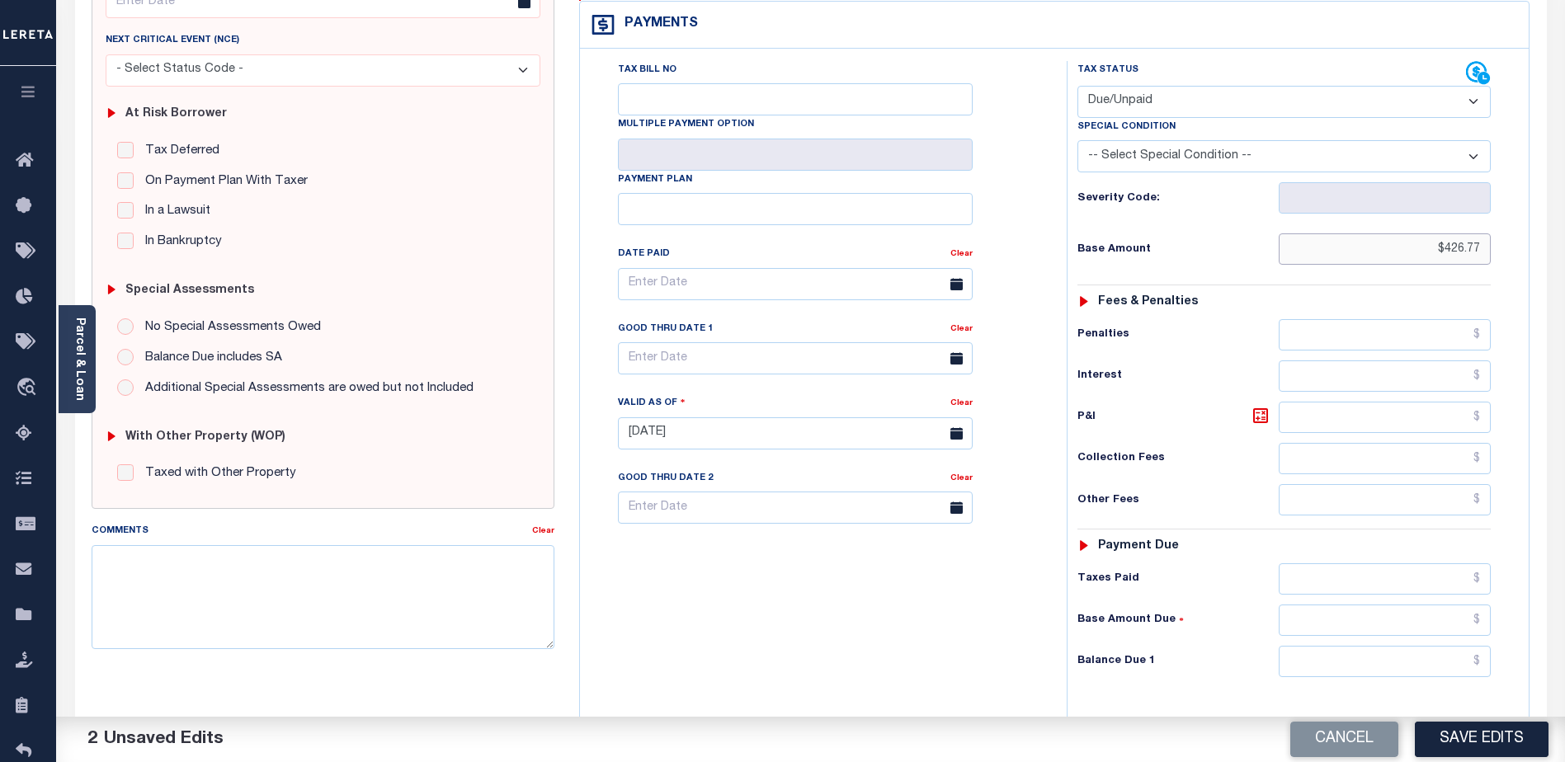
type input "$426.77"
click at [1375, 646] on input "text" at bounding box center [1385, 661] width 212 height 31
type input "$418.23"
click at [835, 342] on input "text" at bounding box center [795, 358] width 355 height 32
click at [811, 549] on span "31" at bounding box center [817, 548] width 32 height 32
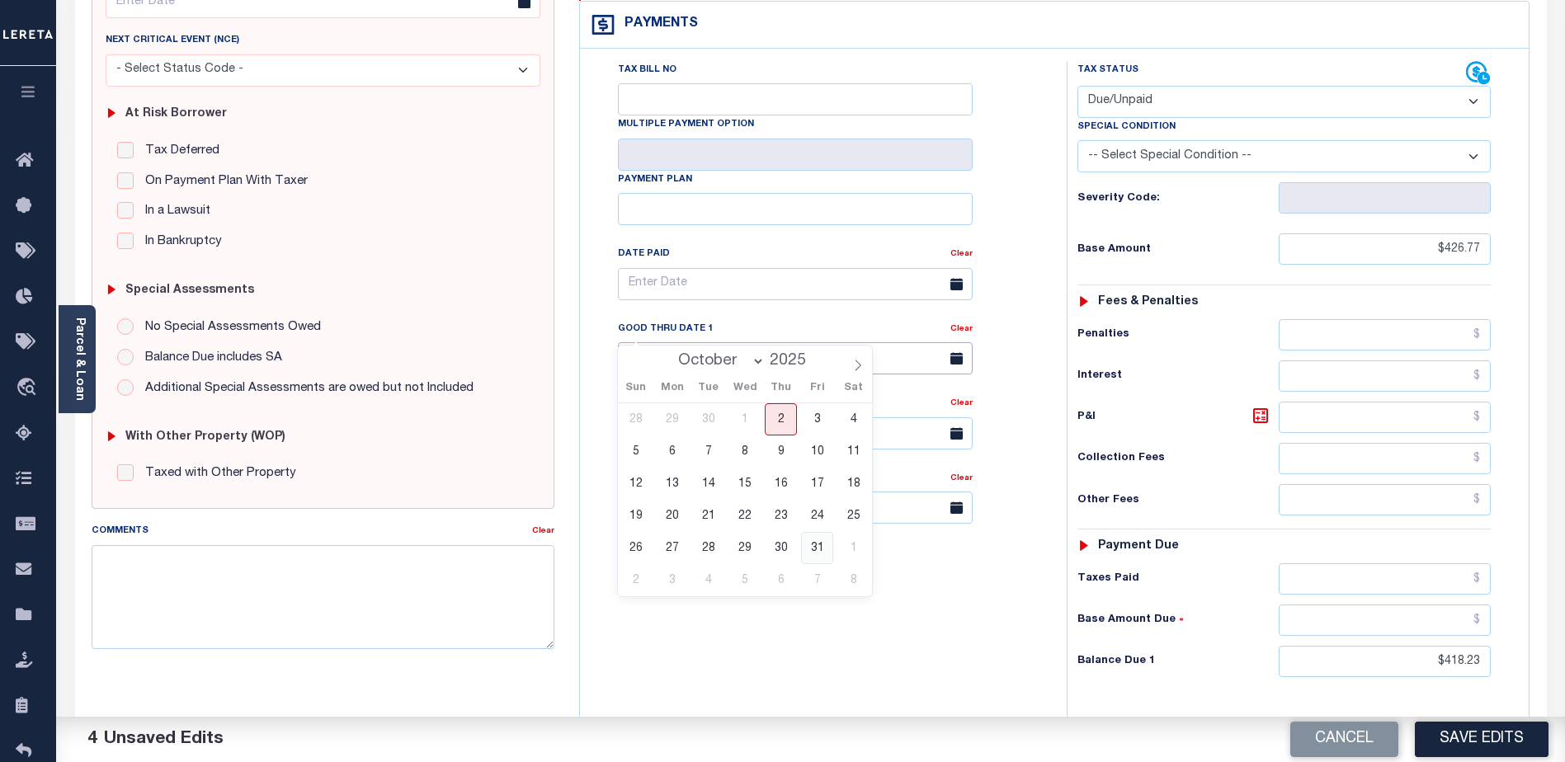
type input "[DATE]"
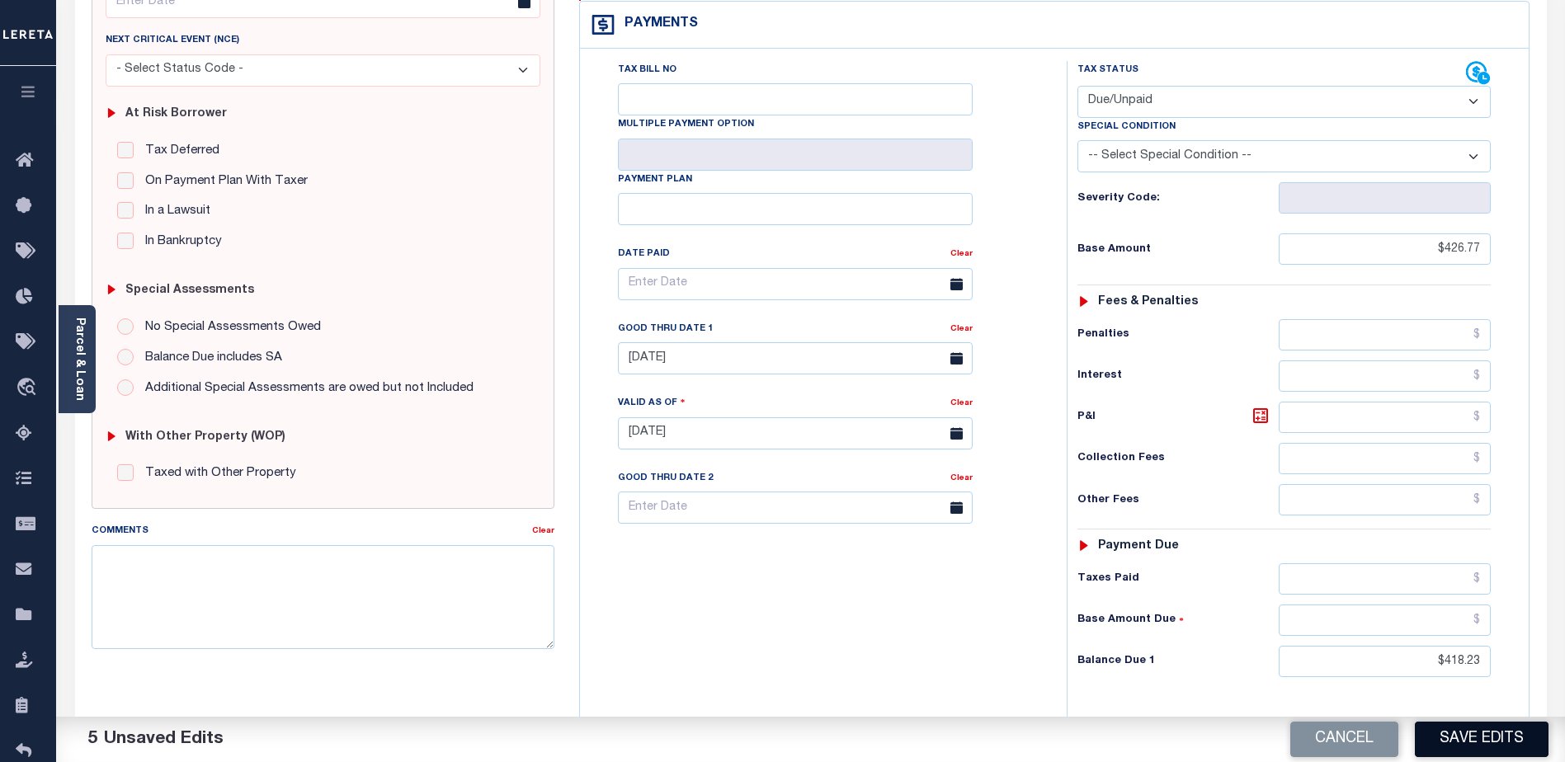
click at [1498, 738] on button "Save Edits" at bounding box center [1482, 739] width 134 height 35
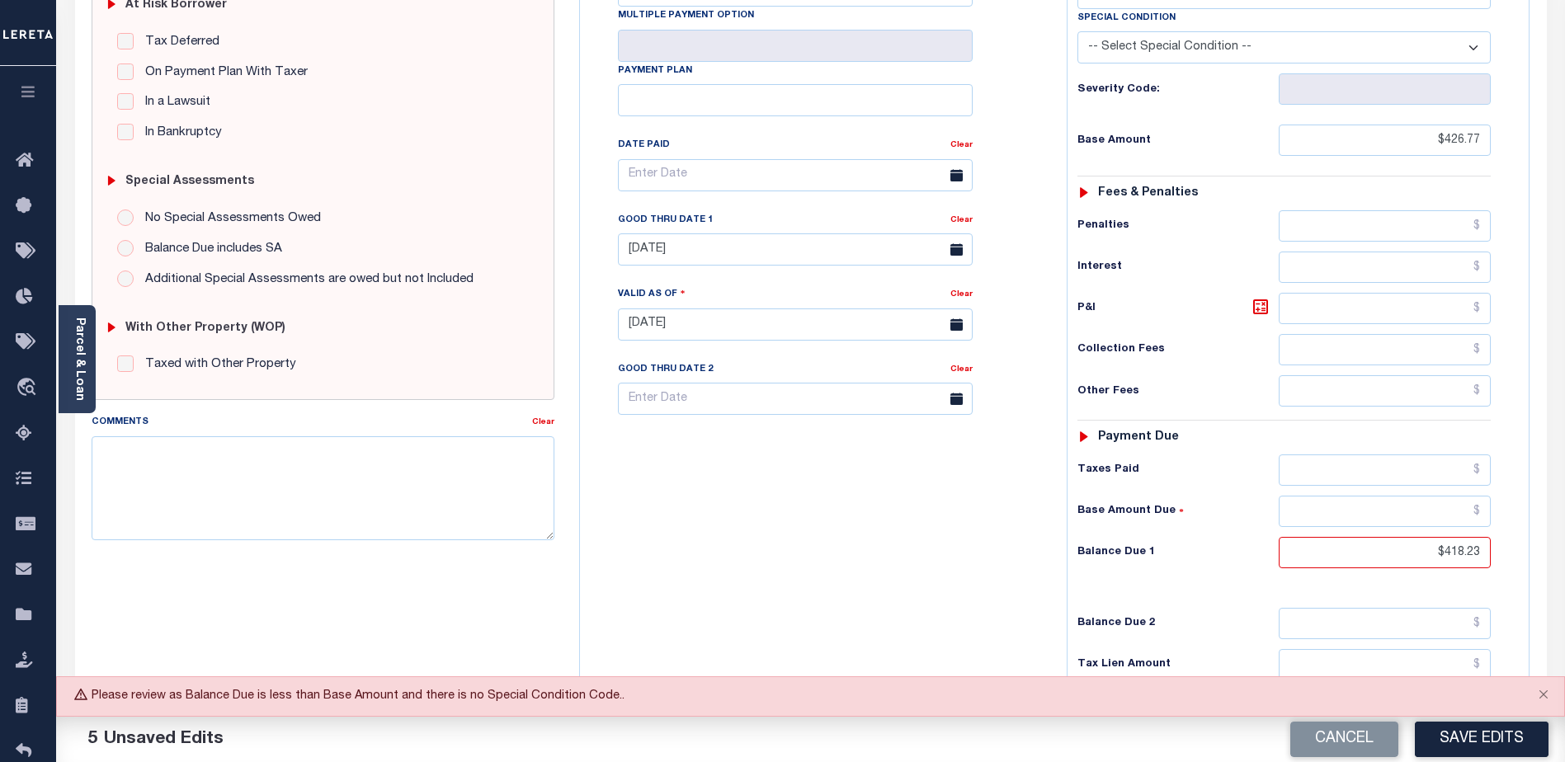
scroll to position [413, 0]
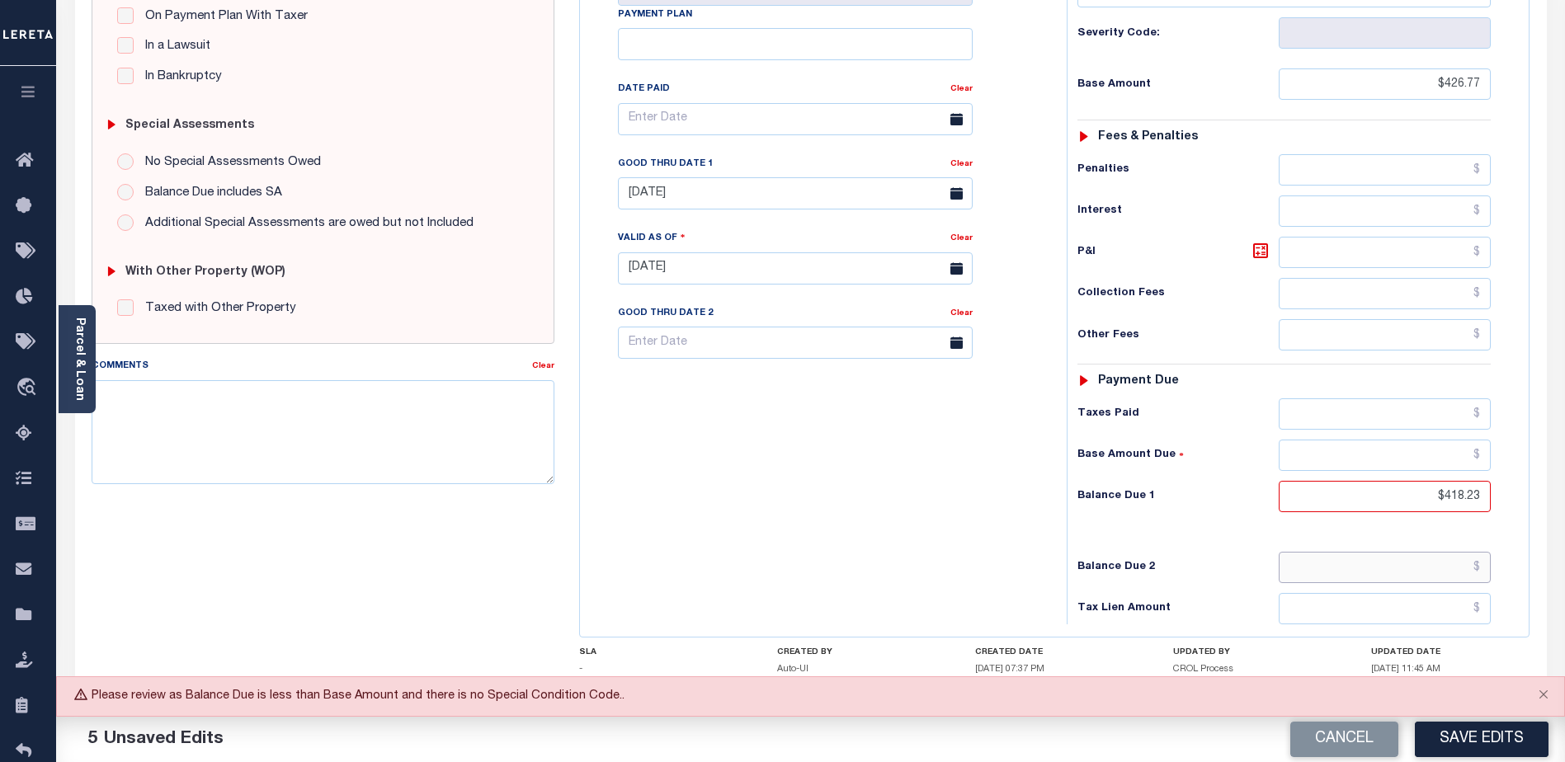
click at [1410, 552] on input "text" at bounding box center [1385, 567] width 212 height 31
type input "$426.77"
click at [1479, 734] on button "Save Edits" at bounding box center [1482, 739] width 134 height 35
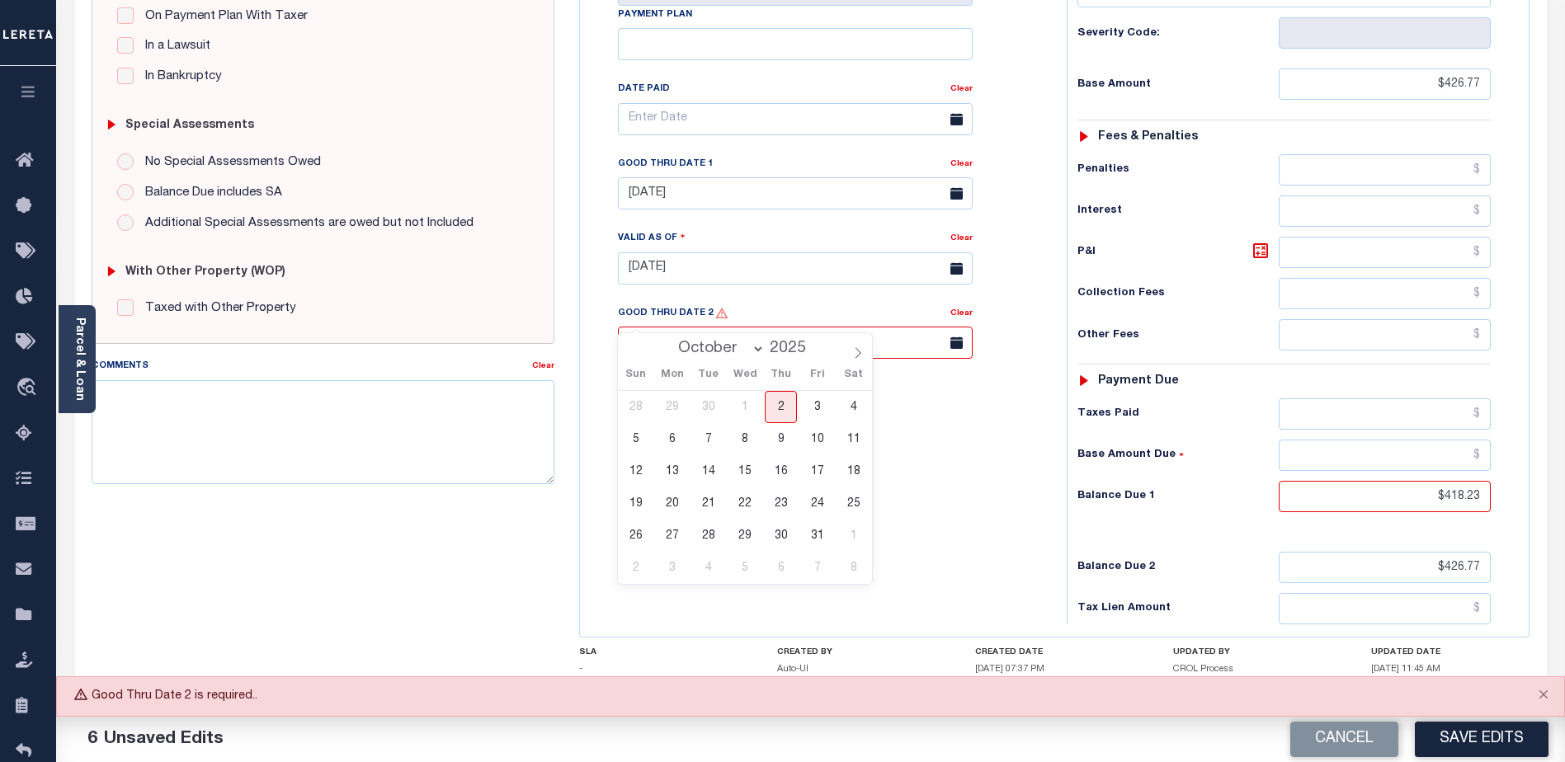
click at [878, 327] on input "text" at bounding box center [795, 343] width 355 height 32
click at [858, 350] on icon at bounding box center [858, 353] width 12 height 12
click at [858, 352] on icon at bounding box center [859, 352] width 6 height 11
select select "11"
click at [747, 538] on span "31" at bounding box center [745, 536] width 32 height 32
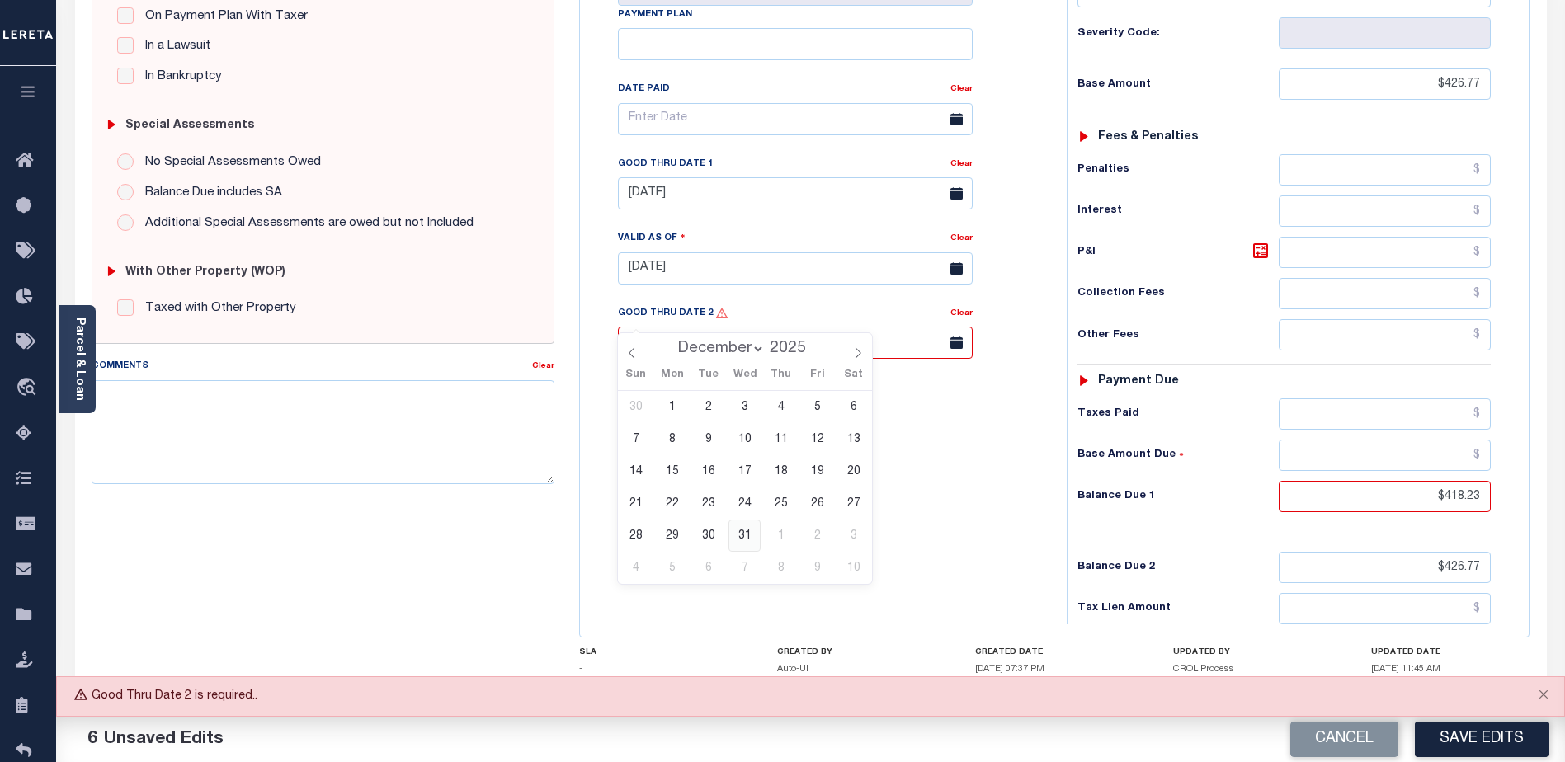
type input "12/31/2025"
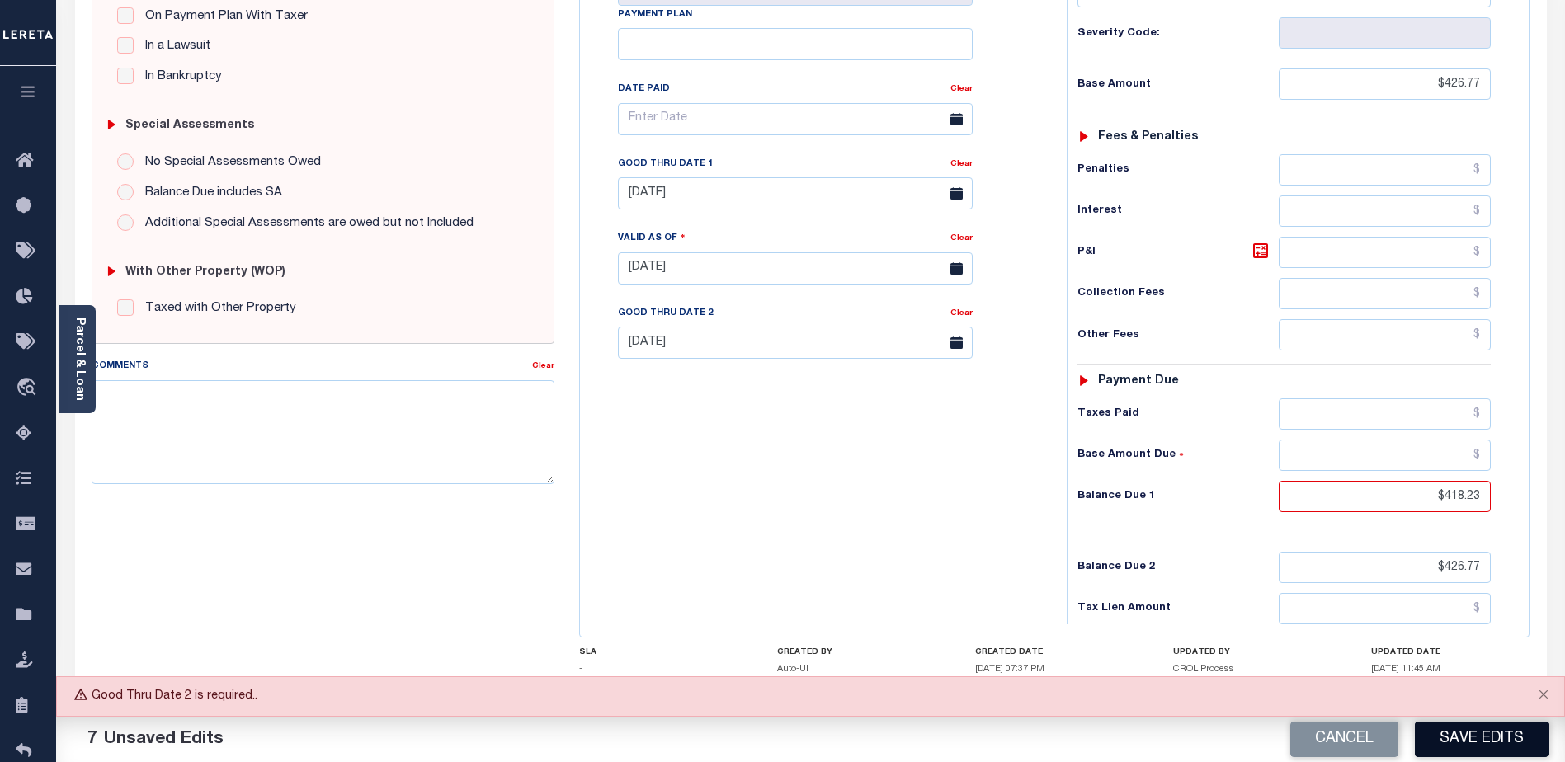
click at [1472, 736] on button "Save Edits" at bounding box center [1482, 739] width 134 height 35
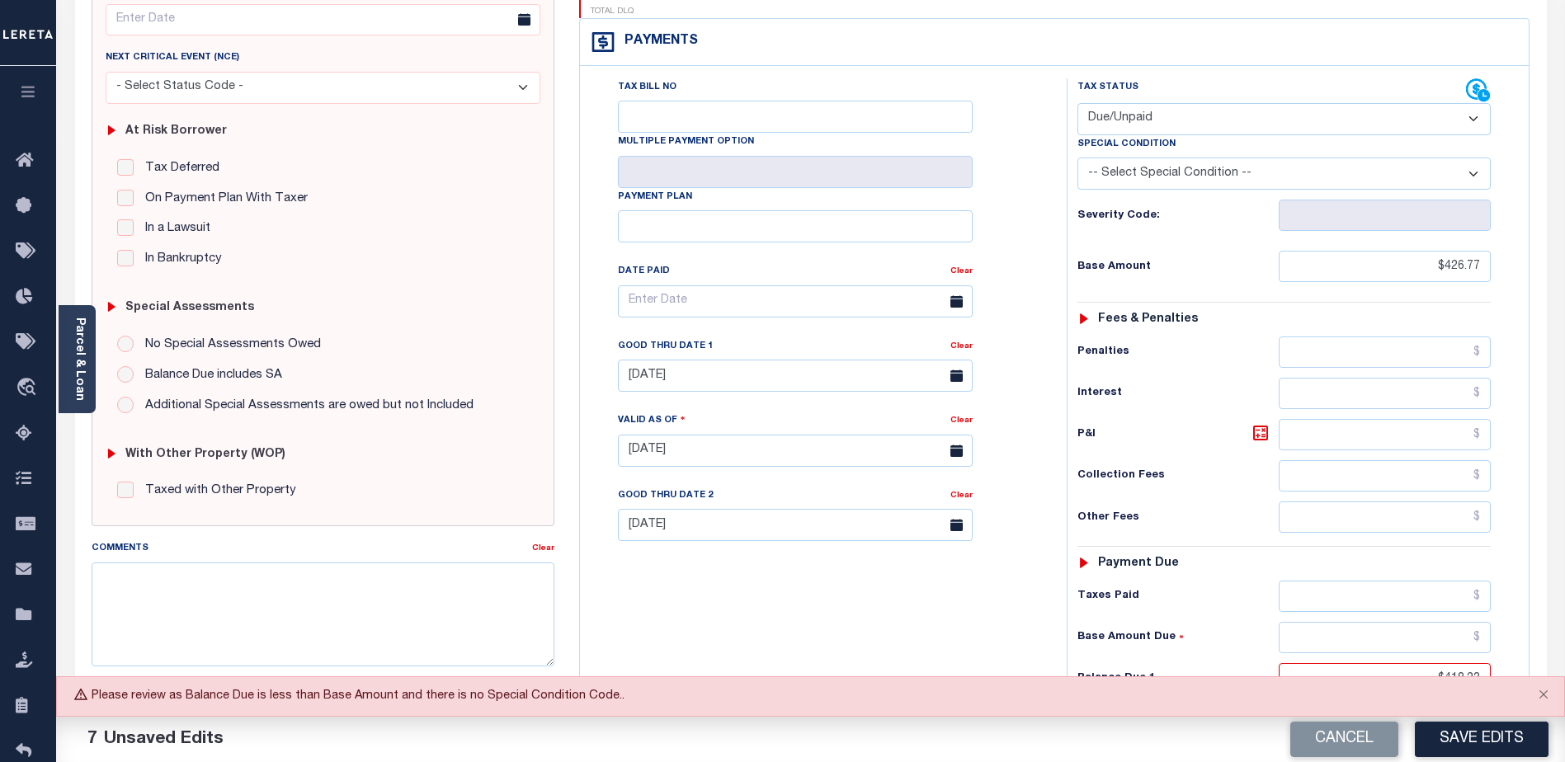
scroll to position [165, 0]
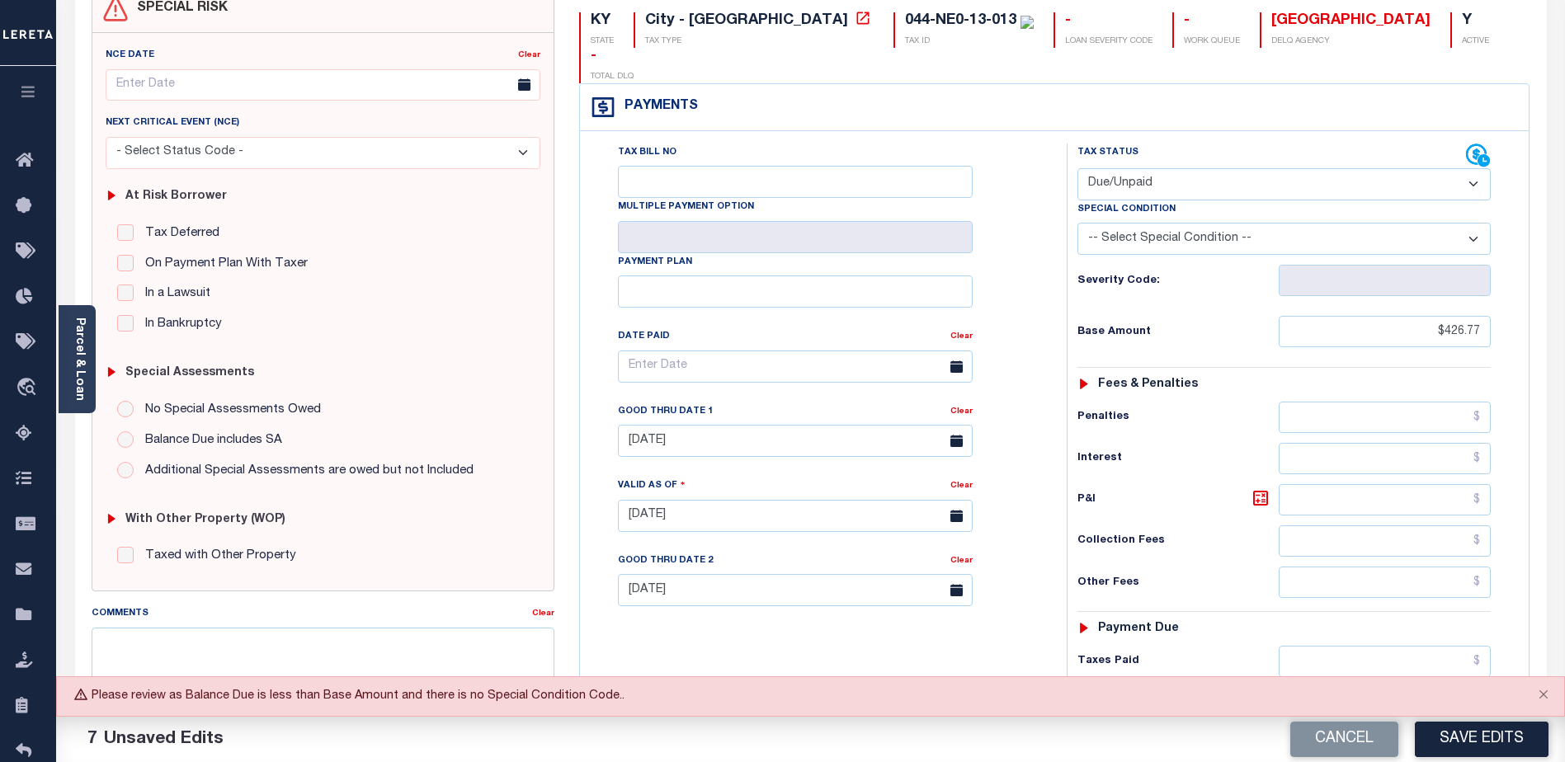
drag, startPoint x: 1475, startPoint y: 205, endPoint x: 1432, endPoint y: 191, distance: 45.4
click at [1475, 223] on select "-- Select Special Condition -- 3RD PARTY TAX LIEN AGENCY TAX LIEN (A.K.A Inside…" at bounding box center [1284, 239] width 413 height 32
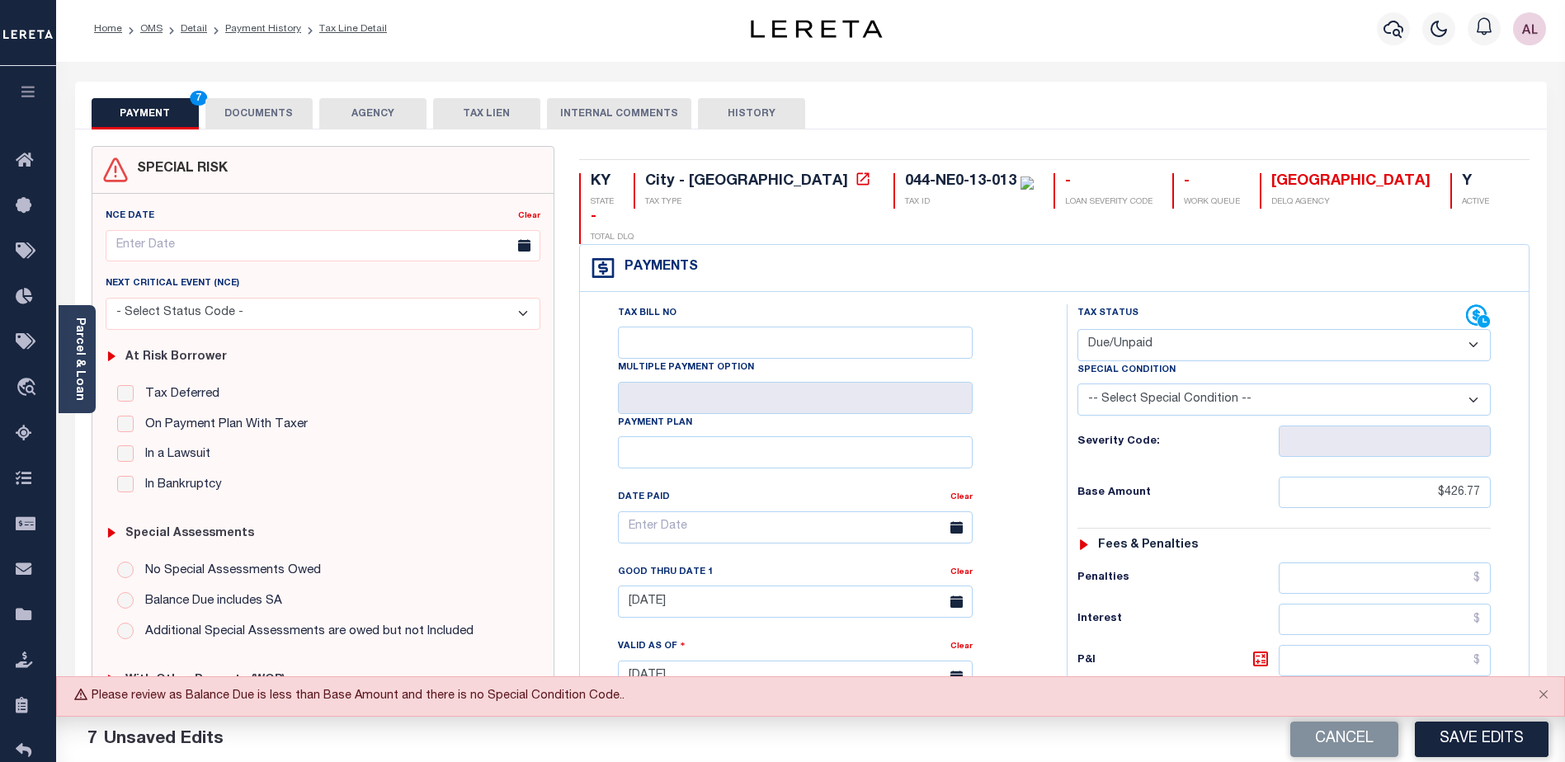
scroll to position [0, 0]
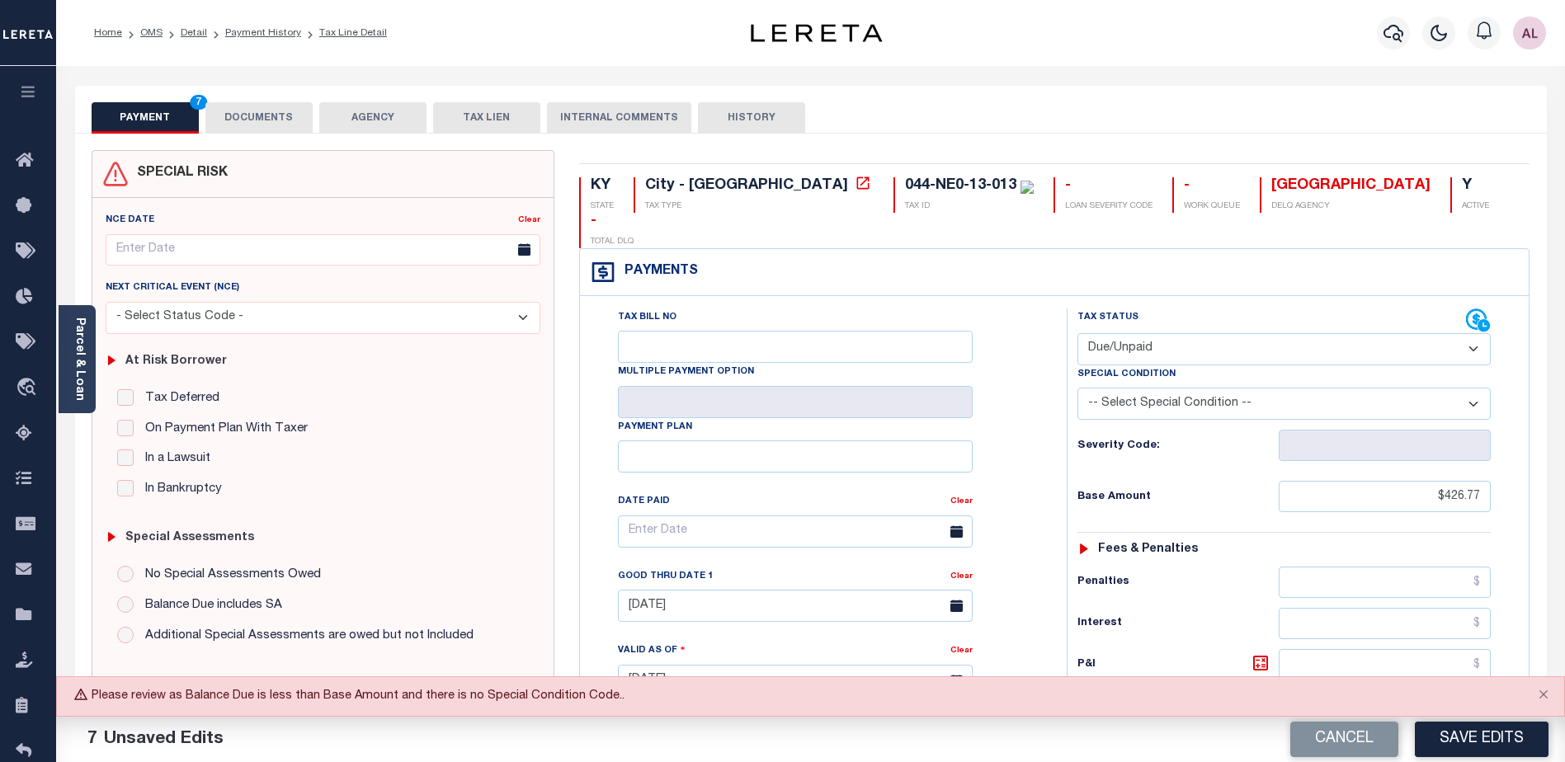
click at [1217, 333] on select "- Select Status Code - Open Due/Unpaid Paid Incomplete No Tax Due Internal Refu…" at bounding box center [1284, 349] width 413 height 32
click at [1201, 388] on select "-- Select Special Condition -- 3RD PARTY TAX LIEN AGENCY TAX LIEN (A.K.A Inside…" at bounding box center [1284, 404] width 413 height 32
select select "18"
click at [1078, 388] on select "-- Select Special Condition -- 3RD PARTY TAX LIEN AGENCY TAX LIEN (A.K.A Inside…" at bounding box center [1284, 404] width 413 height 32
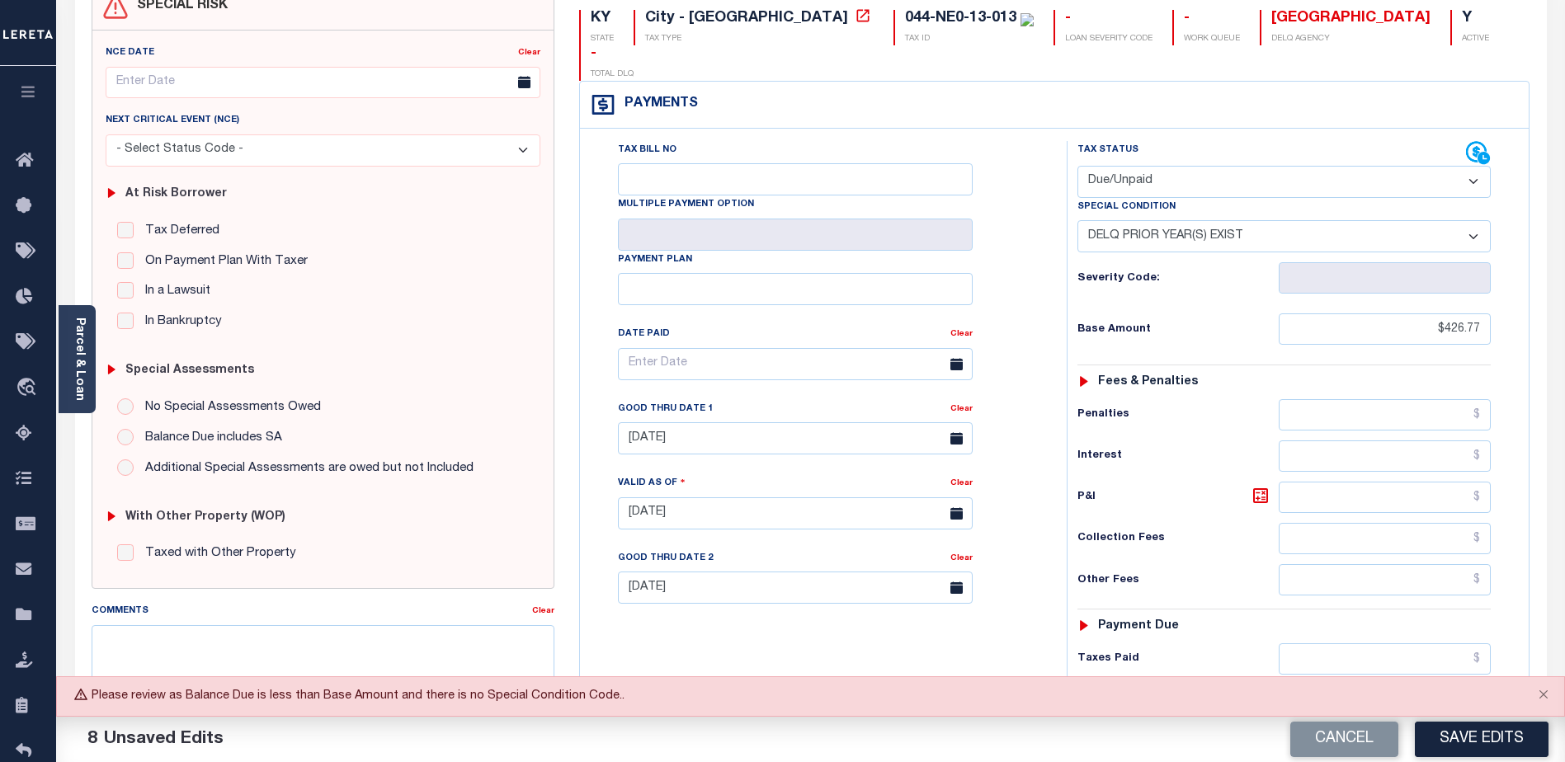
scroll to position [165, 0]
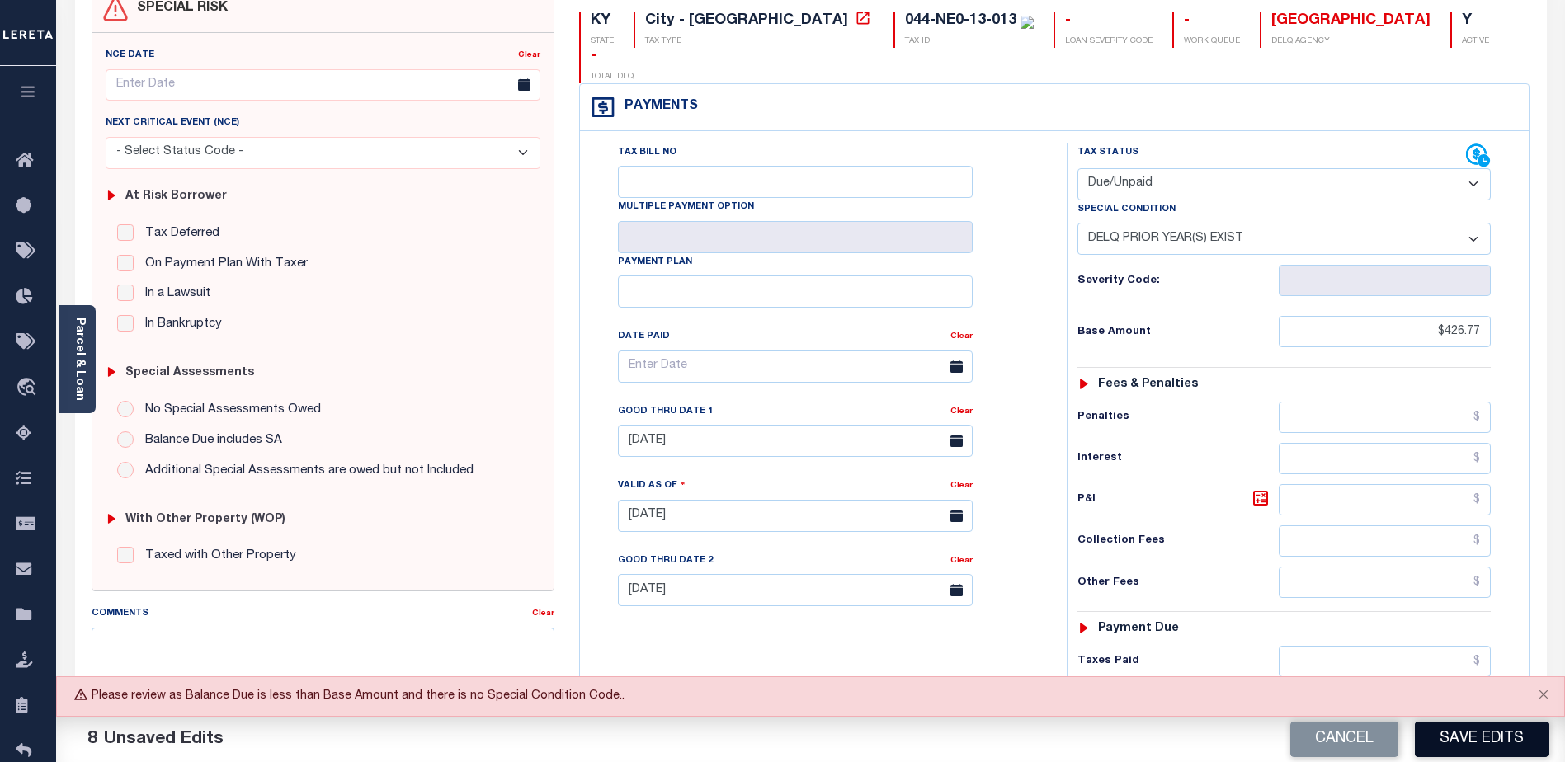
click at [1479, 734] on button "Save Edits" at bounding box center [1482, 739] width 134 height 35
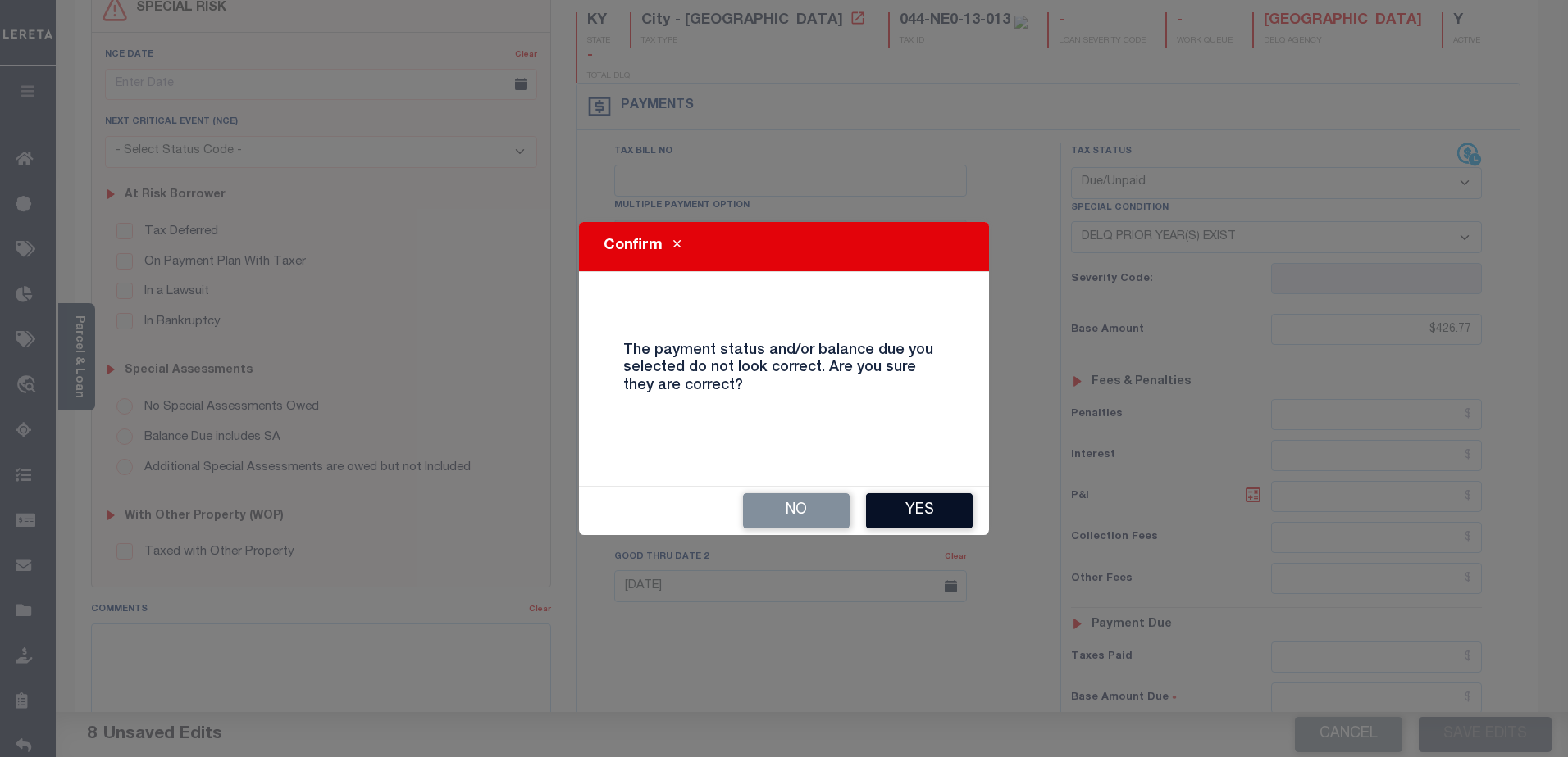
click at [933, 507] on button "Yes" at bounding box center [918, 511] width 106 height 35
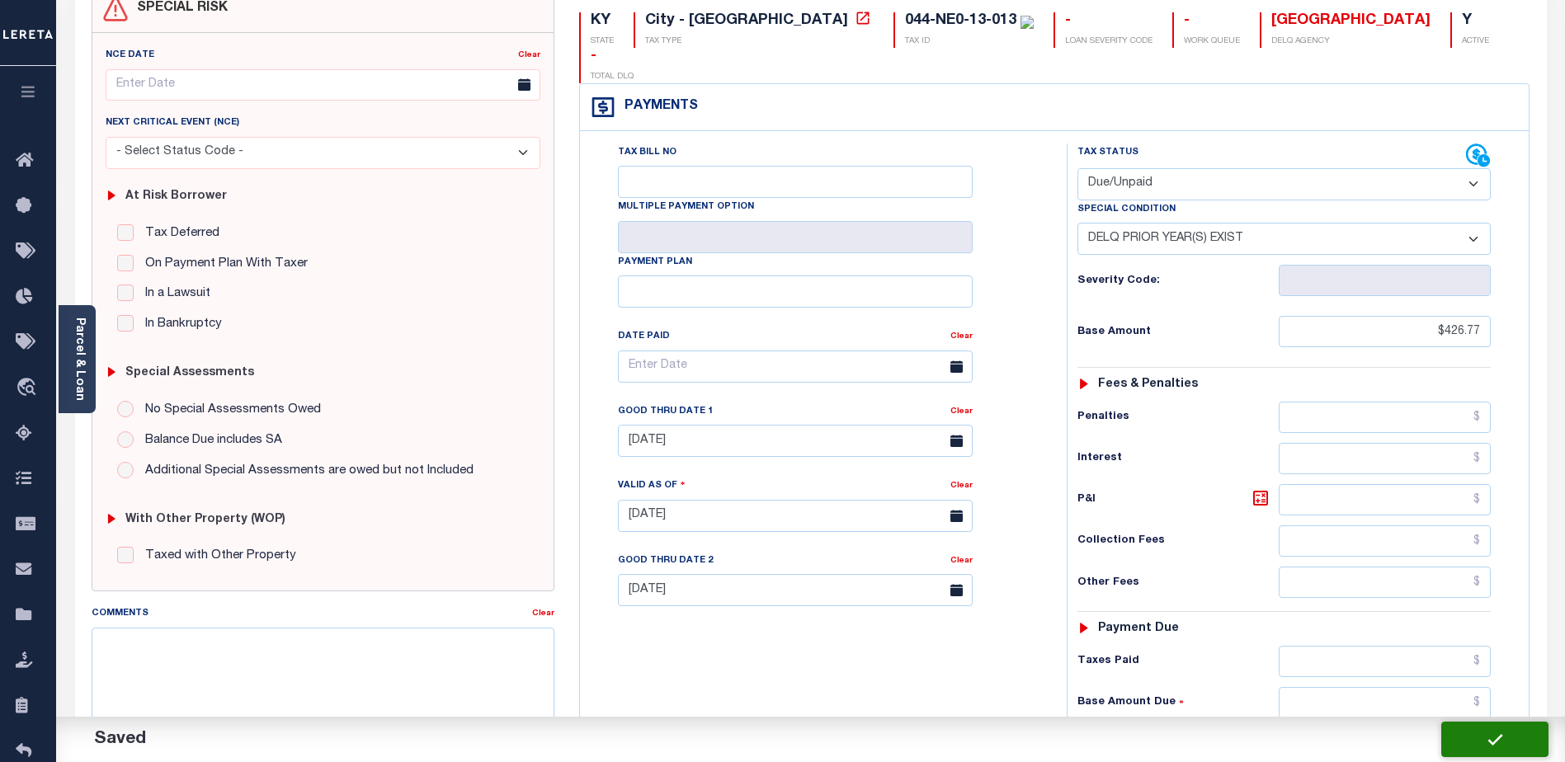
checkbox input "false"
type input "0"
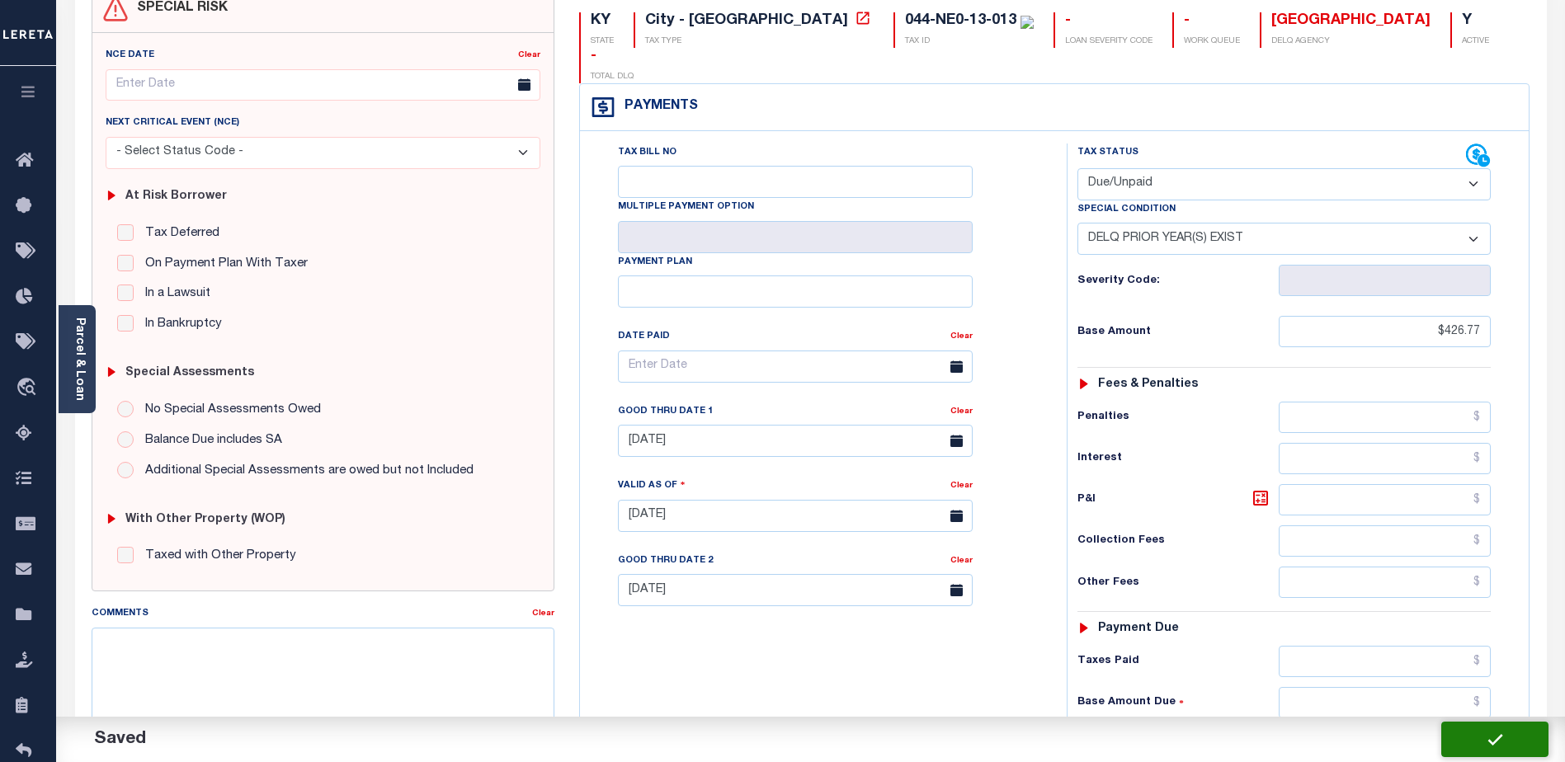
type input "$426.77"
type input "$418.23"
type input "$426.77"
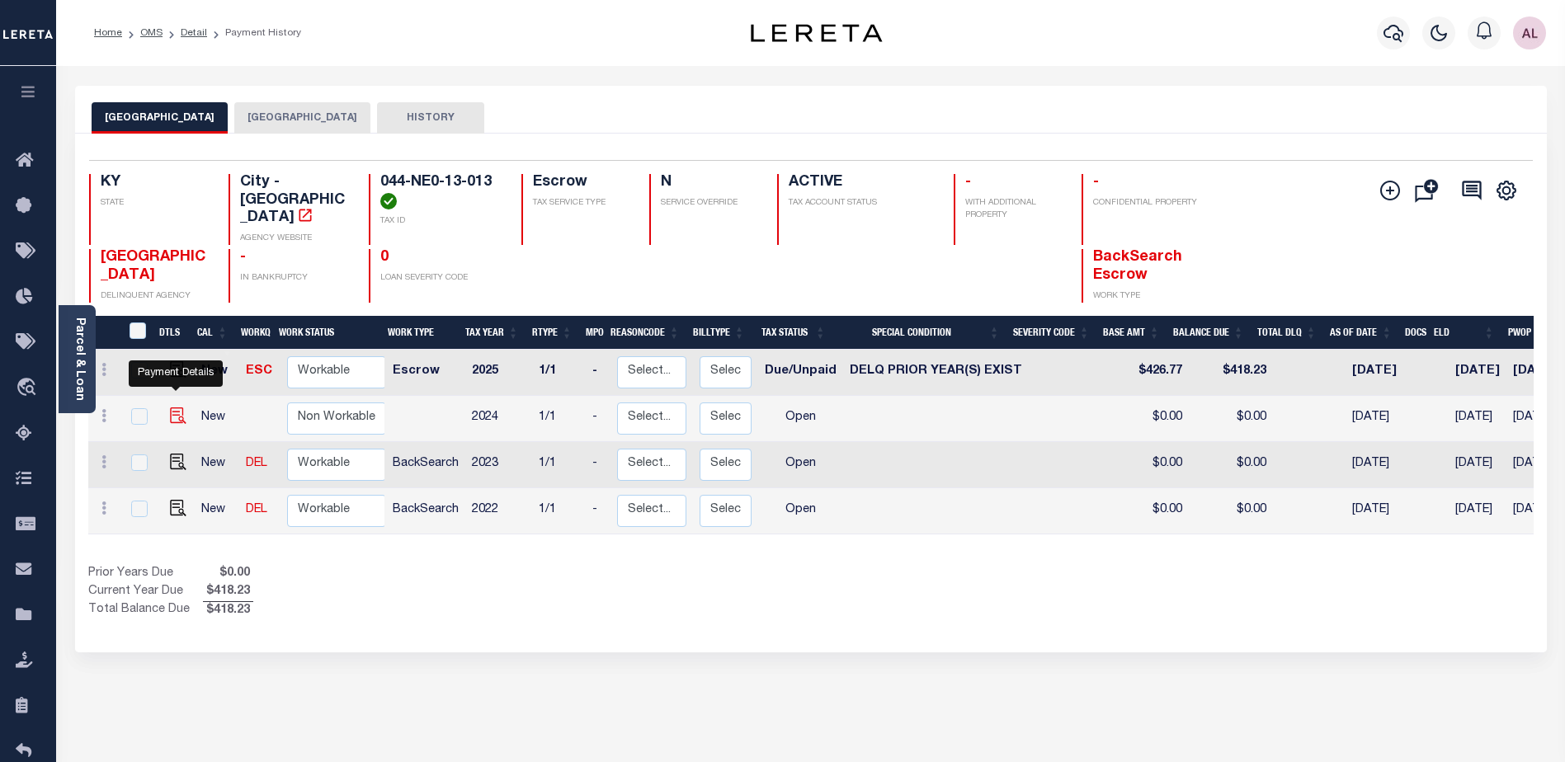
click at [173, 408] on img "" at bounding box center [178, 416] width 17 height 17
checkbox input "true"
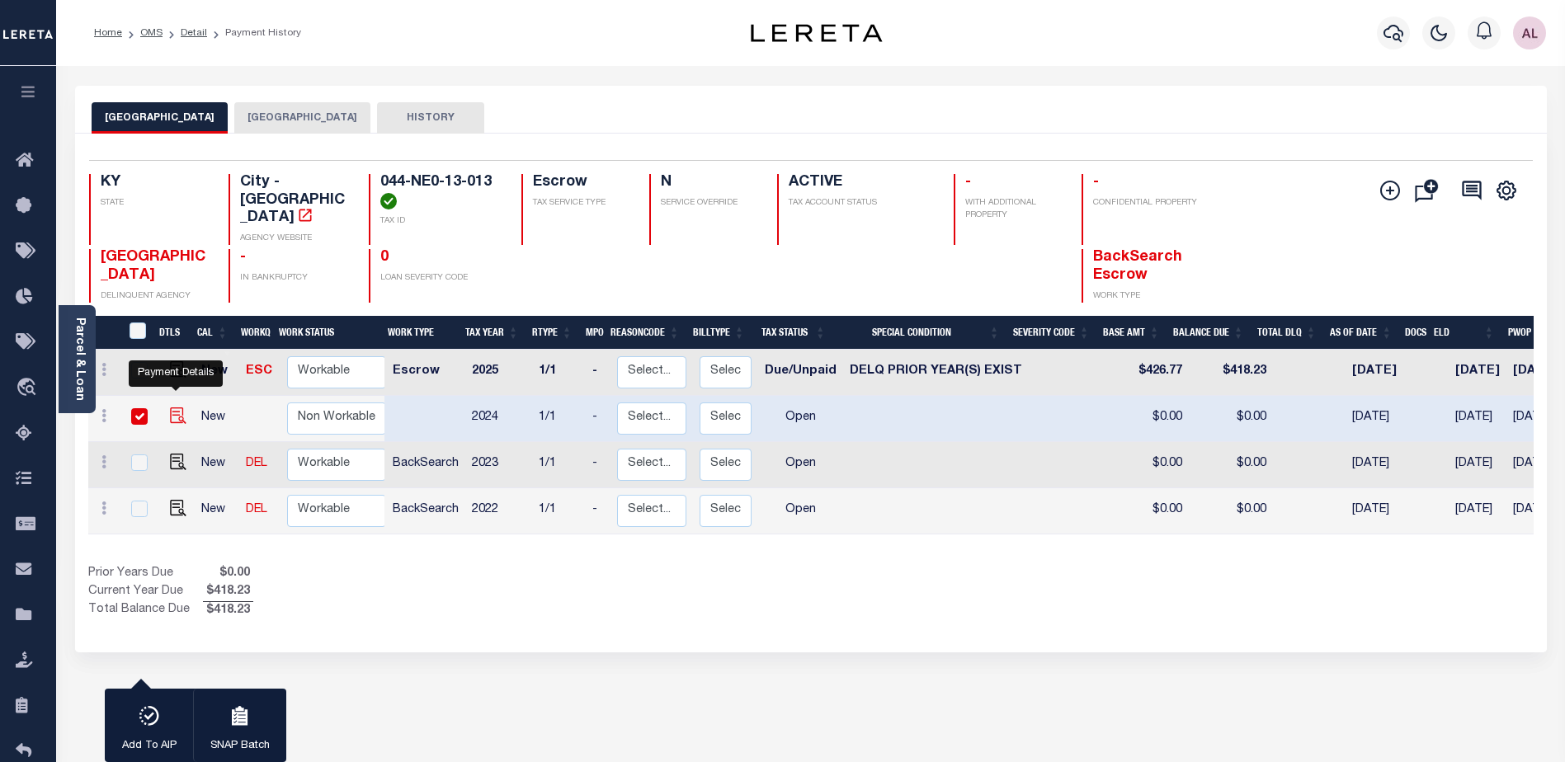
click at [174, 408] on img "" at bounding box center [178, 416] width 17 height 17
checkbox input "false"
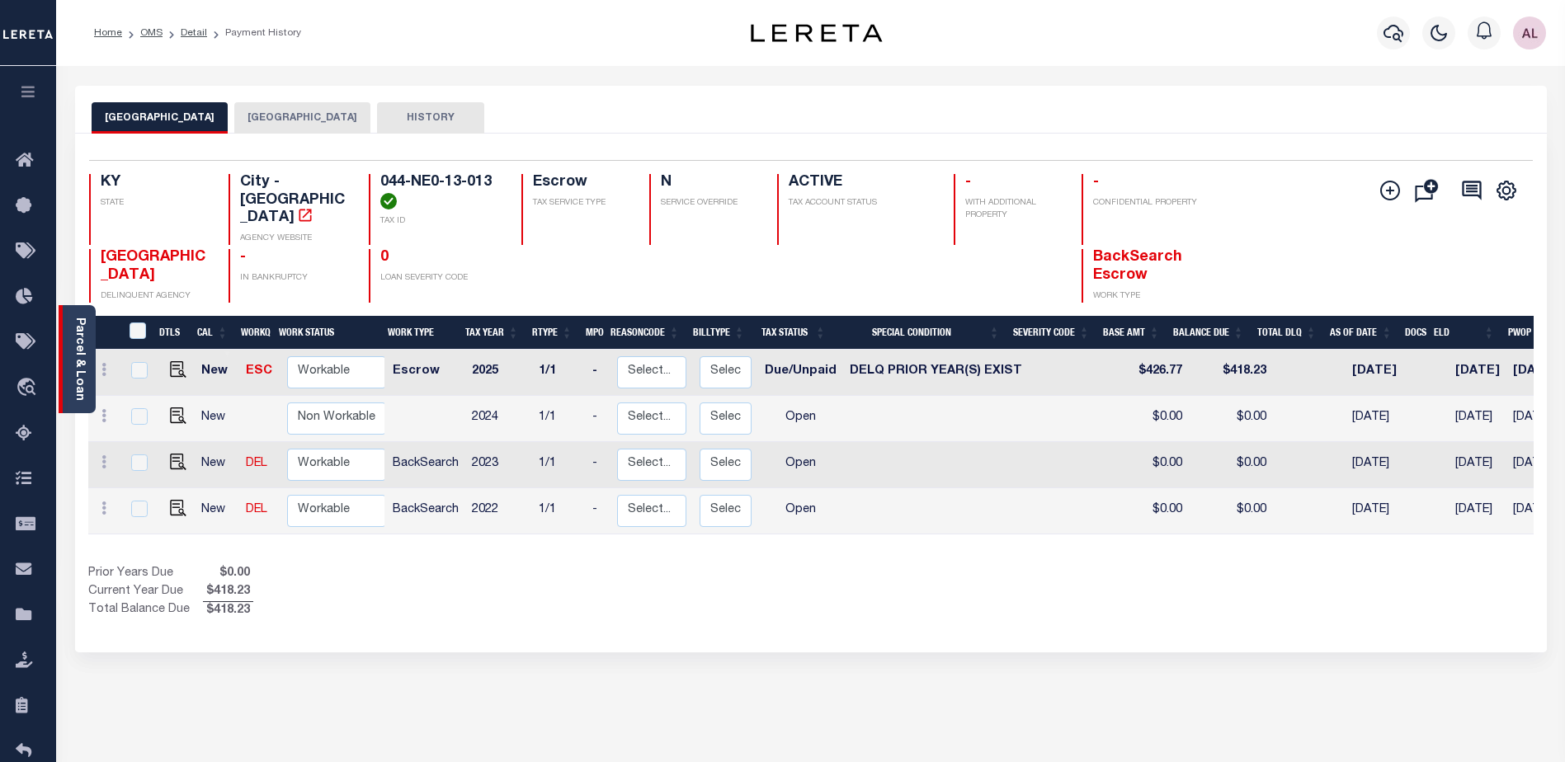
click at [81, 358] on link "Parcel & Loan" at bounding box center [79, 359] width 12 height 83
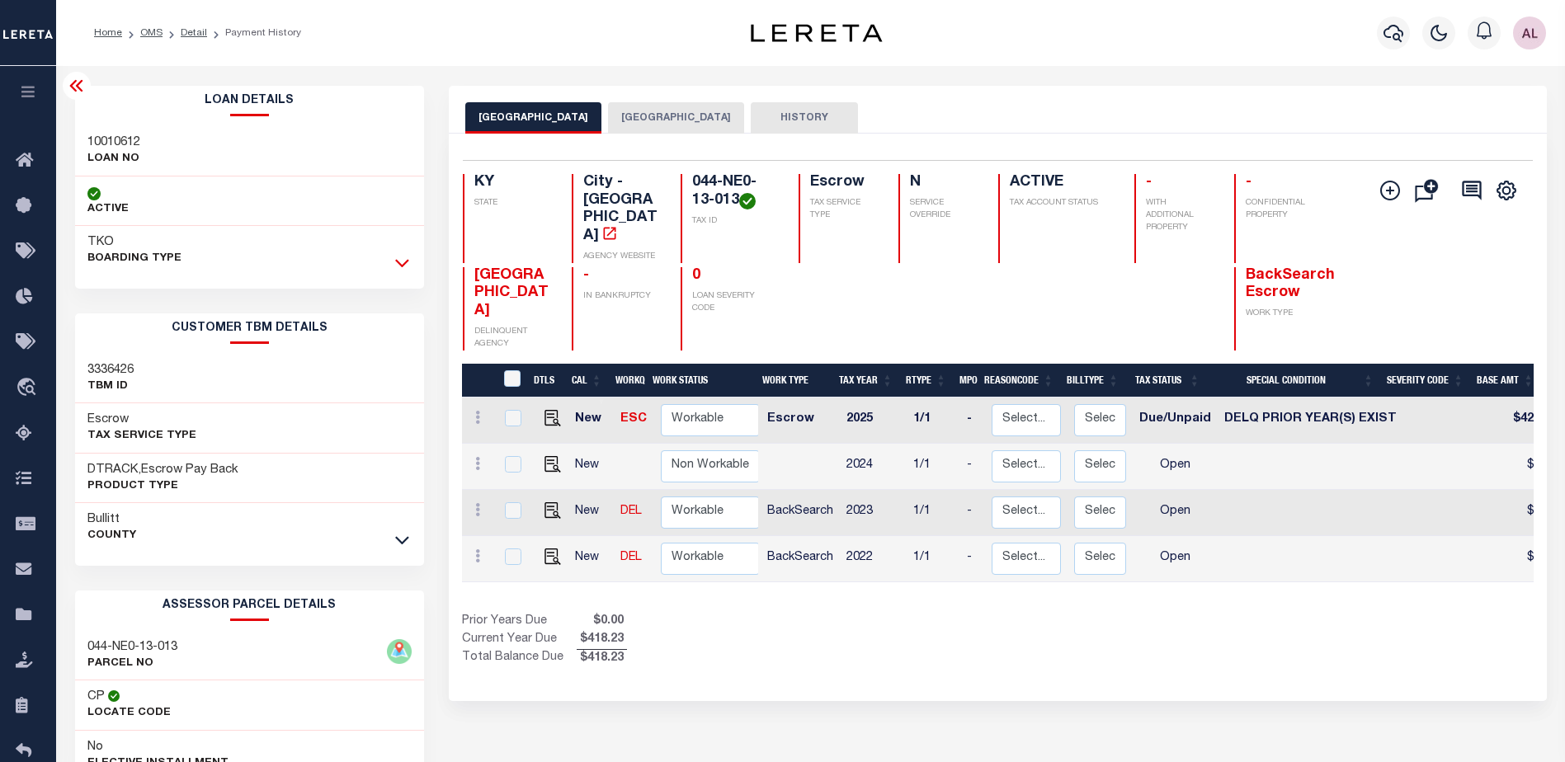
click at [405, 266] on icon at bounding box center [402, 264] width 14 height 8
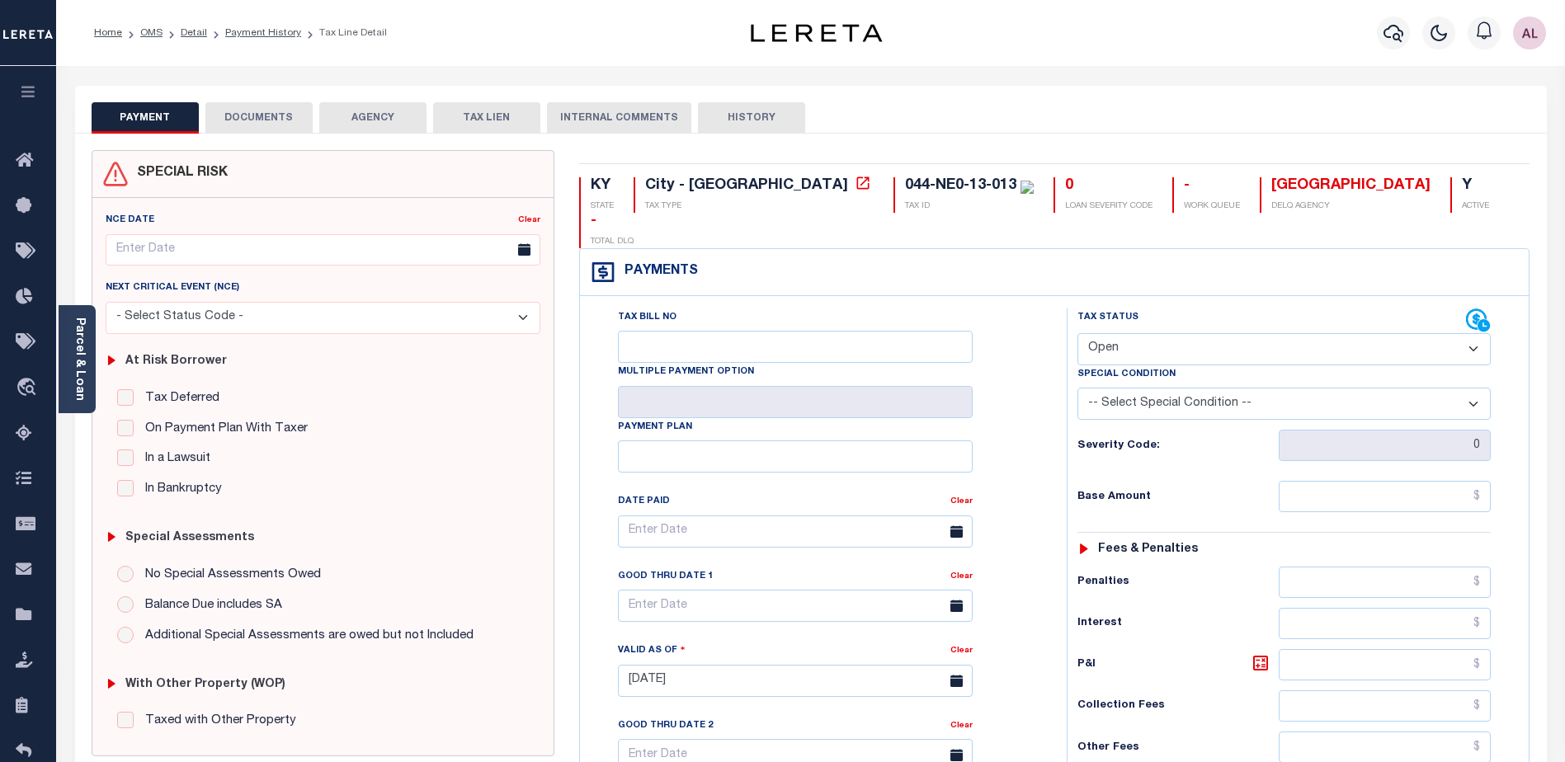
click at [1118, 333] on select "- Select Status Code - Open Due/Unpaid Paid Incomplete No Tax Due Internal Refu…" at bounding box center [1284, 349] width 413 height 32
select select "DUE"
click at [1078, 333] on select "- Select Status Code - Open Due/Unpaid Paid Incomplete No Tax Due Internal Refu…" at bounding box center [1284, 349] width 413 height 32
type input "[DATE]"
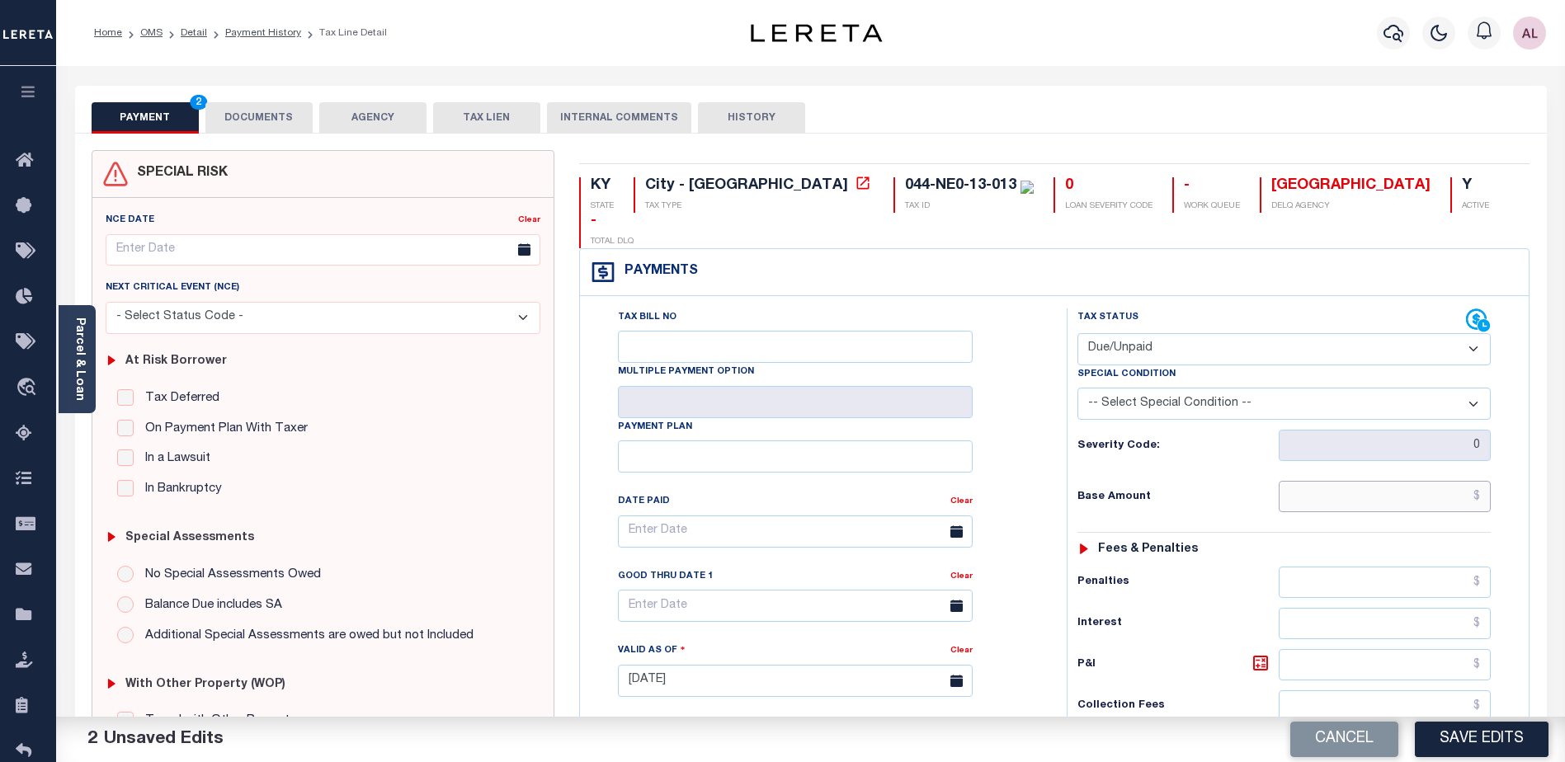
click at [1322, 481] on input "text" at bounding box center [1385, 496] width 212 height 31
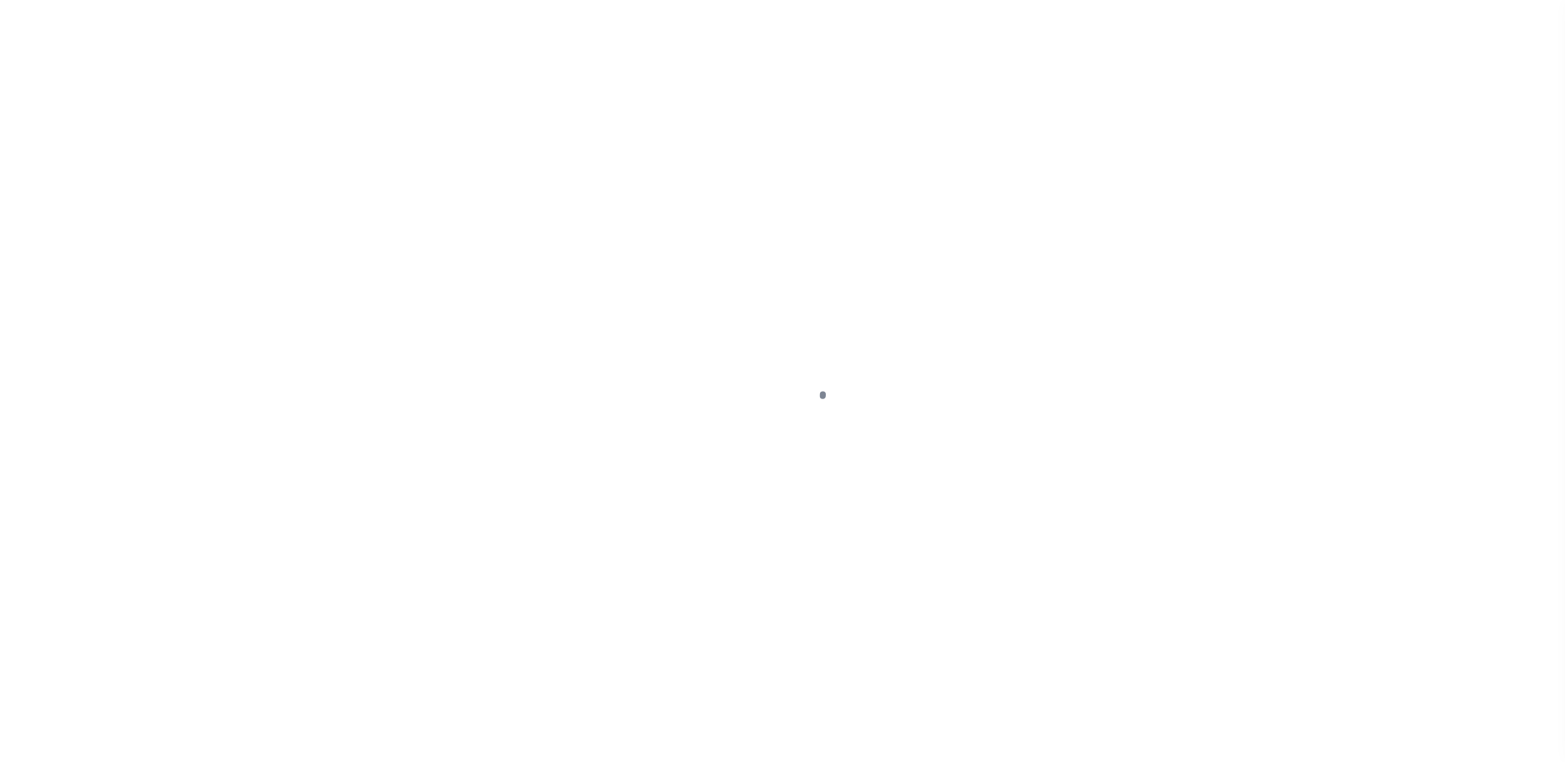
select select "OP2"
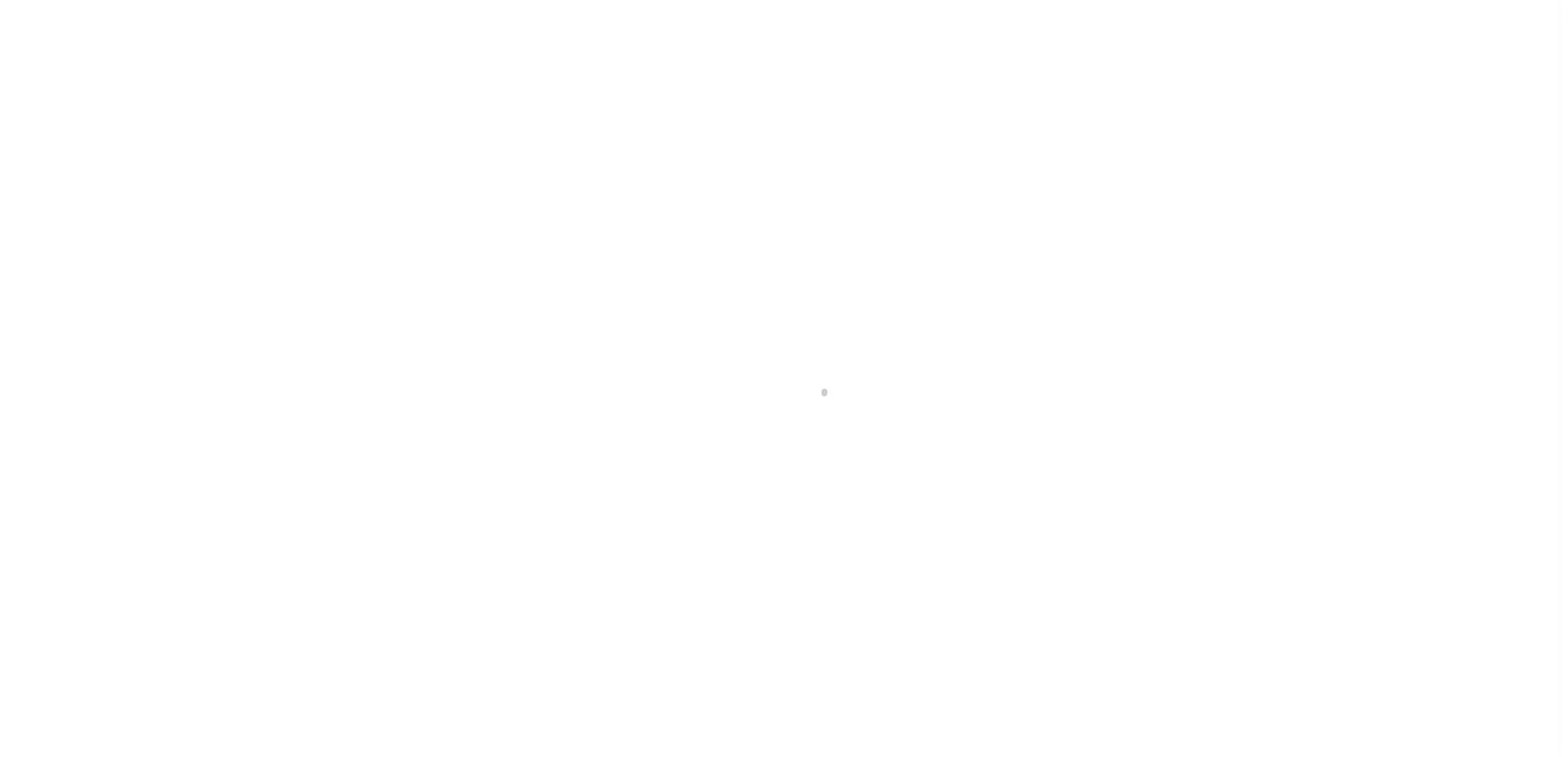
scroll to position [29, 0]
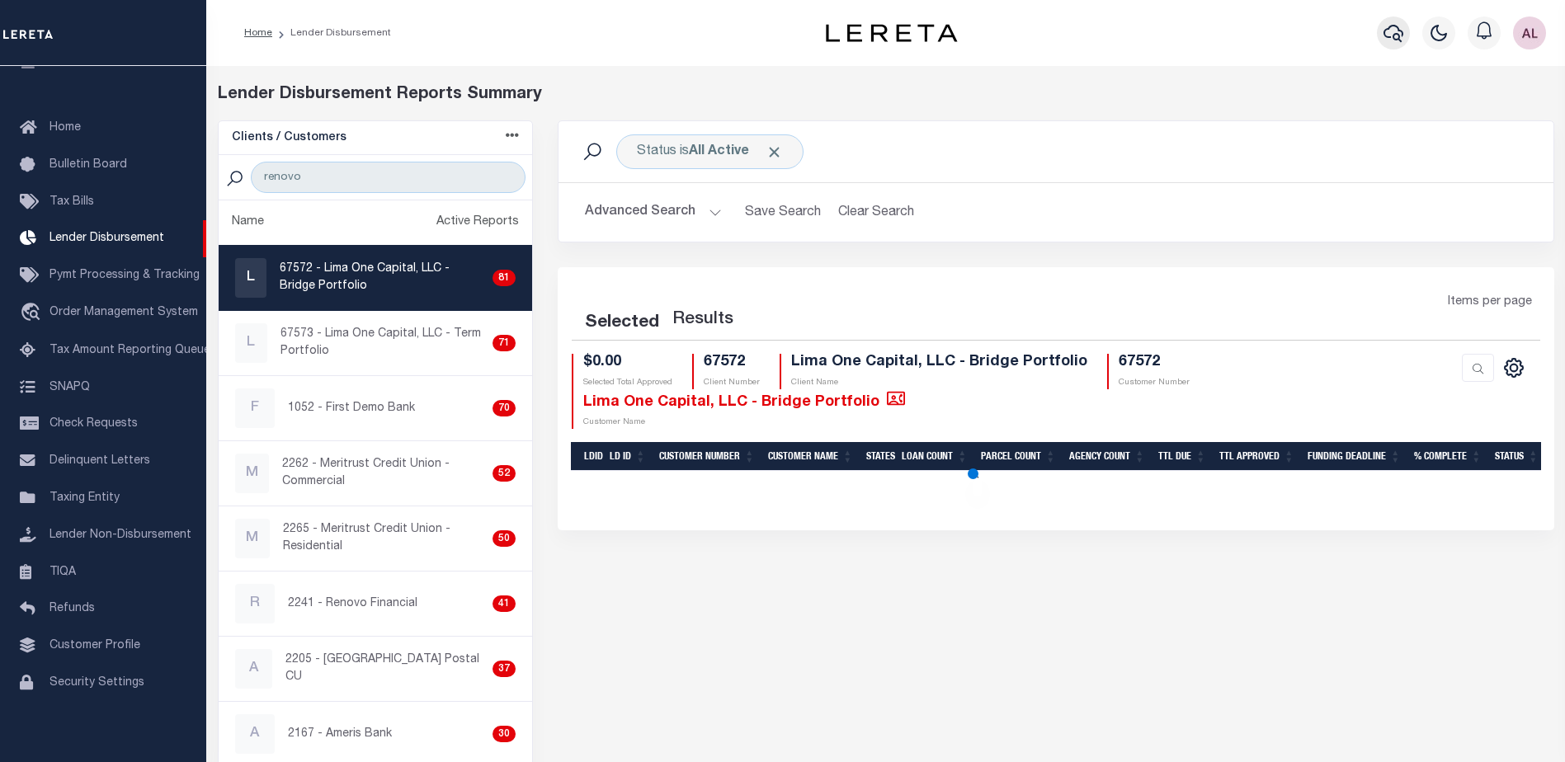
click at [1398, 29] on icon "button" at bounding box center [1394, 33] width 20 height 17
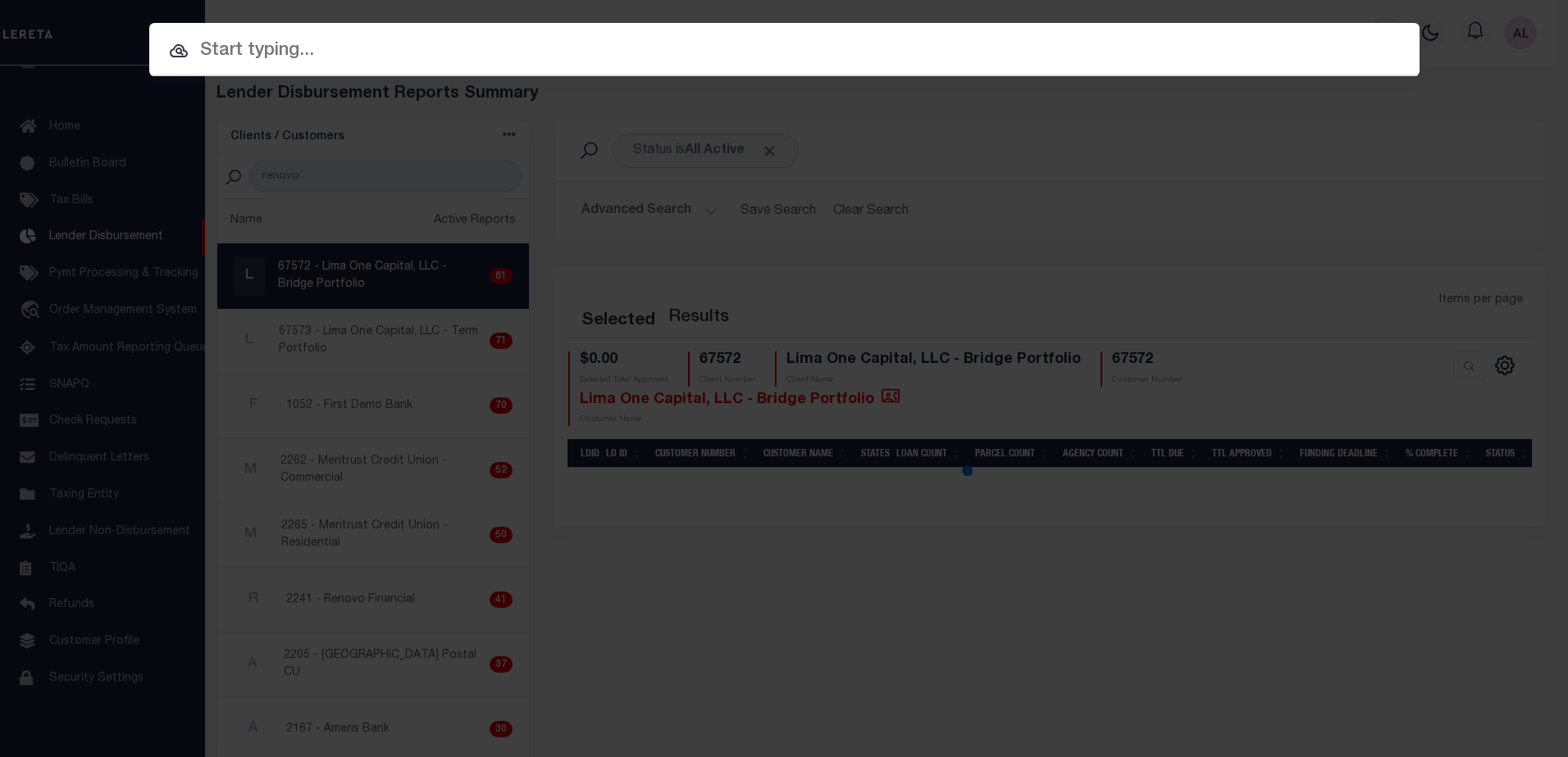
click at [236, 42] on input "text" at bounding box center [784, 51] width 1270 height 29
type input "1"
select select "200"
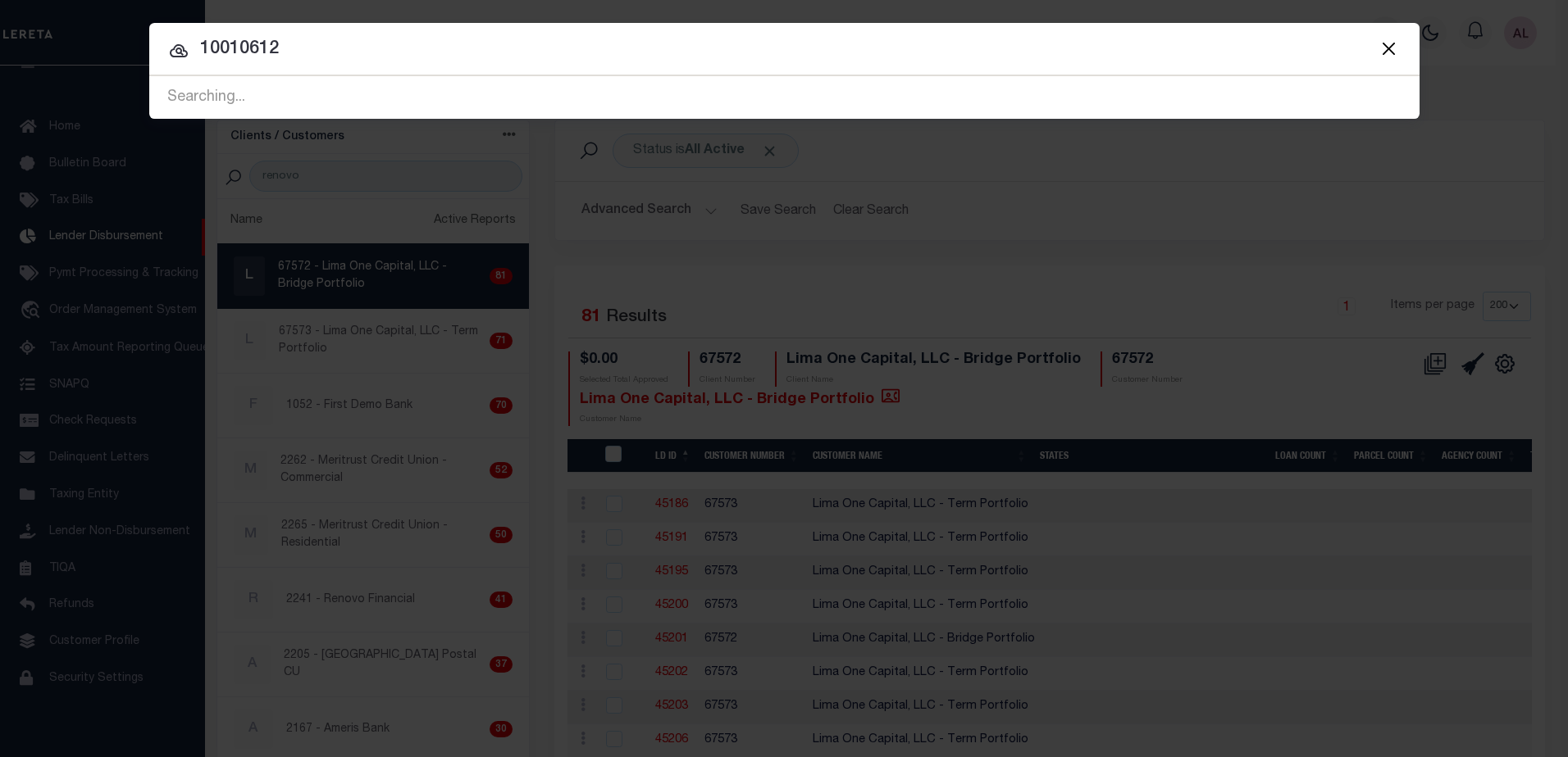
type input "10010612"
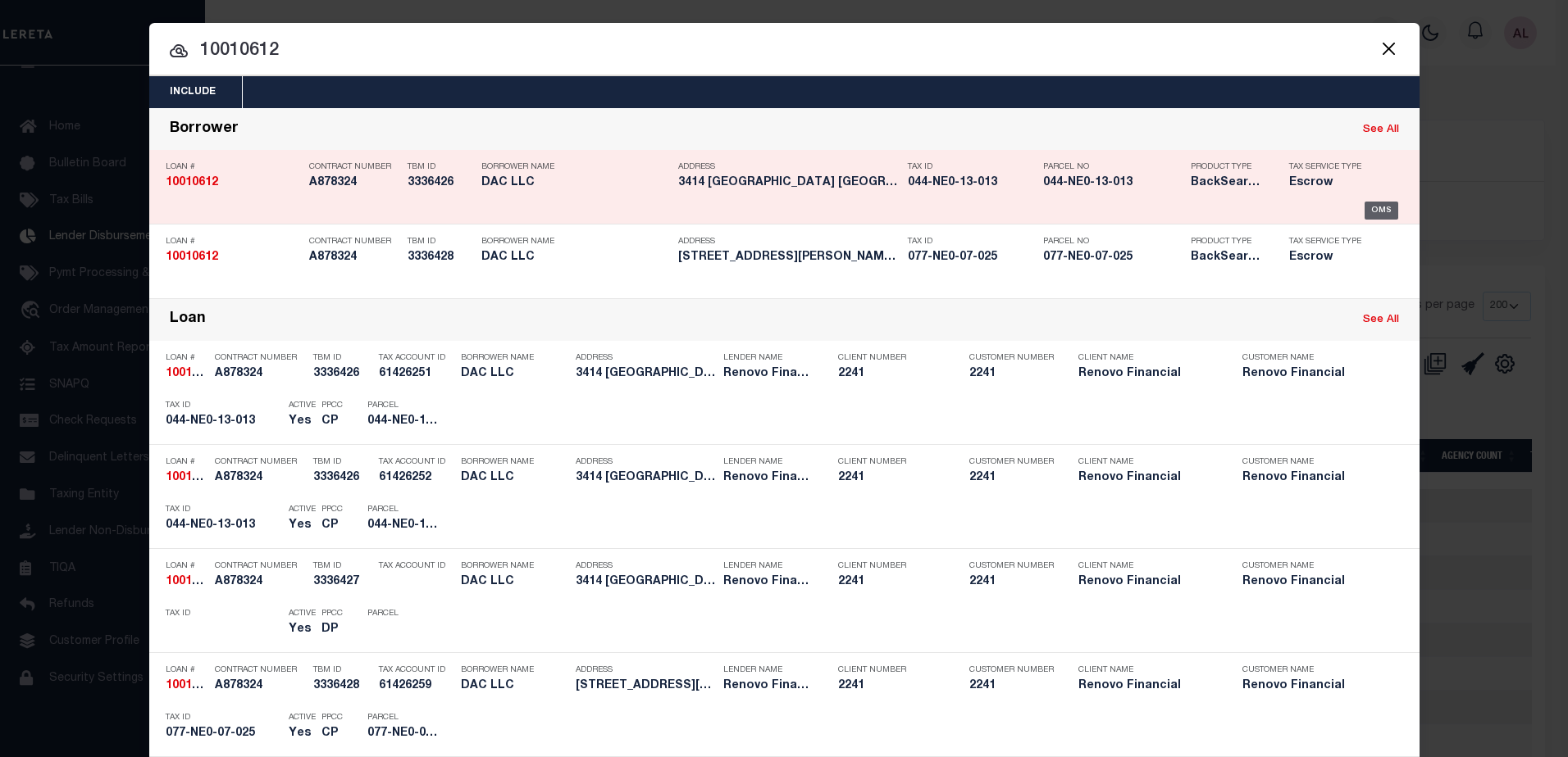
click at [1378, 214] on div "OMS" at bounding box center [1381, 211] width 34 height 18
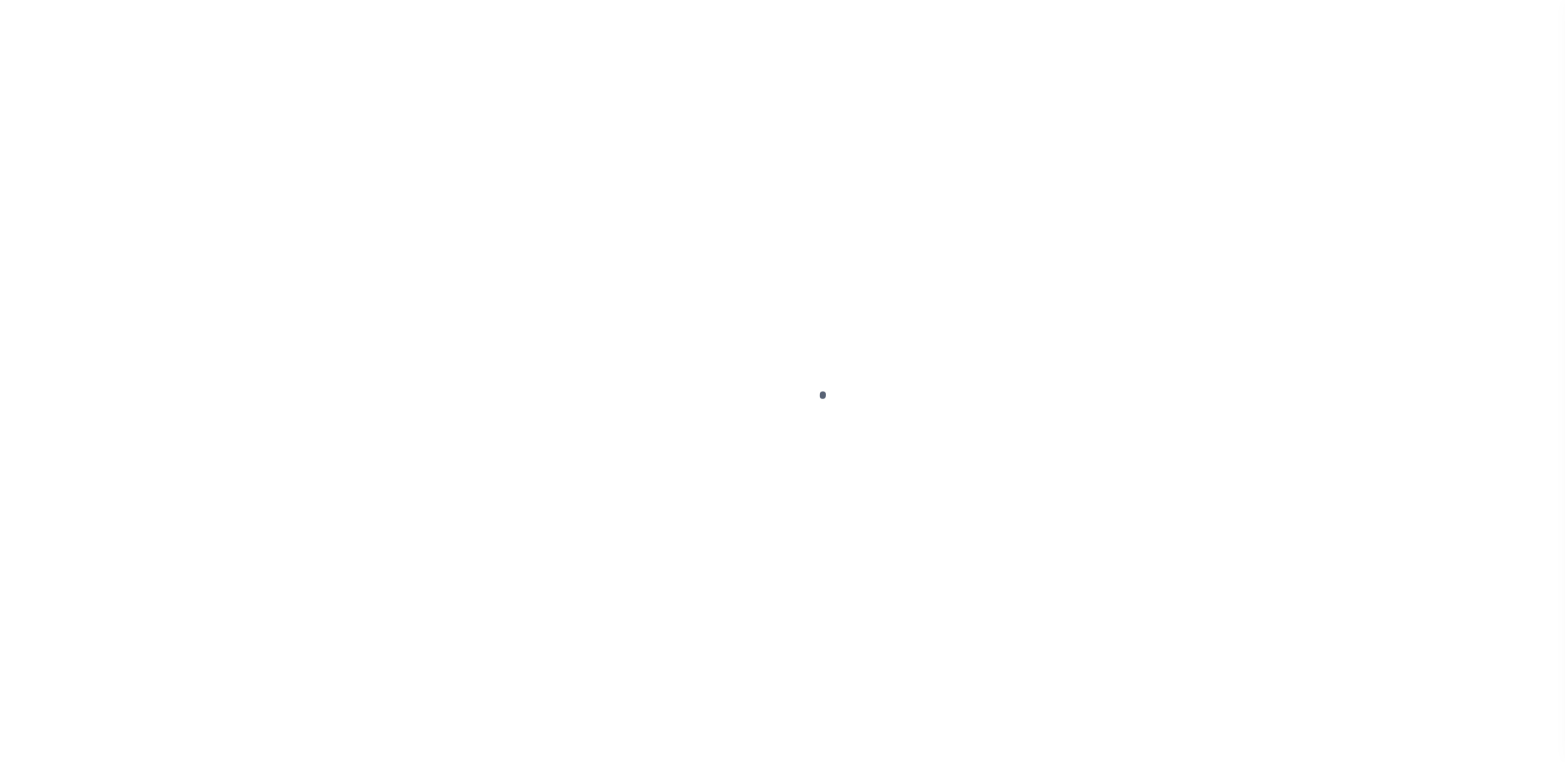
select select "25067"
select select "10"
select select "Escrow"
type input "3414 [GEOGRAPHIC_DATA]"
type input "044NE013013"
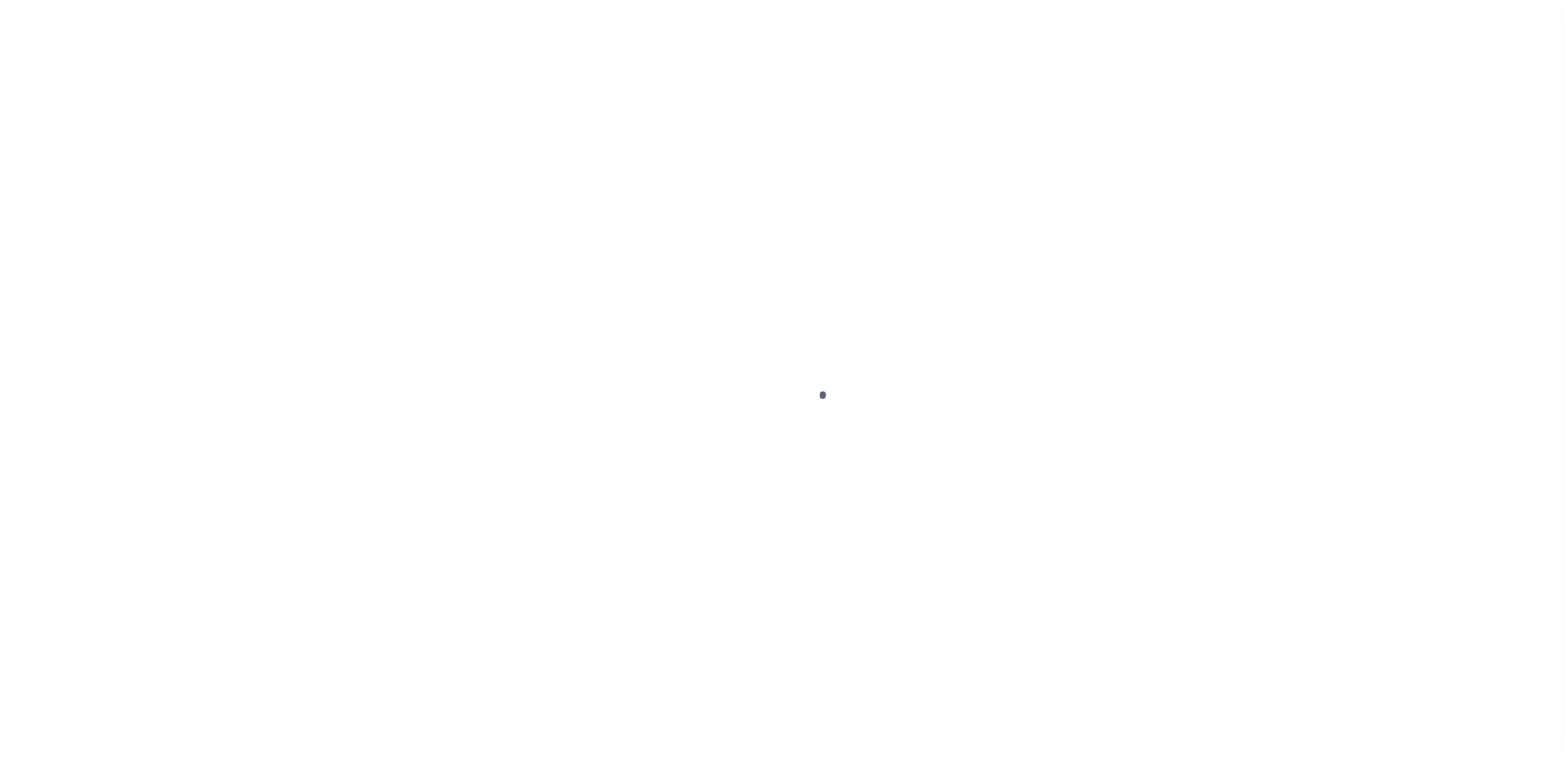
select select
type input "SHEPHERDSVILLE KY 40165"
type input "a0kUS0000018Ezj"
type input "KY"
select select
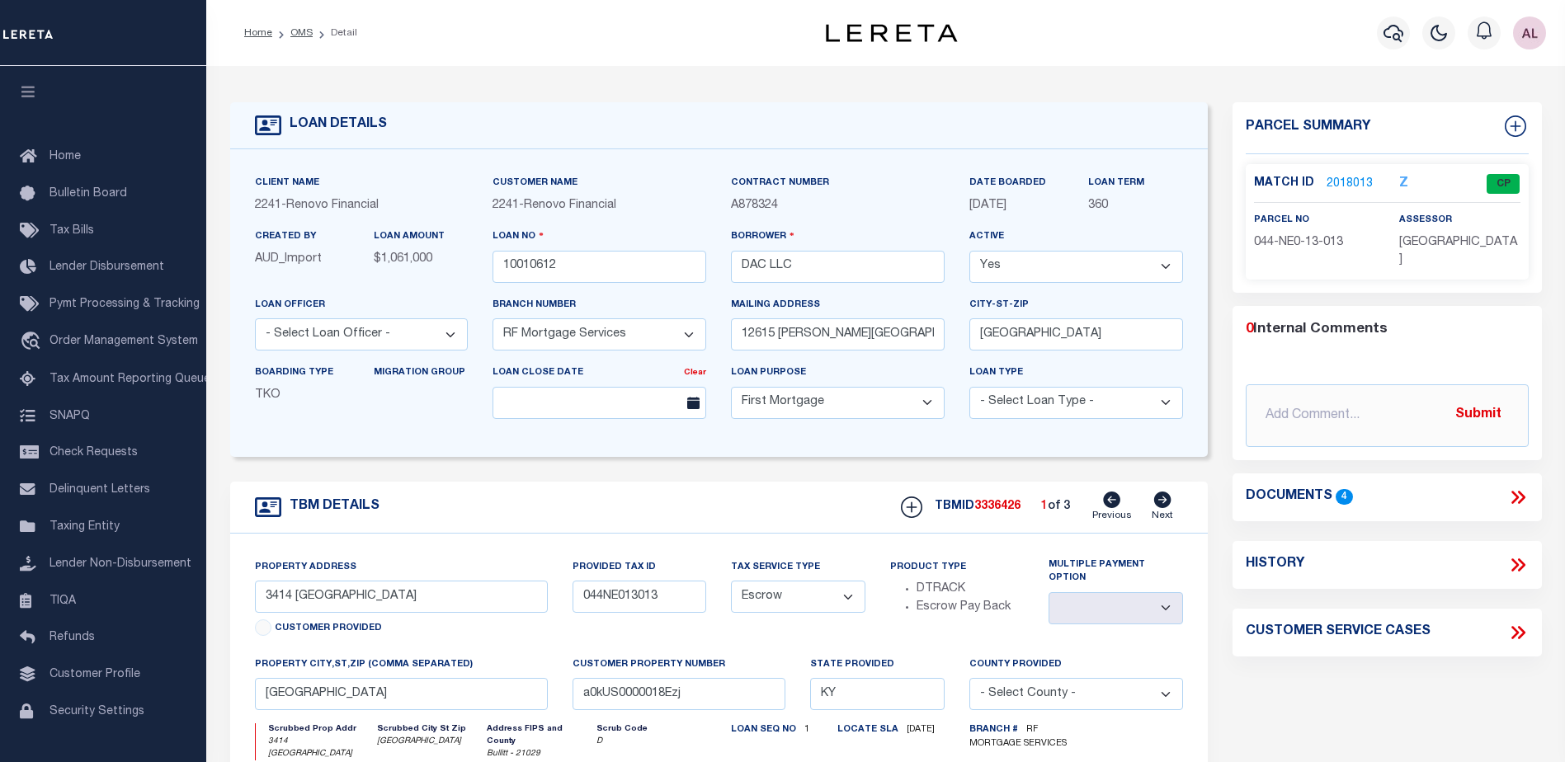
click at [1348, 180] on link "2018013" at bounding box center [1350, 184] width 46 height 17
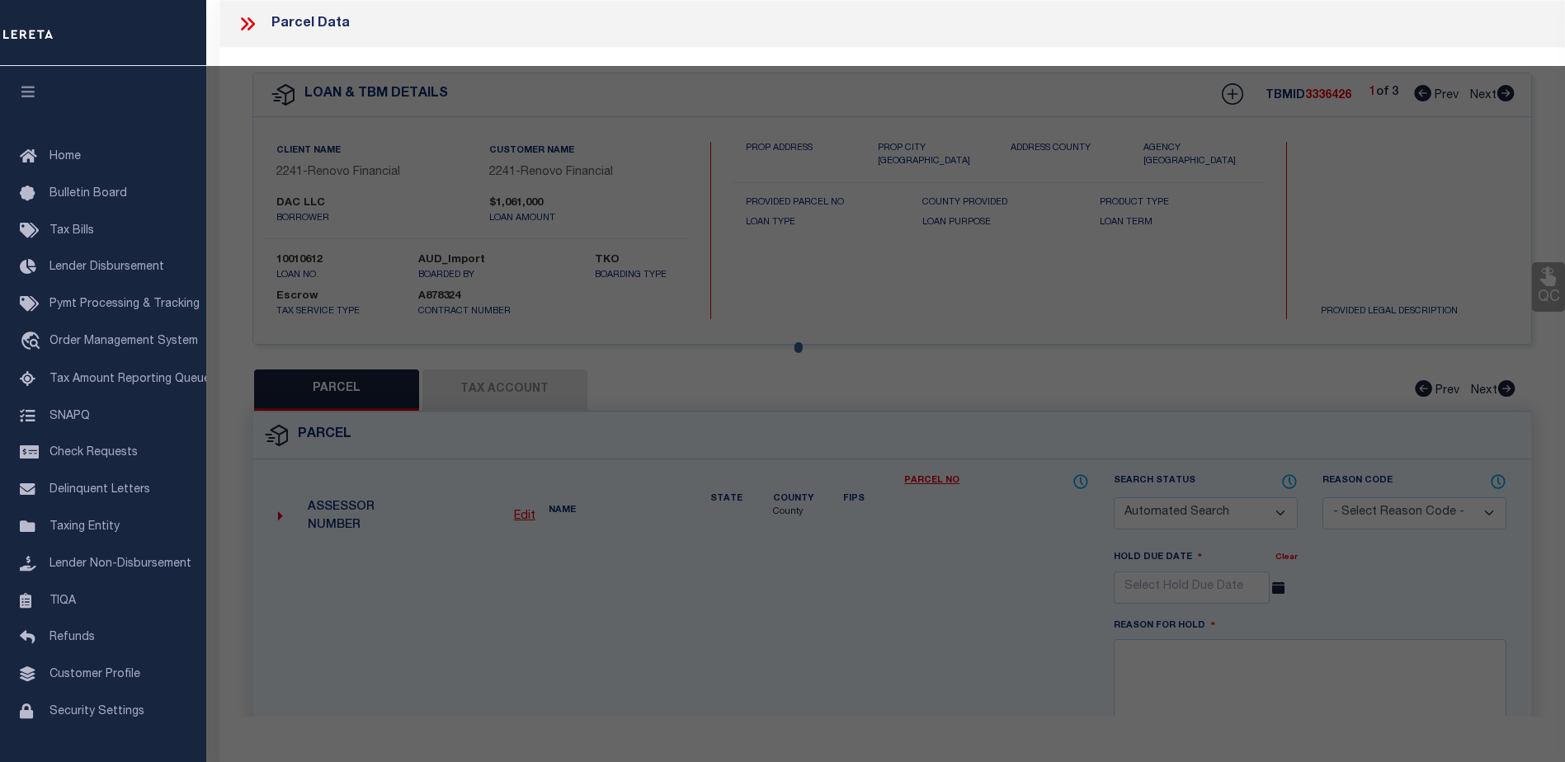
checkbox input "false"
select select "CP"
type input "DAC LLC"
select select "AGW"
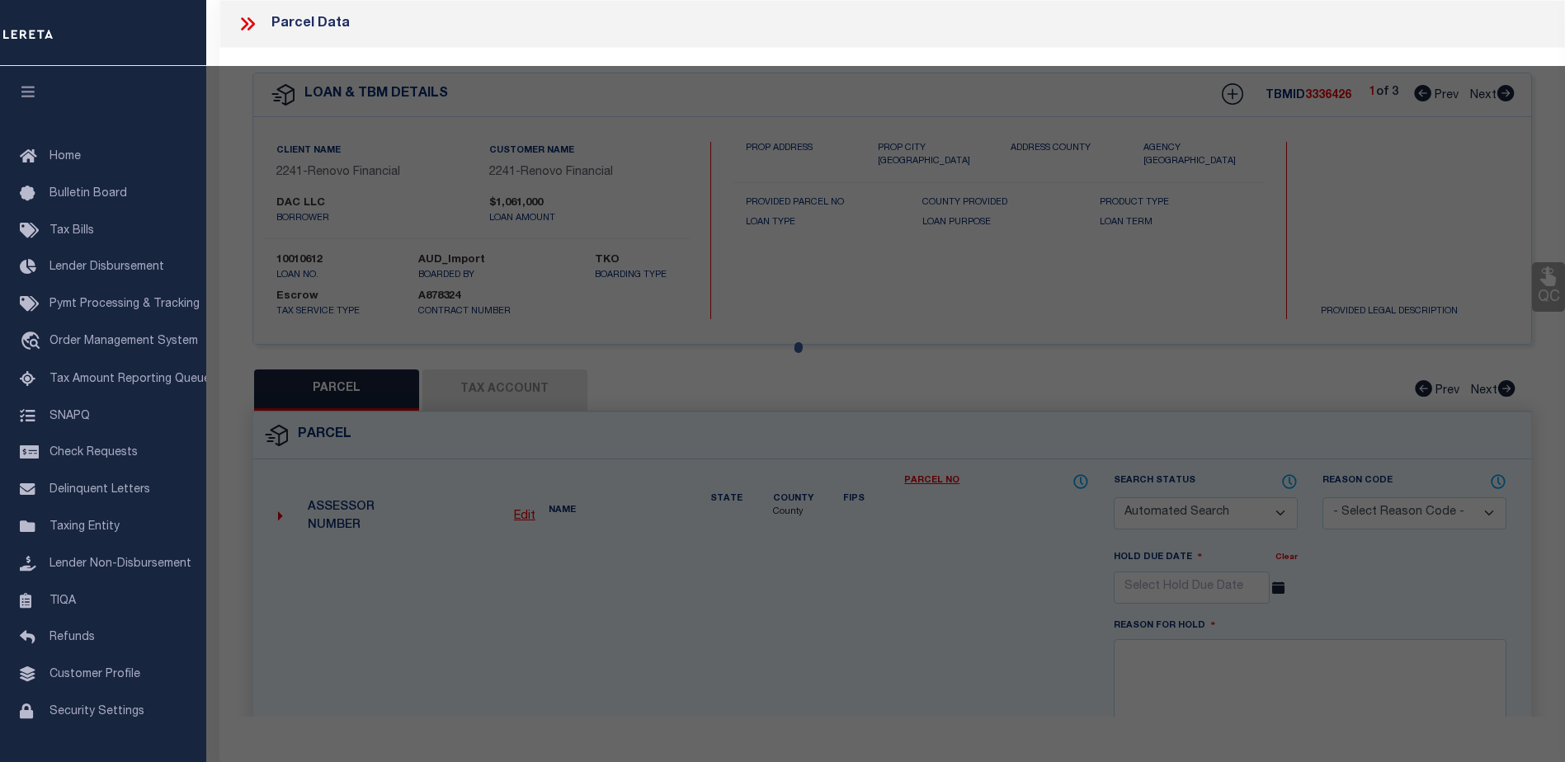
select select
type input "3414 BURKLAND BLVD"
checkbox input "false"
type input "SHEPHERDSVILLE KY 40165"
type textarea "LTS 60-61-62 SEC 3-A BURKLAND GARDENS"
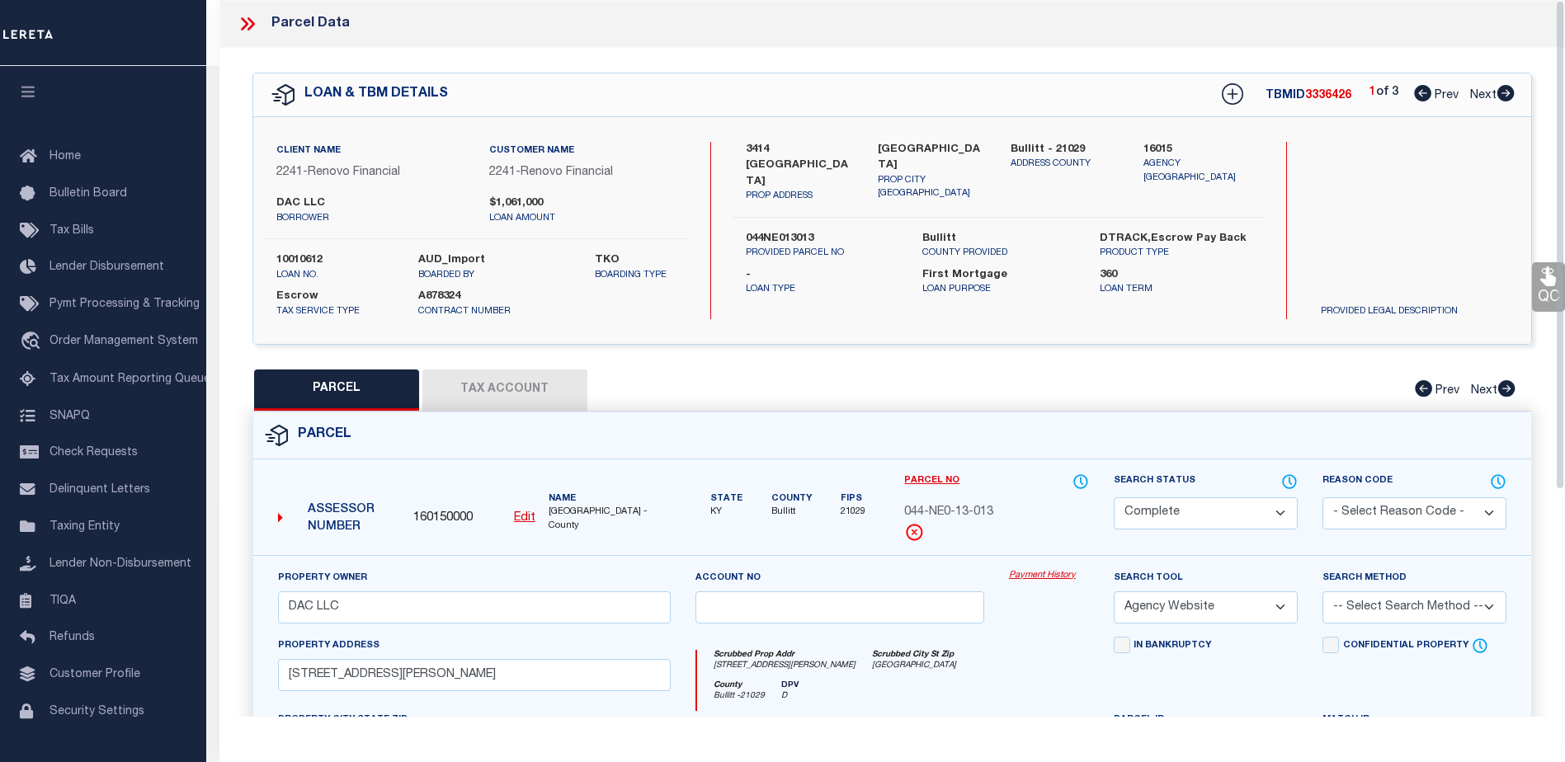
click at [1044, 582] on link "Payment History" at bounding box center [1049, 576] width 80 height 14
click at [1043, 571] on link "Payment History" at bounding box center [1049, 576] width 80 height 14
click at [1033, 571] on link "Payment History" at bounding box center [1049, 576] width 80 height 14
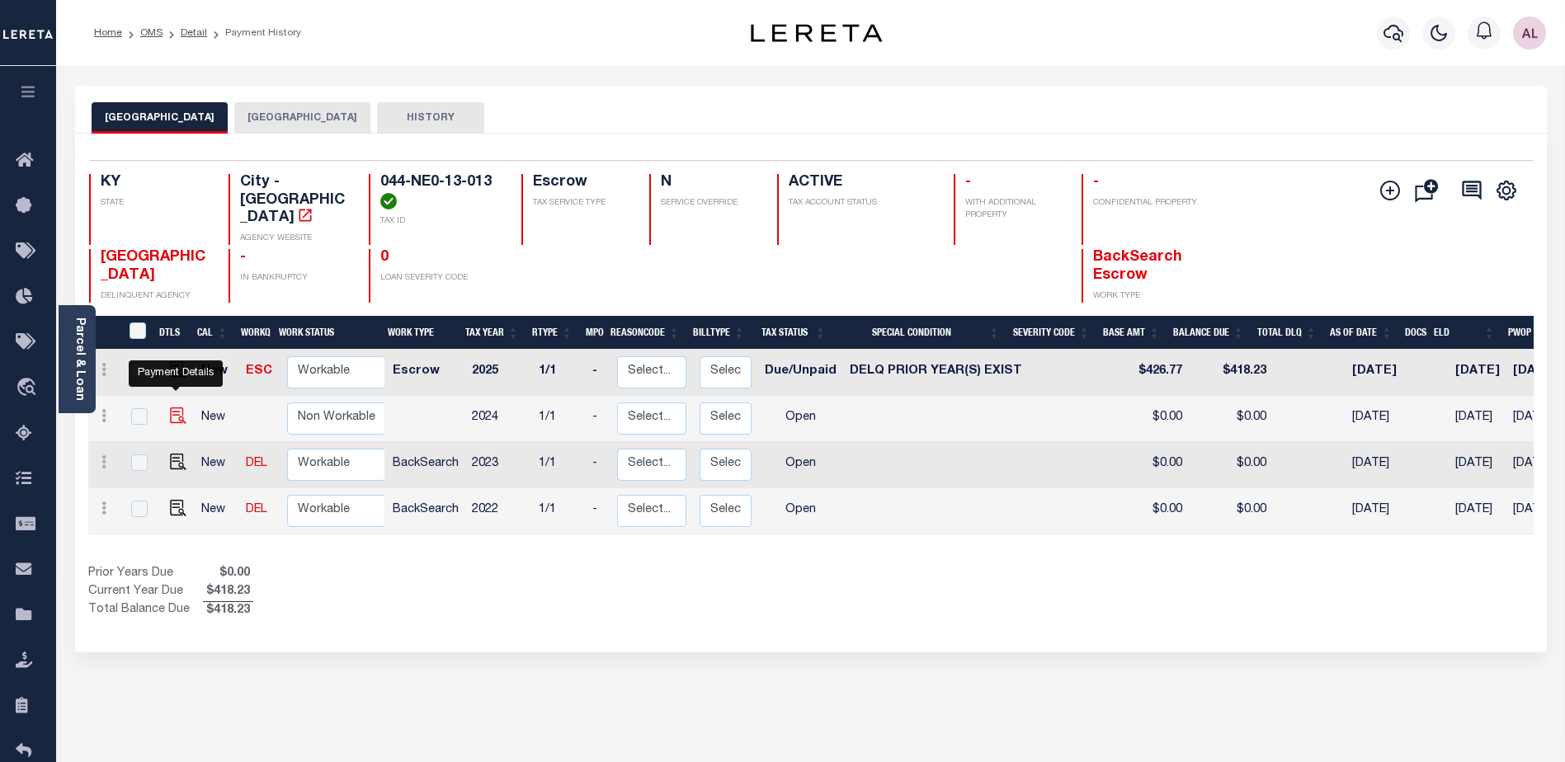
click at [182, 408] on img "" at bounding box center [178, 416] width 17 height 17
checkbox input "true"
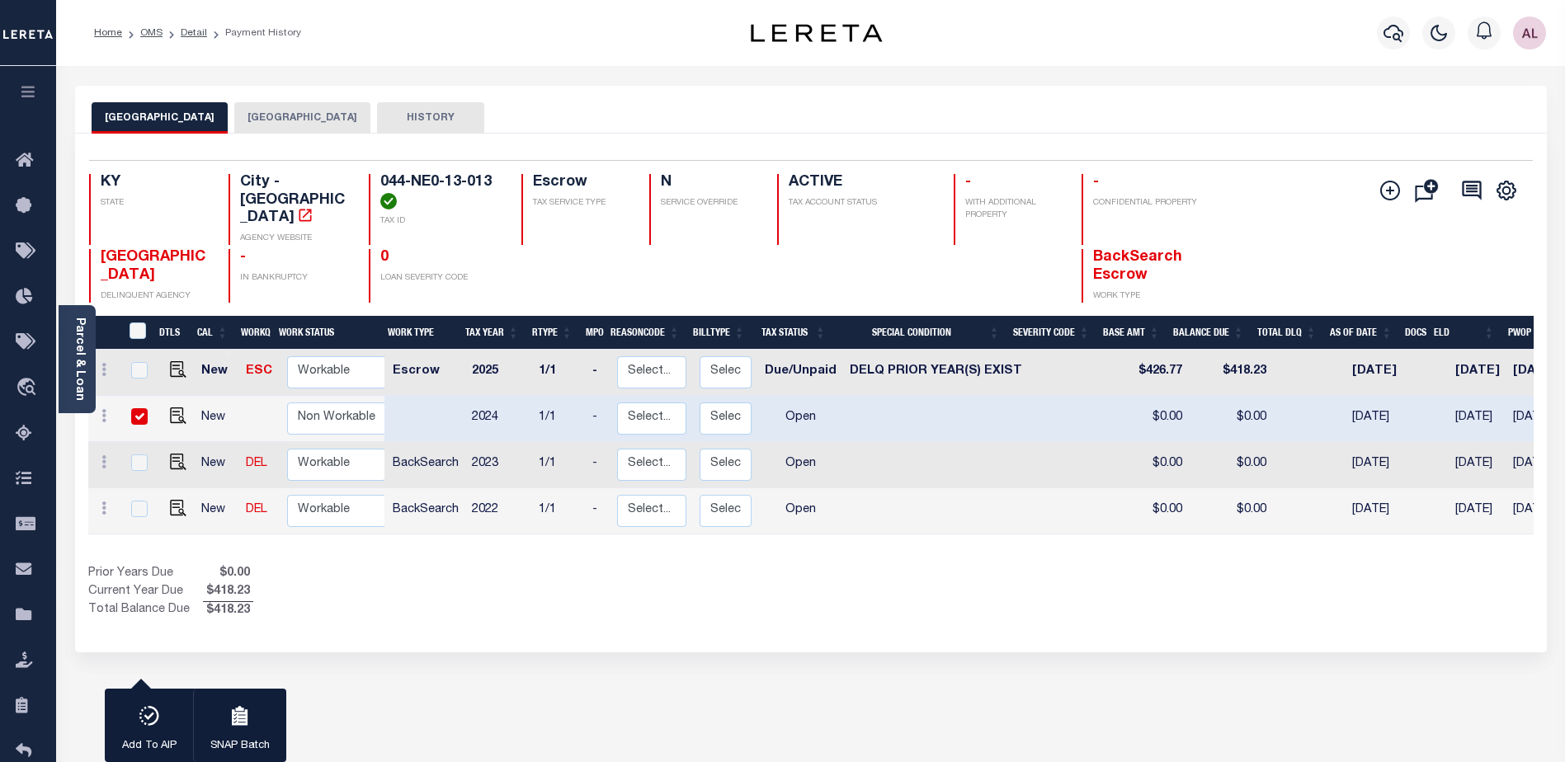
click at [412, 111] on button "HISTORY" at bounding box center [430, 117] width 107 height 31
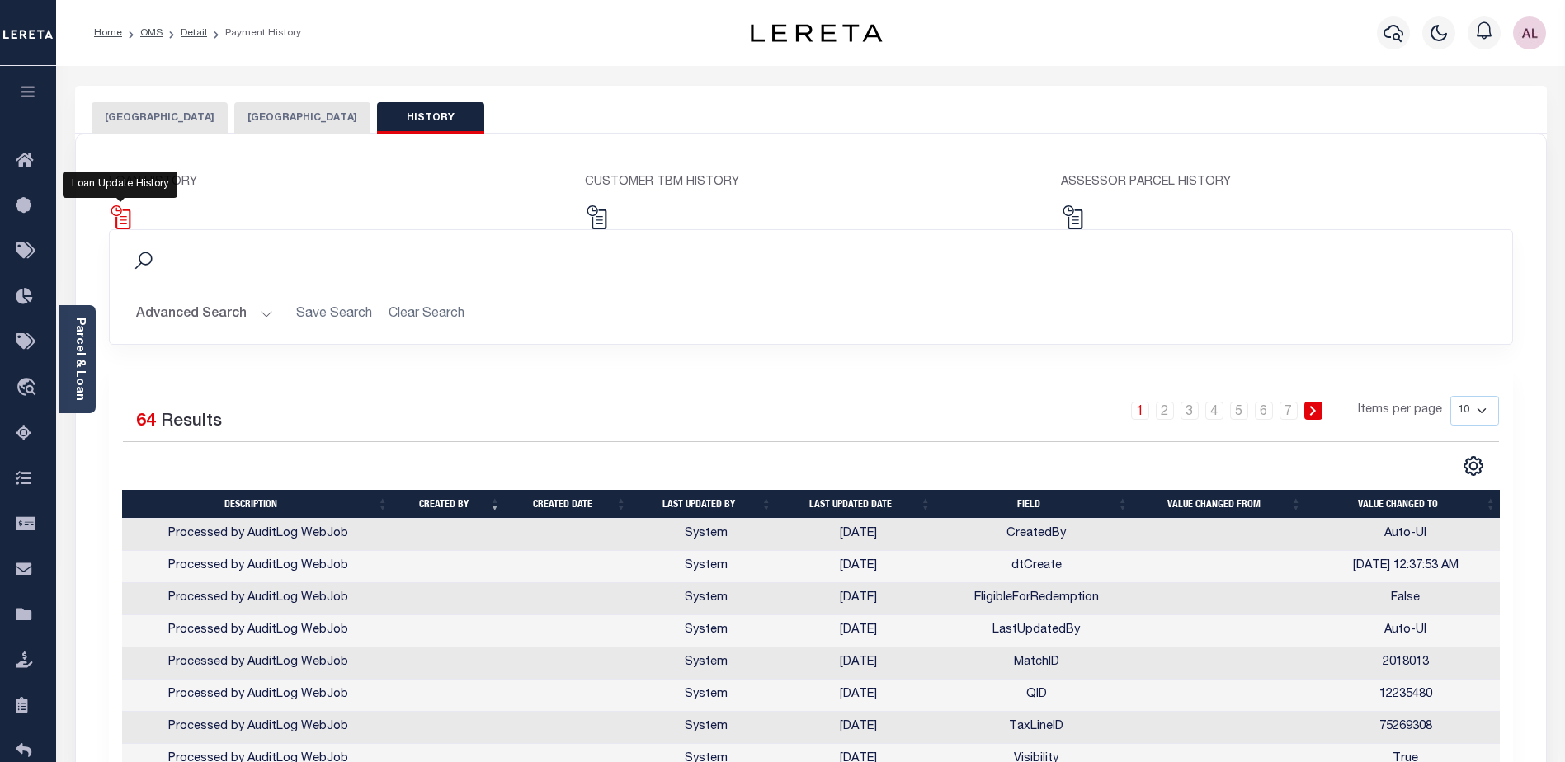
click at [126, 214] on img at bounding box center [121, 217] width 24 height 24
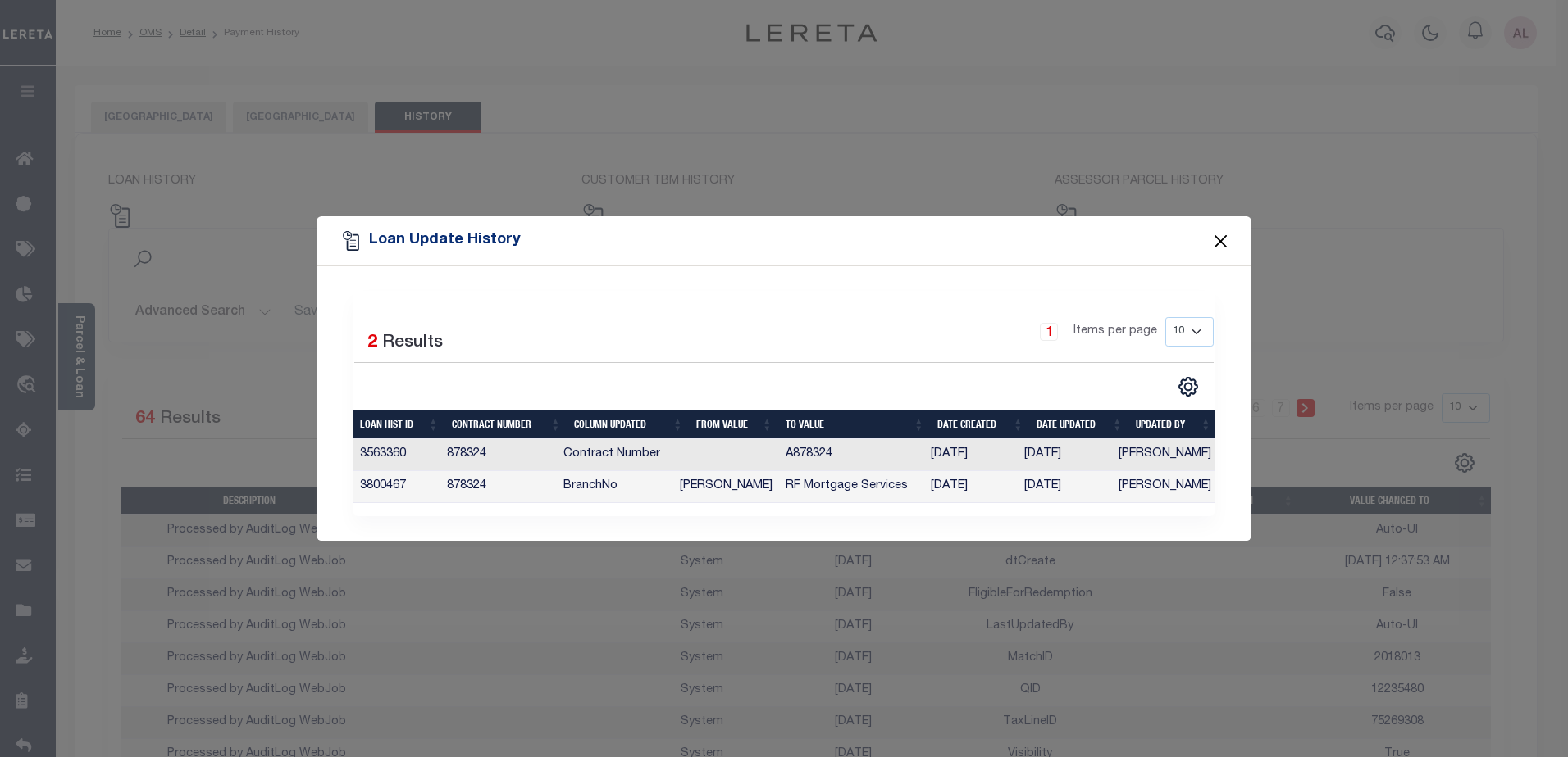
click at [1226, 230] on button "Close" at bounding box center [1220, 240] width 21 height 21
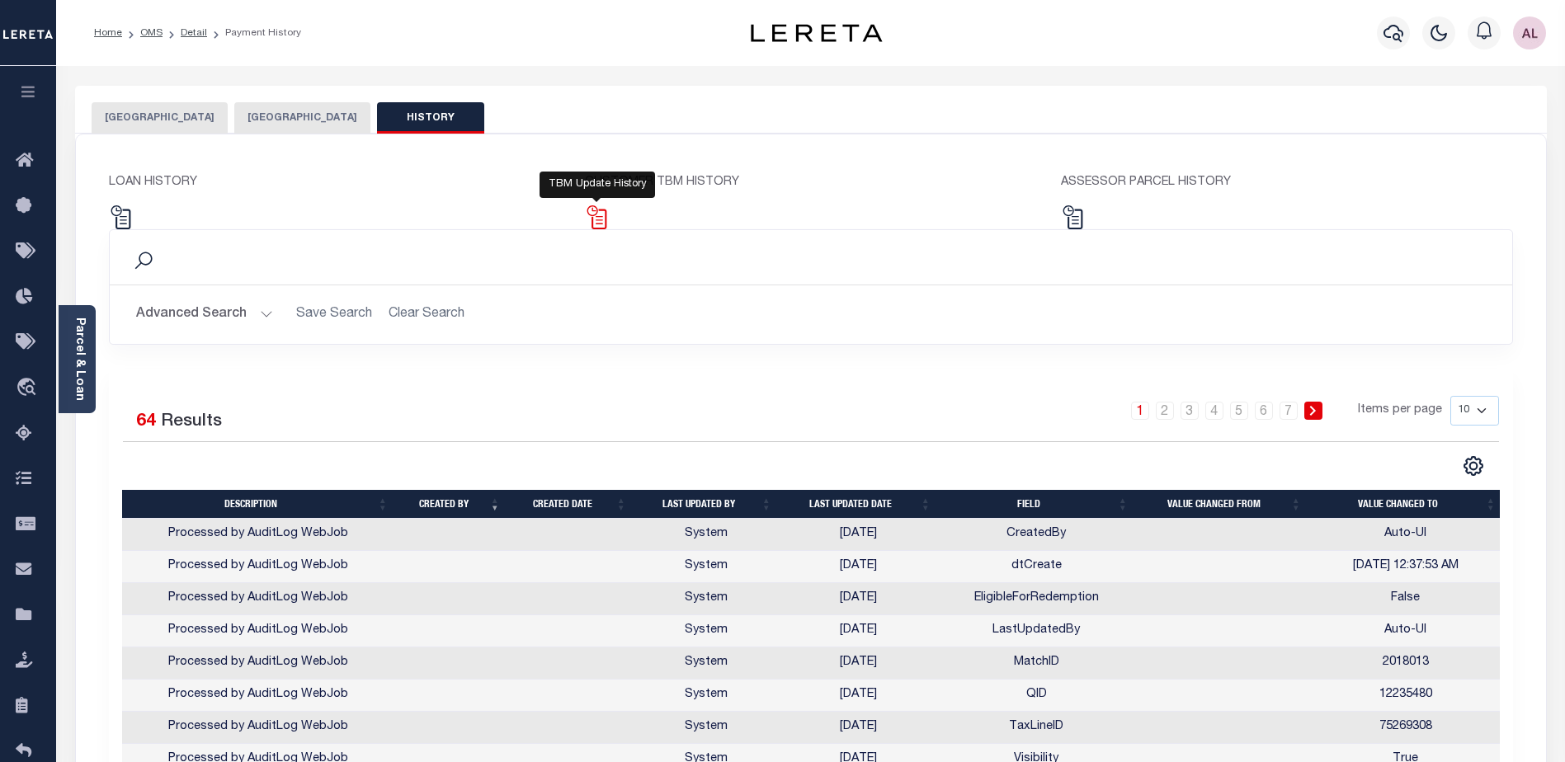
click at [597, 222] on img at bounding box center [597, 217] width 24 height 24
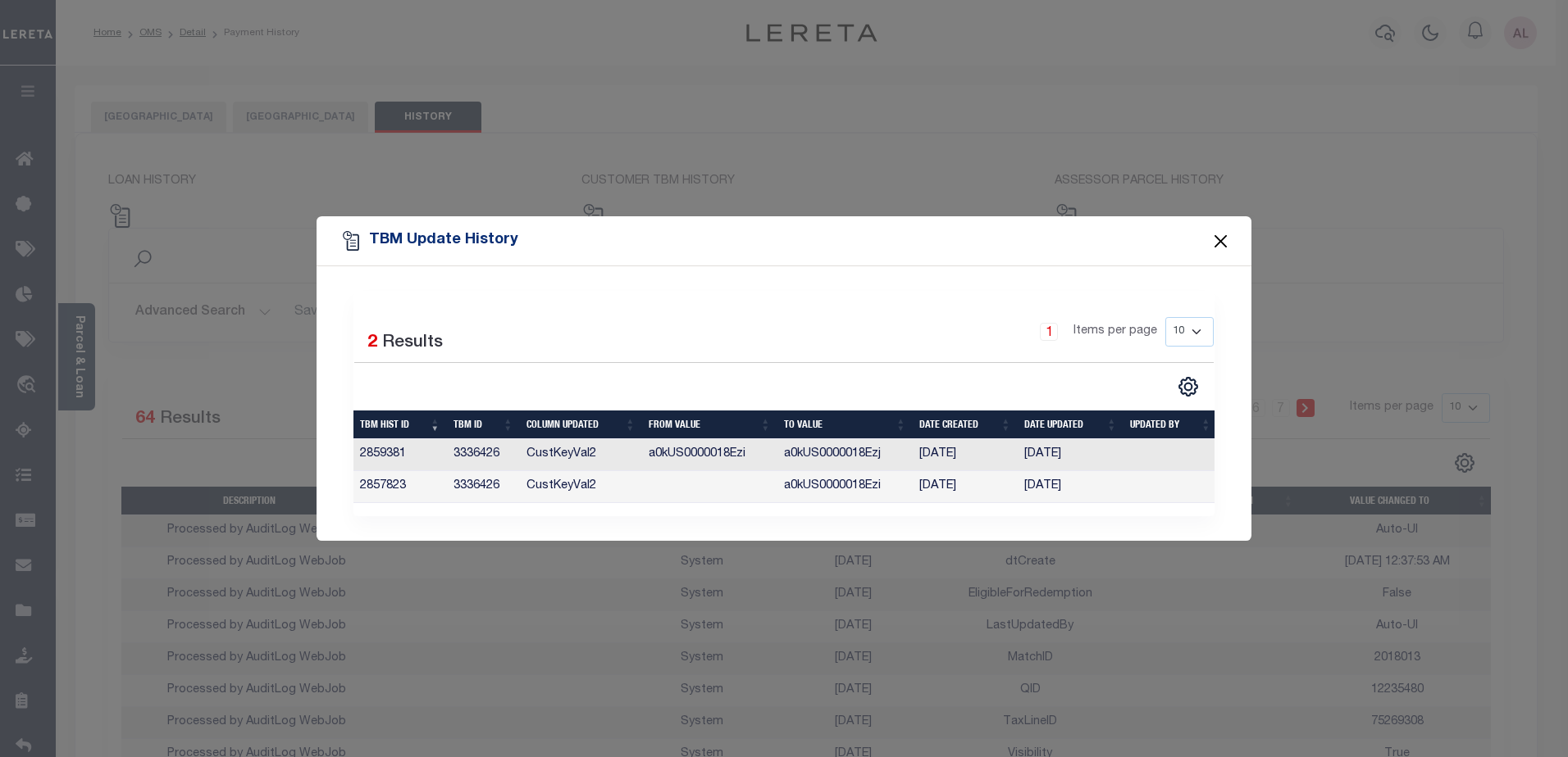
click at [1222, 233] on button "Close" at bounding box center [1220, 240] width 21 height 21
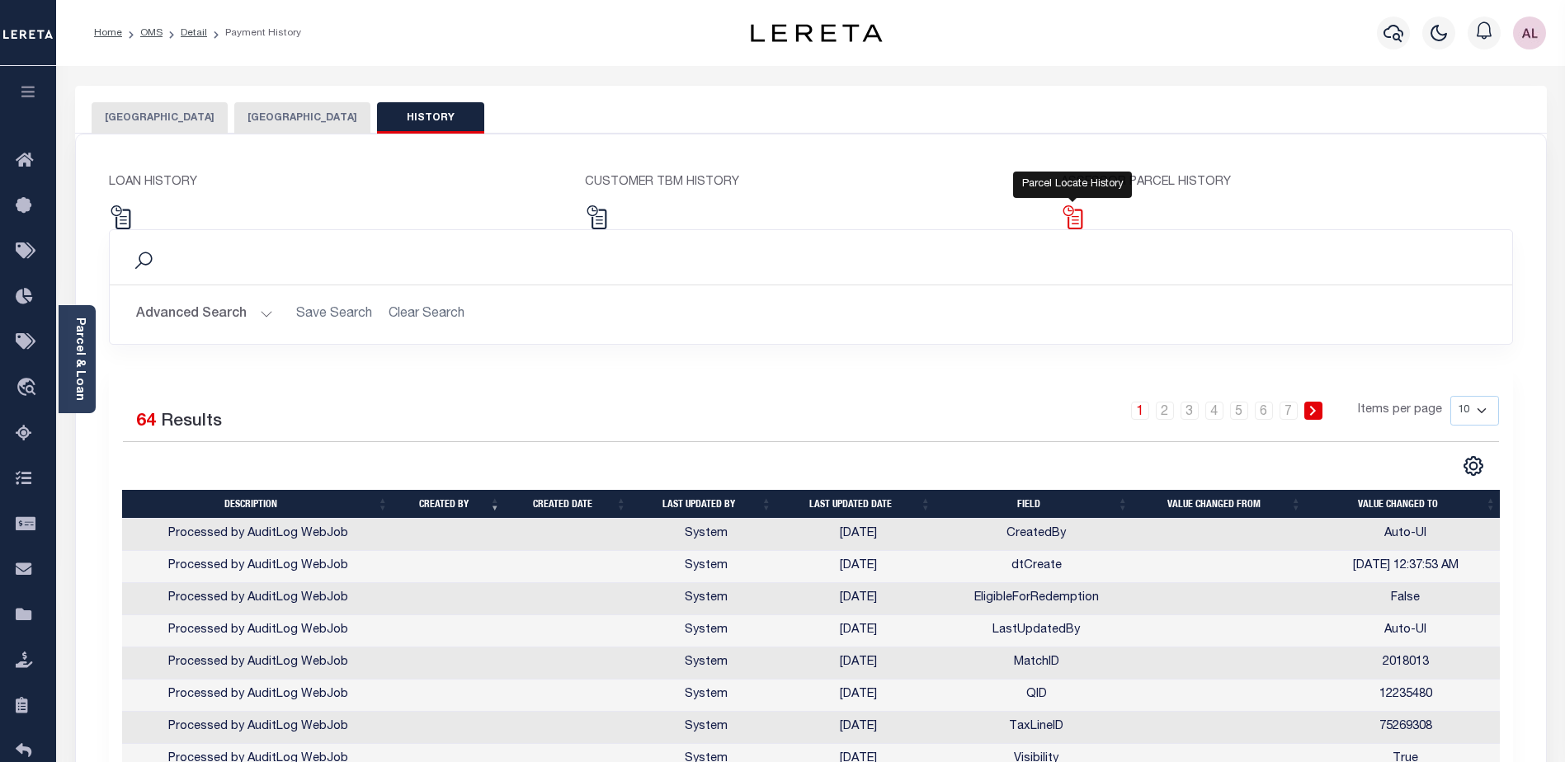
click at [1082, 218] on img at bounding box center [1073, 217] width 24 height 24
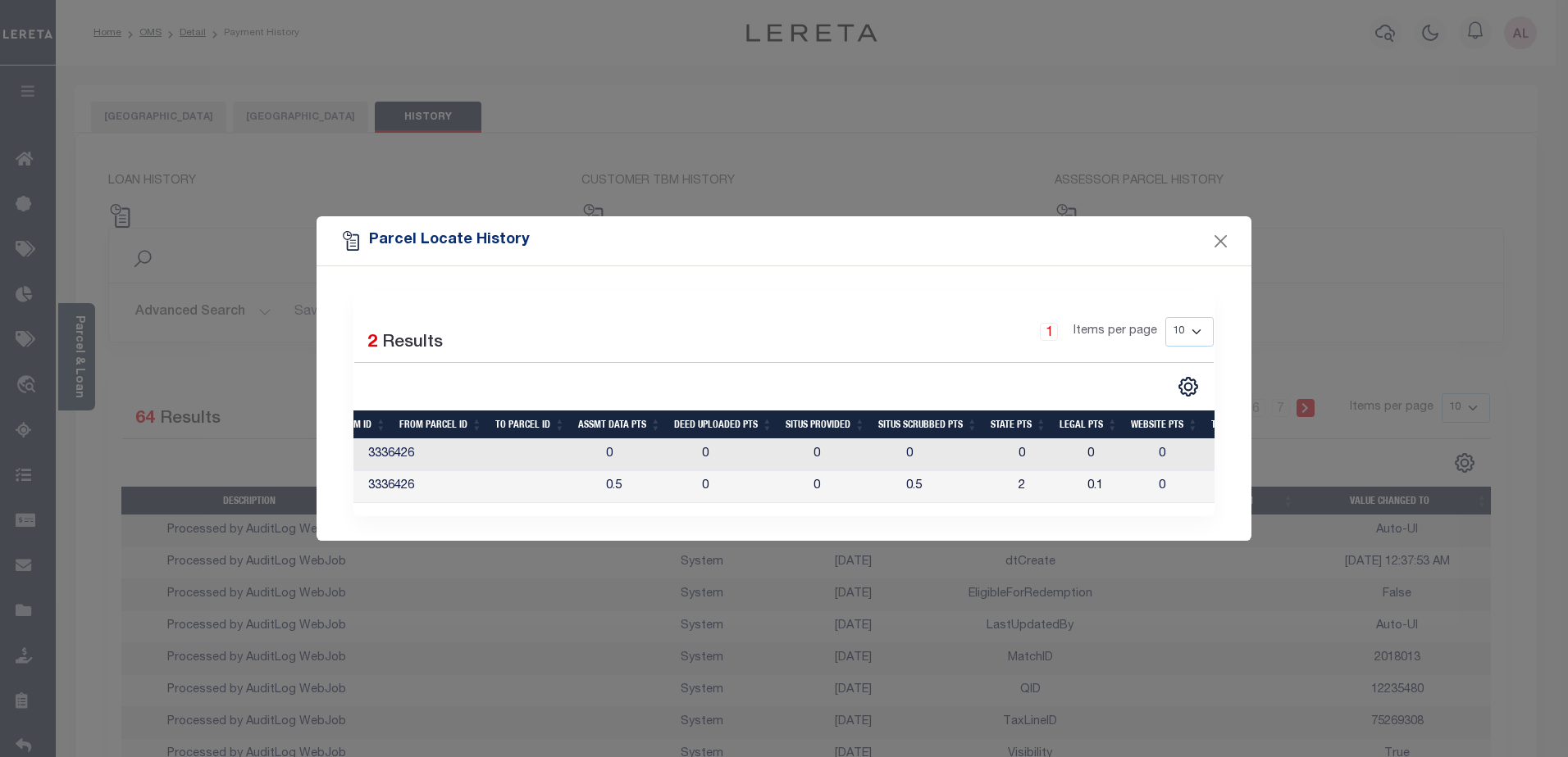
scroll to position [0, 529]
drag, startPoint x: 1147, startPoint y: 498, endPoint x: 1000, endPoint y: 493, distance: 147.1
click at [1011, 492] on tr "3539295 2018013 IP CP 02/16/2024 Kavya Mallesh U 3336426 0.5 0 0 0.5 2 0.1 0 3.1" at bounding box center [563, 487] width 1479 height 32
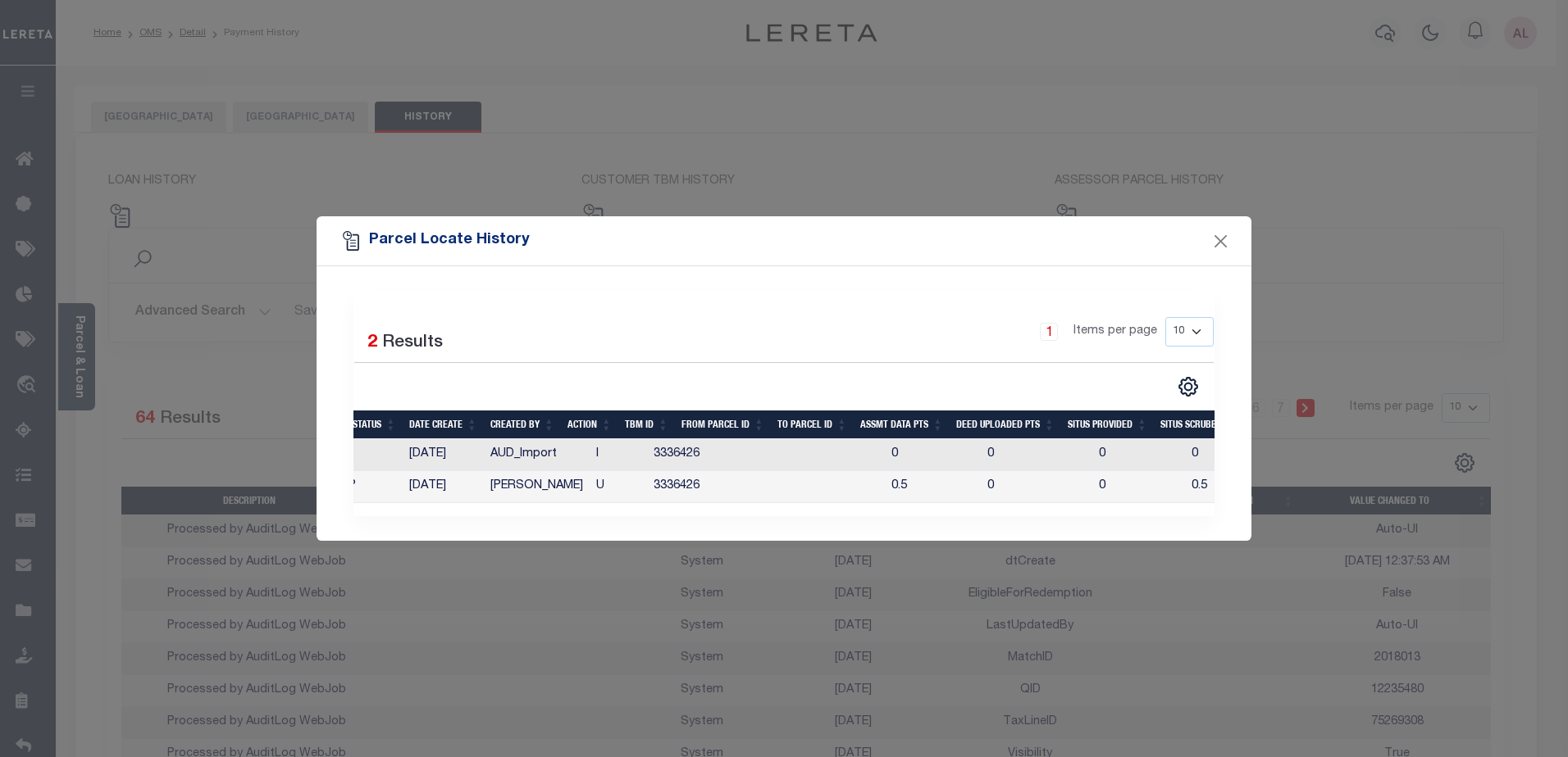
scroll to position [0, 0]
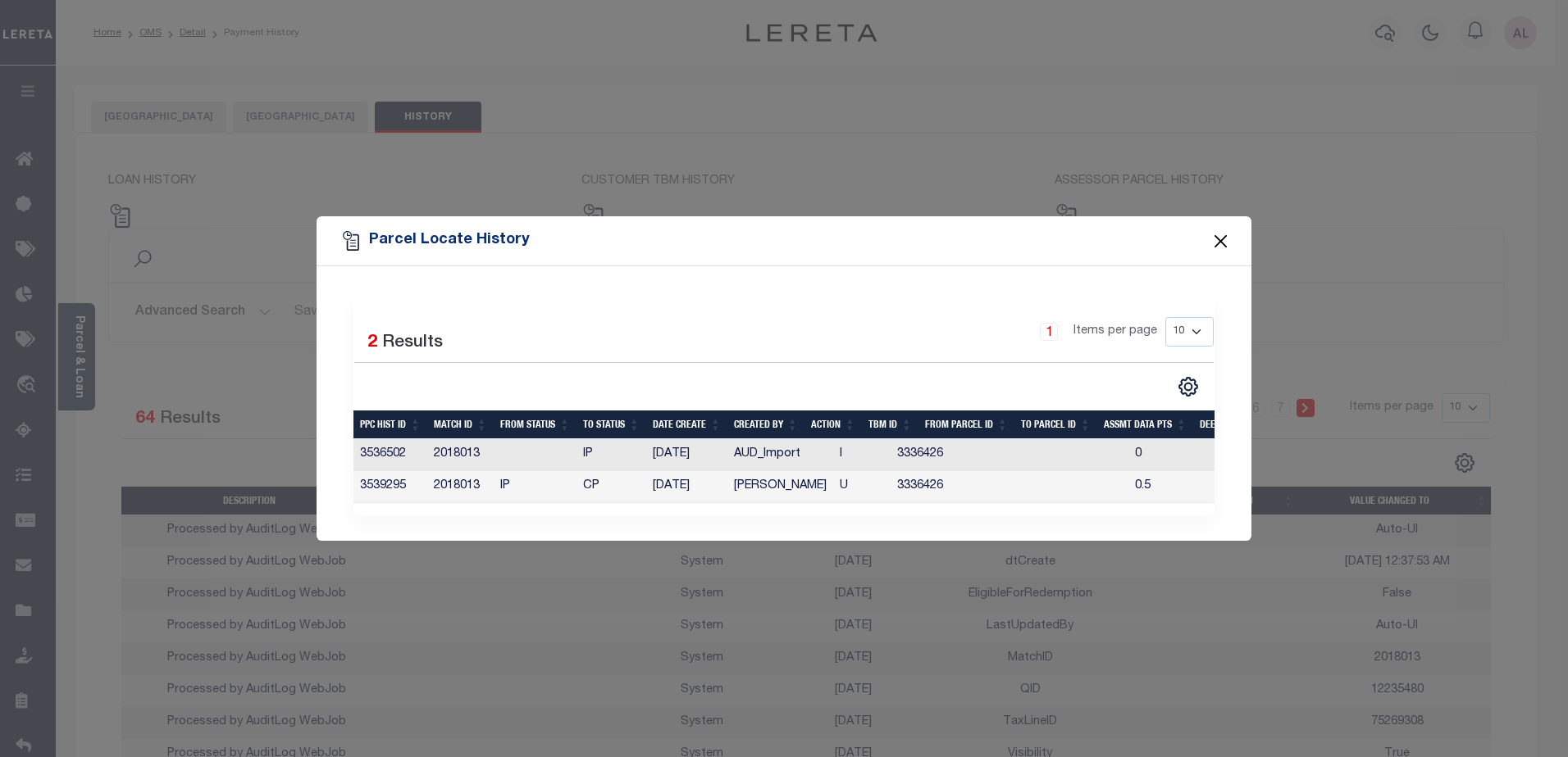
click at [1219, 231] on button "Close" at bounding box center [1220, 240] width 21 height 21
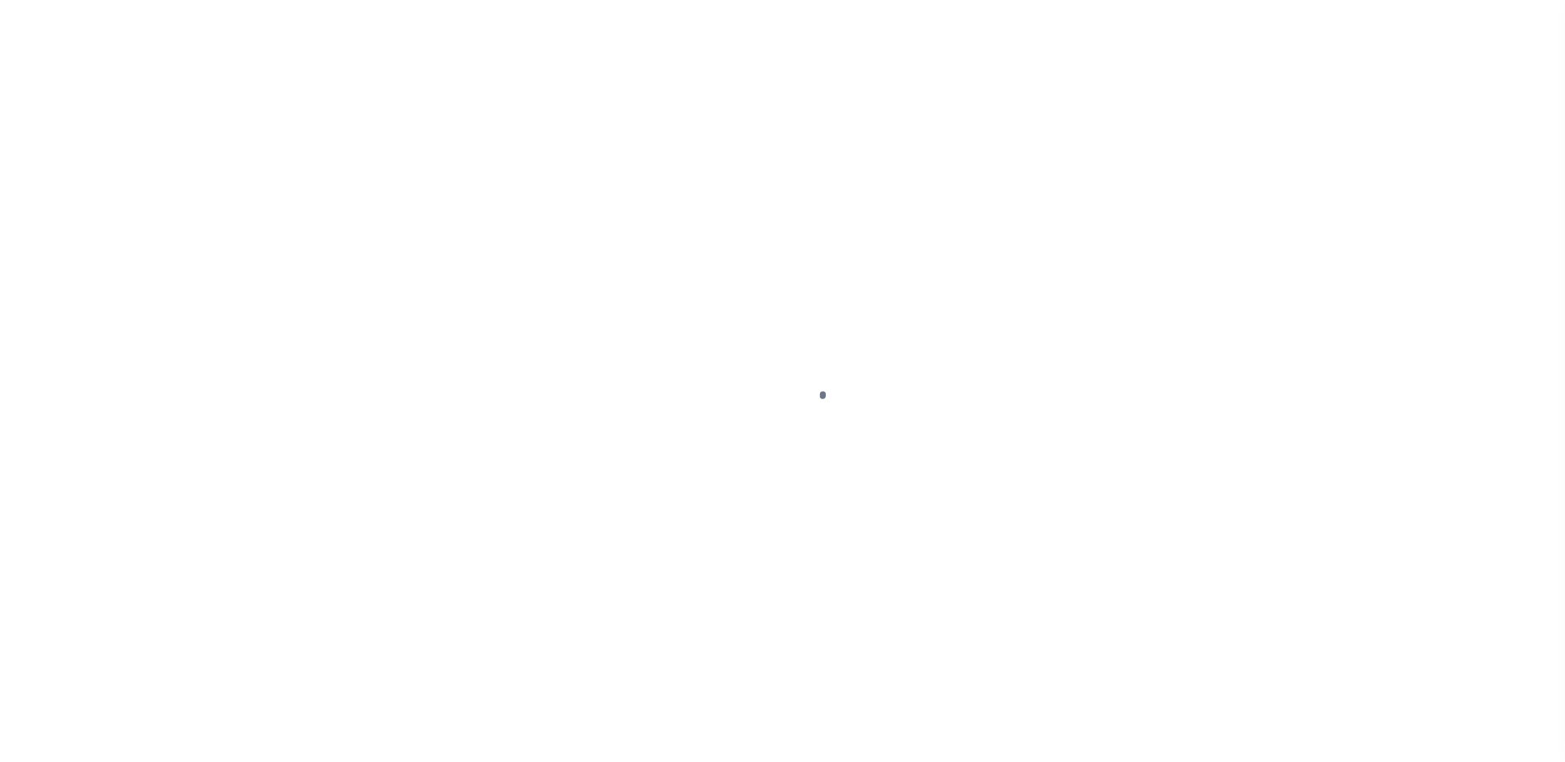
select select "OP2"
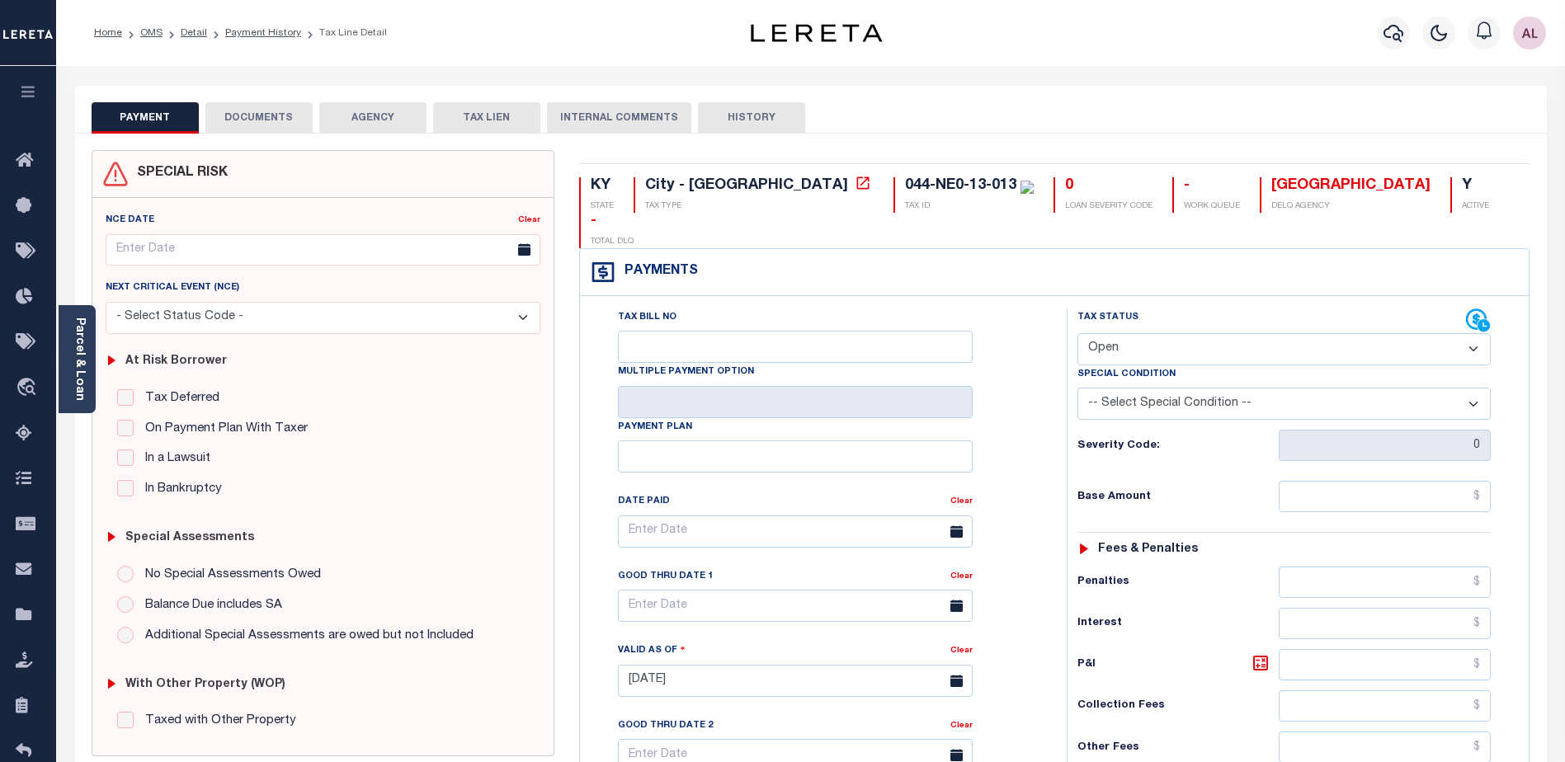
click at [70, 354] on div "Parcel & Loan" at bounding box center [77, 359] width 37 height 108
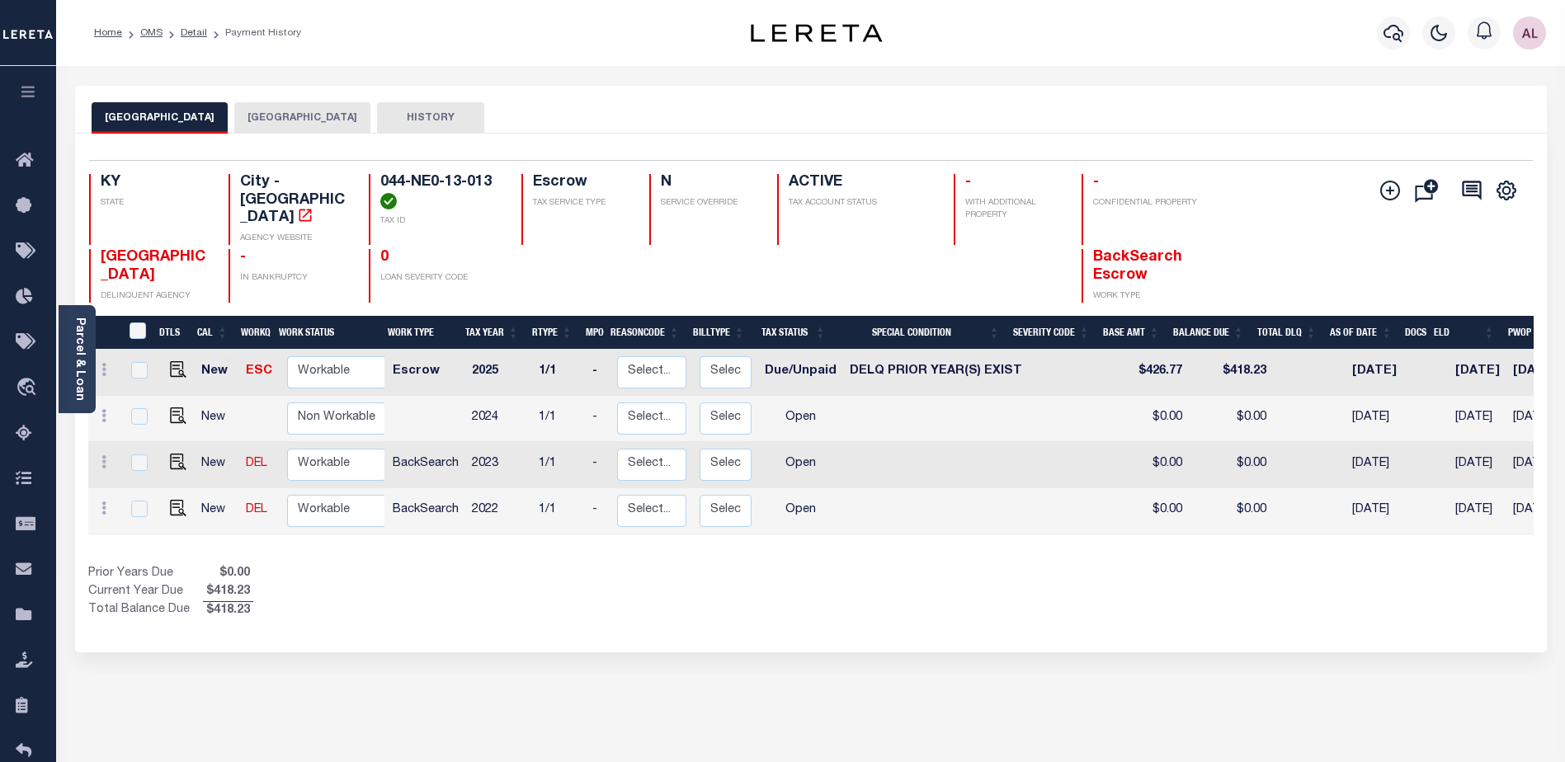
click at [425, 113] on button "HISTORY" at bounding box center [430, 117] width 107 height 31
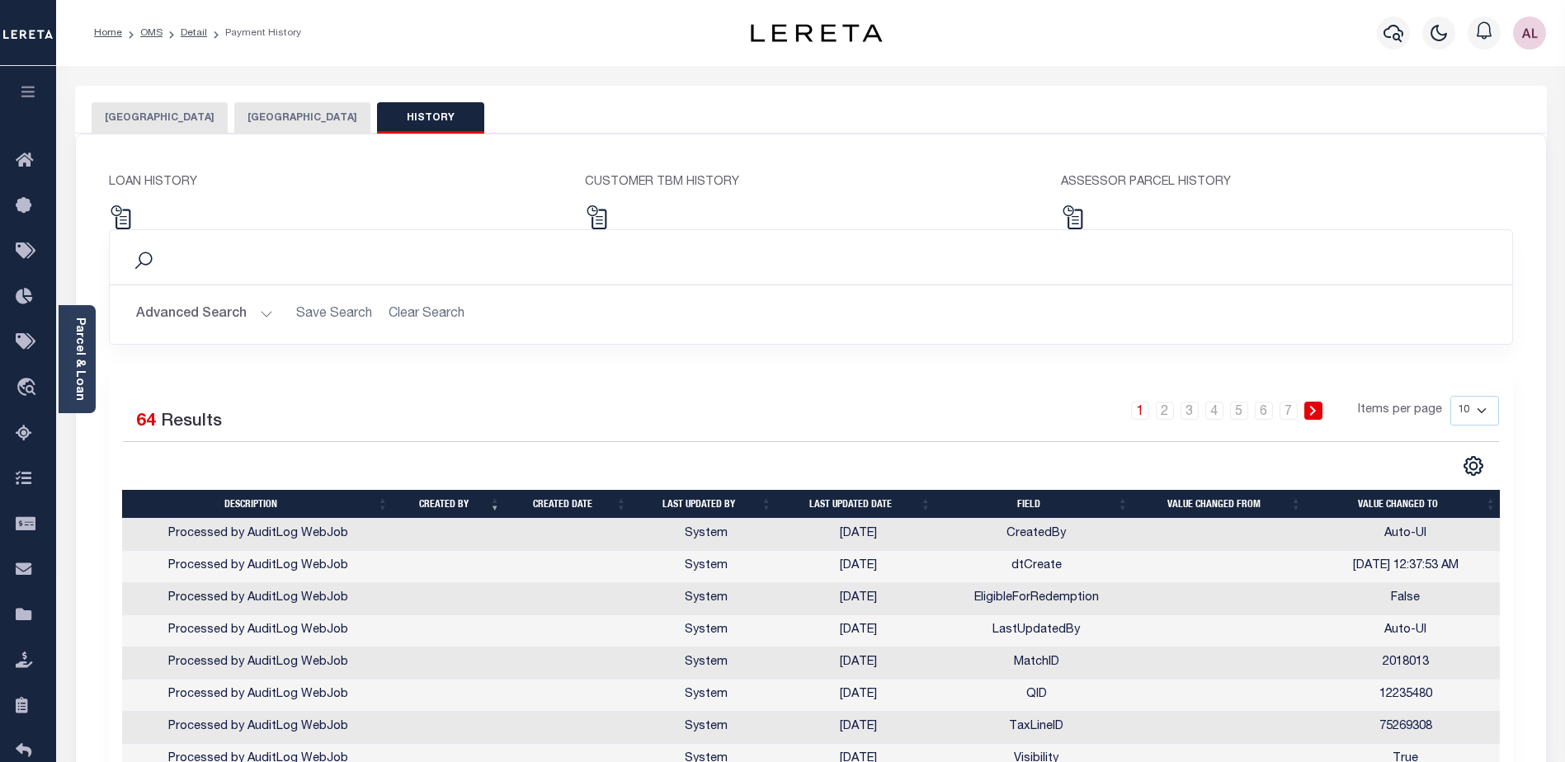
click at [153, 183] on p "LOAN HISTORY" at bounding box center [334, 183] width 451 height 18
click at [123, 217] on img at bounding box center [121, 217] width 24 height 24
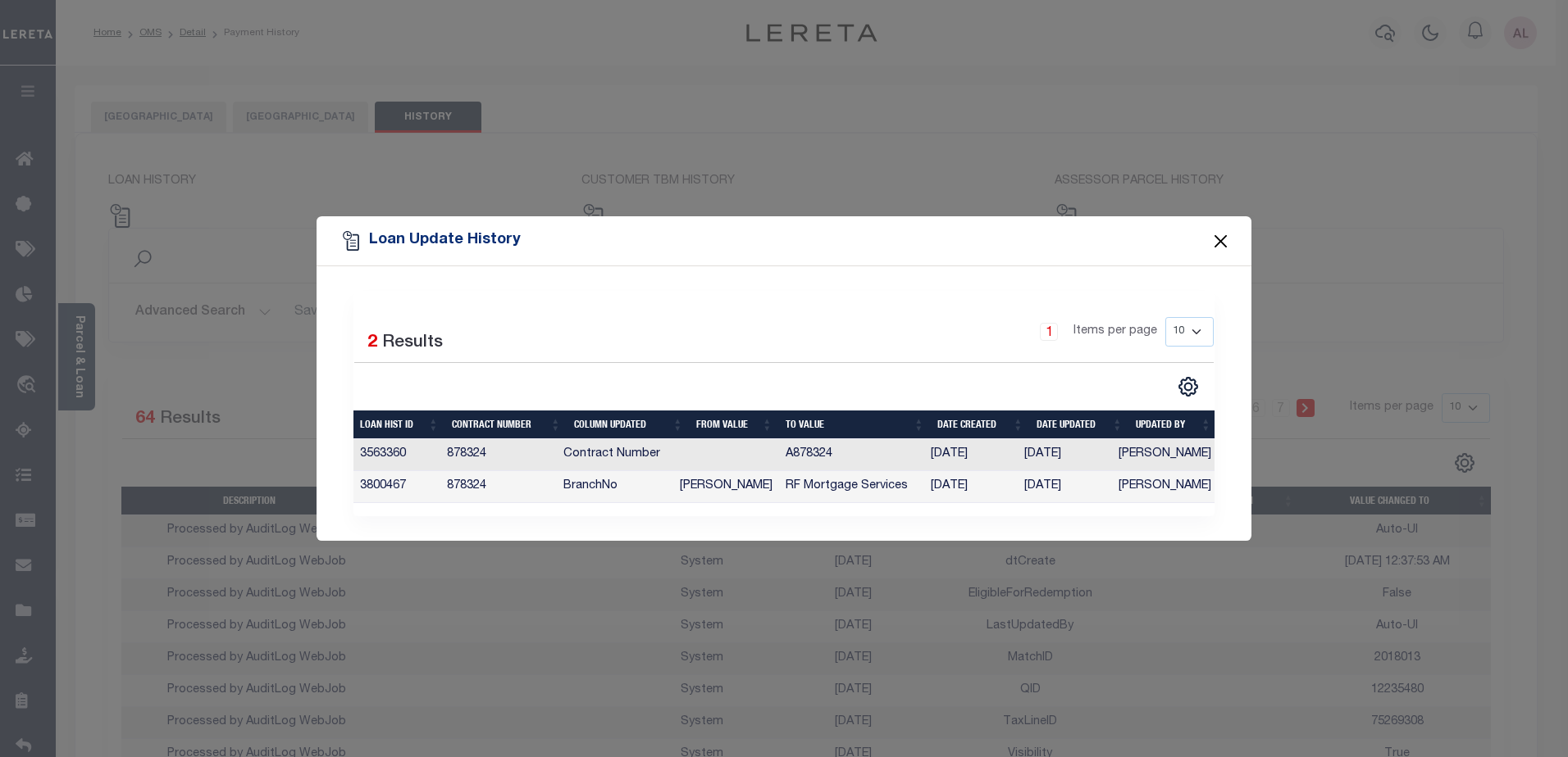
click at [1221, 238] on button "Close" at bounding box center [1220, 240] width 21 height 21
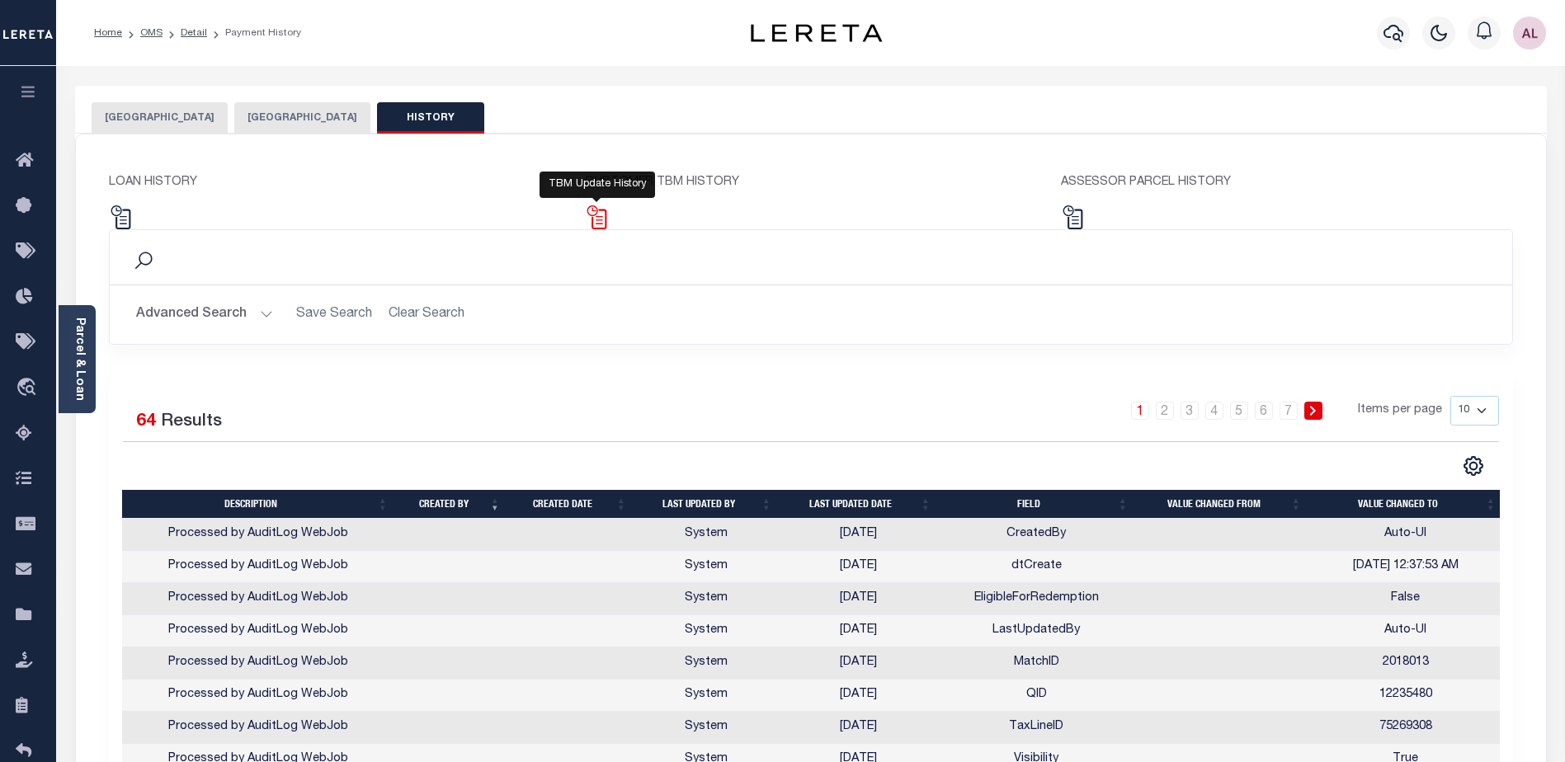
click at [602, 219] on img at bounding box center [597, 217] width 24 height 24
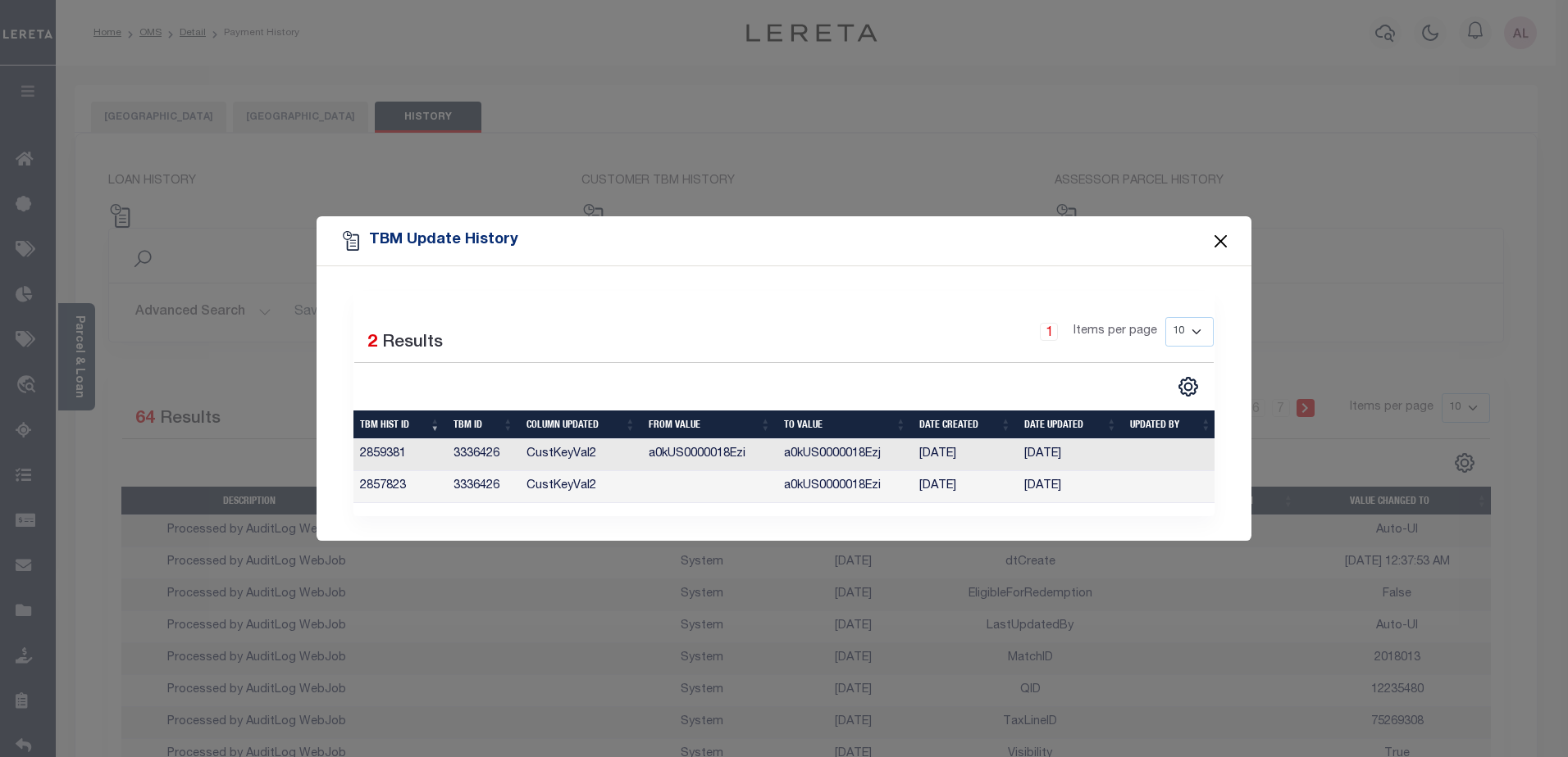
click at [1221, 236] on button "Close" at bounding box center [1220, 240] width 21 height 21
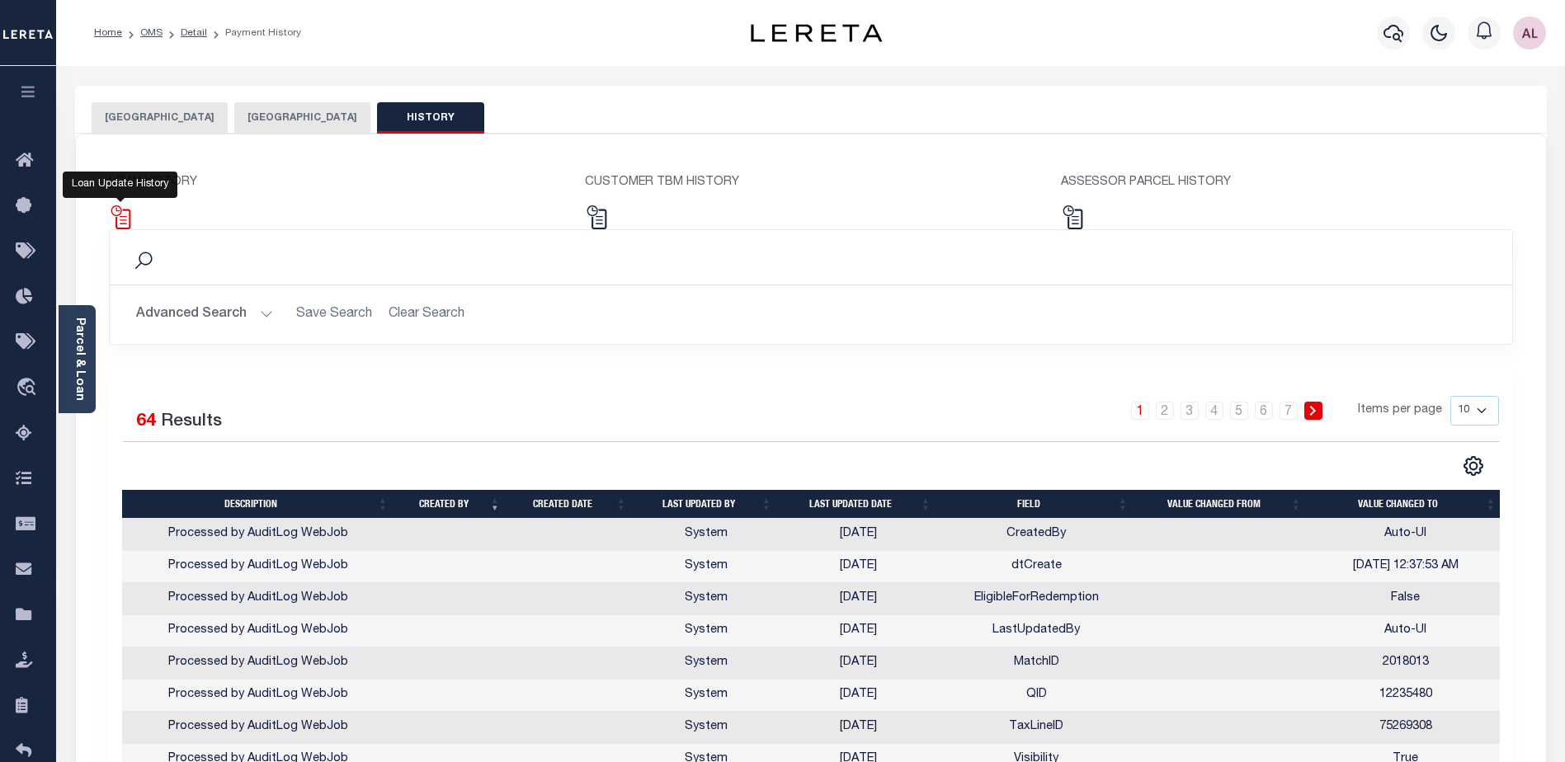
click at [120, 222] on img at bounding box center [121, 217] width 24 height 24
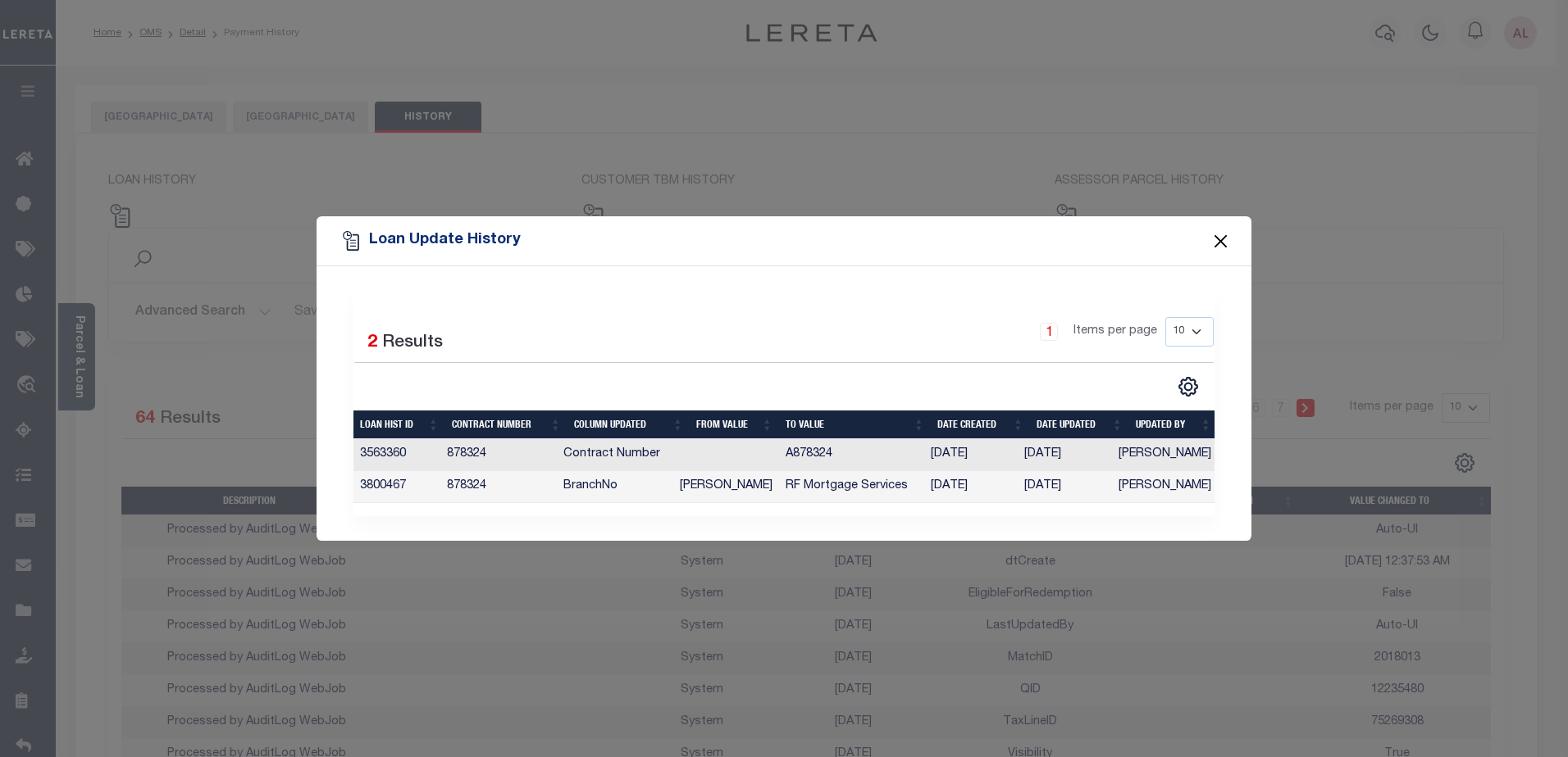
click at [1220, 233] on button "Close" at bounding box center [1220, 240] width 21 height 21
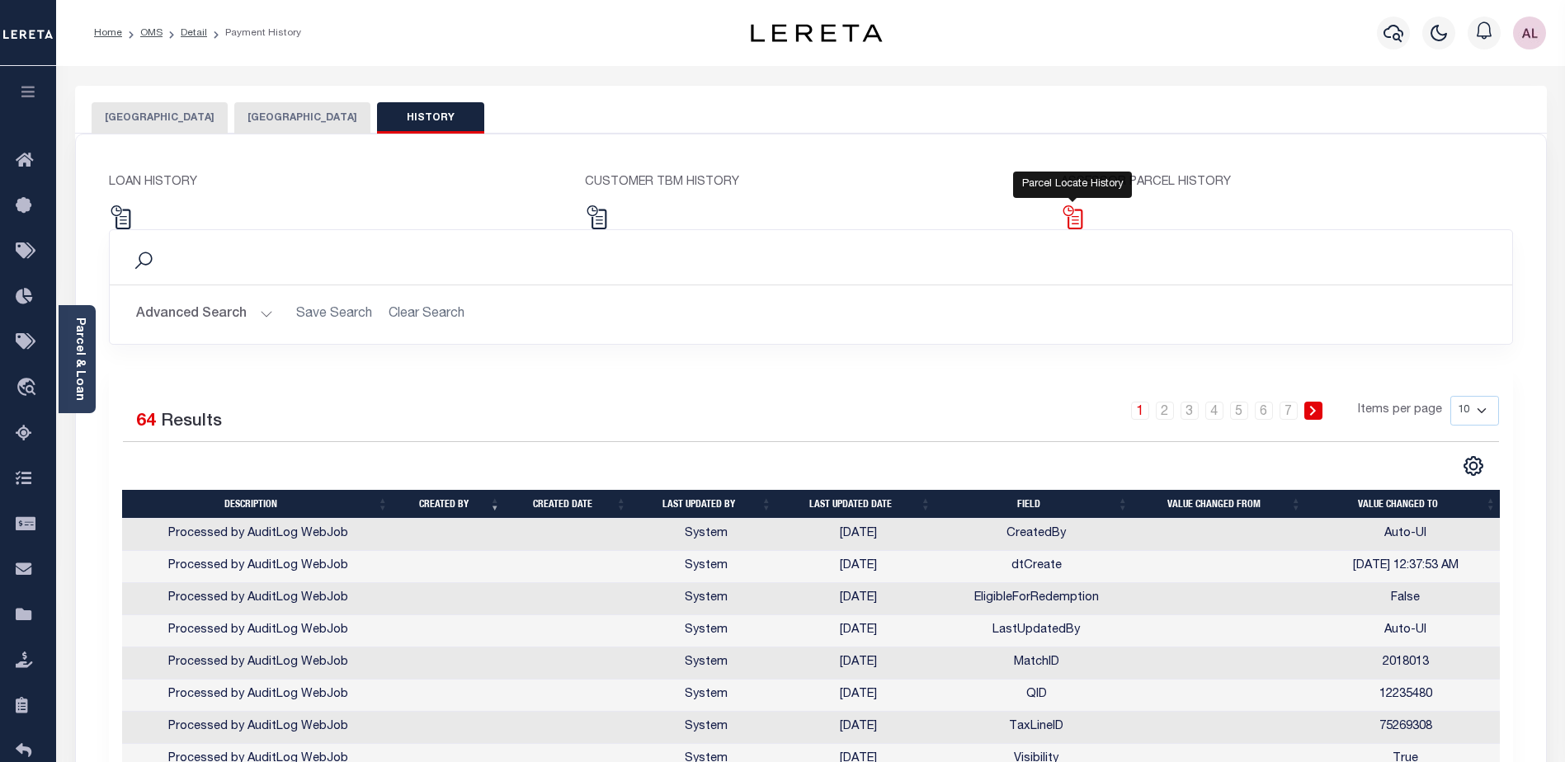
click at [1077, 217] on img at bounding box center [1073, 217] width 24 height 24
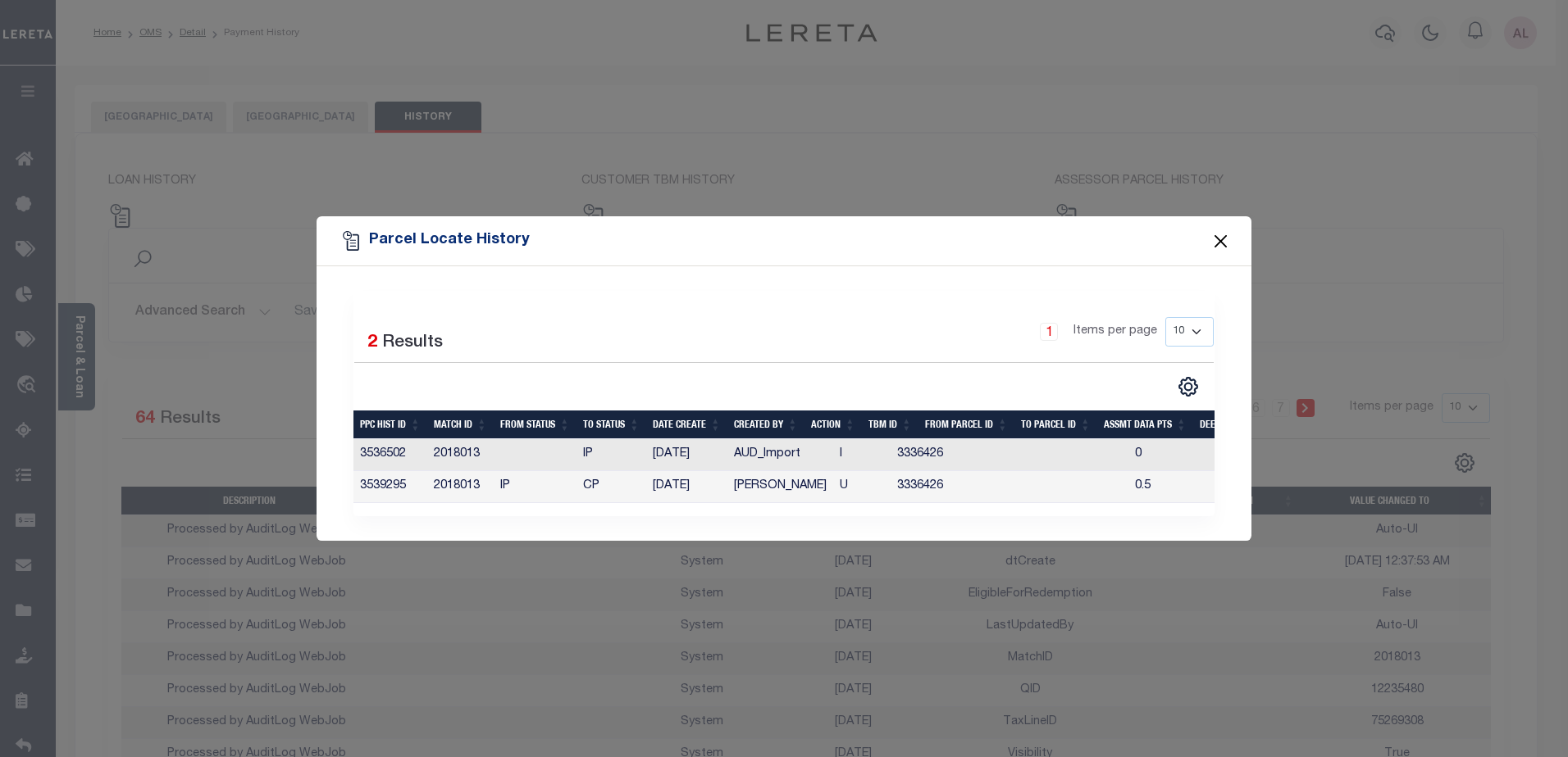
click at [1221, 238] on button "Close" at bounding box center [1220, 240] width 21 height 21
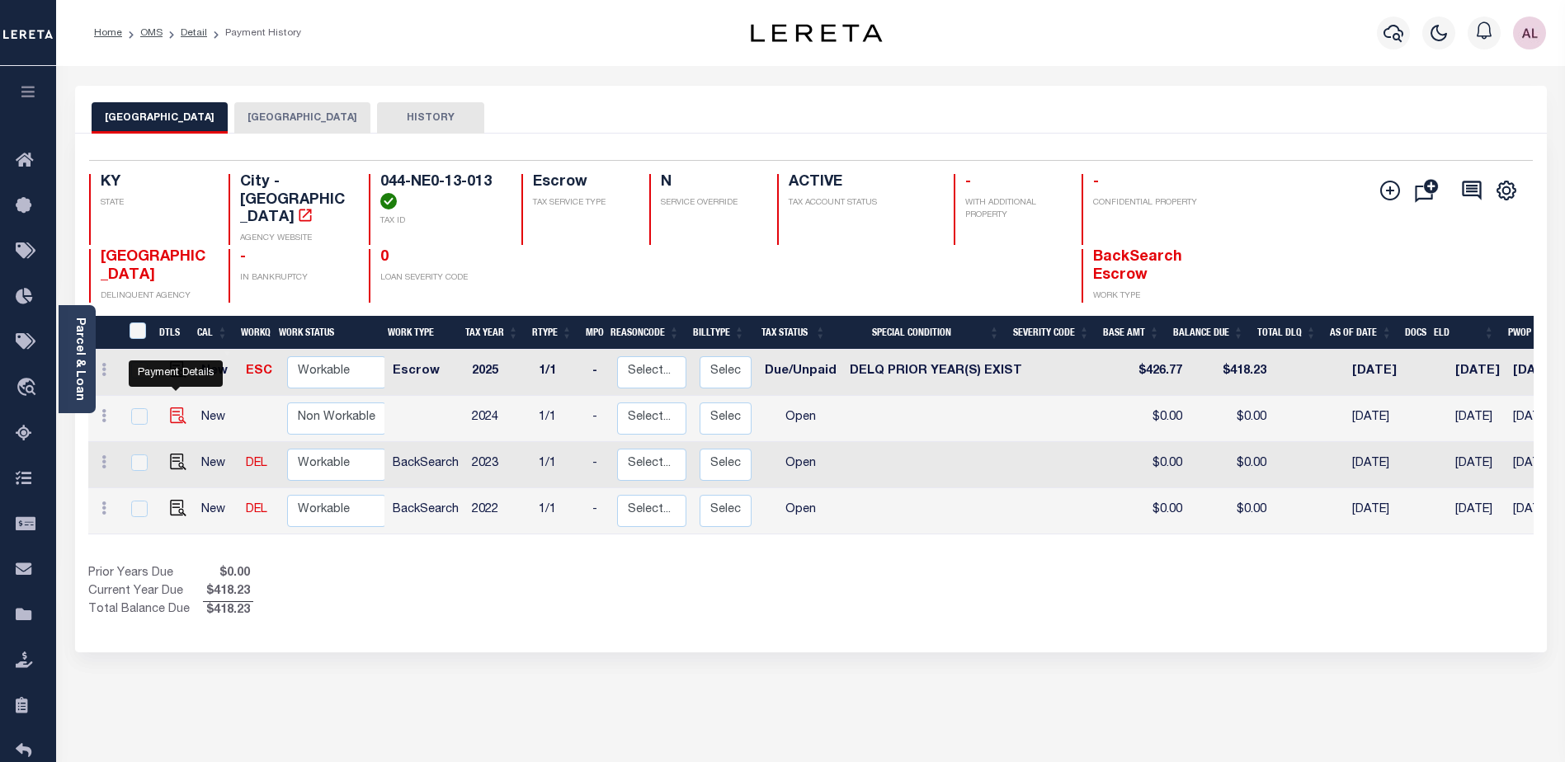
click at [177, 408] on img "" at bounding box center [178, 416] width 17 height 17
checkbox input "true"
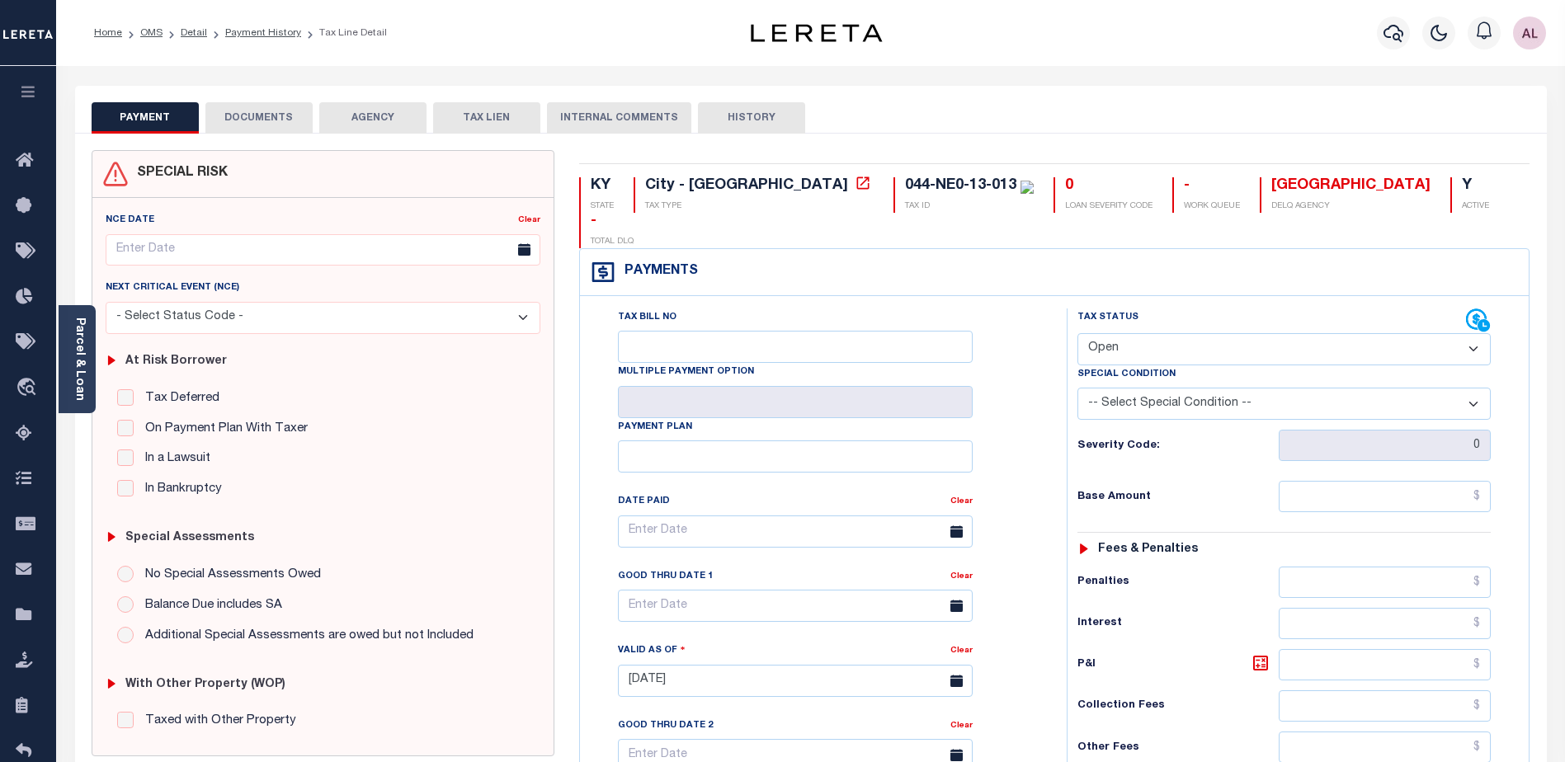
click at [1128, 333] on select "- Select Status Code - Open Due/Unpaid Paid Incomplete No Tax Due Internal Refu…" at bounding box center [1284, 349] width 413 height 32
select select "DUE"
click at [1078, 333] on select "- Select Status Code - Open Due/Unpaid Paid Incomplete No Tax Due Internal Refu…" at bounding box center [1284, 349] width 413 height 32
type input "[DATE]"
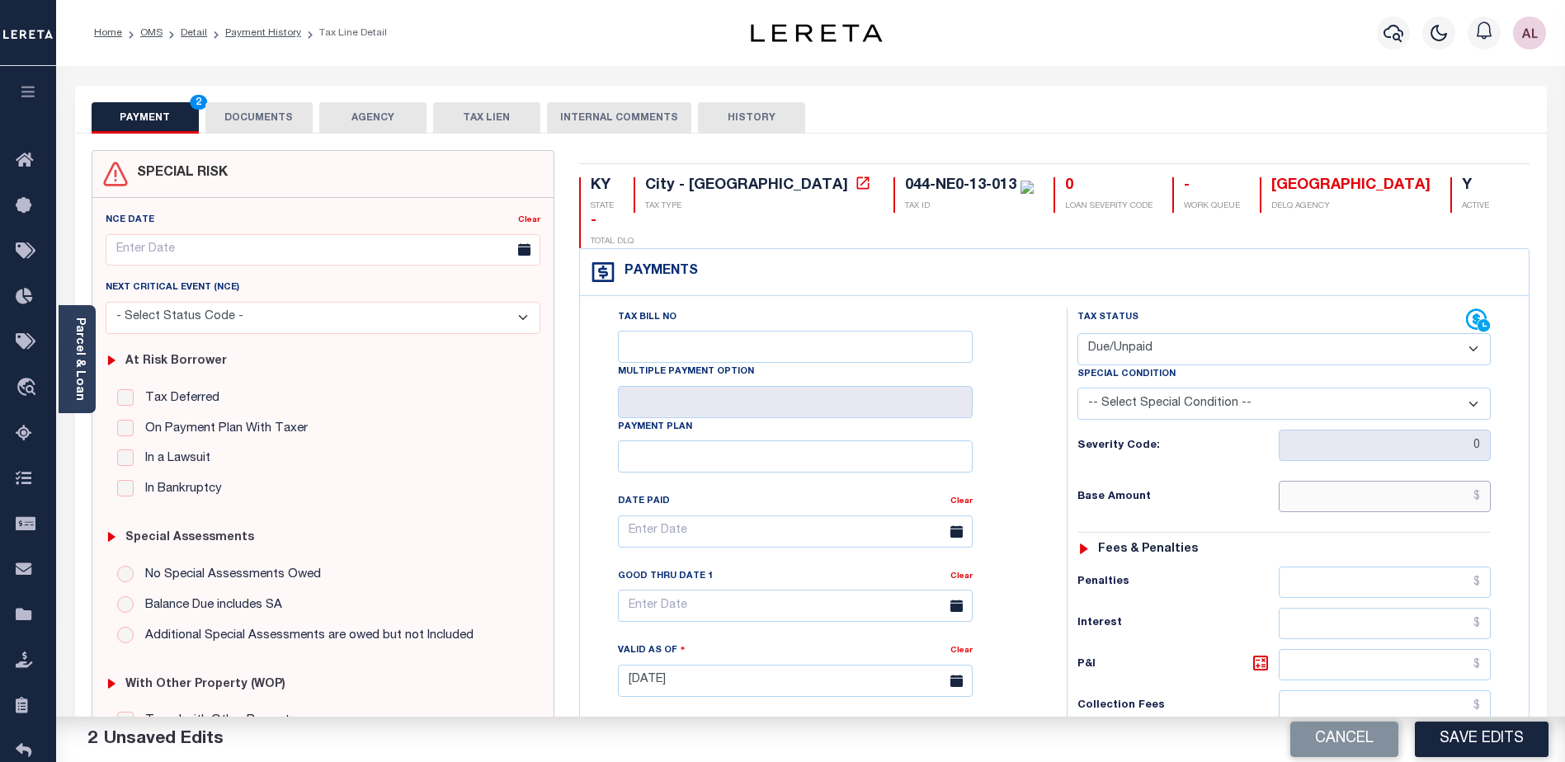
click at [1337, 481] on input "text" at bounding box center [1385, 496] width 212 height 31
type input "$431.55"
click at [1330, 743] on button "Cancel" at bounding box center [1344, 739] width 108 height 35
type input "08/17/2024"
select select "OP2"
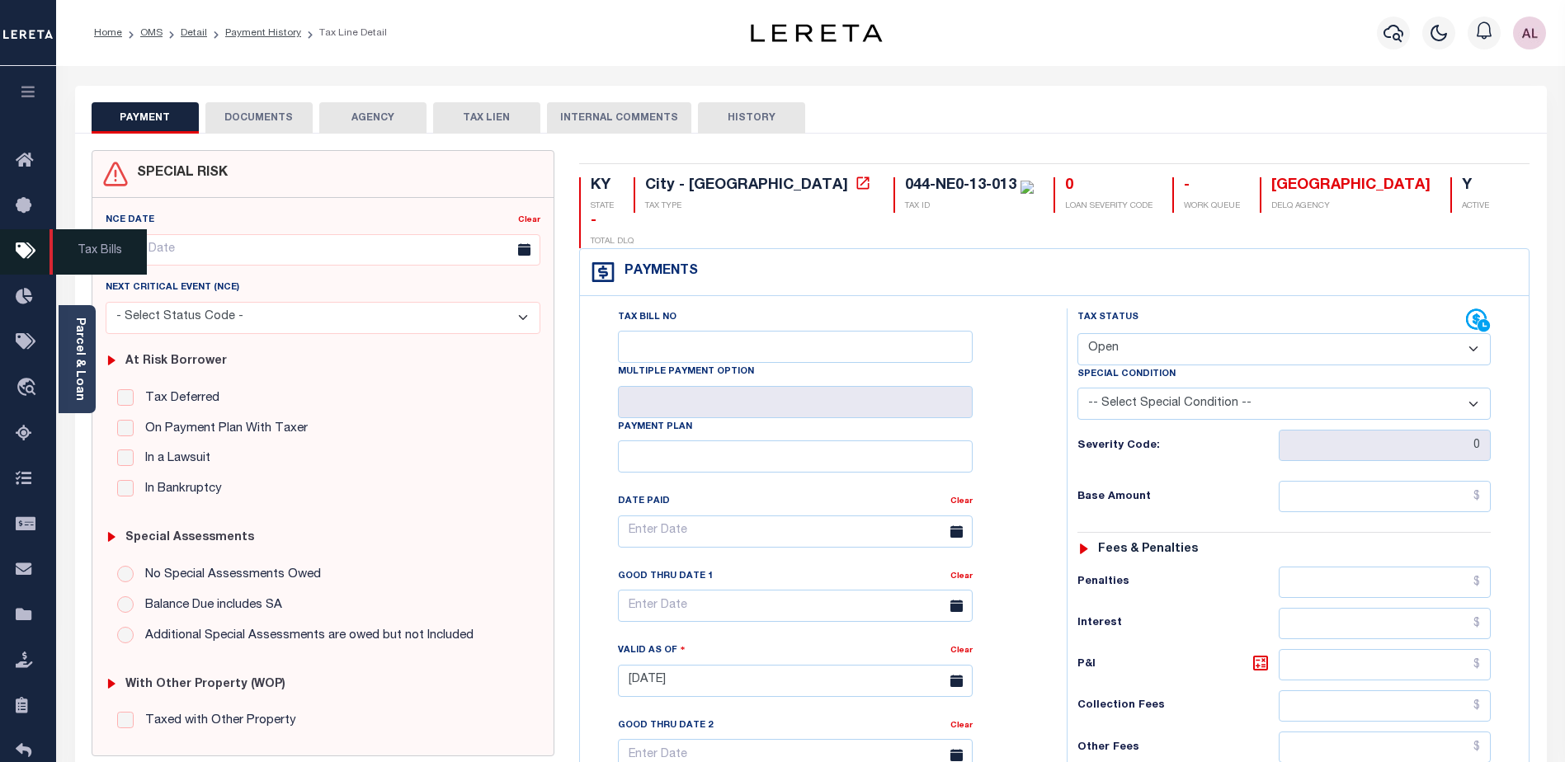
click at [25, 243] on icon at bounding box center [29, 252] width 26 height 21
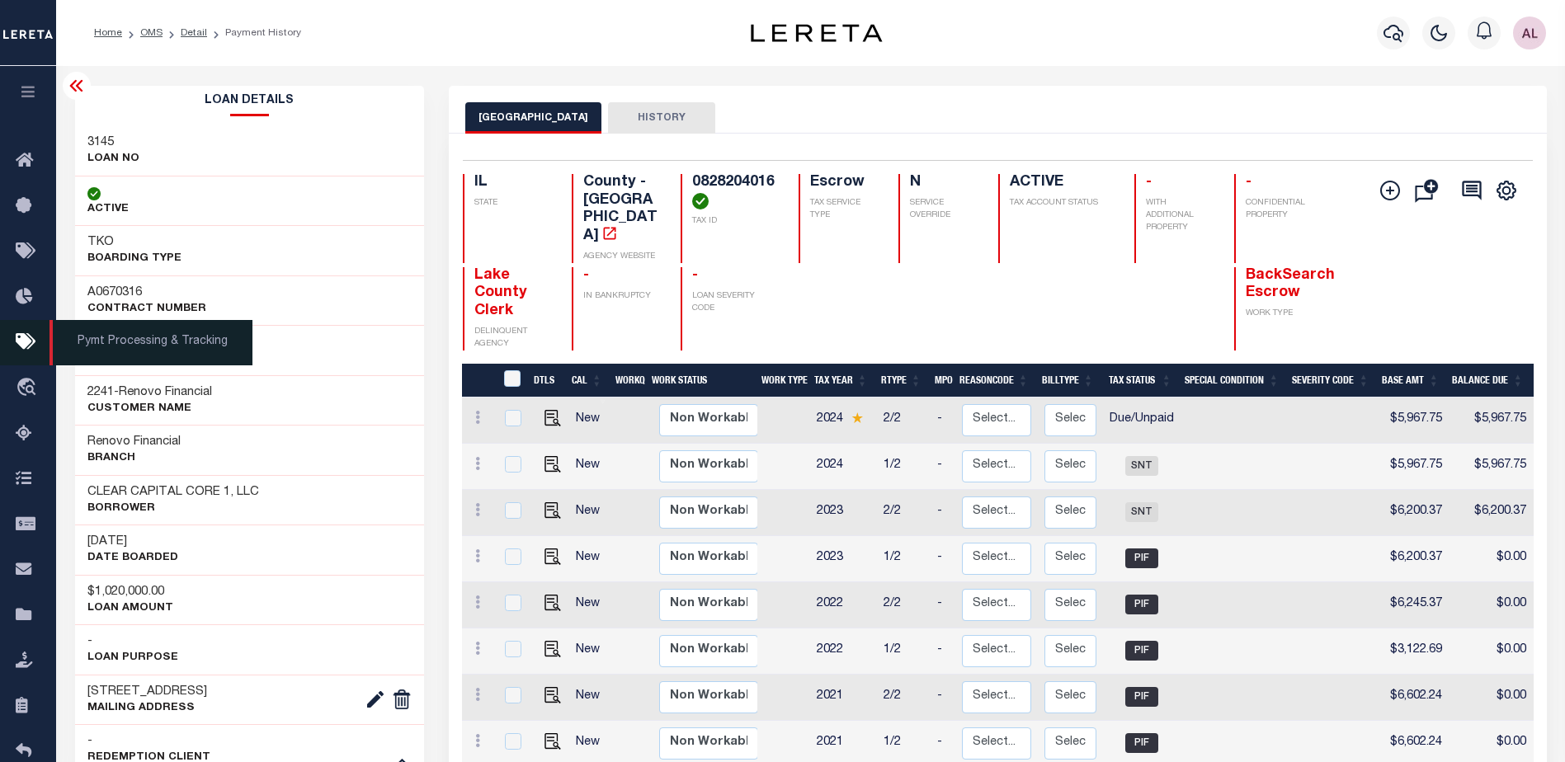
click at [116, 347] on span "Pymt Processing & Tracking" at bounding box center [151, 342] width 203 height 45
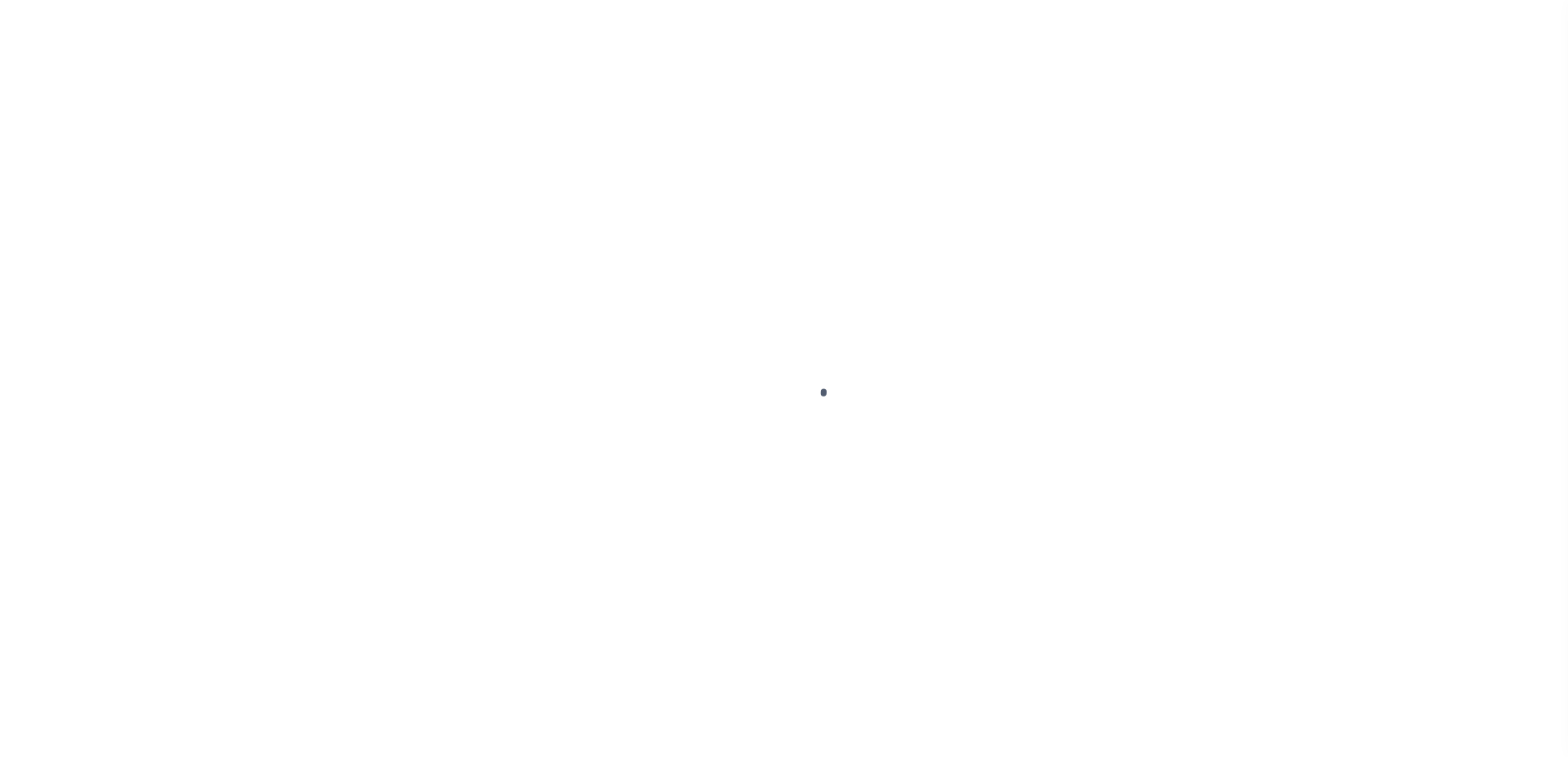
scroll to position [41, 0]
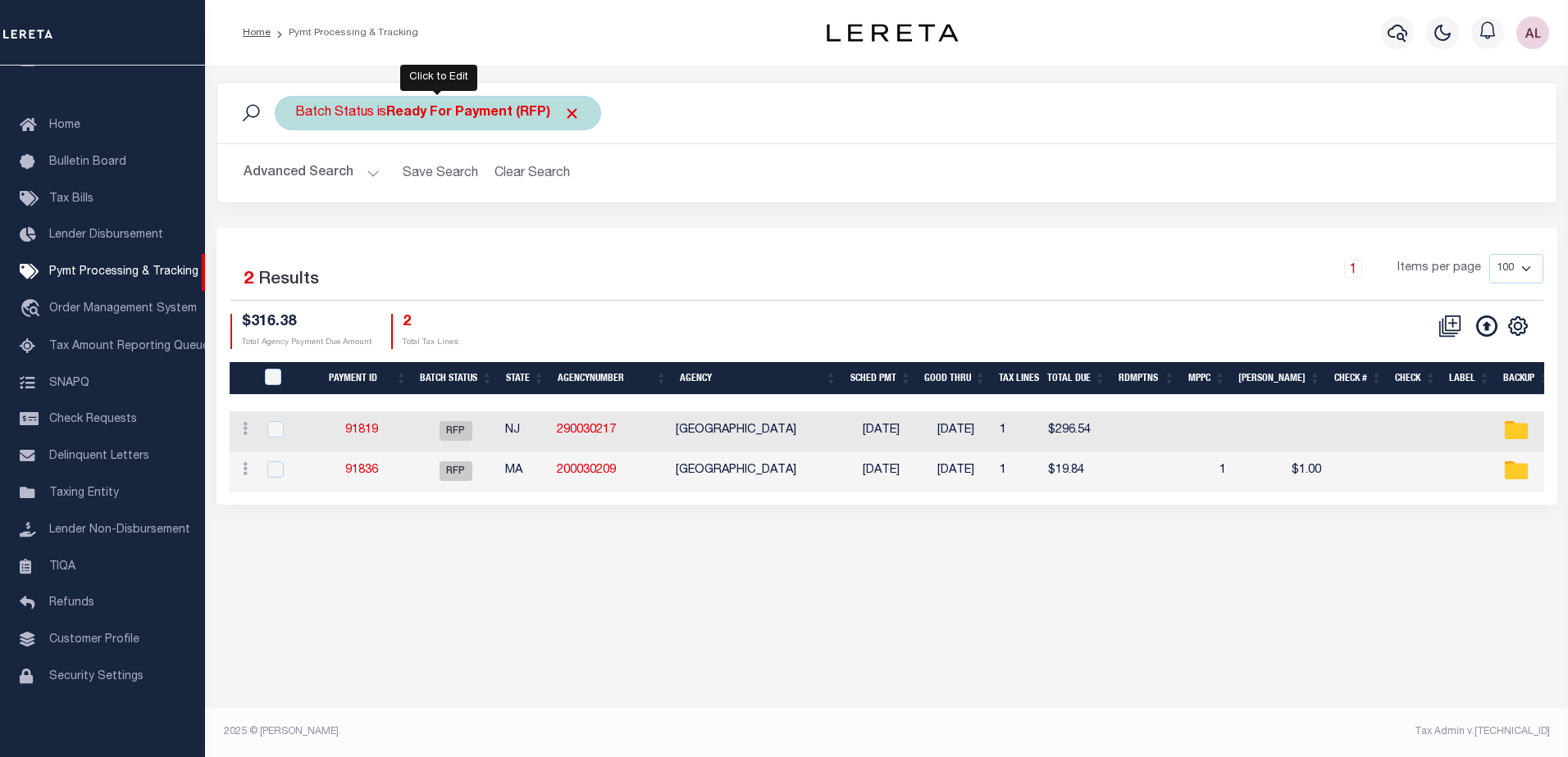
click at [460, 111] on b "Ready For Payment (RFP)" at bounding box center [484, 112] width 195 height 13
select select "RFP"
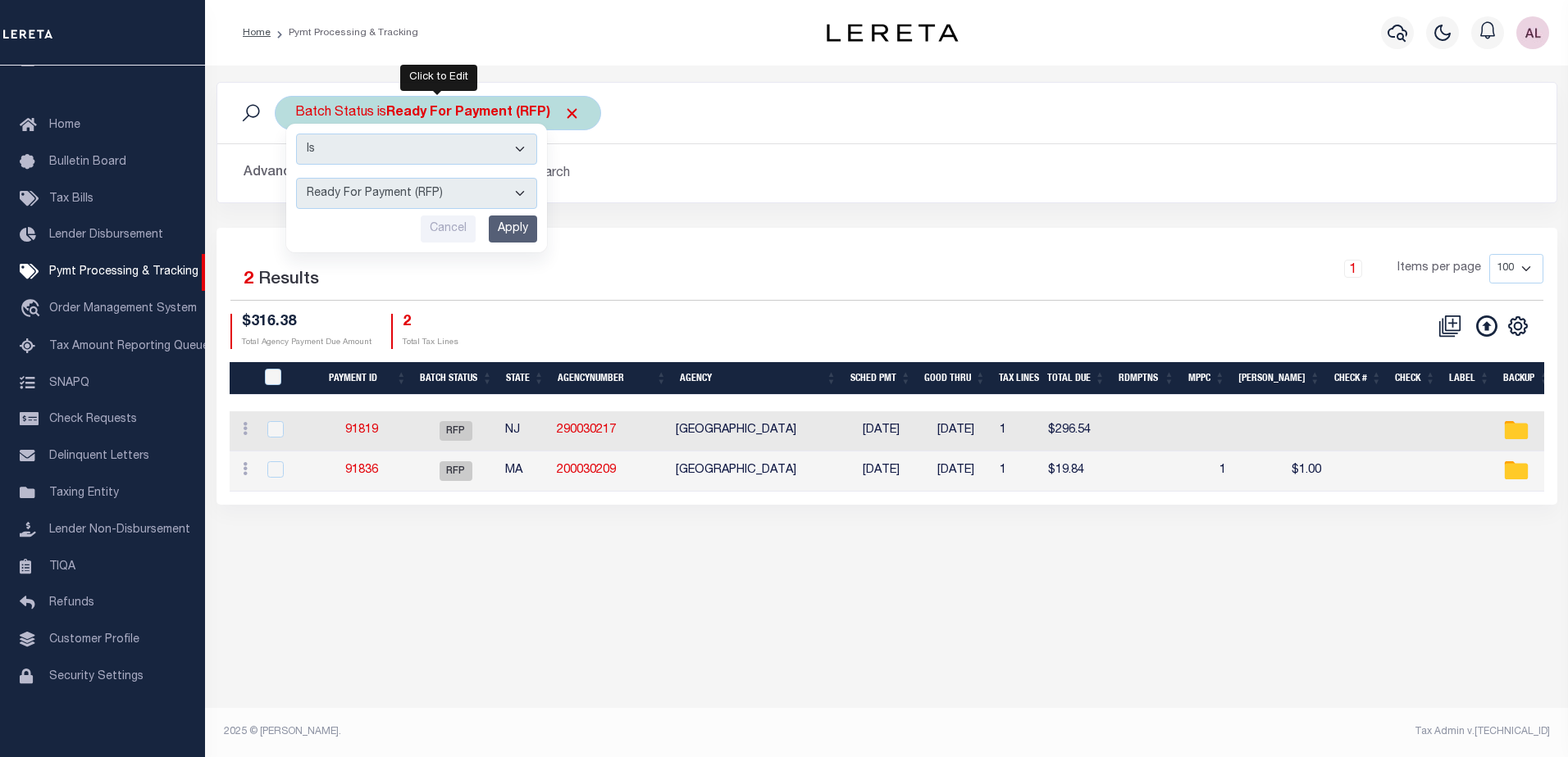
click at [441, 195] on select "Awaiting Funds (AWF) Cleared and Complete (CAC) New Check Needed (NCN) Payment …" at bounding box center [416, 193] width 241 height 31
click at [296, 178] on select "Awaiting Funds (AWF) Cleared and Complete (CAC) New Check Needed (NCN) Payment …" at bounding box center [416, 193] width 241 height 31
click at [507, 227] on input "Apply" at bounding box center [513, 228] width 49 height 27
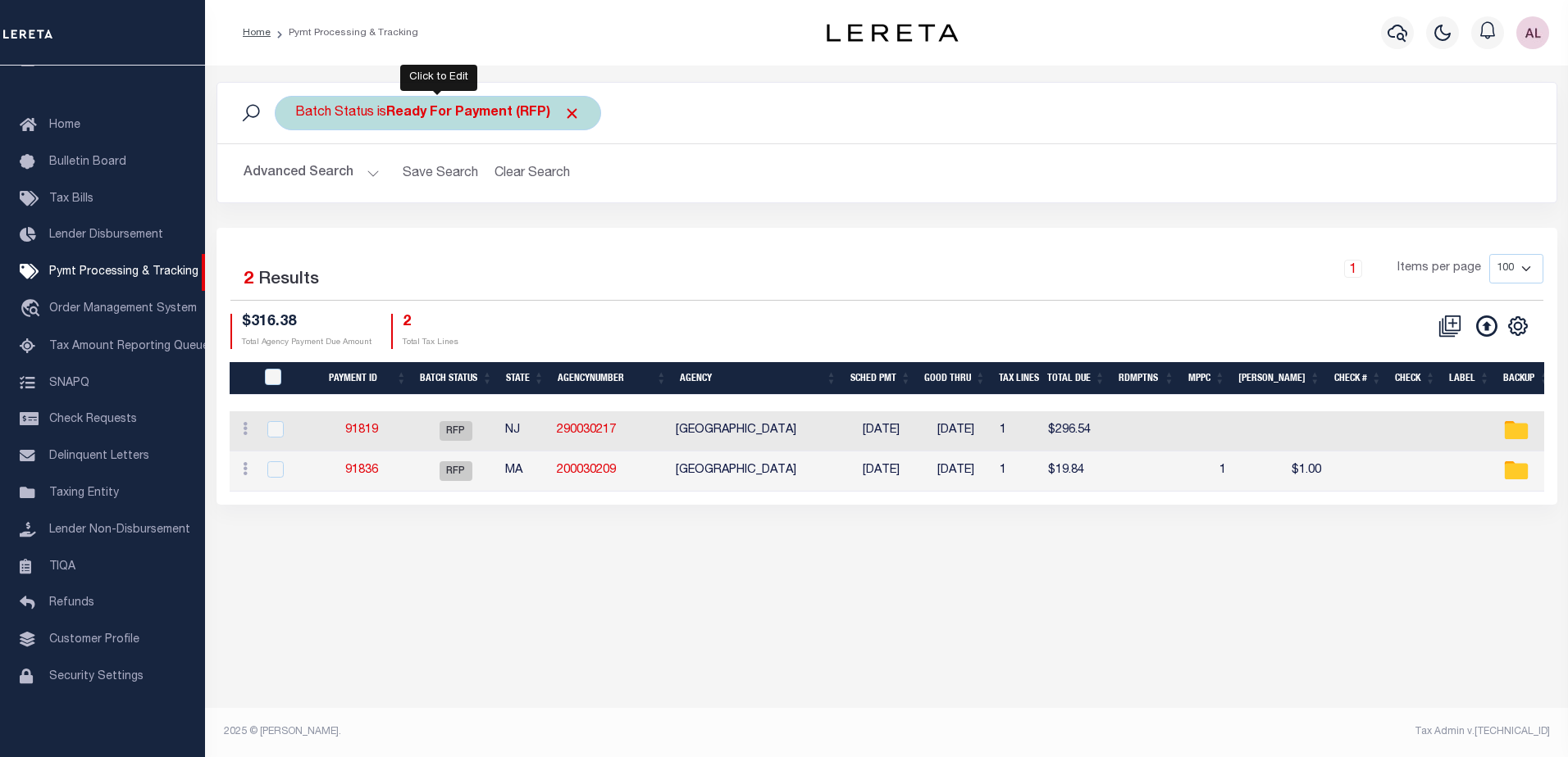
click at [523, 112] on b "Ready For Payment (RFP)" at bounding box center [484, 112] width 195 height 13
select select "RFP"
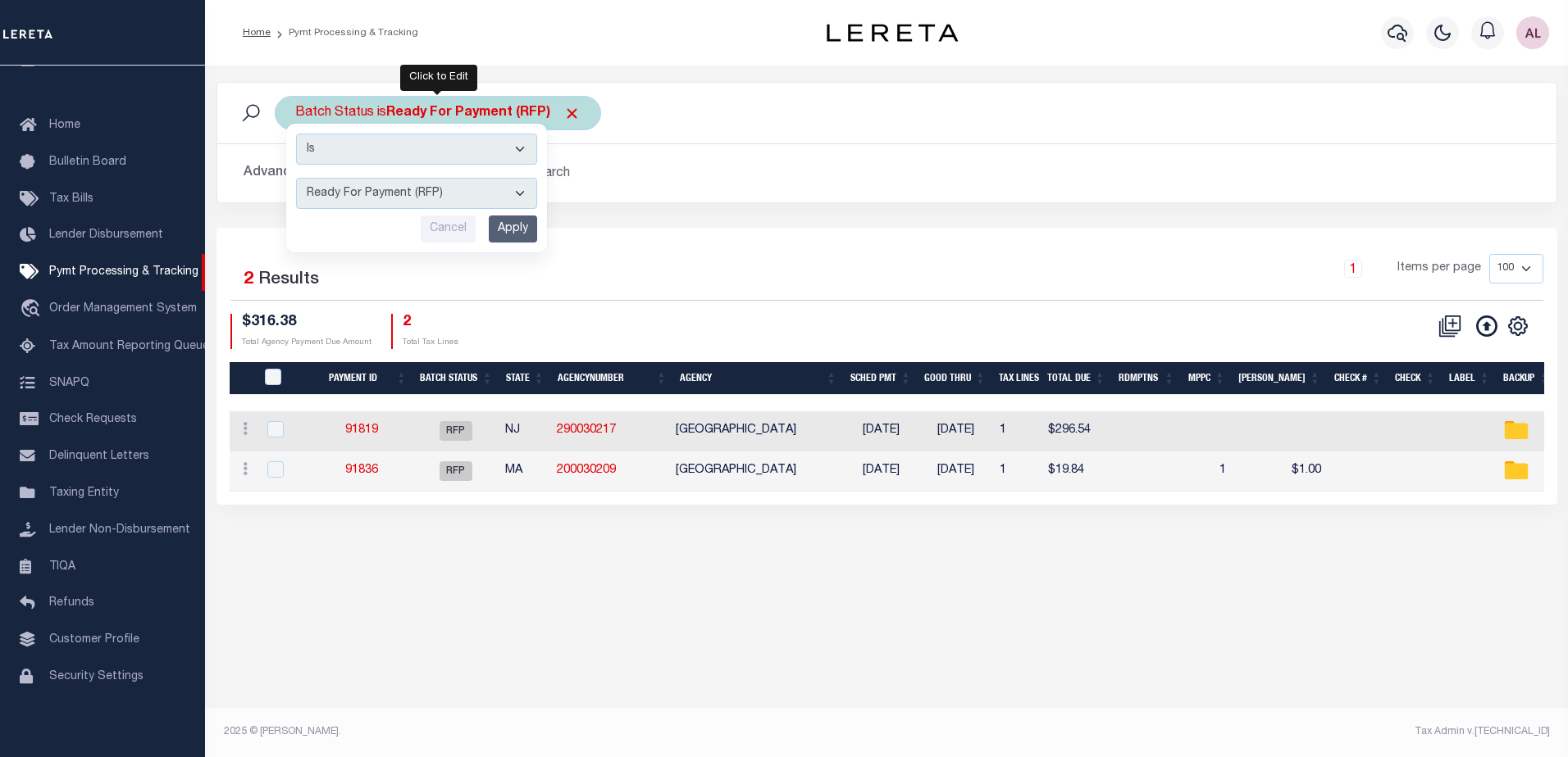
click at [441, 195] on select "Awaiting Funds (AWF) Cleared and Complete (CAC) New Check Needed (NCN) Payment …" at bounding box center [416, 193] width 241 height 31
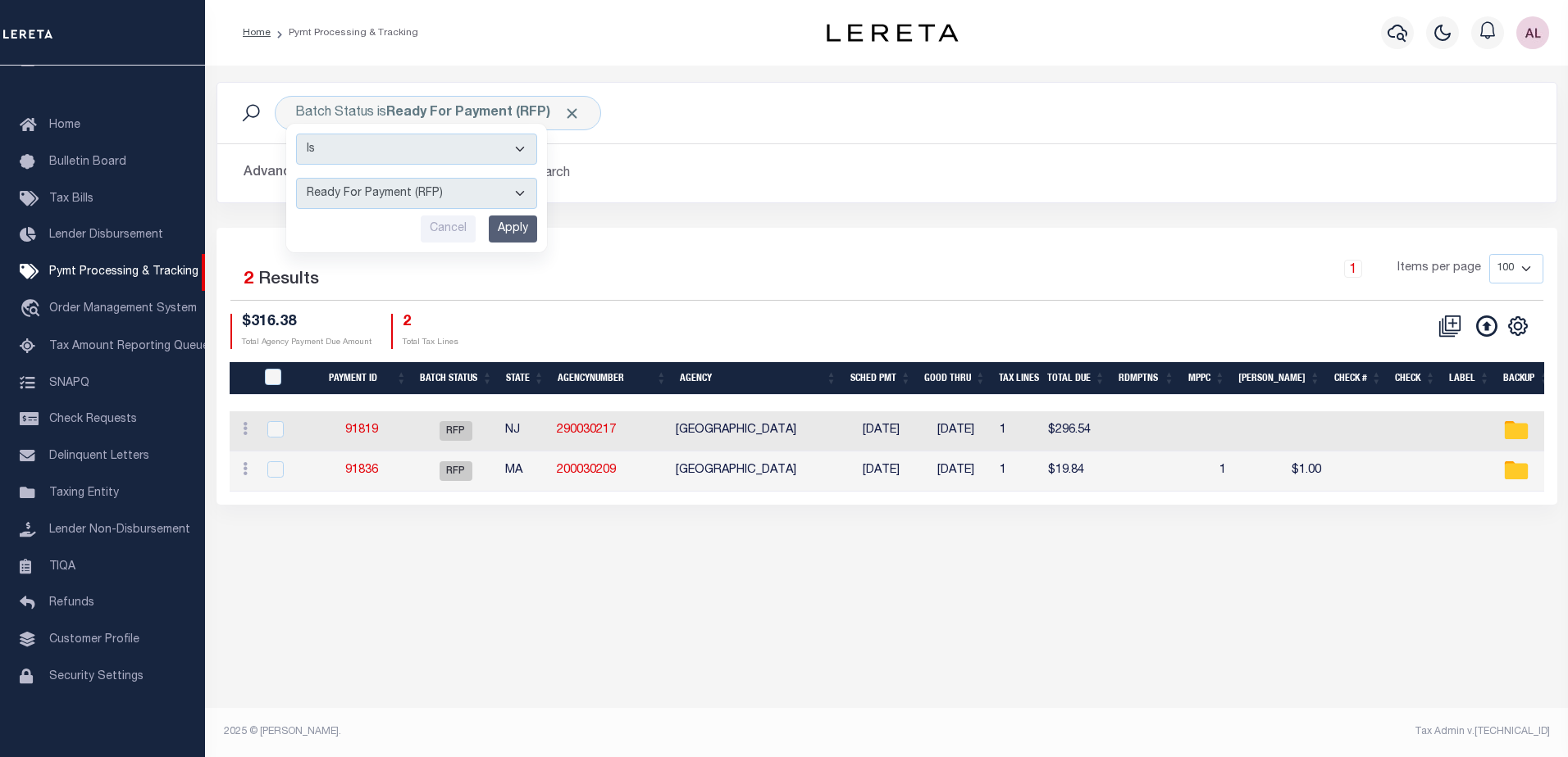
click at [692, 285] on div "1 Items per page 100 200 500 1000" at bounding box center [1053, 275] width 978 height 43
